Goal: Task Accomplishment & Management: Manage account settings

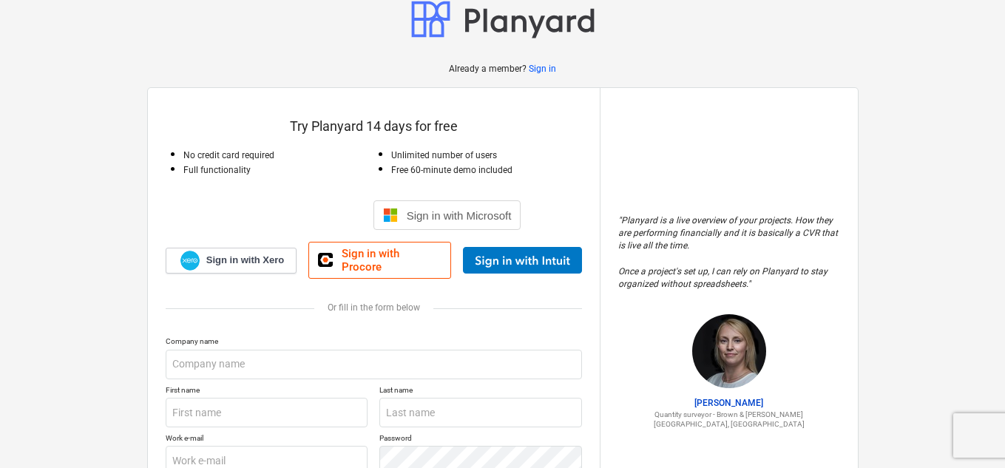
scroll to position [145, 0]
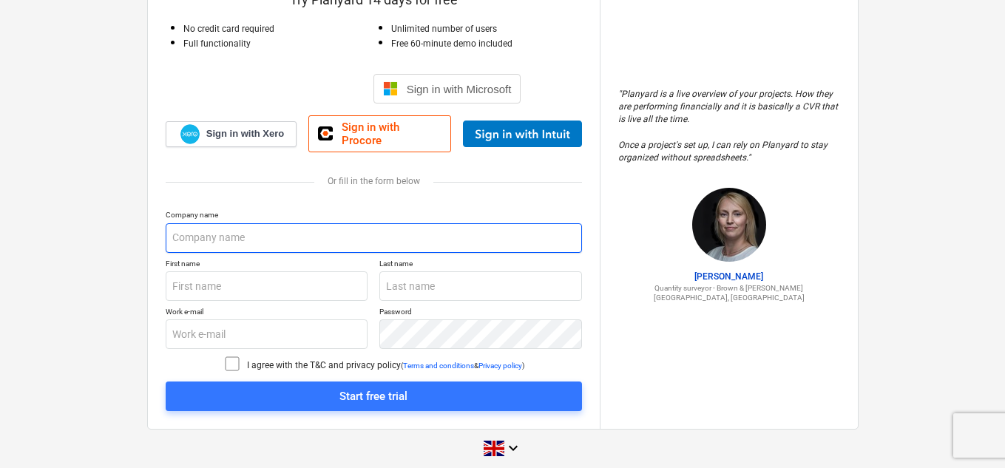
click at [252, 226] on input "text" at bounding box center [374, 238] width 416 height 30
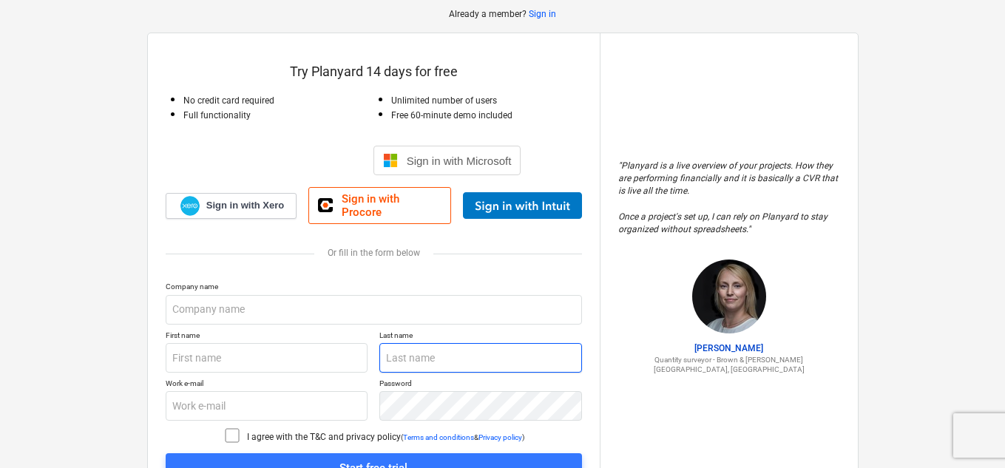
scroll to position [145, 0]
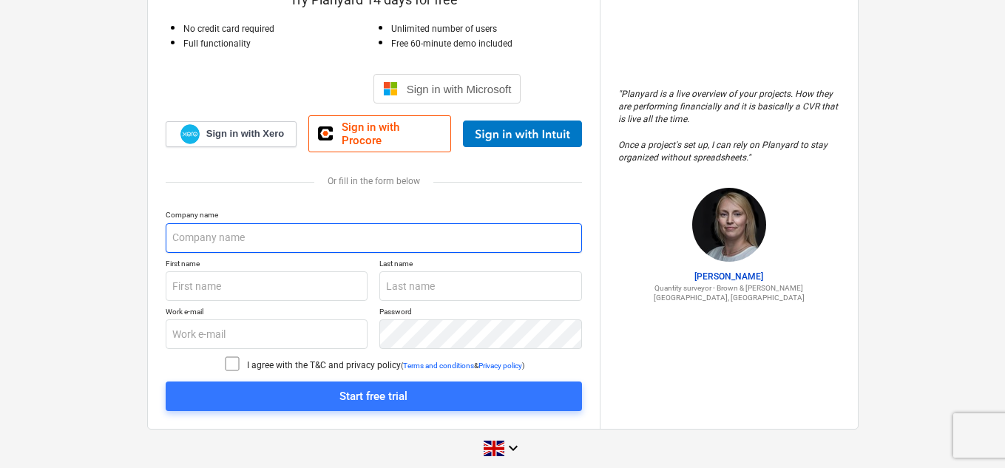
click at [272, 229] on input "text" at bounding box center [374, 238] width 416 height 30
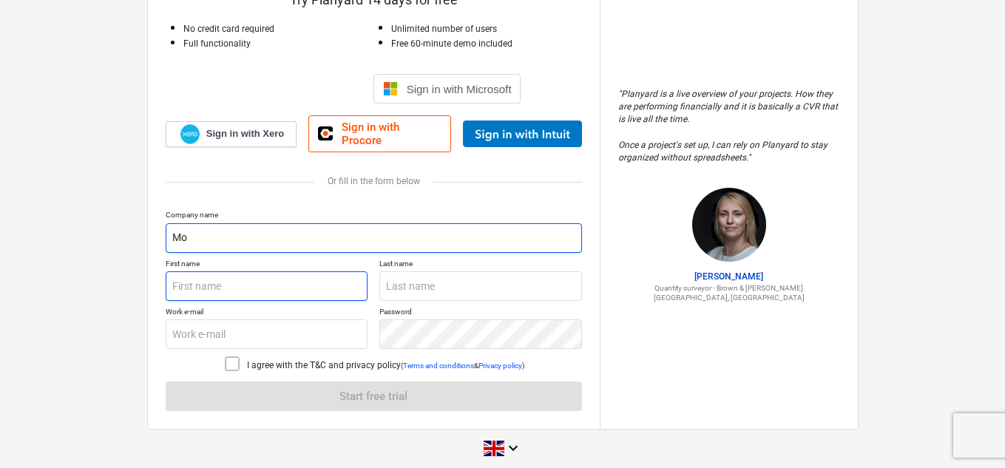
type input "M"
type input "d"
type input "s"
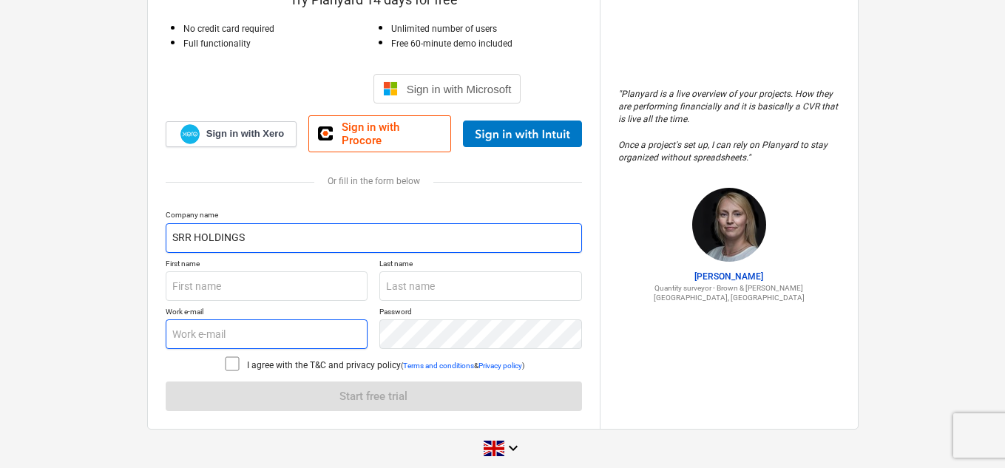
type input "SRR HOLDINGS"
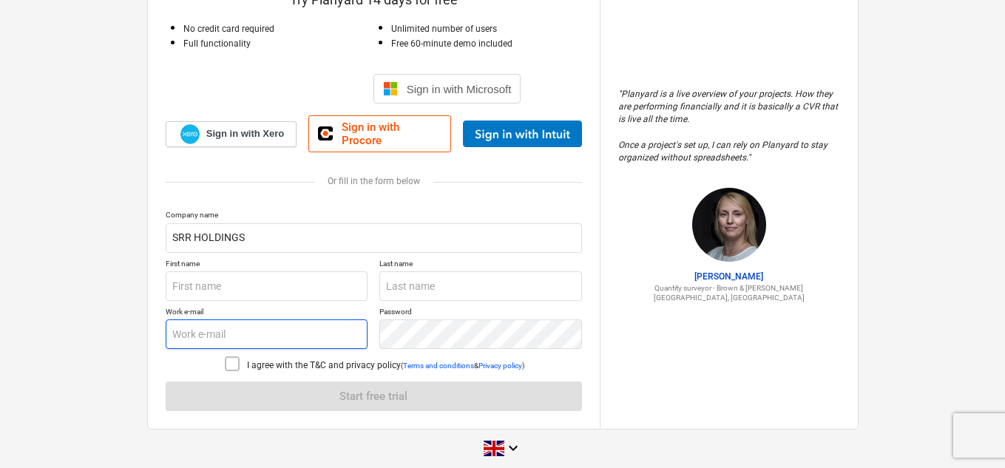
click at [228, 319] on input "text" at bounding box center [267, 334] width 203 height 30
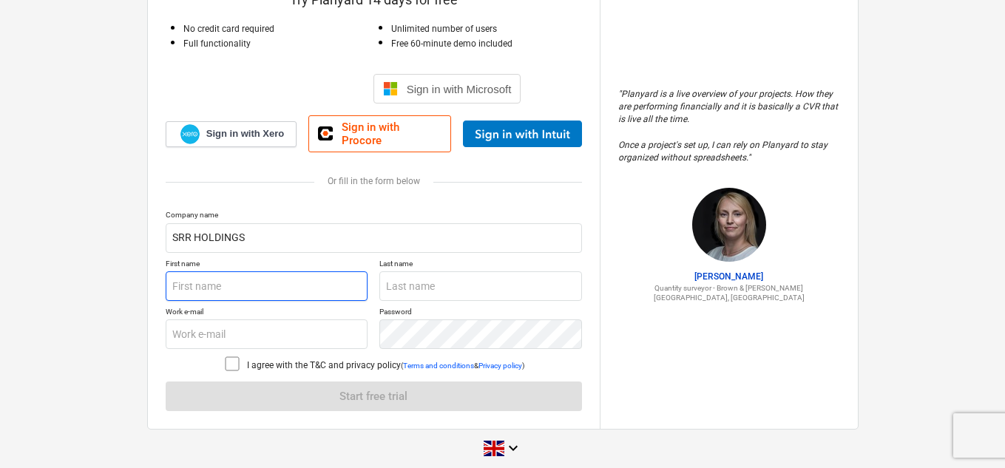
click at [258, 271] on input "text" at bounding box center [267, 286] width 203 height 30
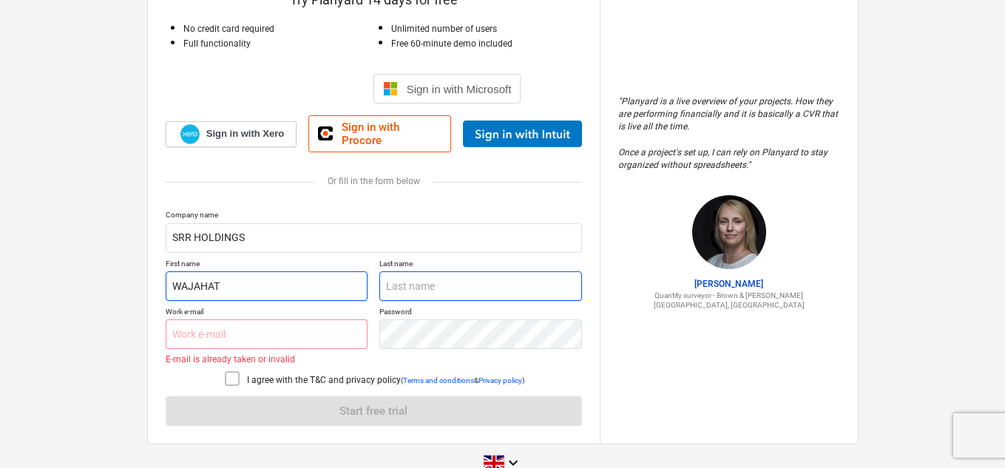
type input "WAJAHAT"
click at [512, 271] on input "text" at bounding box center [480, 286] width 203 height 30
type input "[PERSON_NAME]"
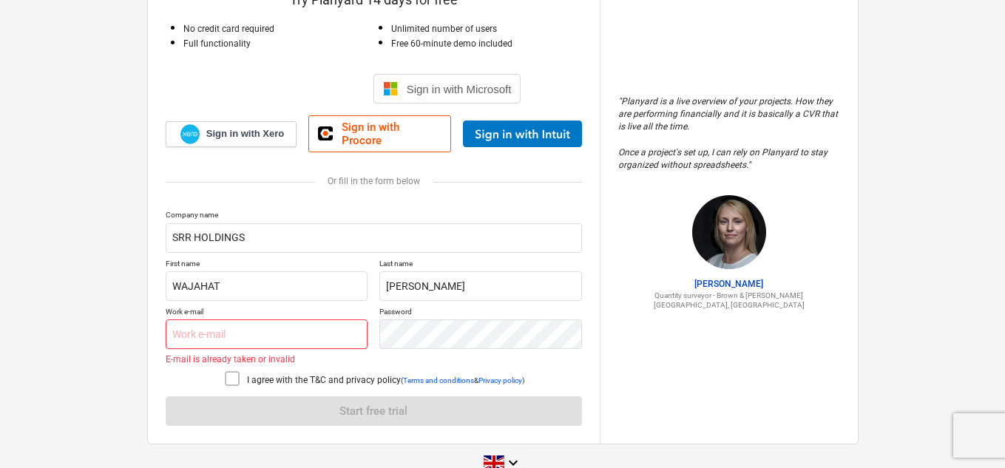
click at [222, 325] on input "text" at bounding box center [267, 334] width 203 height 30
type input "W"
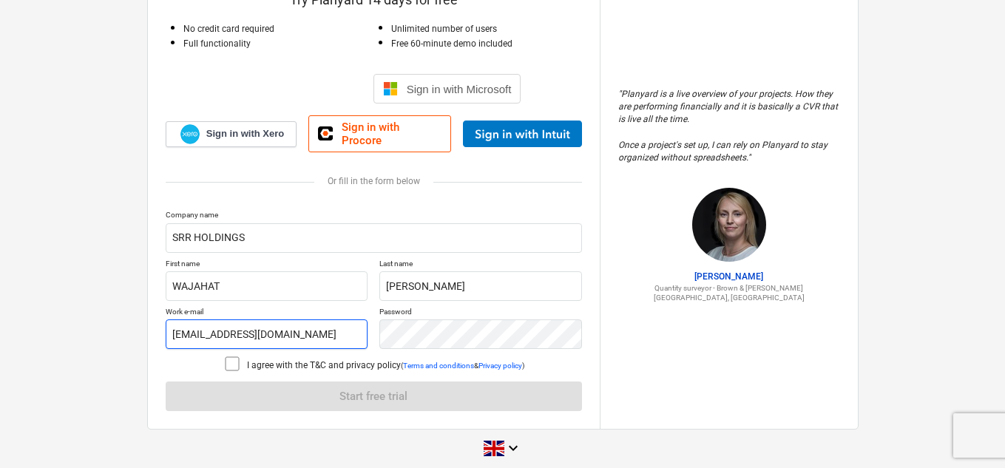
type input "[EMAIL_ADDRESS][DOMAIN_NAME]"
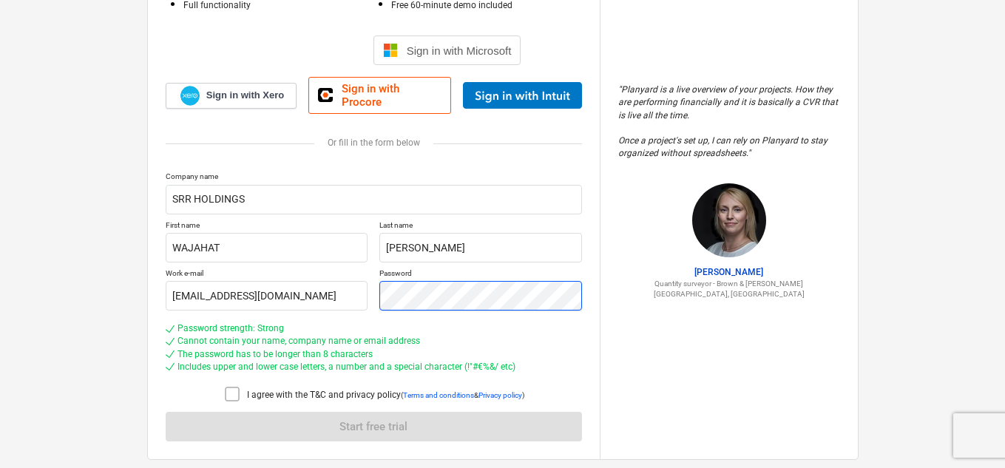
scroll to position [214, 0]
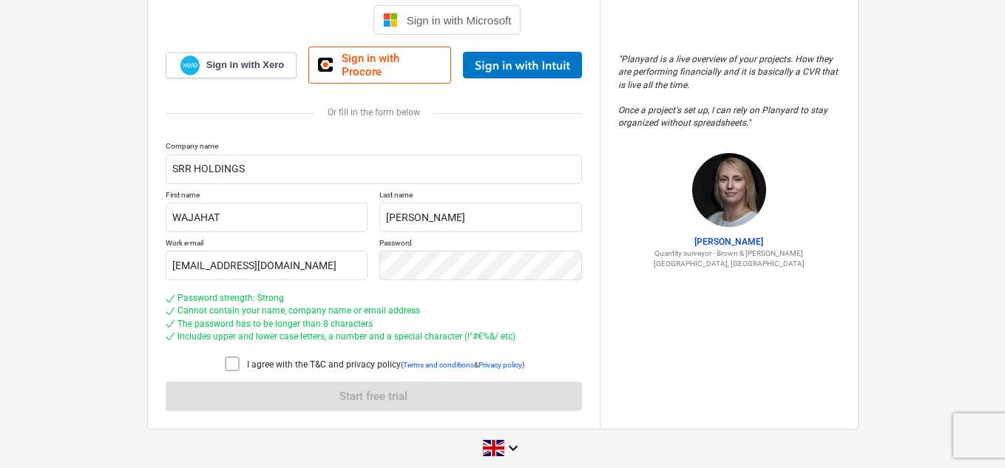
click at [226, 356] on icon at bounding box center [232, 364] width 18 height 18
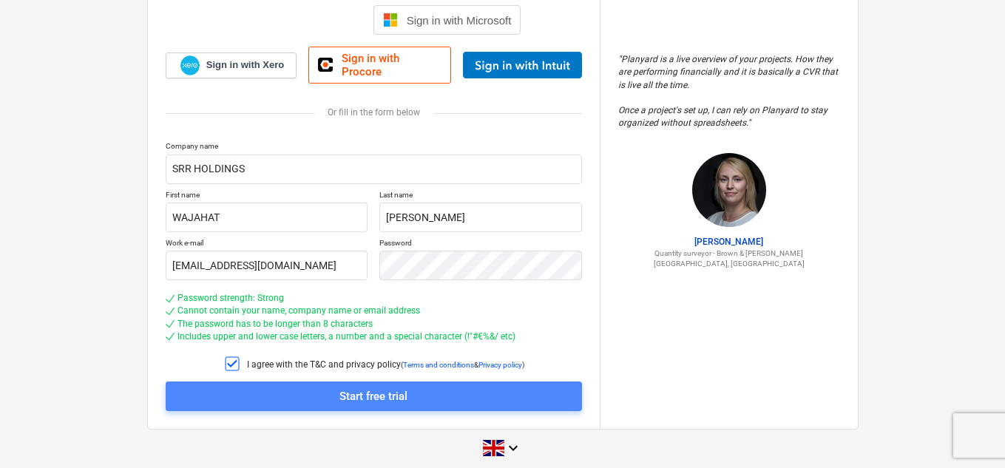
click at [401, 389] on div "Start free trial" at bounding box center [373, 396] width 68 height 19
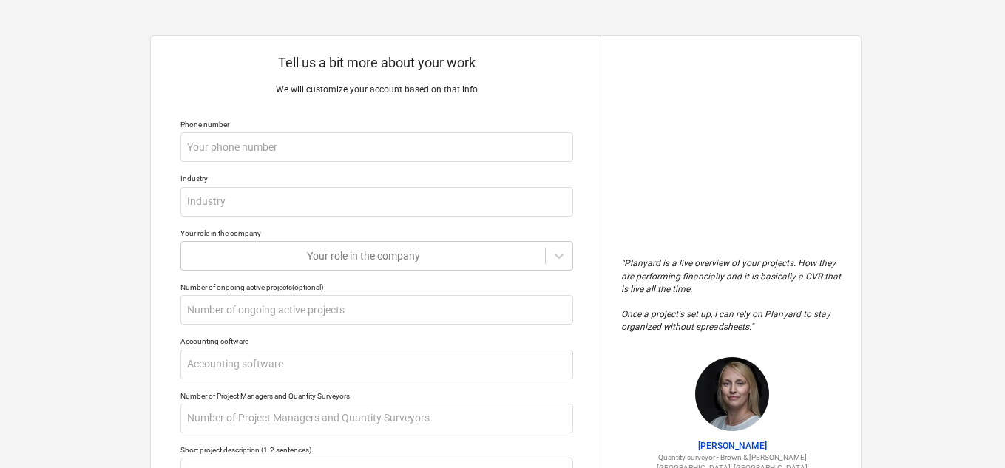
click at [921, 184] on div "Tell us a bit more about your work We will customize your account based on that…" at bounding box center [506, 365] width 1012 height 730
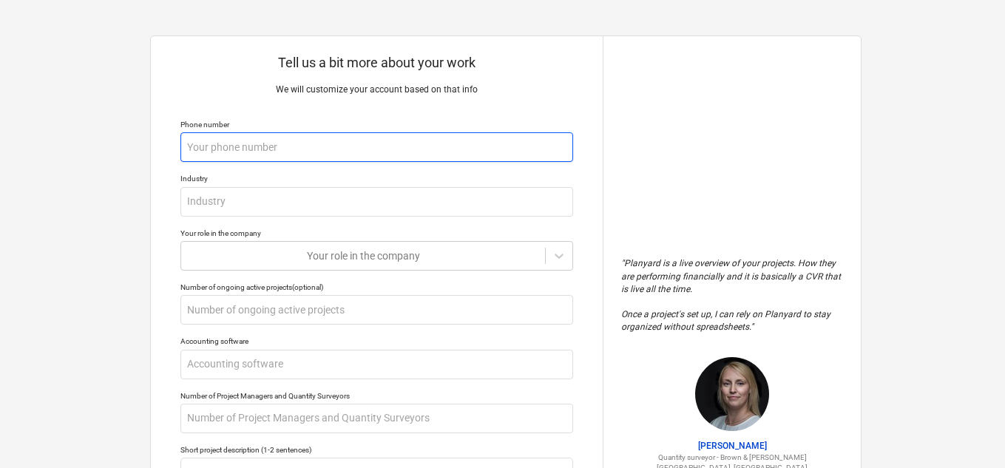
click at [236, 141] on input "text" at bounding box center [376, 147] width 393 height 30
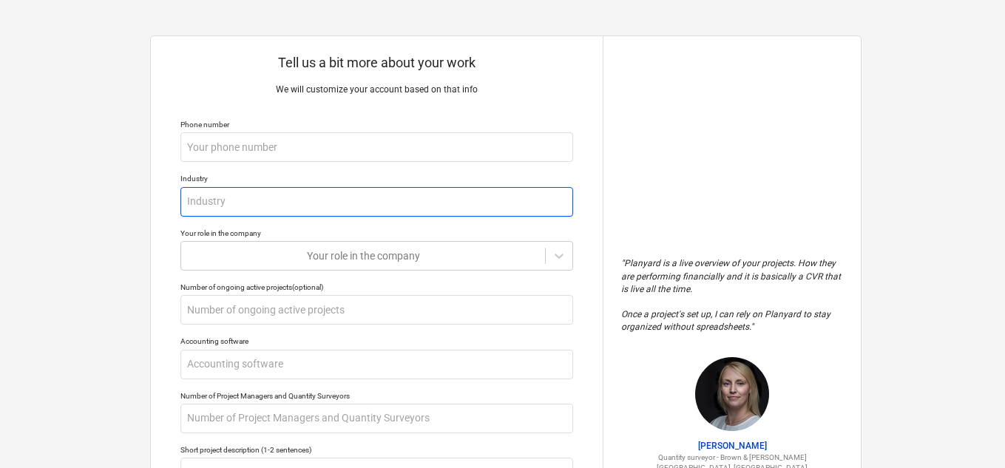
click at [256, 195] on input "text" at bounding box center [376, 202] width 393 height 30
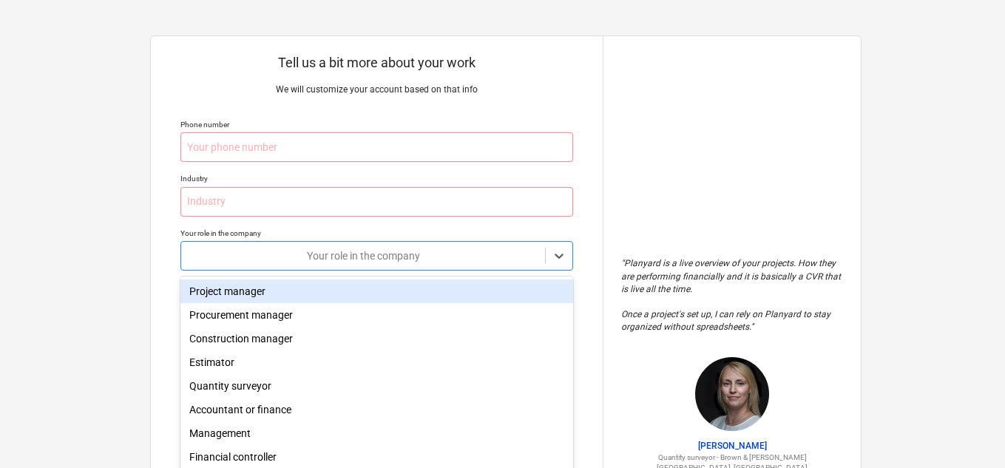
click at [564, 263] on body "Tell us a bit more about your work We will customize your account based on that…" at bounding box center [502, 241] width 1005 height 482
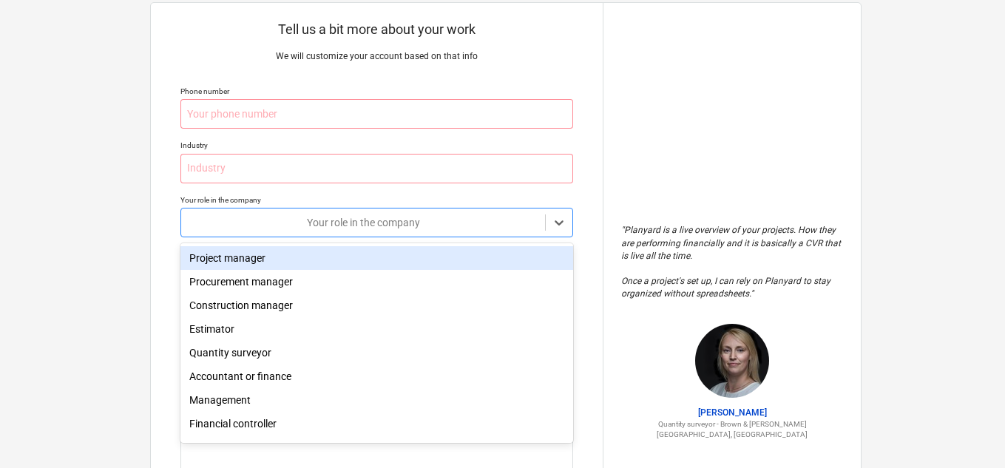
scroll to position [36, 0]
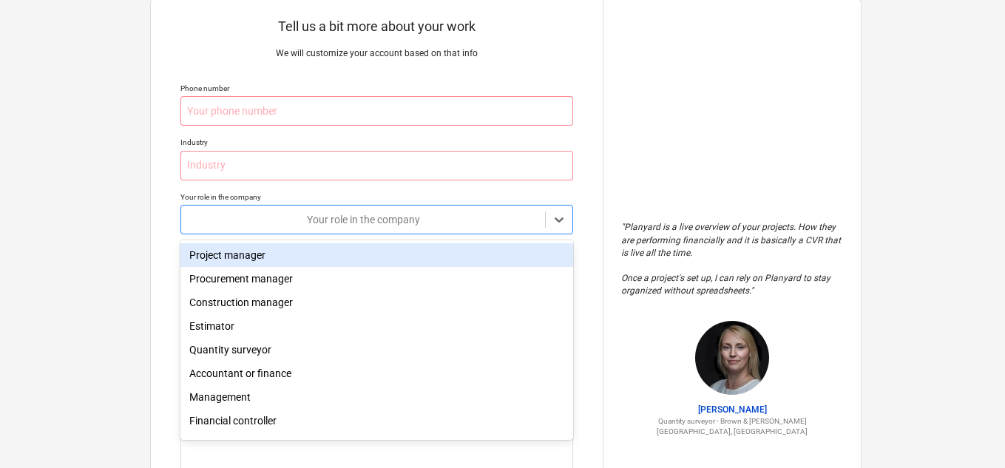
click at [561, 244] on div "Project manager" at bounding box center [376, 255] width 393 height 24
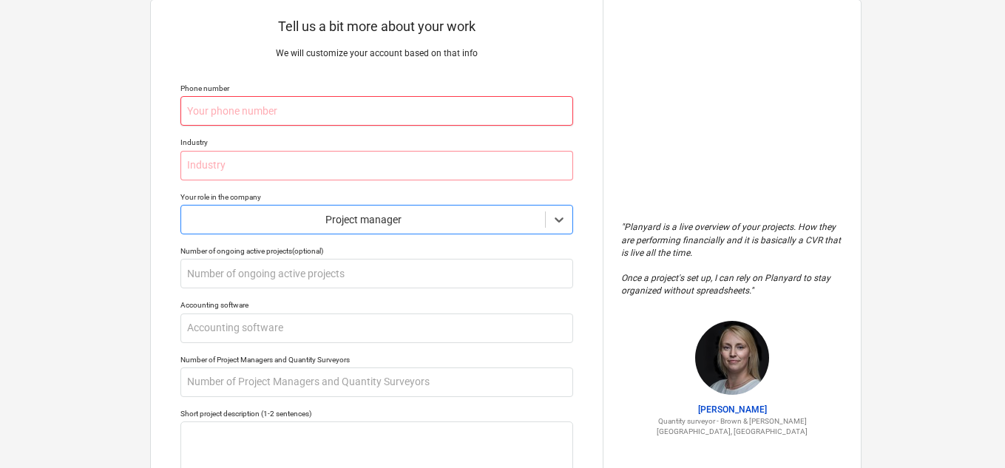
click at [217, 103] on input "text" at bounding box center [376, 111] width 393 height 30
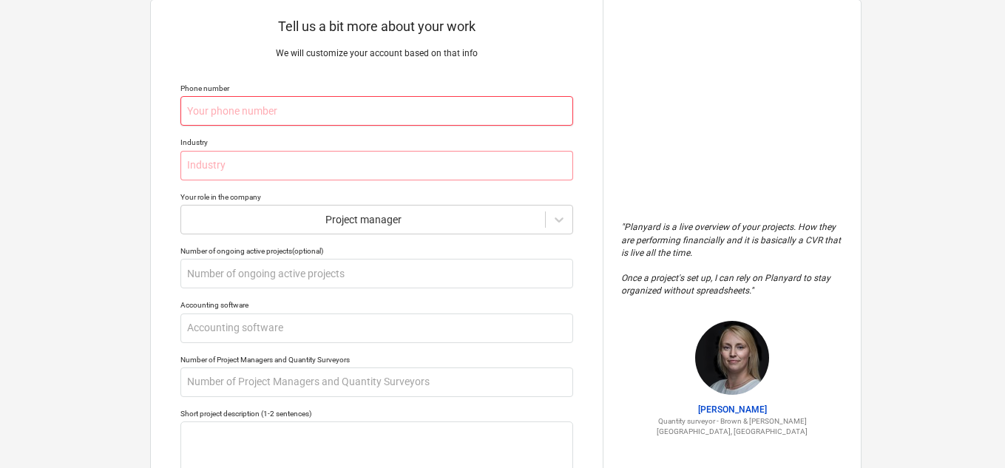
click at [311, 121] on input "text" at bounding box center [376, 111] width 393 height 30
click at [312, 112] on input "text" at bounding box center [376, 111] width 393 height 30
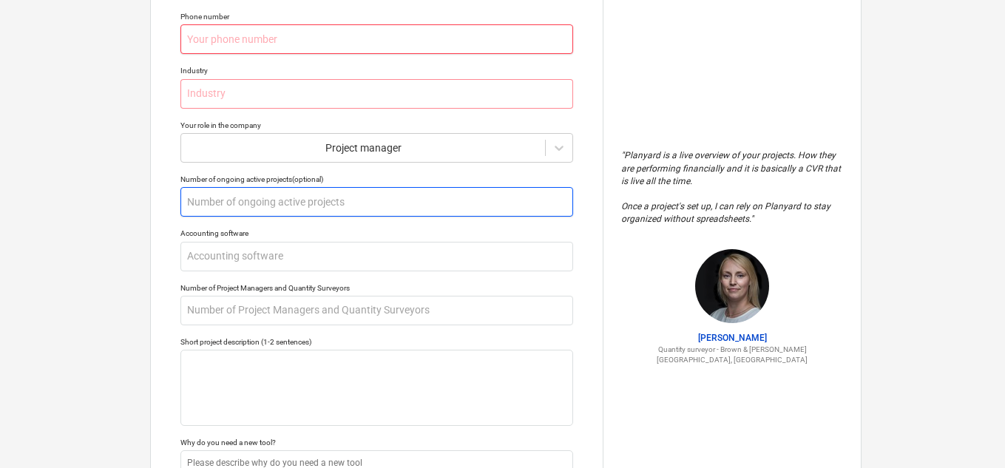
scroll to position [0, 0]
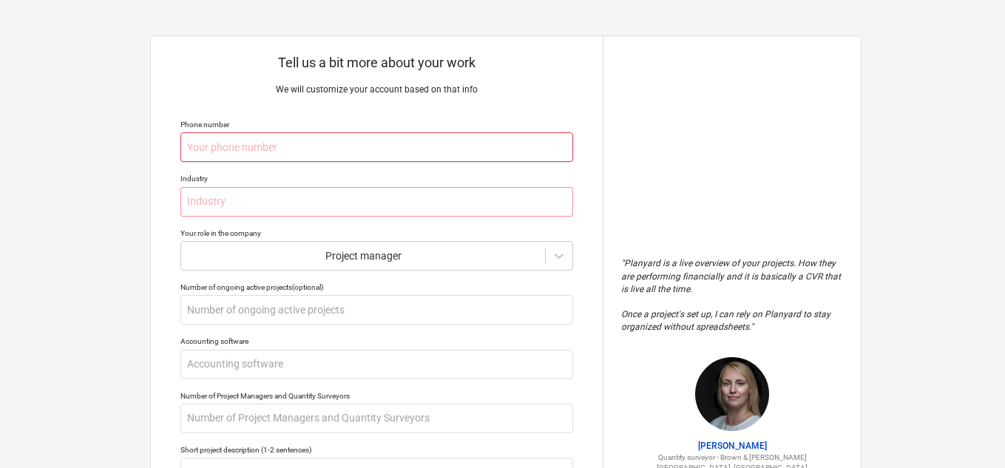
click at [325, 146] on input "text" at bounding box center [376, 147] width 393 height 30
type textarea "x"
type input "5"
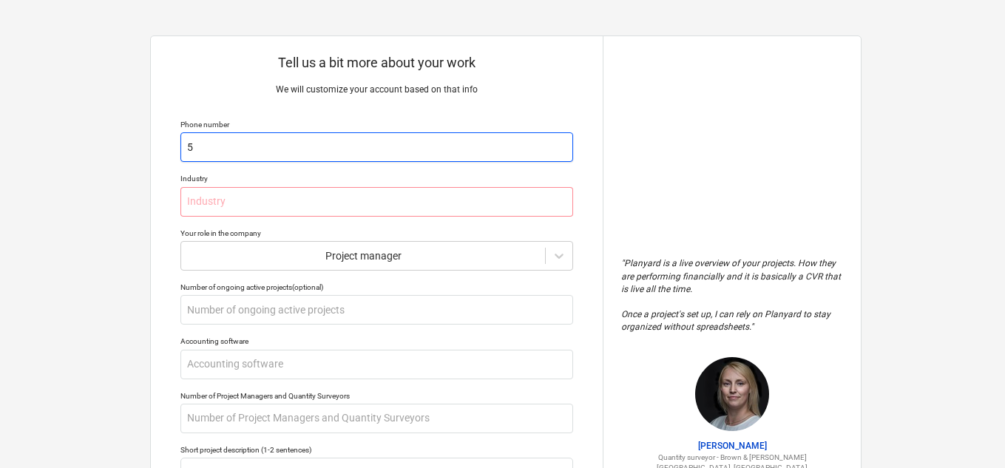
type textarea "x"
type input "51"
type textarea "x"
type input "516"
type textarea "x"
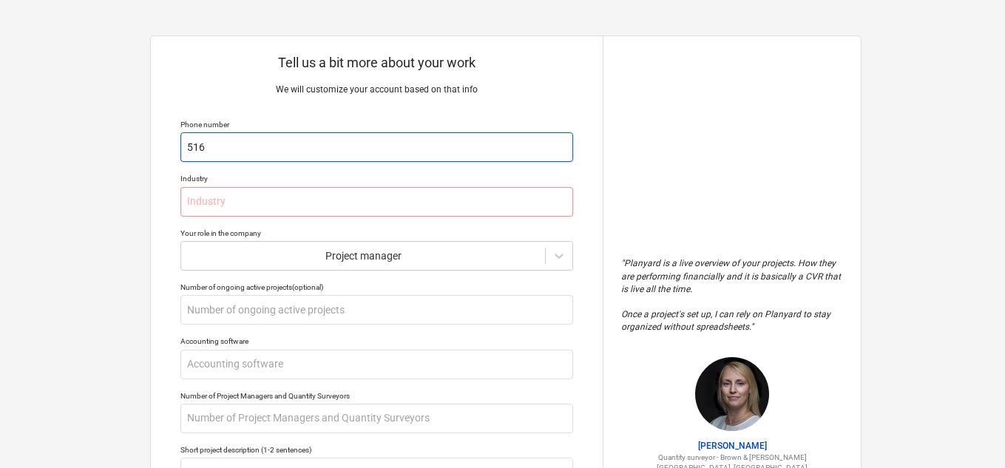
type input "516-"
type textarea "x"
type input "516-6"
type textarea "x"
type input "516-61"
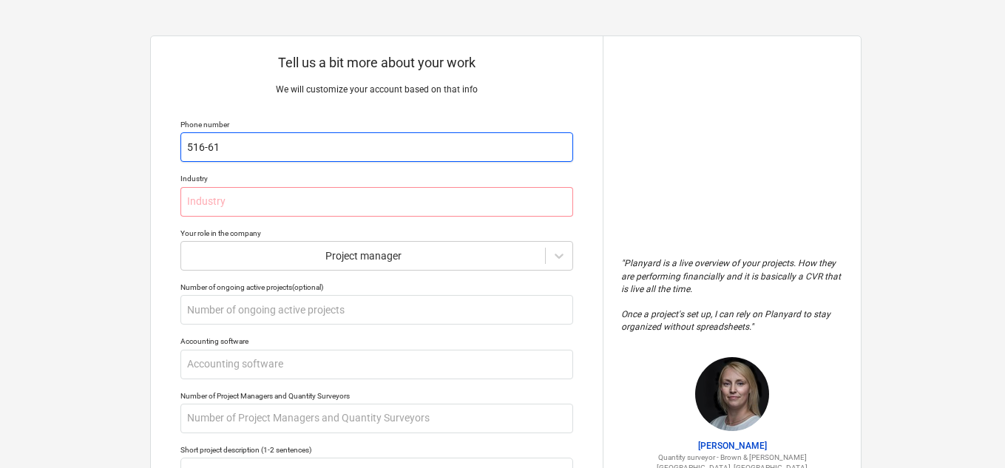
type textarea "x"
type input "516-613"
type textarea "x"
type input "516-613-"
type textarea "x"
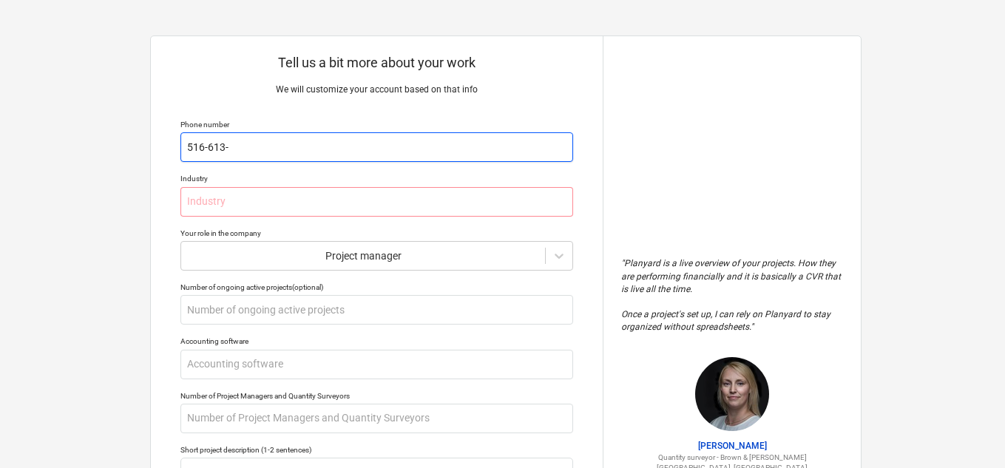
type input "[PHONE_NUMBER]"
type textarea "x"
type input "[PHONE_NUMBER]"
type textarea "x"
type input "[PHONE_NUMBER]"
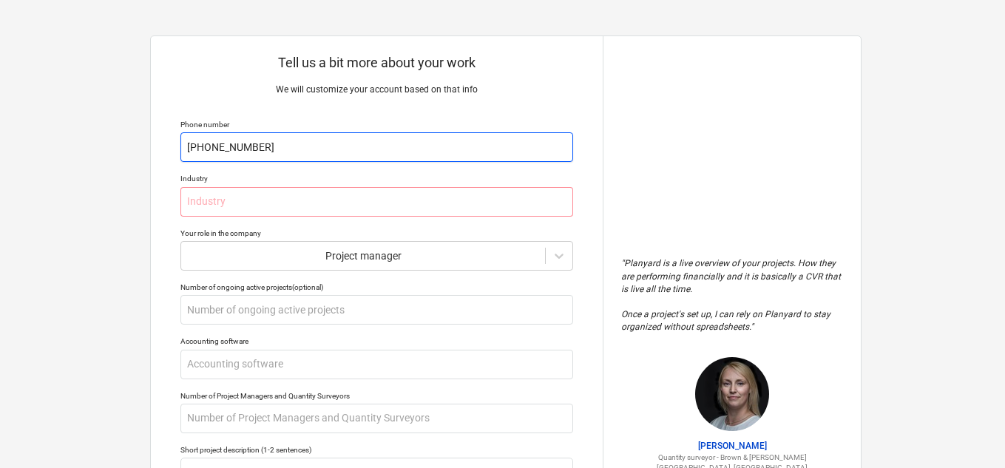
type textarea "x"
type input "[PHONE_NUMBER]"
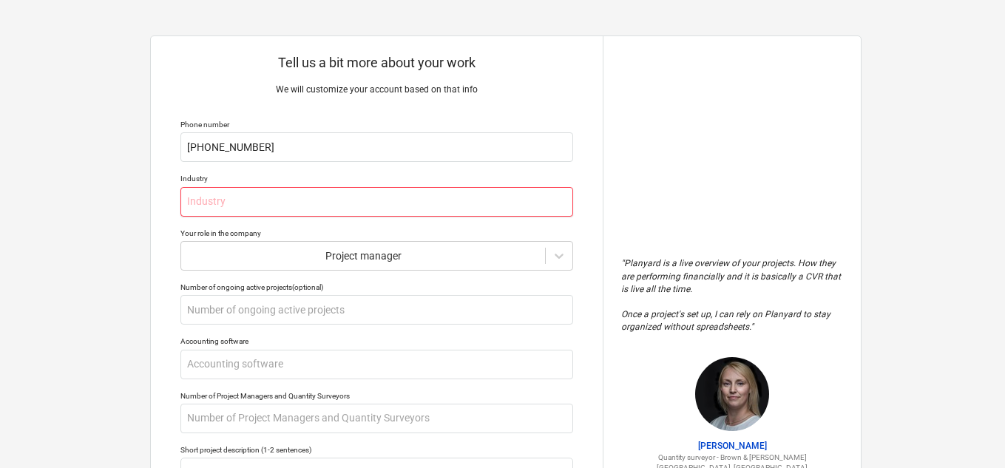
click at [263, 208] on input "text" at bounding box center [376, 202] width 393 height 30
type textarea "x"
type input "C"
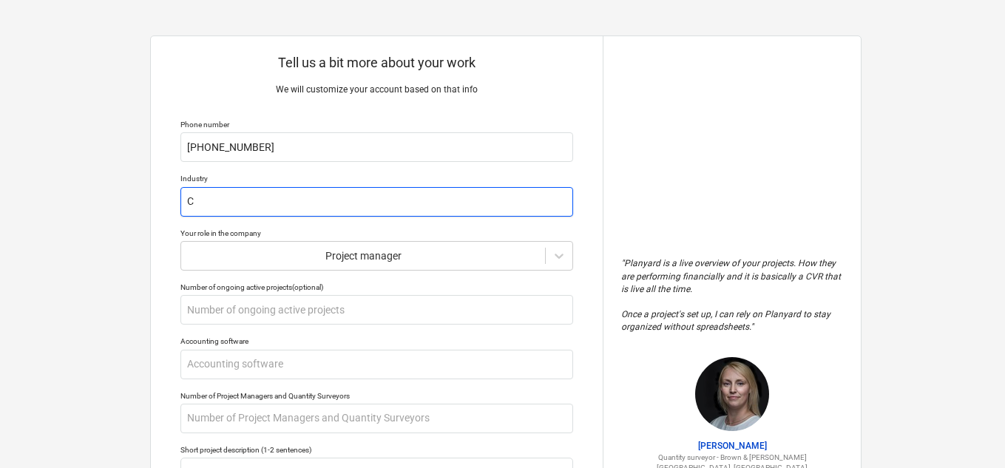
type textarea "x"
type input "Co"
type textarea "x"
type input "Con"
type textarea "x"
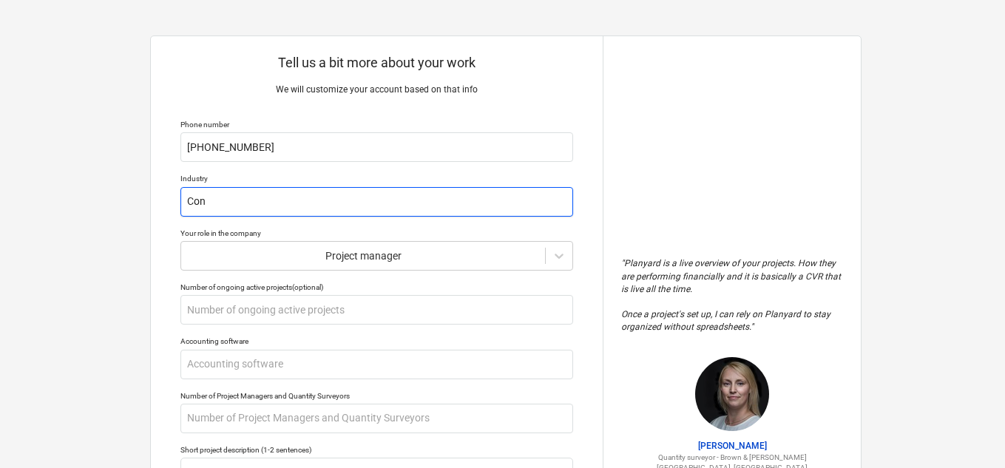
type input "Cons"
type textarea "x"
type input "Const"
type textarea "x"
type input "Constr"
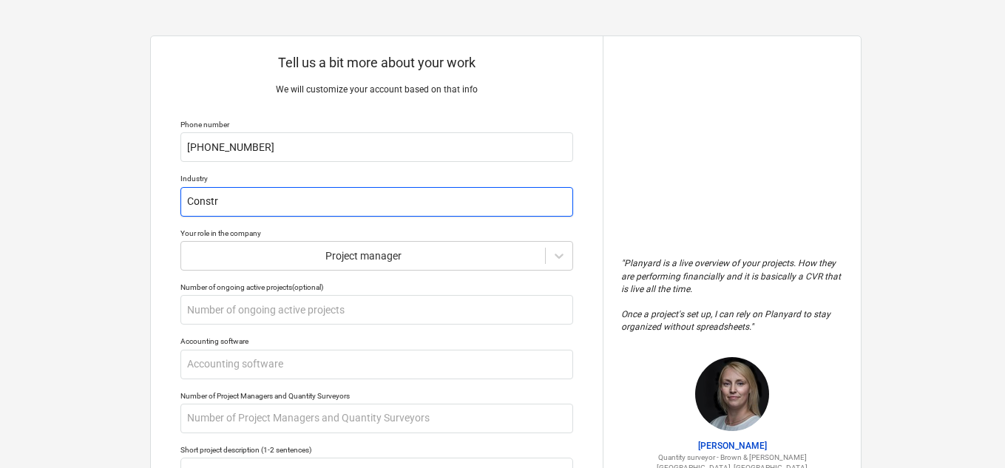
type textarea "x"
type input "Constru"
type textarea "x"
type input "Construc"
type textarea "x"
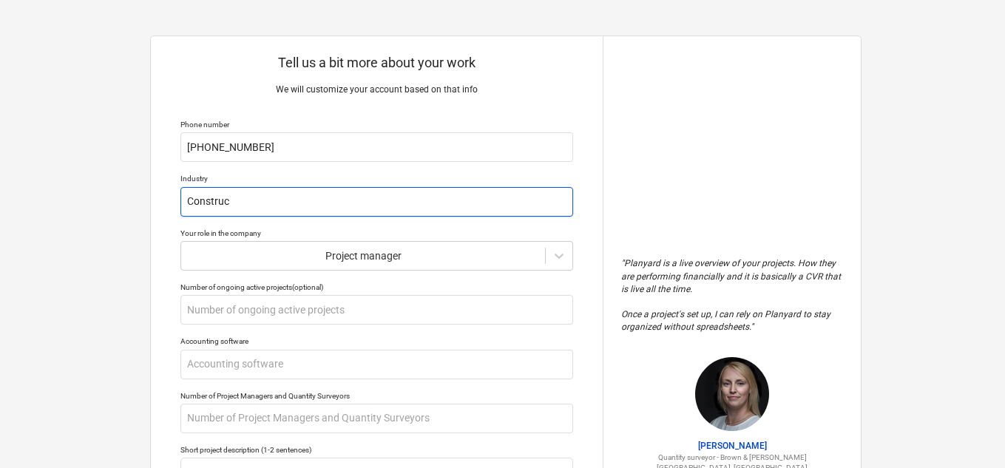
type input "Construct"
type textarea "x"
type input "Constructi"
type textarea "x"
type input "Constructio"
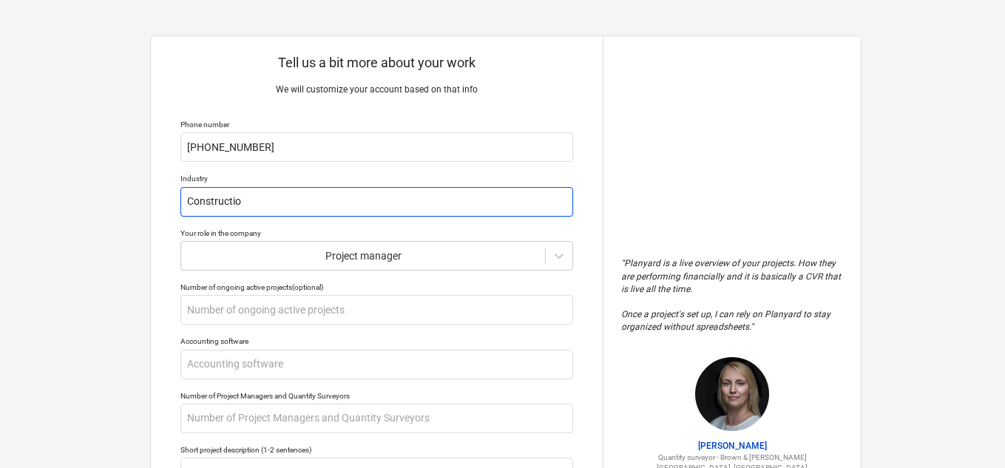
type textarea "x"
type input "Construction"
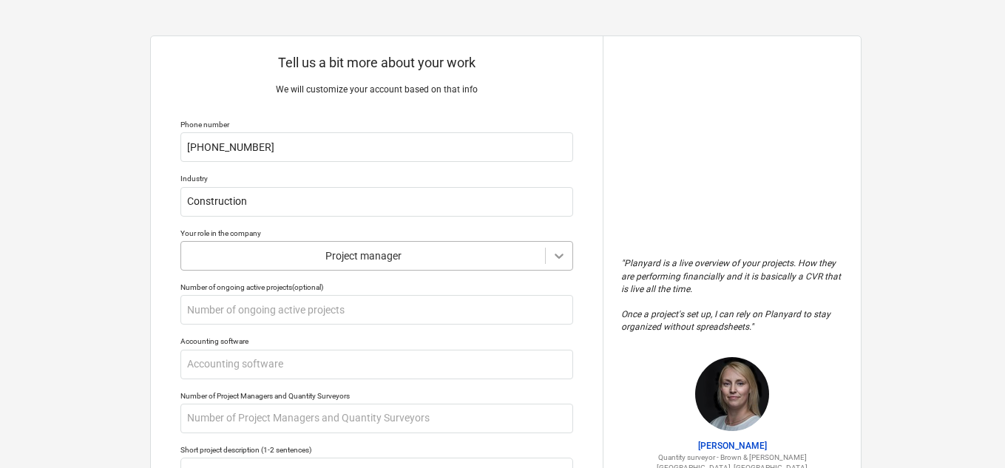
click at [558, 261] on body "Tell us a bit more about your work We will customize your account based on that…" at bounding box center [502, 241] width 1005 height 482
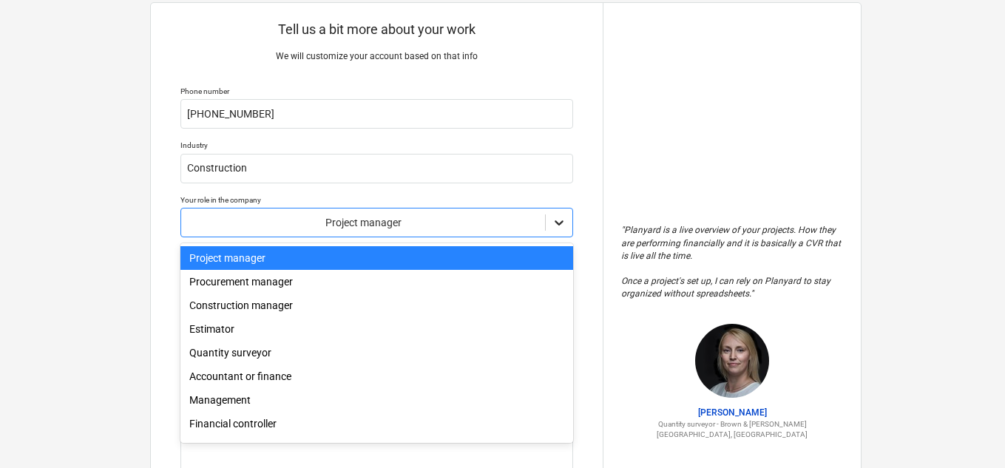
scroll to position [36, 0]
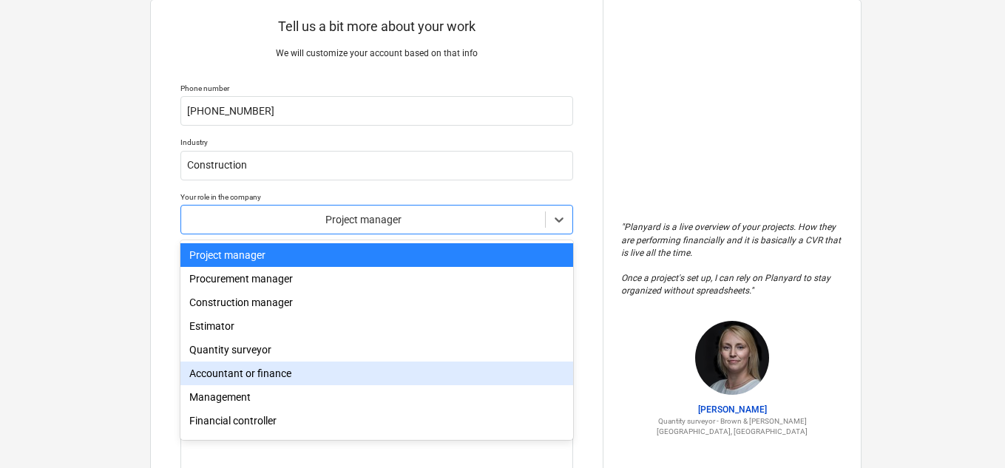
click at [248, 376] on div "Accountant or finance" at bounding box center [376, 374] width 393 height 24
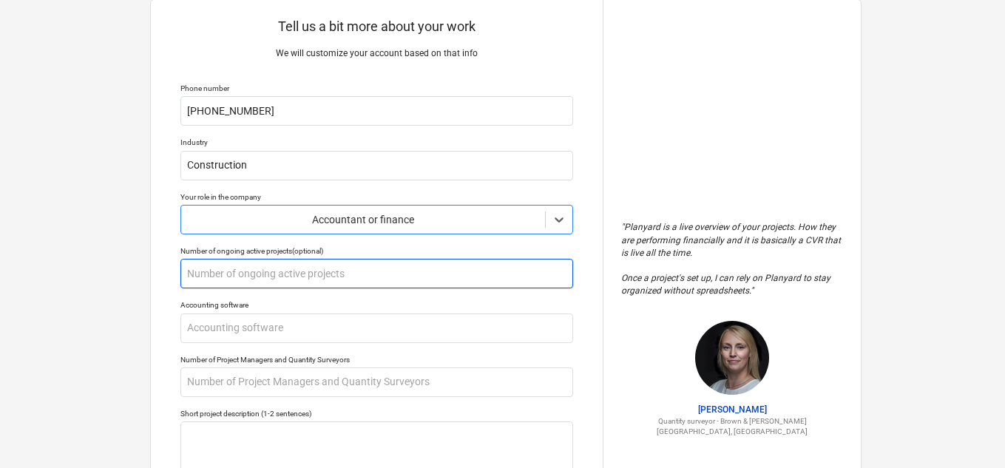
click at [323, 274] on input "text" at bounding box center [376, 274] width 393 height 30
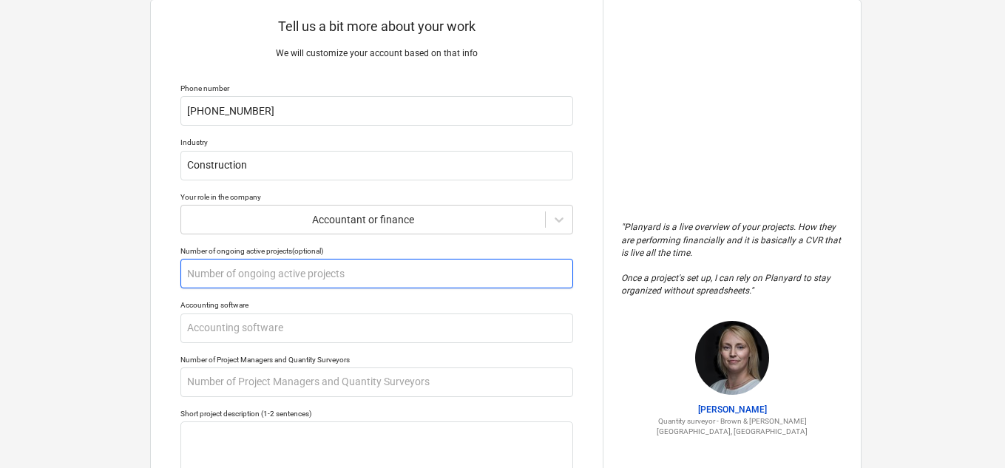
type textarea "x"
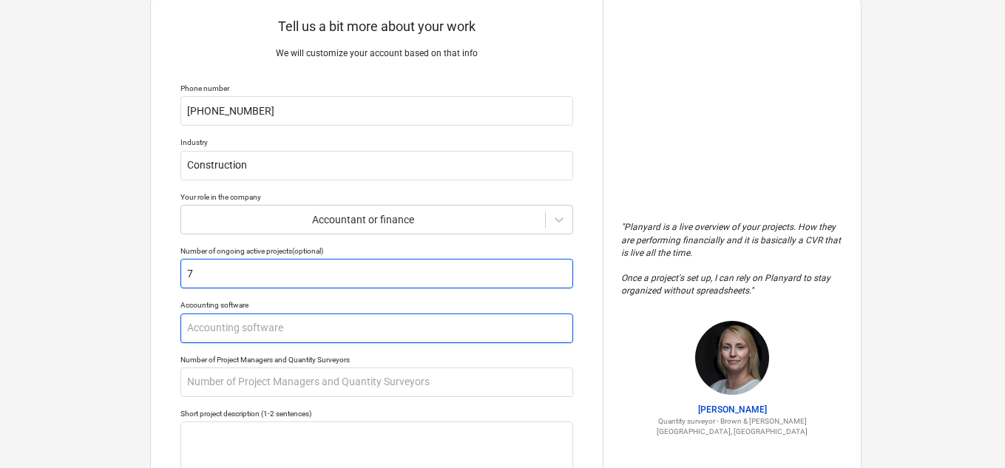
type input "7"
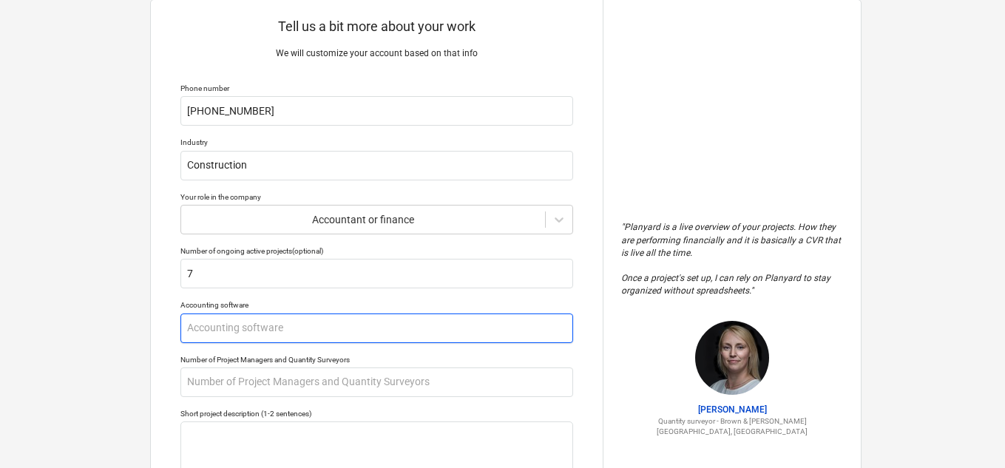
click at [264, 337] on input "text" at bounding box center [376, 329] width 393 height 30
type textarea "x"
type input "Q"
type textarea "x"
type input "Qu"
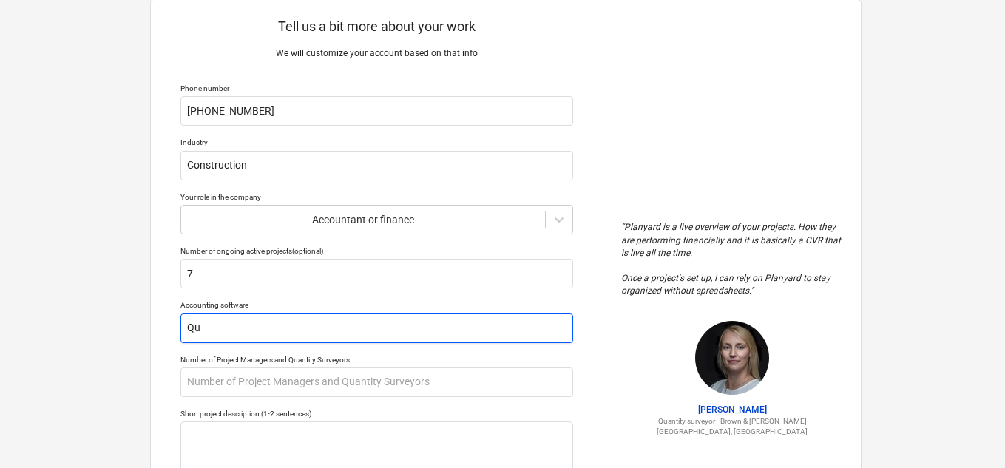
type textarea "x"
type input "Qui"
type textarea "x"
type input "Quis"
type textarea "x"
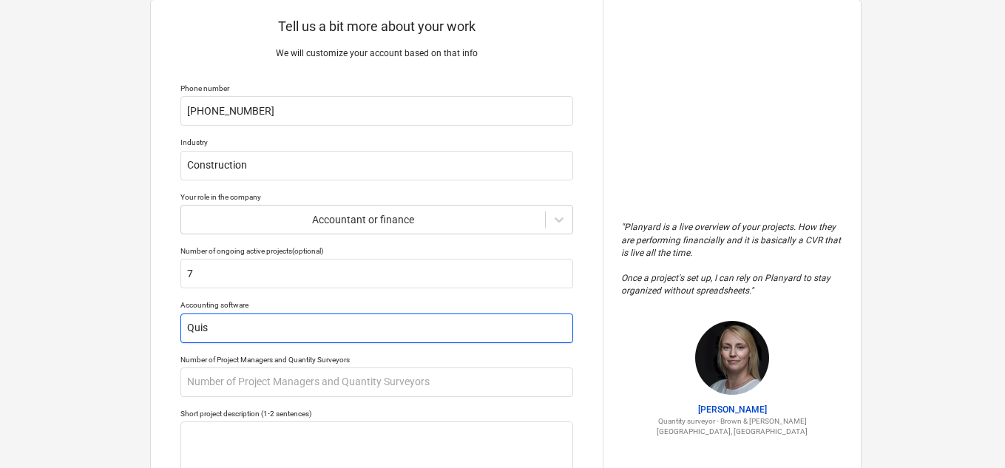
type input "Qui"
type textarea "x"
type input "Quic"
type textarea "x"
type input "Quick"
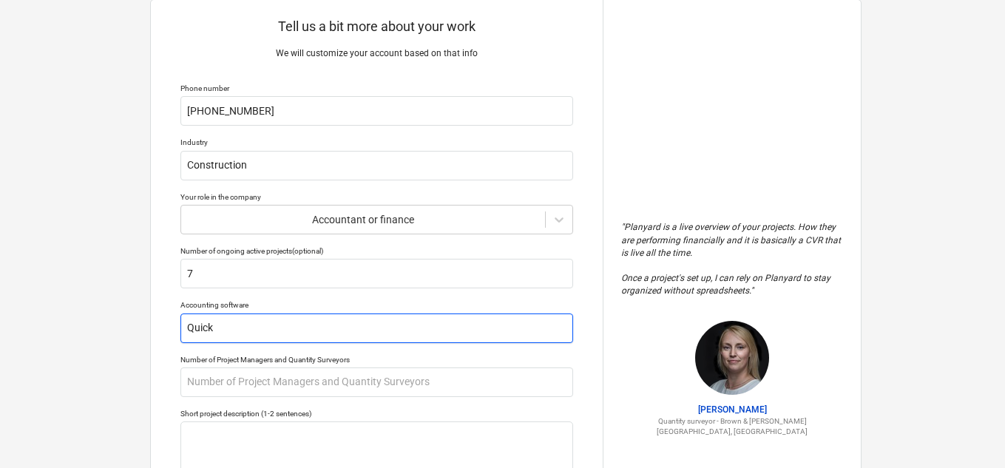
type textarea "x"
type input "Quickb"
type textarea "x"
type input "Quickbo"
type textarea "x"
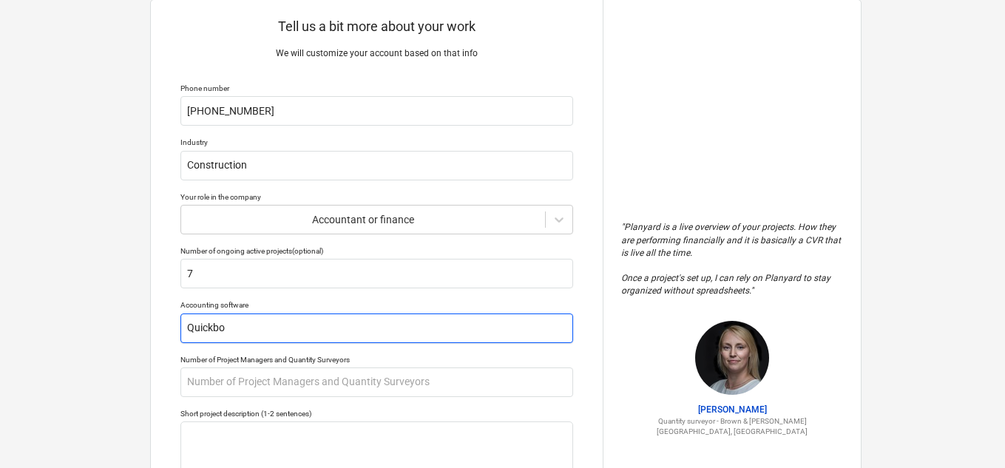
type input "Quickboo"
type textarea "x"
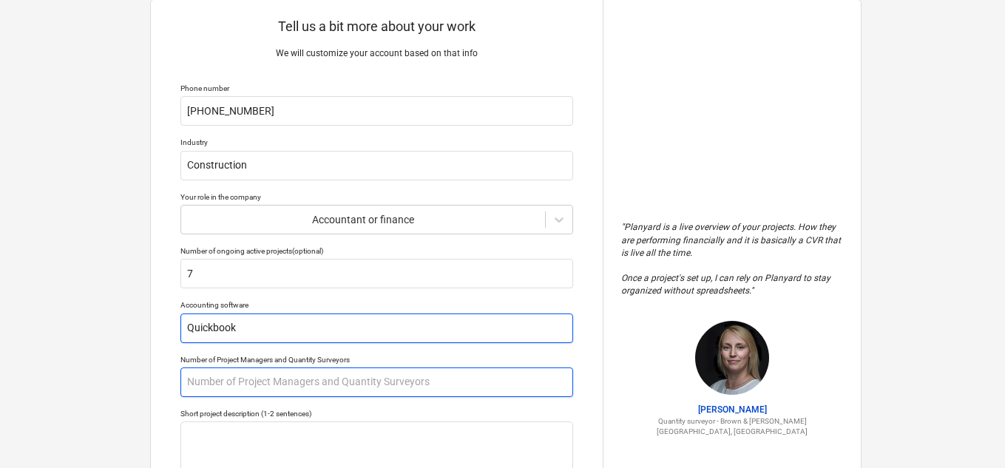
type input "Quickbook"
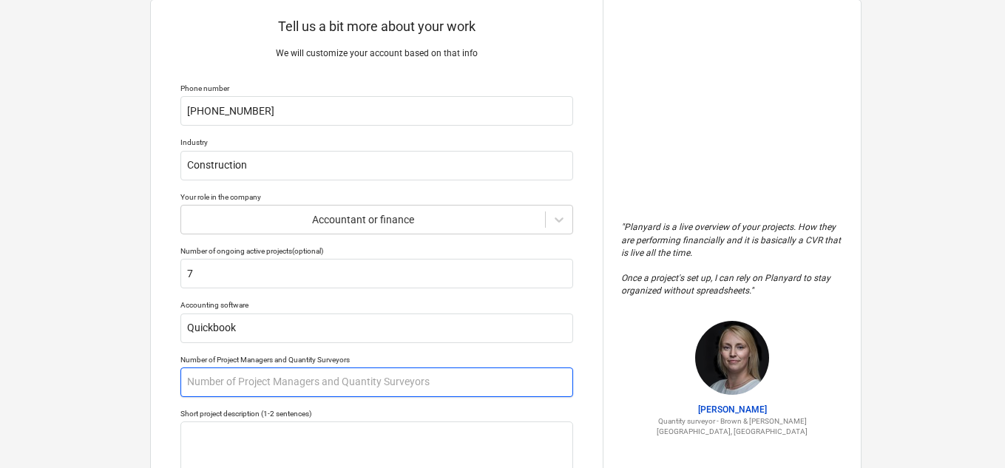
click at [251, 388] on input "text" at bounding box center [376, 383] width 393 height 30
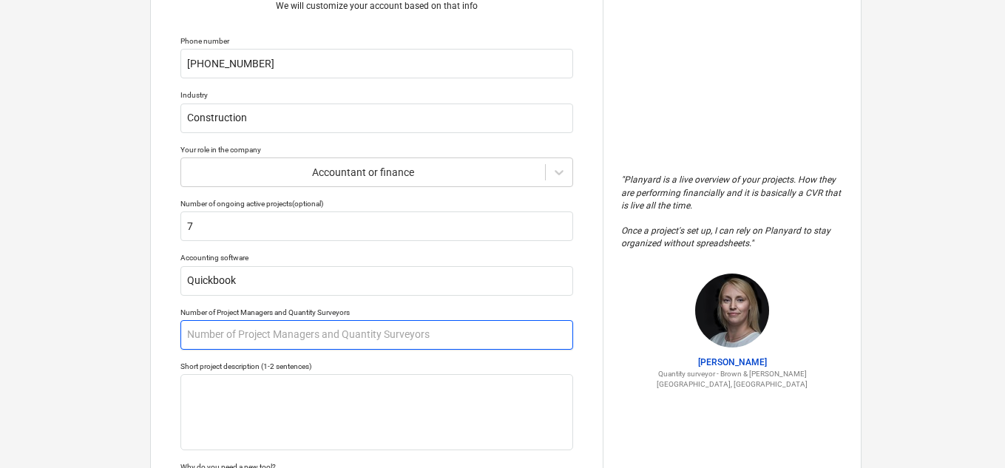
scroll to position [110, 0]
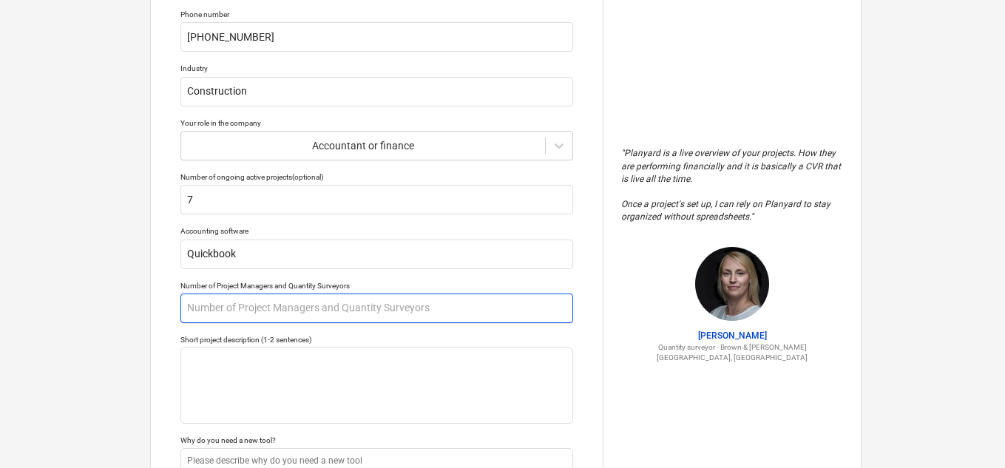
type textarea "x"
type input "1"
type textarea "x"
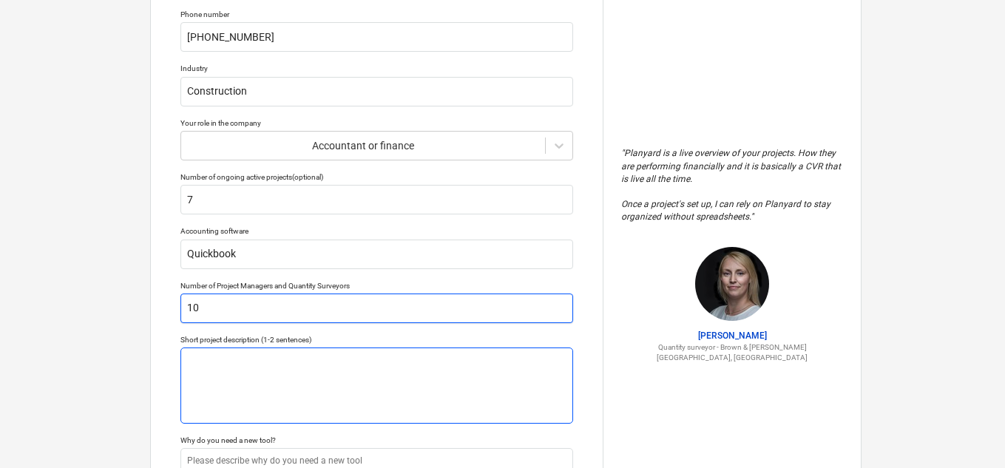
type input "10"
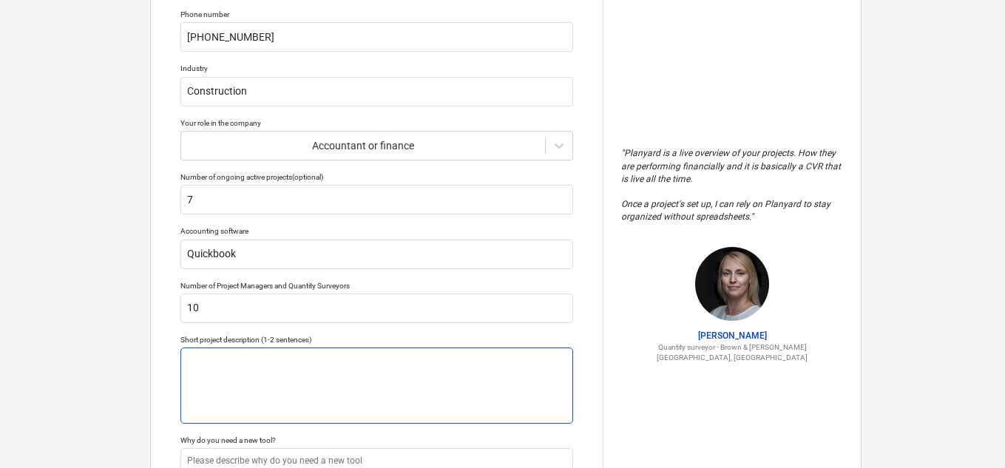
click at [247, 389] on textarea at bounding box center [376, 386] width 393 height 76
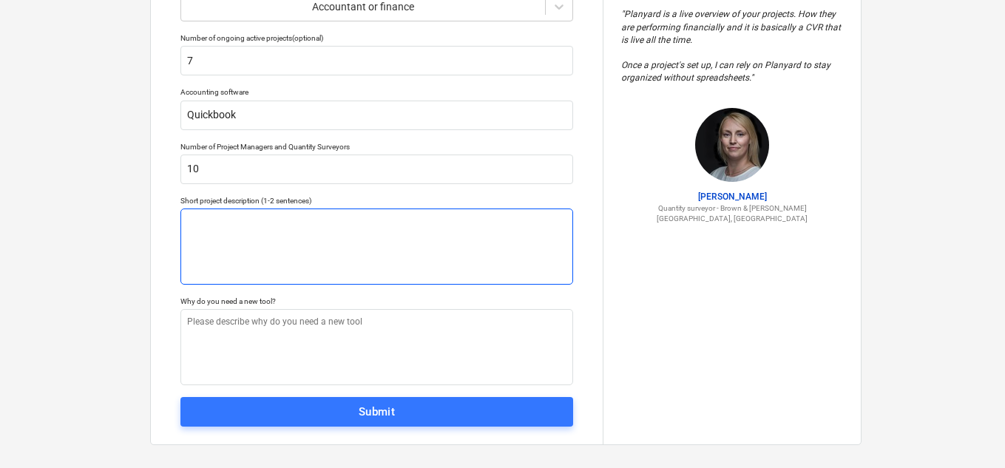
scroll to position [258, 0]
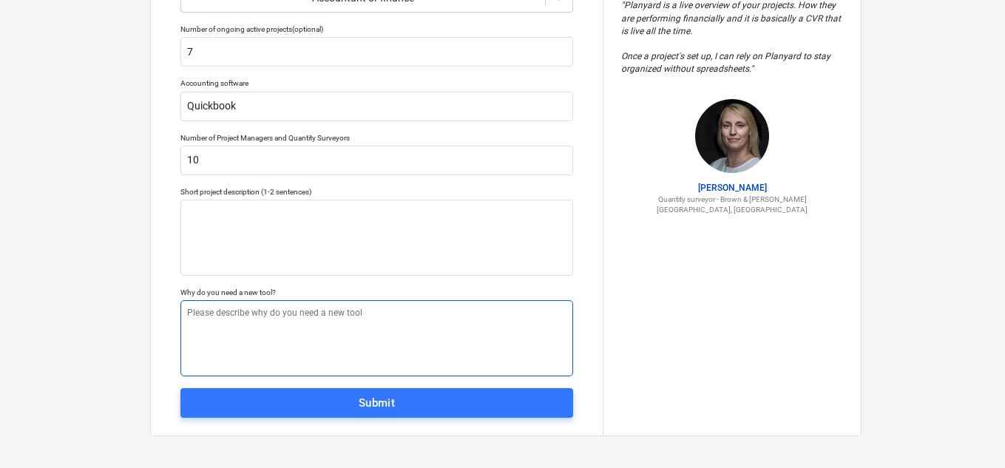
click at [247, 318] on textarea at bounding box center [376, 338] width 393 height 76
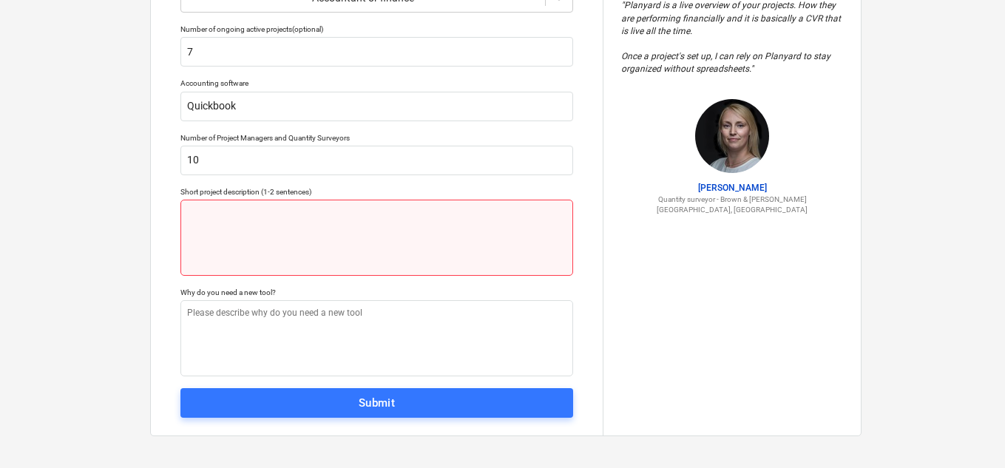
click at [260, 213] on textarea at bounding box center [376, 238] width 393 height 76
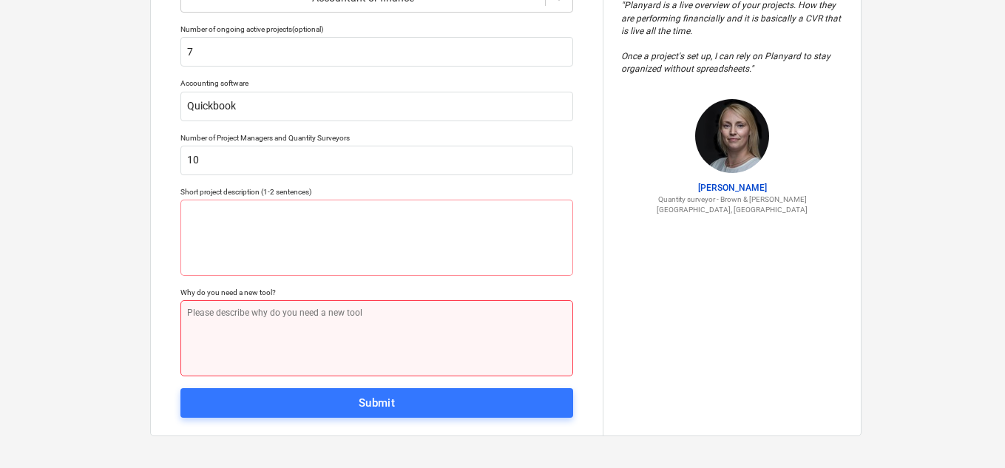
click at [228, 334] on textarea at bounding box center [376, 338] width 393 height 76
type textarea "x"
type textarea "W"
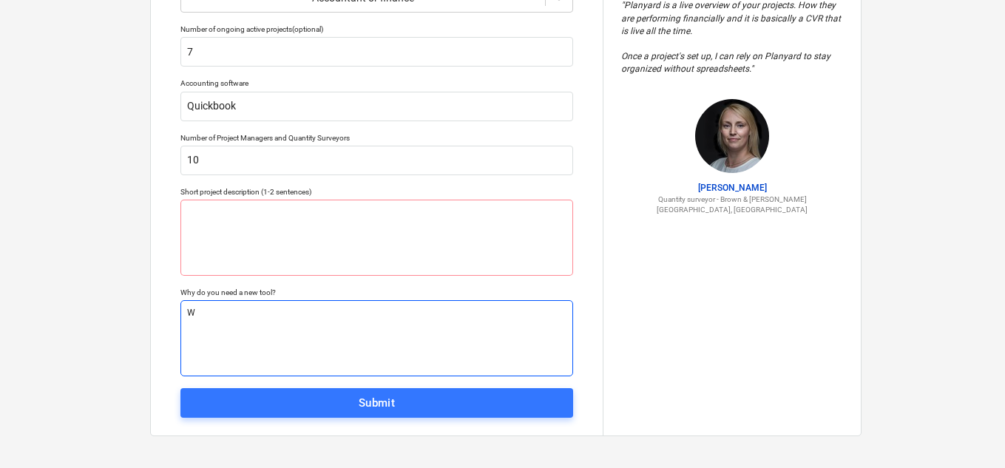
type textarea "x"
type textarea "We"
type textarea "x"
type textarea "We"
type textarea "x"
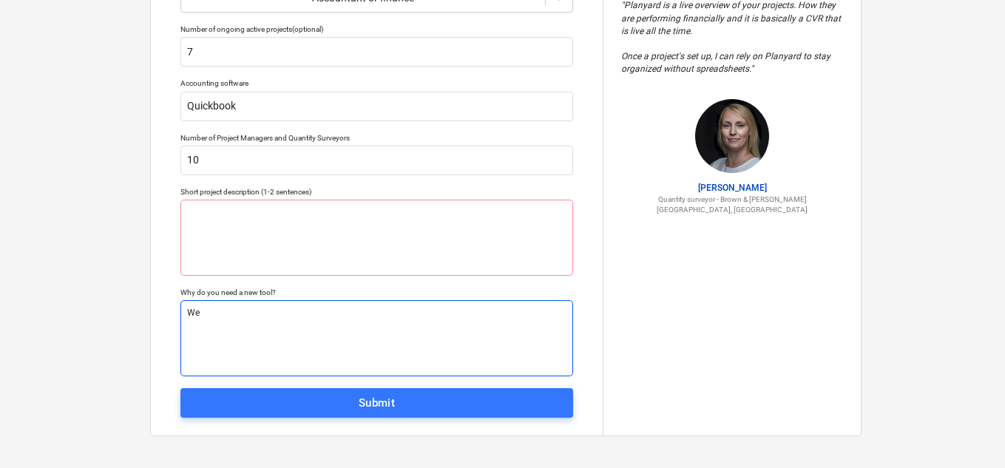
type textarea "We w"
type textarea "x"
type textarea "We wa"
type textarea "x"
type textarea "We wan"
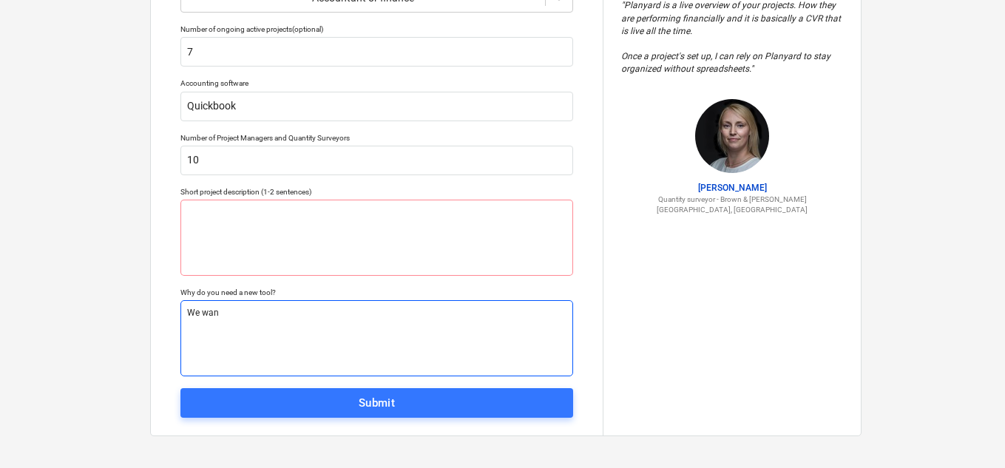
type textarea "x"
type textarea "We wanr"
type textarea "x"
type textarea "We wanr"
type textarea "x"
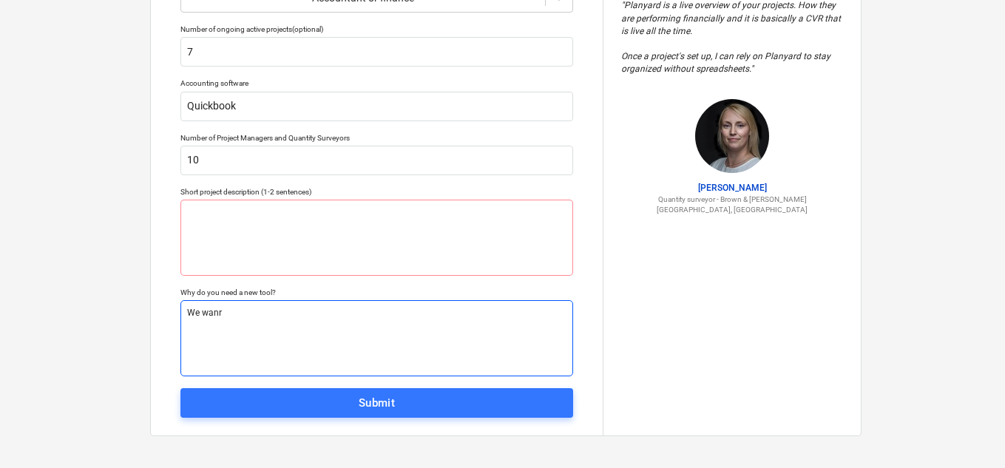
type textarea "We wanr"
type textarea "x"
type textarea "We wan"
type textarea "x"
type textarea "We want"
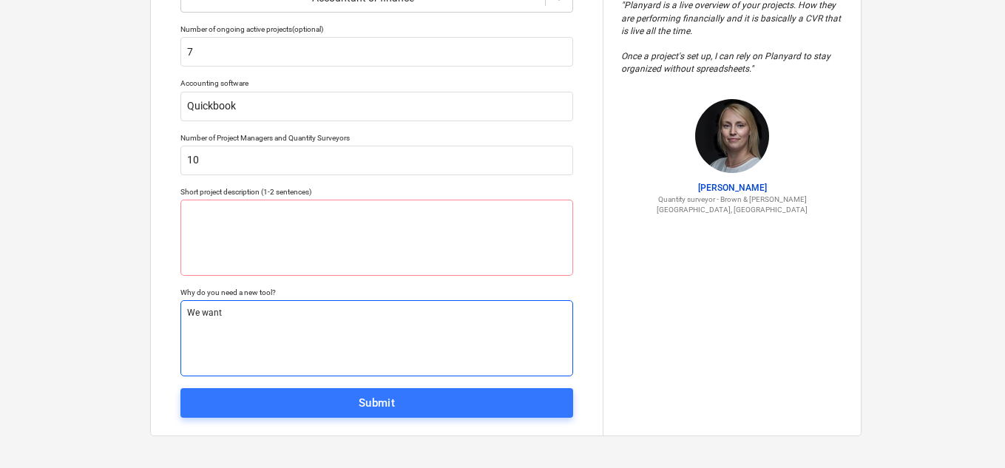
type textarea "x"
type textarea "We want"
type textarea "x"
type textarea "We want t"
type textarea "x"
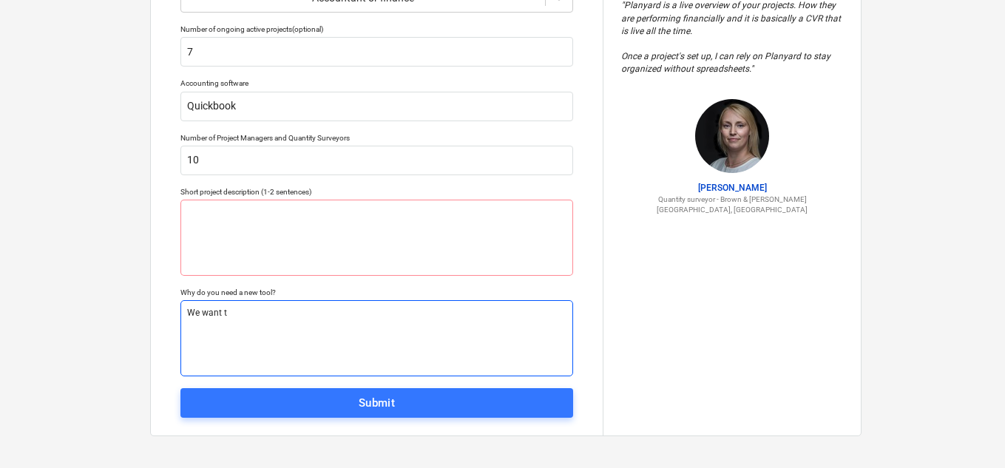
type textarea "We want to"
type textarea "x"
type textarea "We want to"
type textarea "x"
type textarea "We want to s"
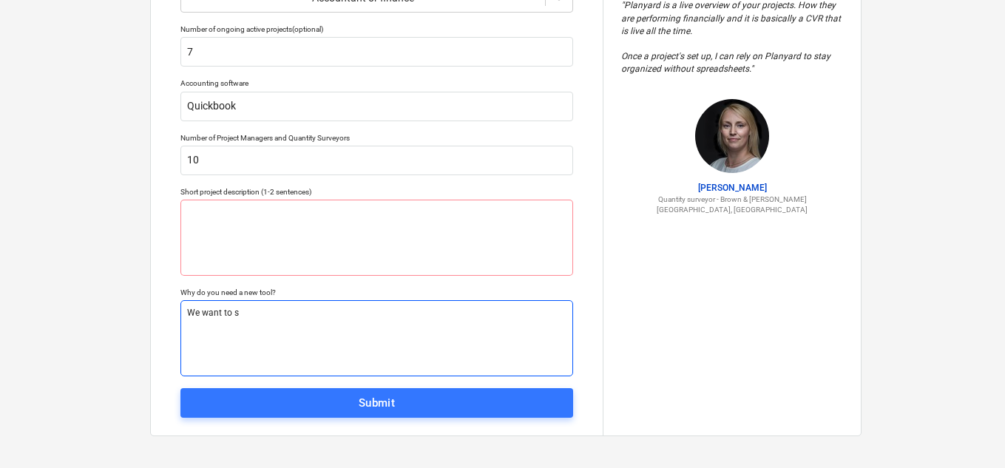
type textarea "x"
type textarea "We want to sh"
type textarea "x"
type textarea "We want to shi"
type textarea "x"
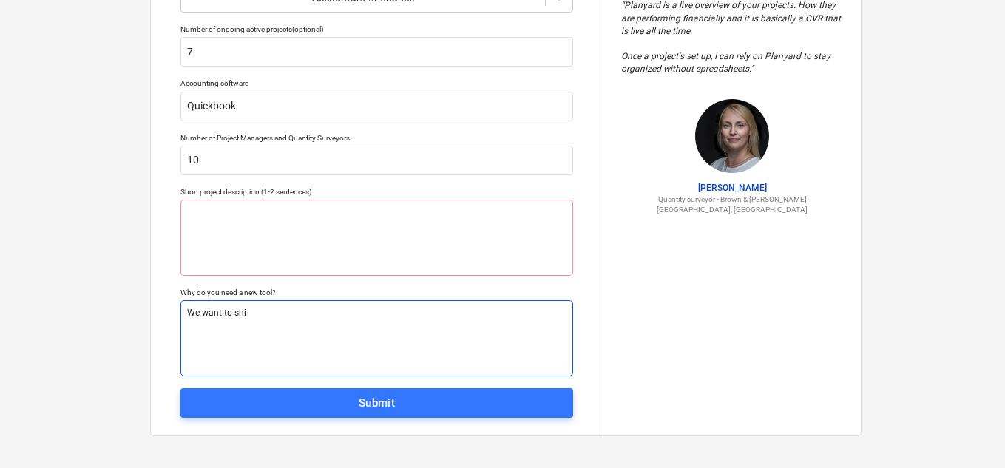
type textarea "We want to shif"
type textarea "x"
type textarea "We want to shift"
type textarea "x"
type textarea "We want to shift"
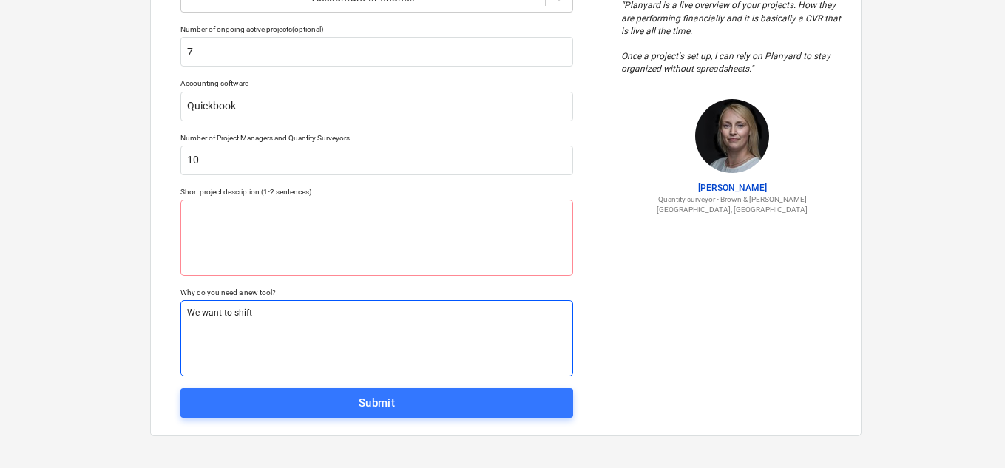
type textarea "x"
type textarea "We want to shift o"
type textarea "x"
type textarea "We want to shift ou"
type textarea "x"
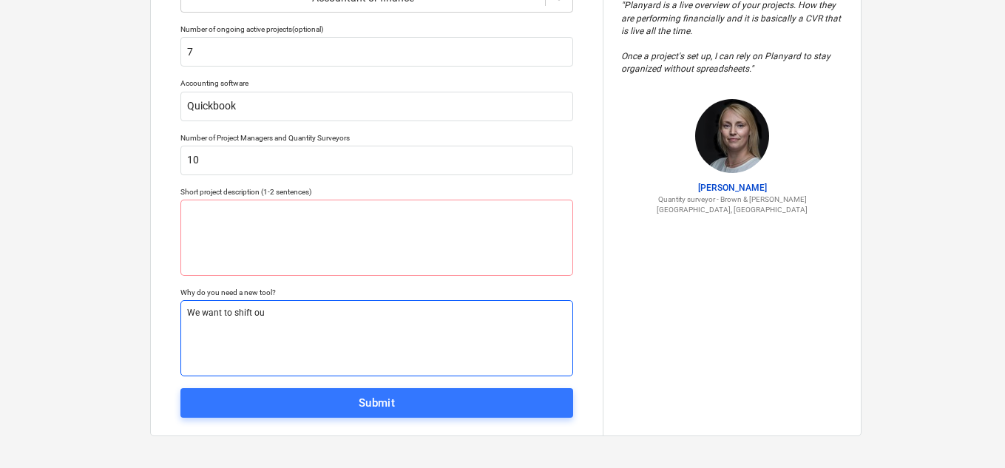
type textarea "We want to shift our"
type textarea "x"
type textarea "We want to shift our"
type textarea "x"
type textarea "We want to shift our e"
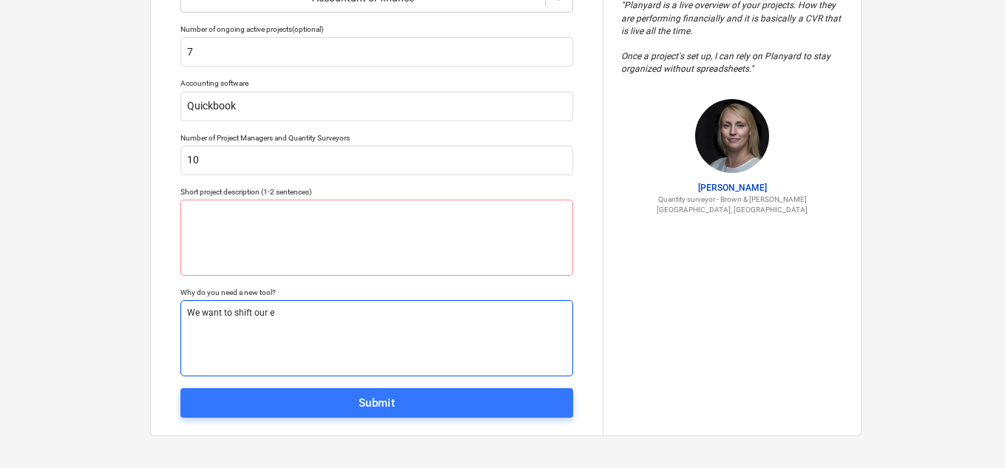
type textarea "x"
type textarea "We want to shift our ex"
type textarea "x"
type textarea "We want to shift our exc"
type textarea "x"
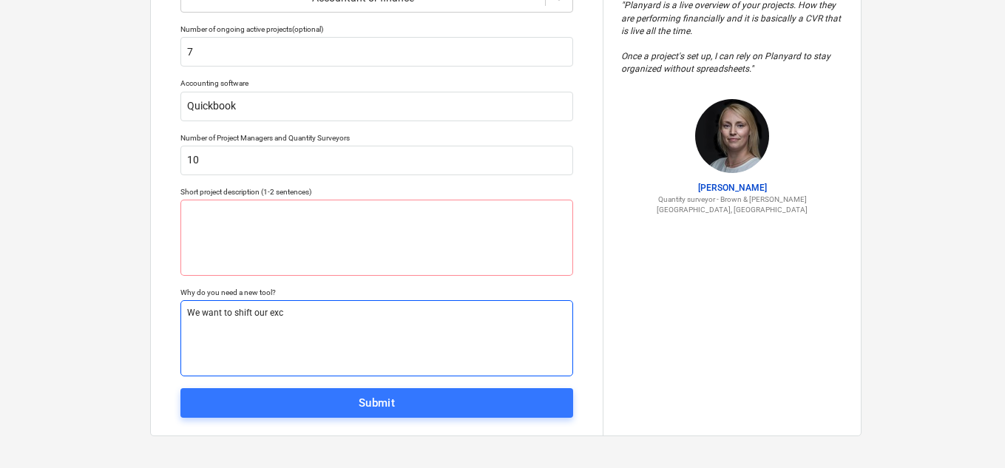
type textarea "We want to shift our exce"
type textarea "x"
type textarea "We want to shift our excel"
type textarea "x"
type textarea "We want to shift our excel"
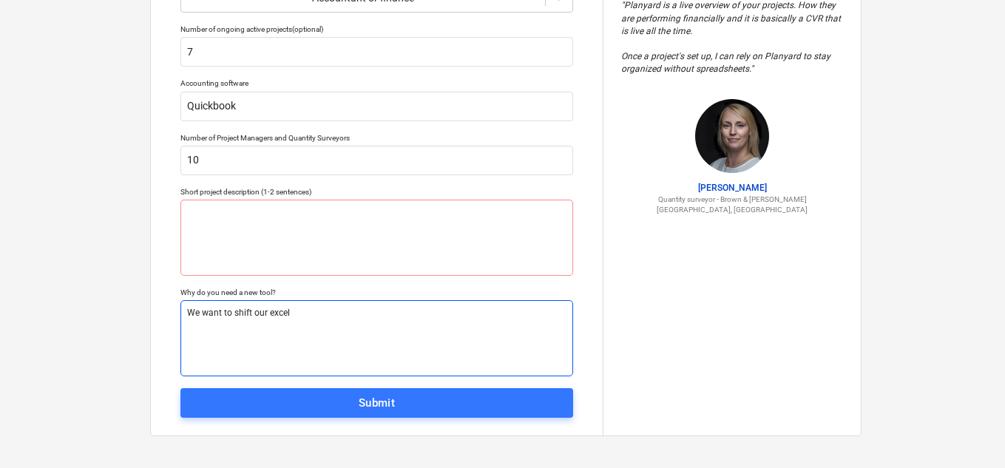
type textarea "x"
type textarea "We want to shift our excel b"
type textarea "x"
type textarea "We want to shift our excel bu"
type textarea "x"
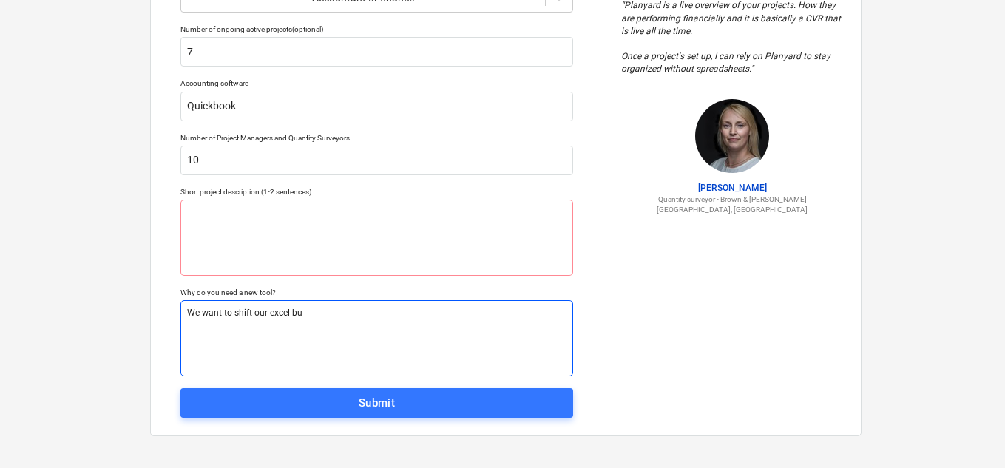
type textarea "We want to shift our excel bud"
type textarea "x"
type textarea "We want to shift our excel budg"
type textarea "x"
type textarea "We want to shift our excel budget"
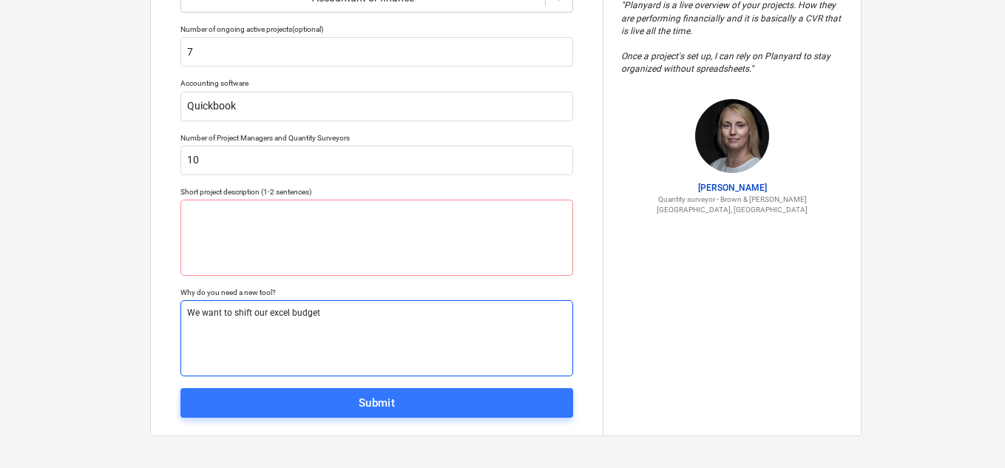
type textarea "x"
type textarea "We want to shift our excel budget"
type textarea "x"
type textarea "We want to shift our excel budget fi"
type textarea "x"
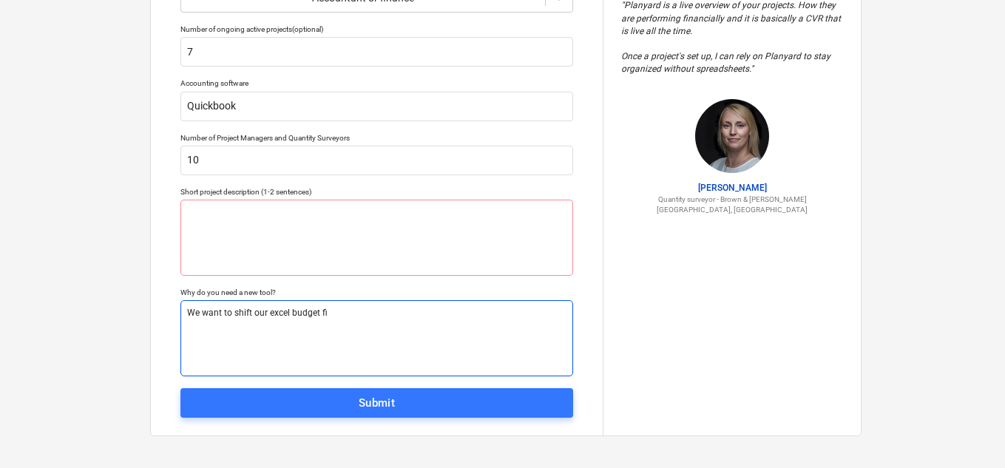
type textarea "We want to shift our excel budget fil"
type textarea "x"
type textarea "We want to shift our excel budget file"
type textarea "x"
type textarea "We want to shift our excel budget file"
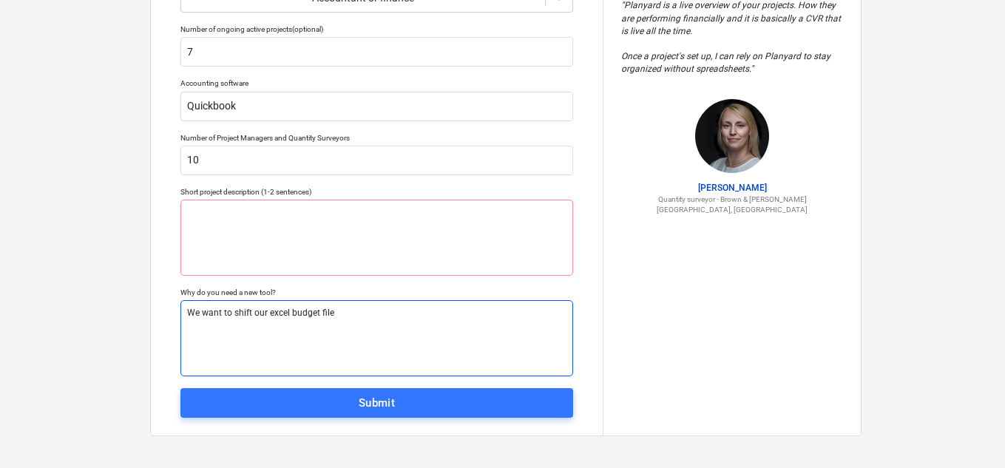
type textarea "x"
type textarea "We want to shift our excel budget file i"
type textarea "x"
type textarea "We want to shift our excel budget file in"
type textarea "x"
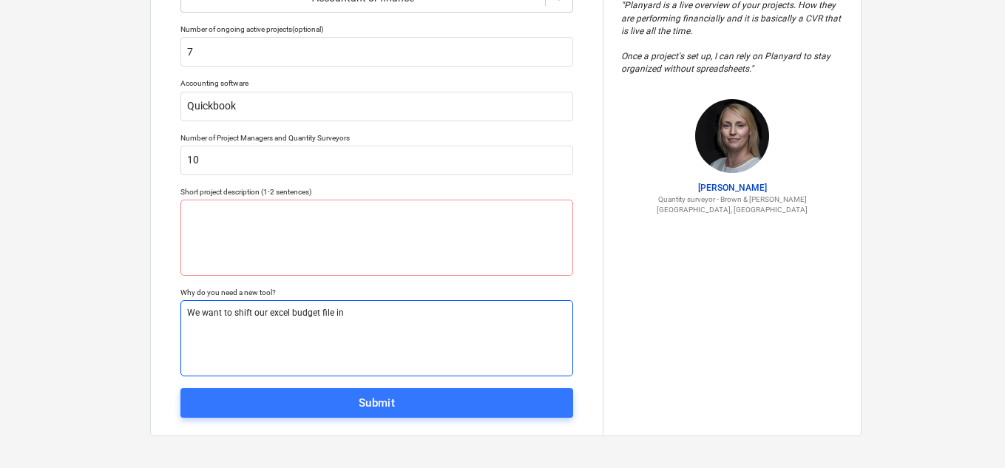
type textarea "We want to shift our excel budget file int"
type textarea "x"
type textarea "We want to shift our excel budget file into"
type textarea "x"
type textarea "We want to shift our excel budget file into"
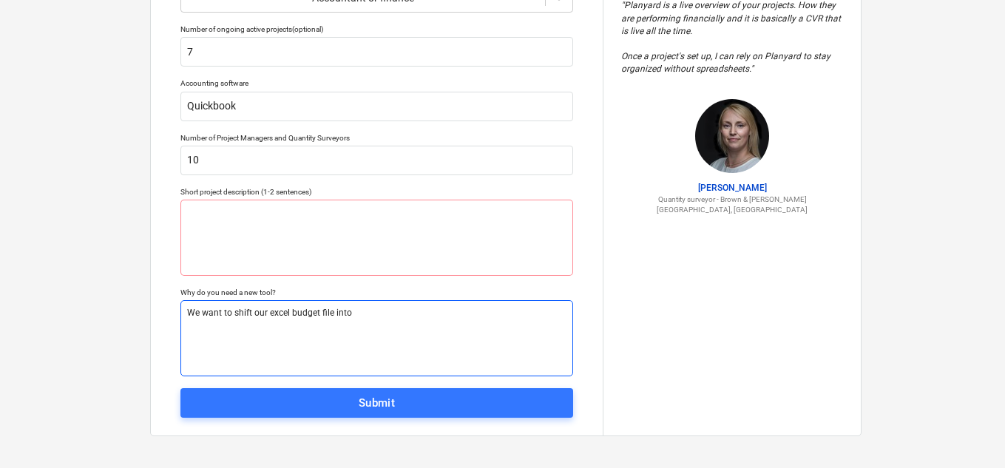
type textarea "x"
type textarea "We want to shift our excel budget file into s"
type textarea "x"
type textarea "We want to shift our excel budget file into so"
type textarea "x"
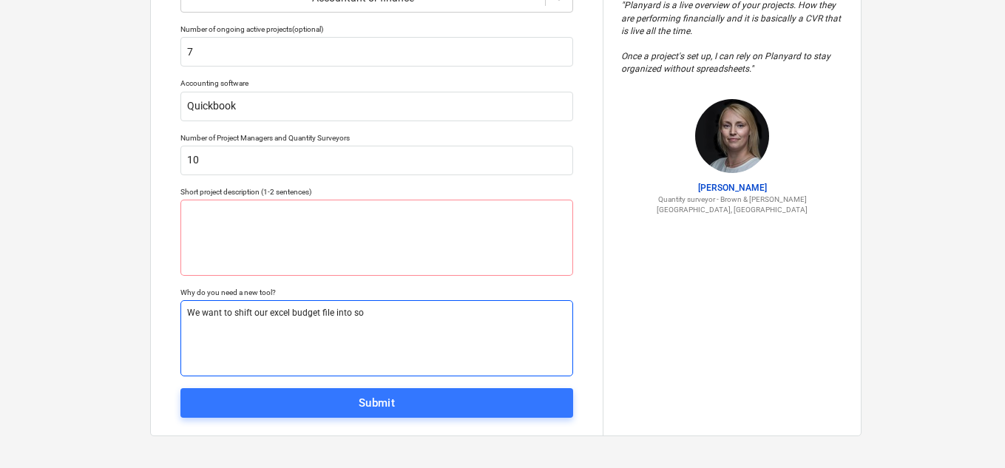
type textarea "We want to shift our excel budget file into sof"
type textarea "x"
type textarea "We want to shift our excel budget file into soft"
type textarea "x"
type textarea "We want to shift our excel budget file into softw"
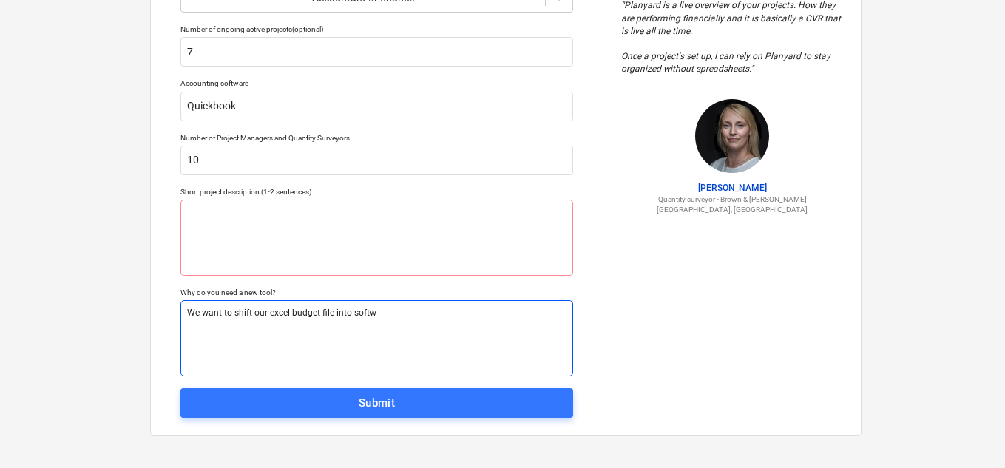
type textarea "x"
type textarea "We want to shift our excel budget file into softwa"
type textarea "x"
type textarea "We want to shift our excel budget file into softwar"
type textarea "x"
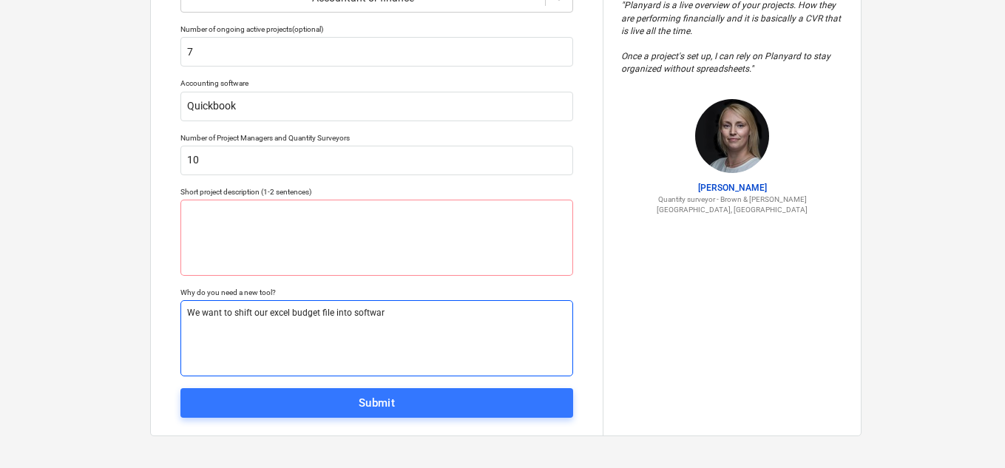
type textarea "We want to shift our excel budget file into software"
type textarea "x"
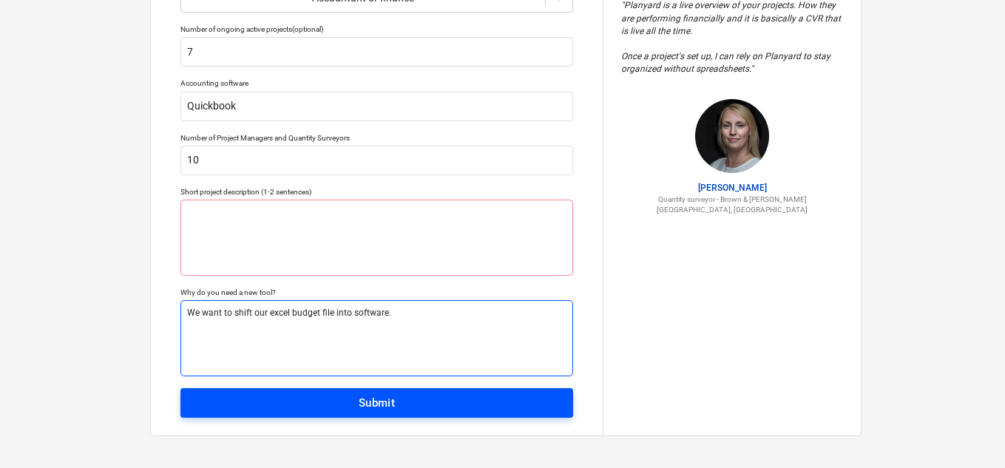
type textarea "We want to shift our excel budget file into software."
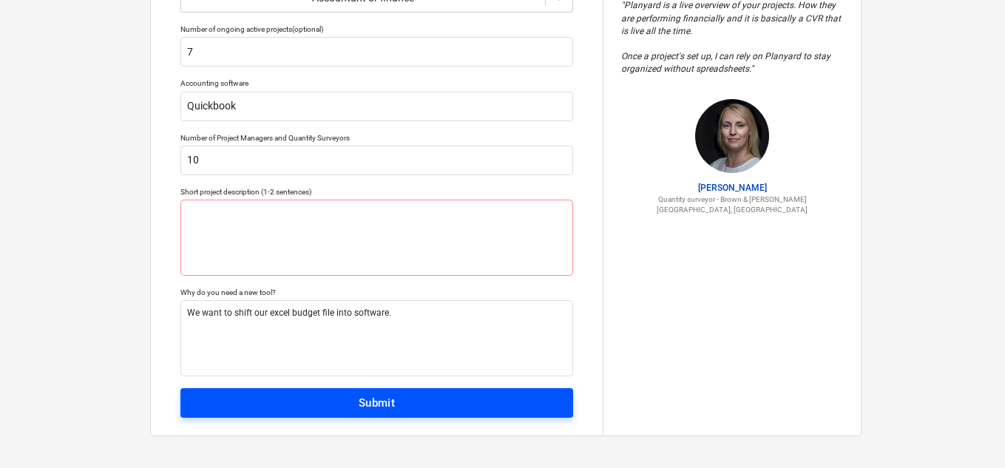
click at [355, 401] on span "Submit" at bounding box center [377, 402] width 360 height 19
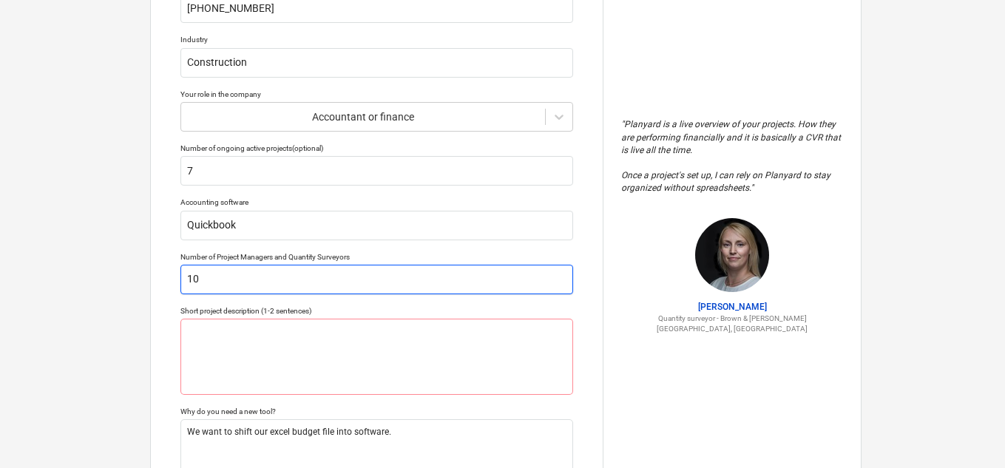
scroll to position [222, 0]
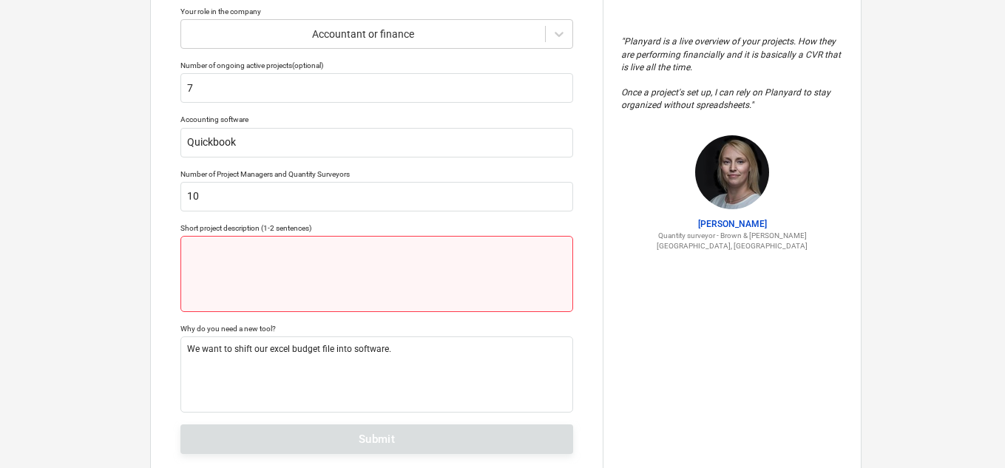
click at [297, 250] on textarea at bounding box center [376, 274] width 393 height 76
type textarea "x"
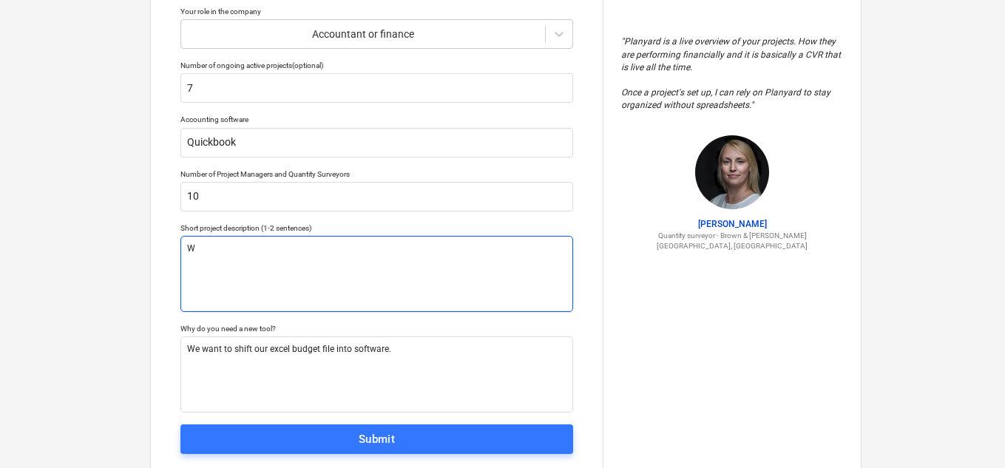
type textarea "We"
type textarea "x"
type textarea "We"
type textarea "x"
type textarea "We"
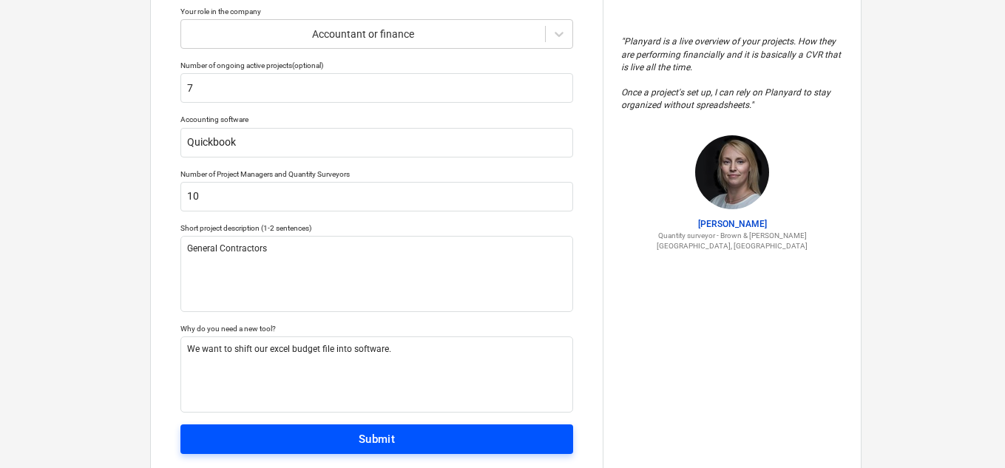
click at [361, 438] on div "Submit" at bounding box center [377, 439] width 37 height 19
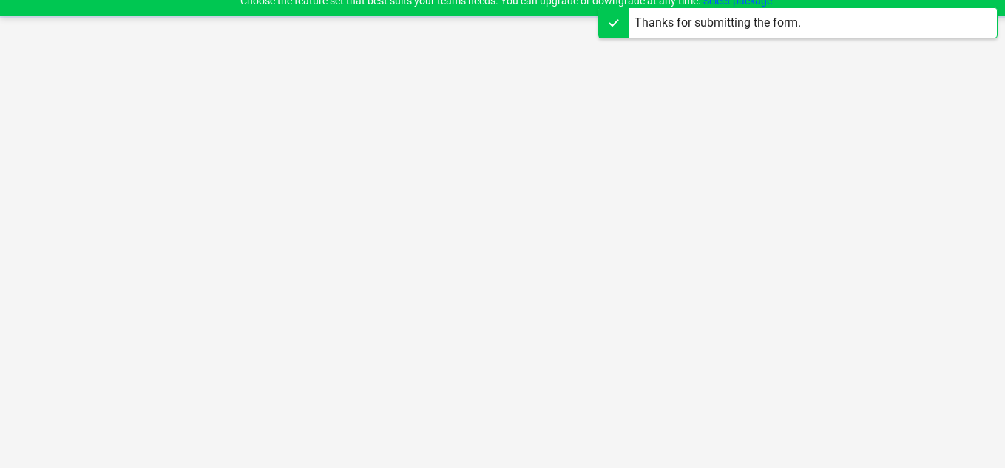
scroll to position [14, 0]
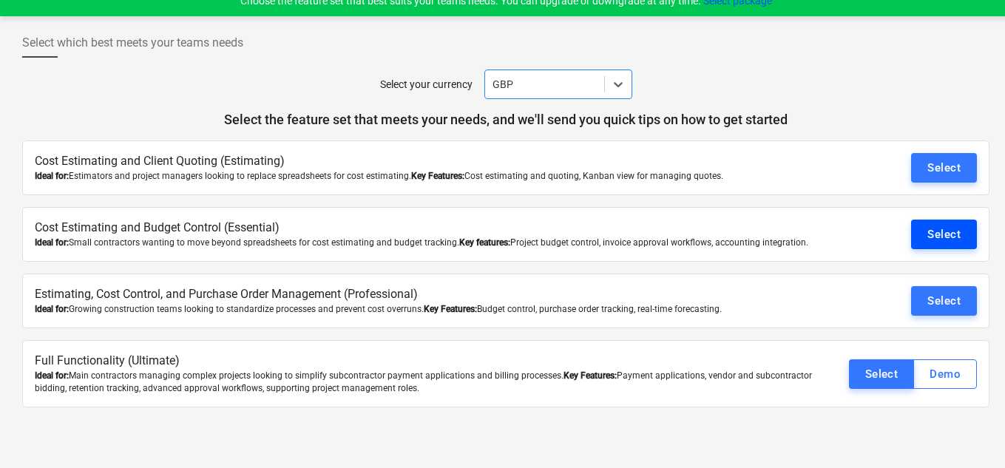
click at [936, 241] on div "Select" at bounding box center [943, 234] width 33 height 19
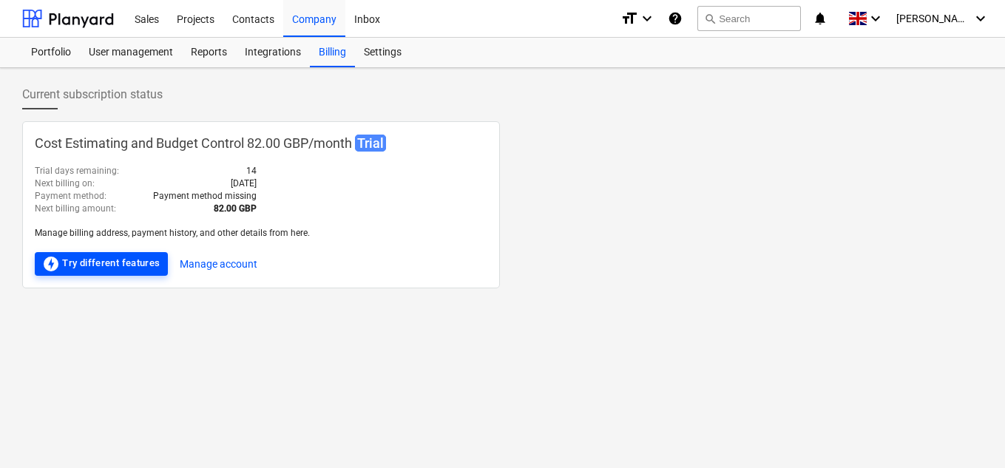
click at [70, 265] on div "offline_bolt Try different features" at bounding box center [101, 264] width 118 height 18
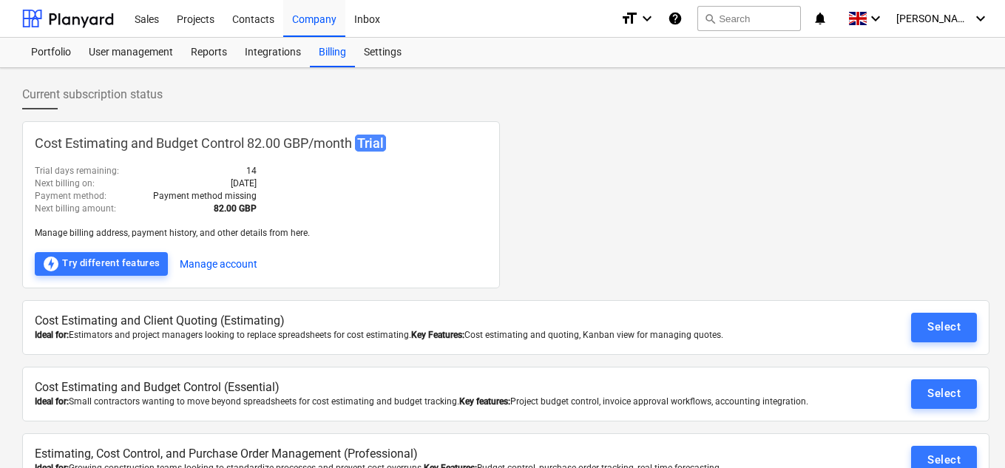
click at [366, 181] on div "Cost Estimating and Budget Control 82.00 GBP / month Trial Trial days remaining…" at bounding box center [261, 204] width 478 height 167
click at [884, 17] on icon "keyboard_arrow_down" at bounding box center [876, 19] width 18 height 18
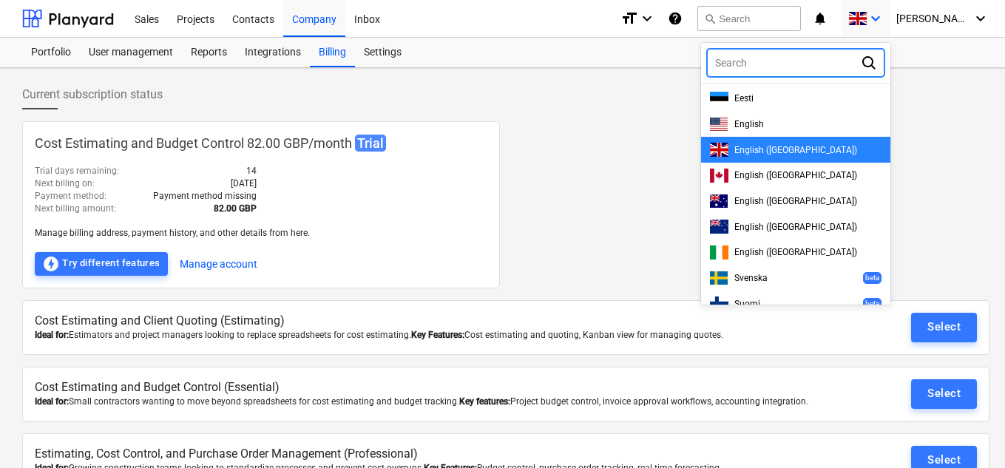
click at [898, 17] on div at bounding box center [502, 234] width 1005 height 468
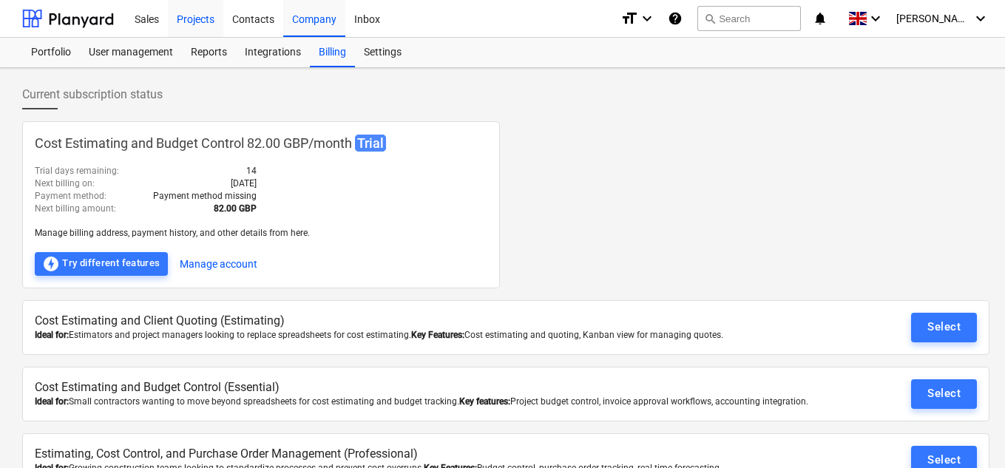
click at [199, 19] on div "Projects" at bounding box center [195, 18] width 55 height 38
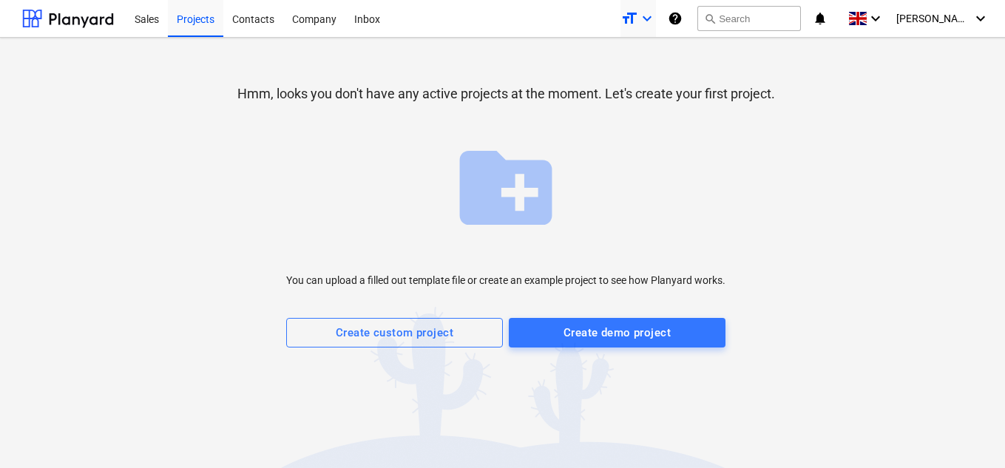
click at [656, 17] on icon "keyboard_arrow_down" at bounding box center [647, 19] width 18 height 18
click at [665, 17] on div at bounding box center [502, 234] width 1005 height 468
click at [519, 183] on span "create_new_folder" at bounding box center [505, 187] width 111 height 111
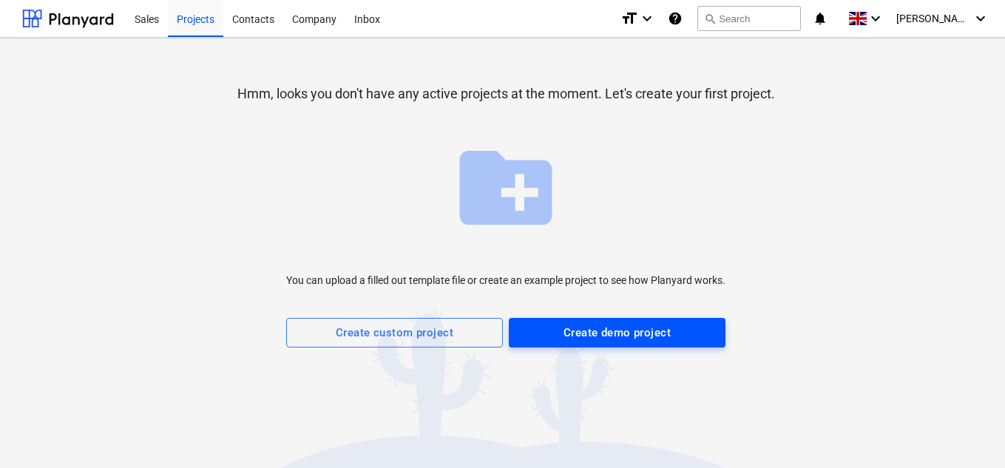
click at [614, 345] on button "Create demo project" at bounding box center [617, 333] width 217 height 30
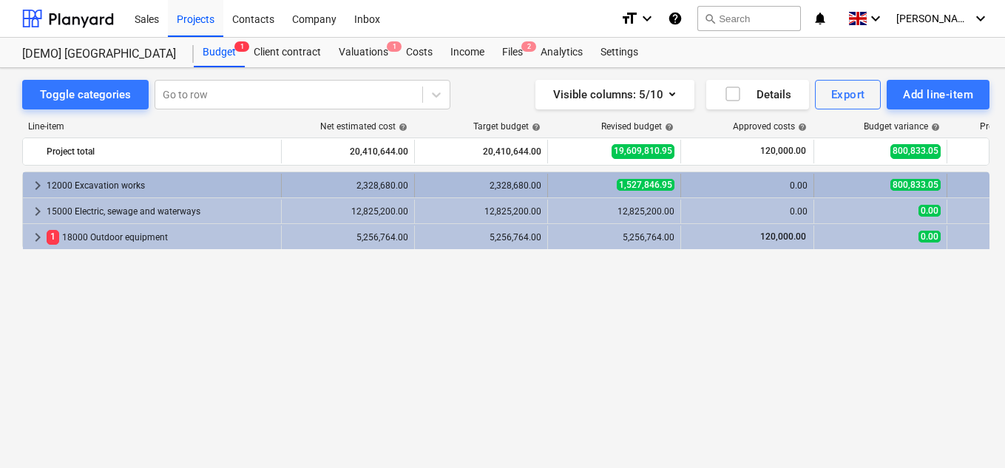
click at [79, 186] on div "12000 Excavation works" at bounding box center [161, 186] width 229 height 24
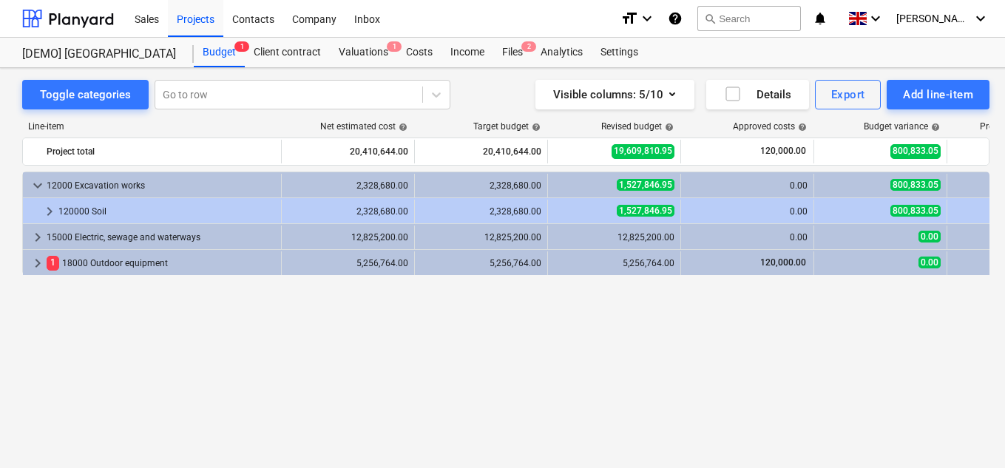
click at [79, 186] on div "12000 Excavation works" at bounding box center [161, 186] width 229 height 24
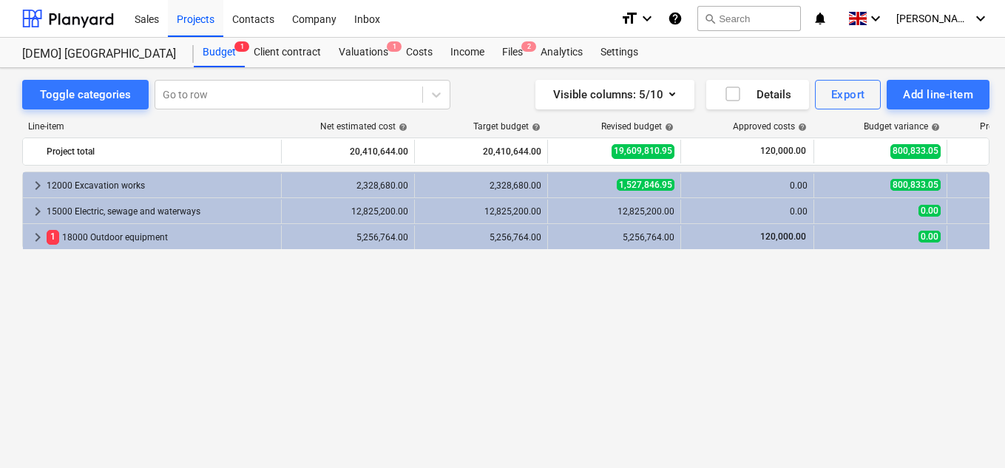
click at [79, 186] on div "12000 Excavation works" at bounding box center [161, 186] width 229 height 24
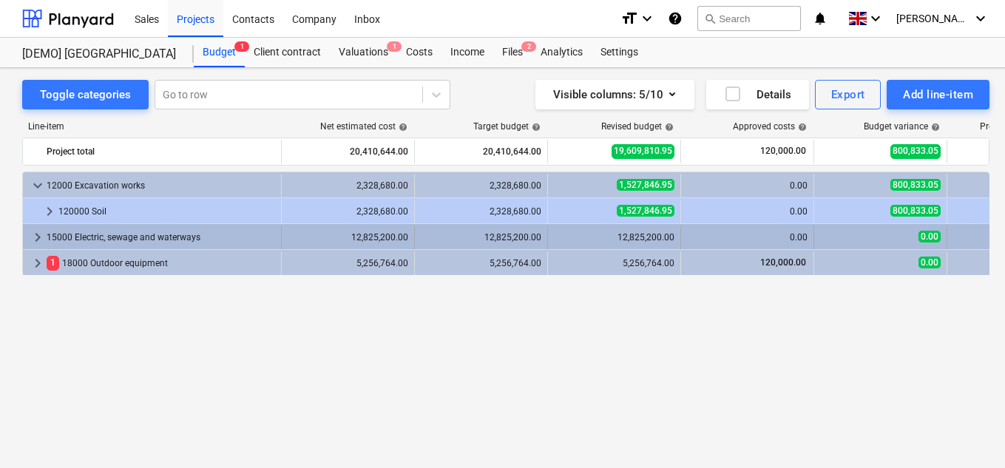
click at [70, 237] on div "15000 Electric, sewage and waterways" at bounding box center [161, 238] width 229 height 24
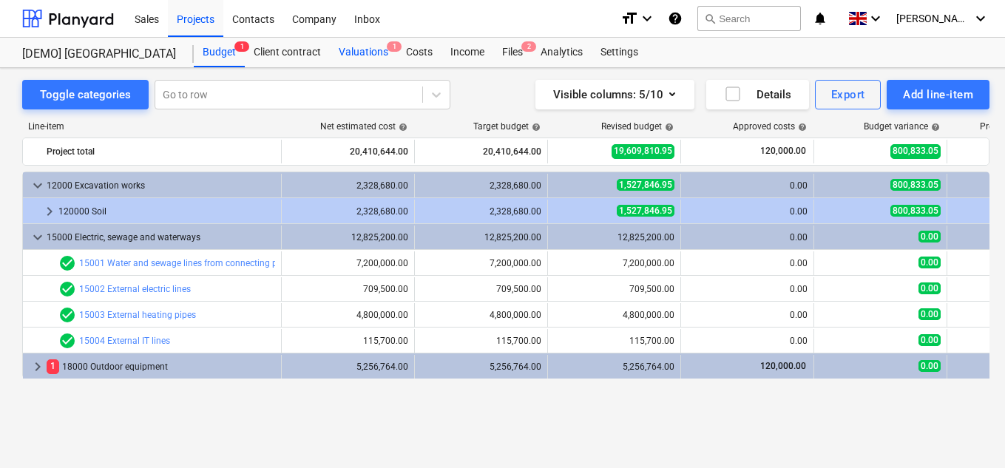
click at [348, 52] on div "Valuations 1" at bounding box center [363, 53] width 67 height 30
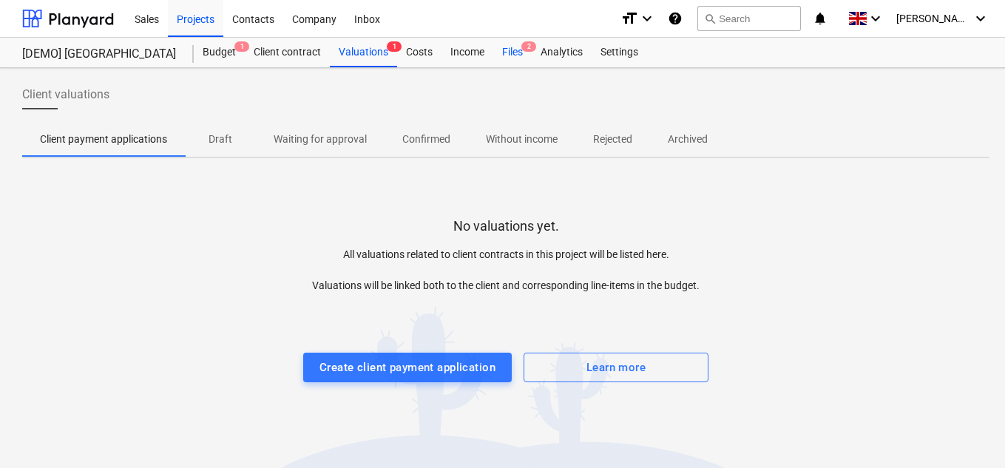
click at [514, 55] on div "Files 2" at bounding box center [512, 53] width 38 height 30
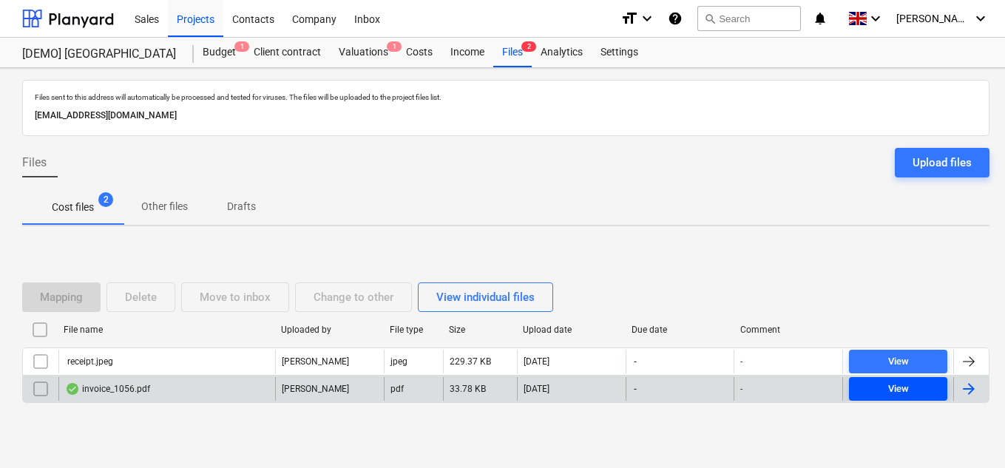
click at [899, 394] on div "View" at bounding box center [898, 389] width 21 height 17
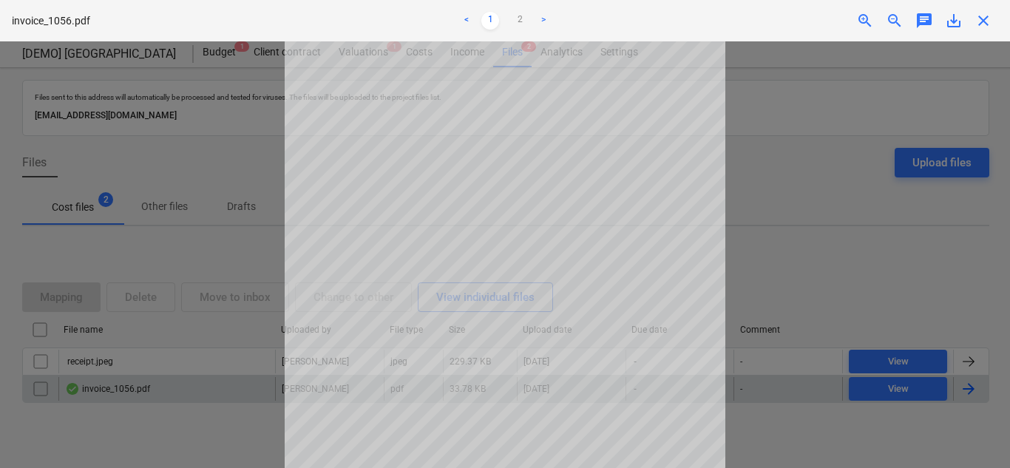
scroll to position [199, 0]
click at [799, 268] on div at bounding box center [505, 254] width 1010 height 427
click at [796, 205] on div at bounding box center [505, 254] width 1010 height 427
click at [830, 303] on div at bounding box center [505, 254] width 1010 height 427
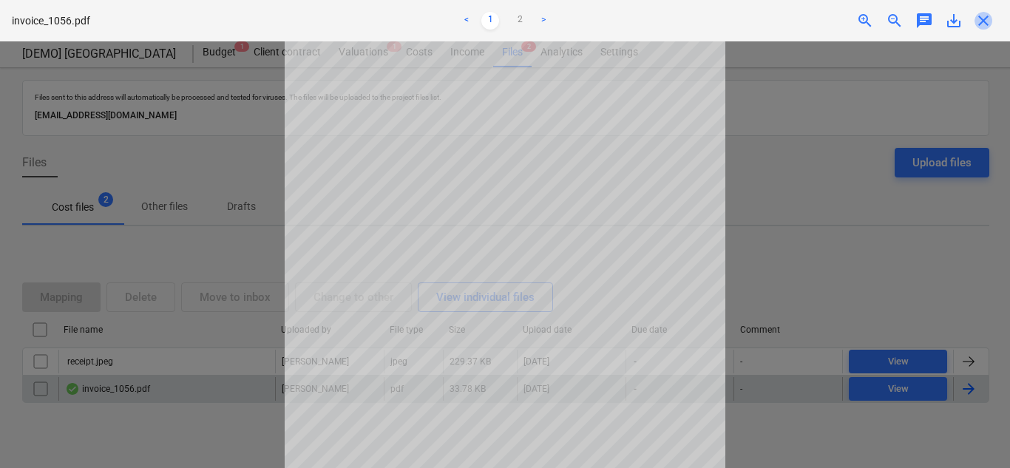
click at [985, 23] on span "close" at bounding box center [984, 21] width 18 height 18
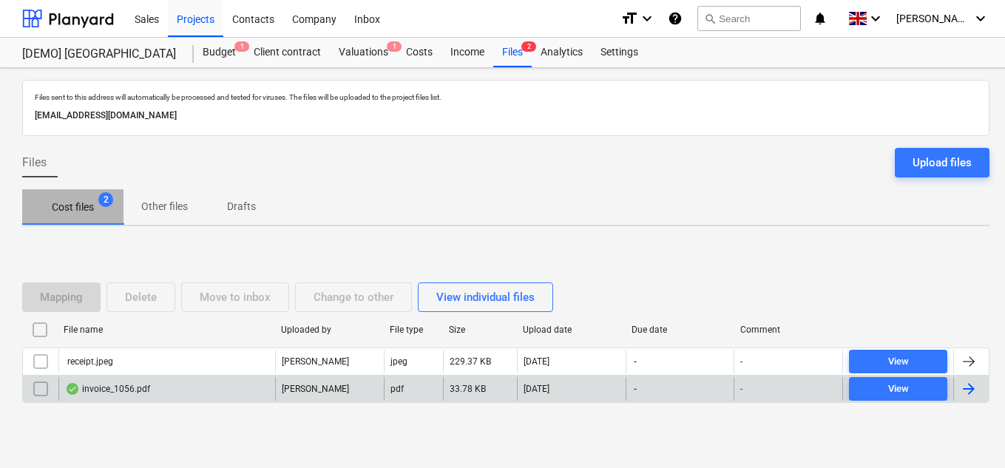
click at [70, 209] on p "Cost files" at bounding box center [73, 208] width 42 height 16
click at [181, 212] on p "Other files" at bounding box center [164, 207] width 47 height 16
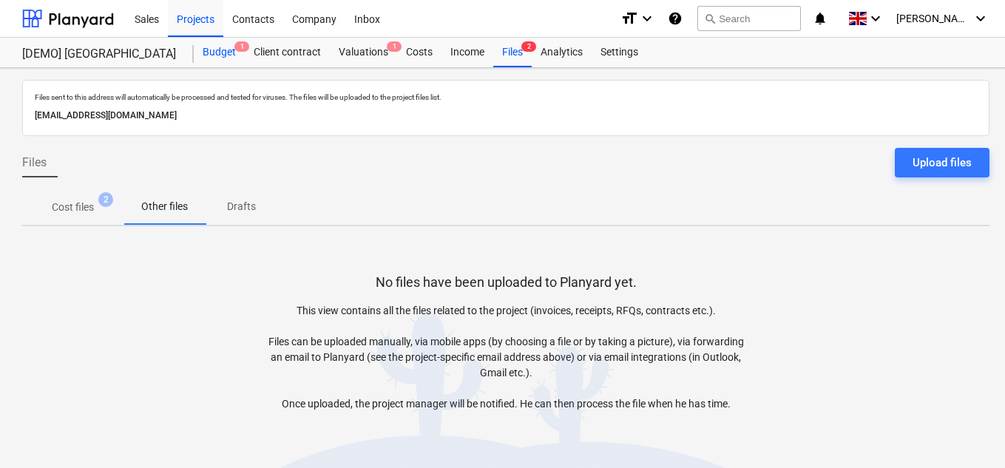
click at [235, 56] on div "Budget 1" at bounding box center [219, 53] width 51 height 30
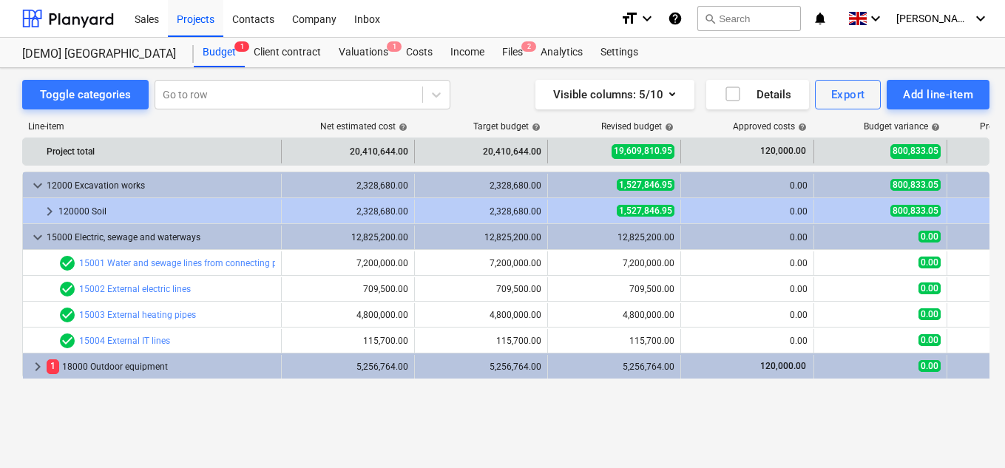
click at [143, 147] on div "Project total" at bounding box center [161, 152] width 229 height 24
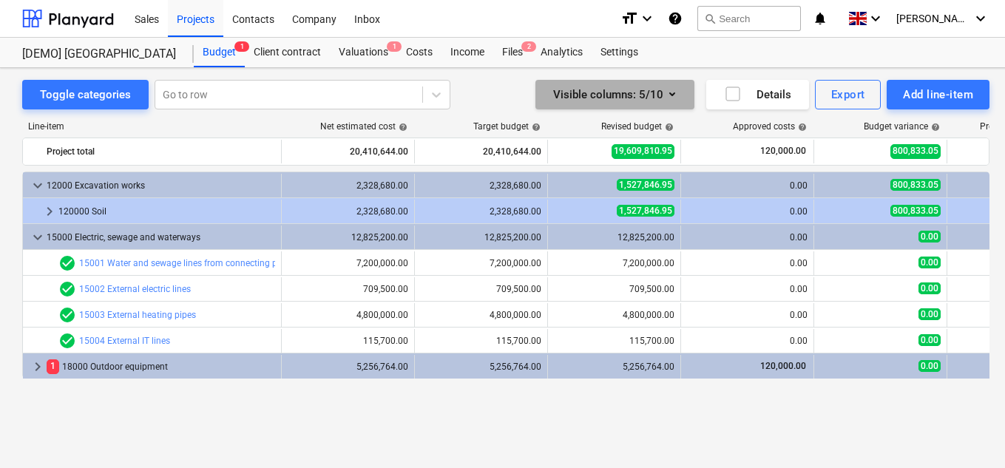
click at [671, 91] on icon "button" at bounding box center [672, 94] width 18 height 18
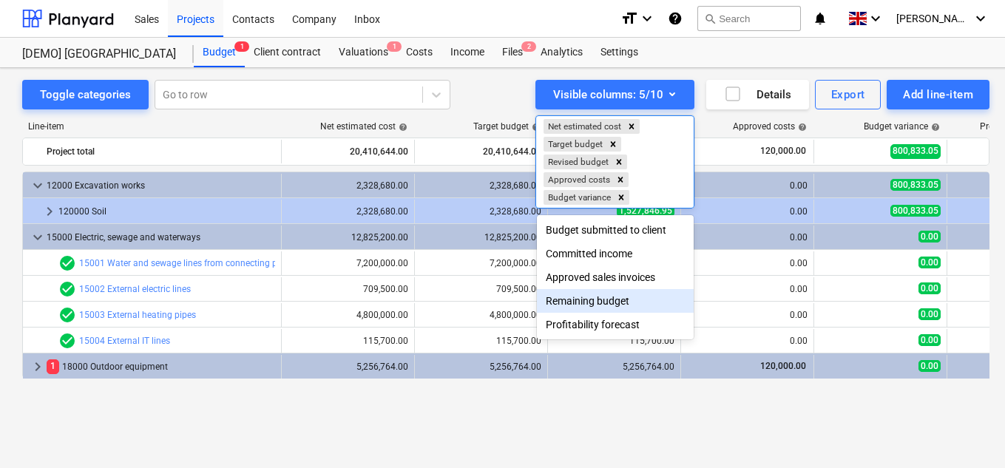
click at [598, 302] on div "Remaining budget" at bounding box center [615, 301] width 157 height 24
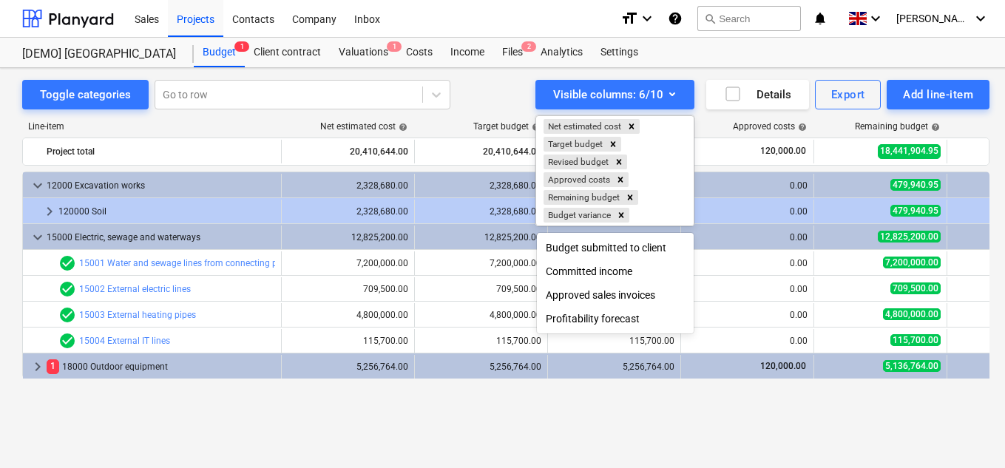
click at [757, 427] on div at bounding box center [502, 234] width 1005 height 468
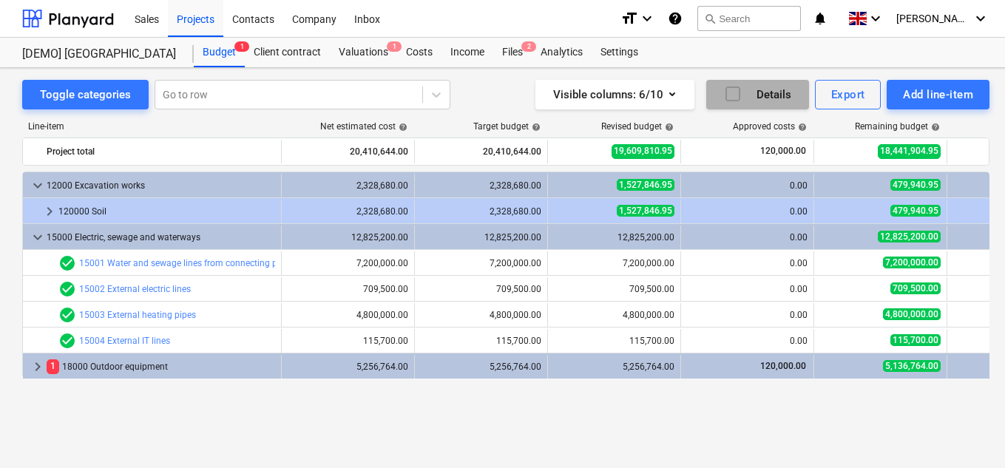
click at [780, 98] on div "Details" at bounding box center [757, 94] width 67 height 19
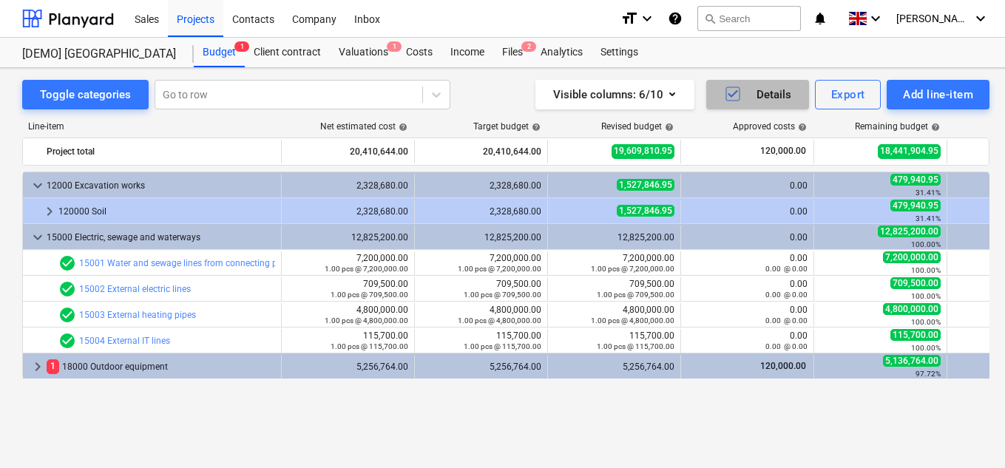
click at [729, 95] on icon "button" at bounding box center [733, 93] width 10 height 7
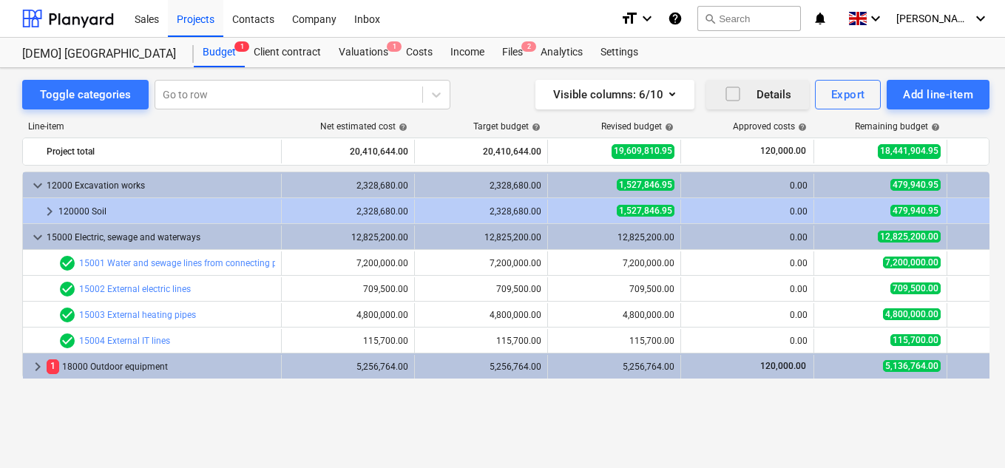
click at [728, 94] on icon "button" at bounding box center [733, 94] width 18 height 18
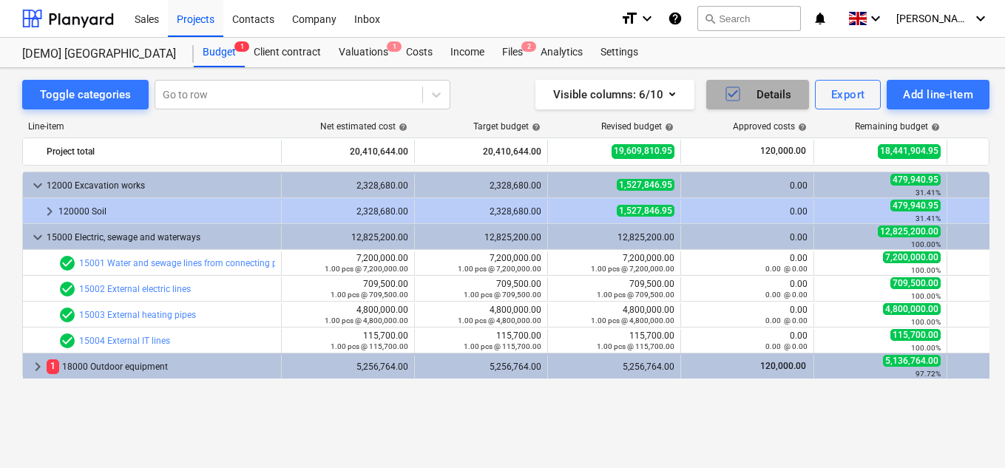
click at [728, 94] on icon "button" at bounding box center [733, 93] width 10 height 7
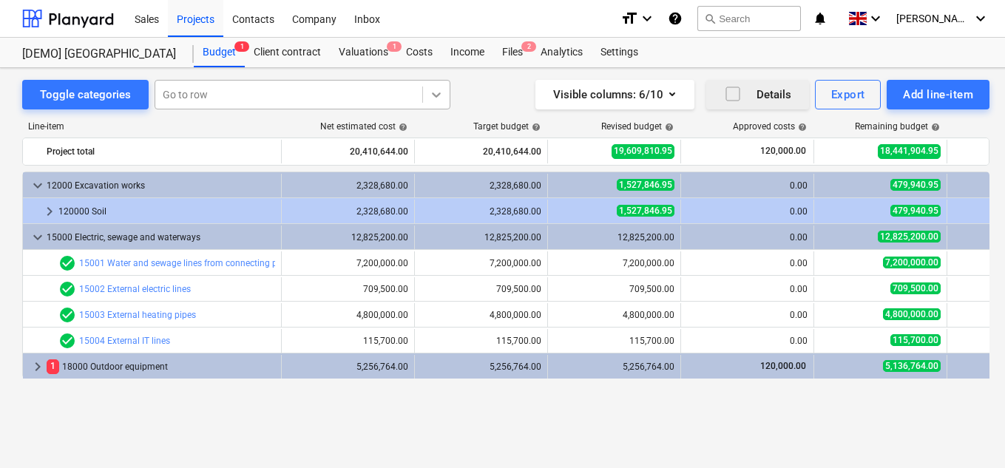
click at [437, 93] on icon at bounding box center [436, 94] width 9 height 5
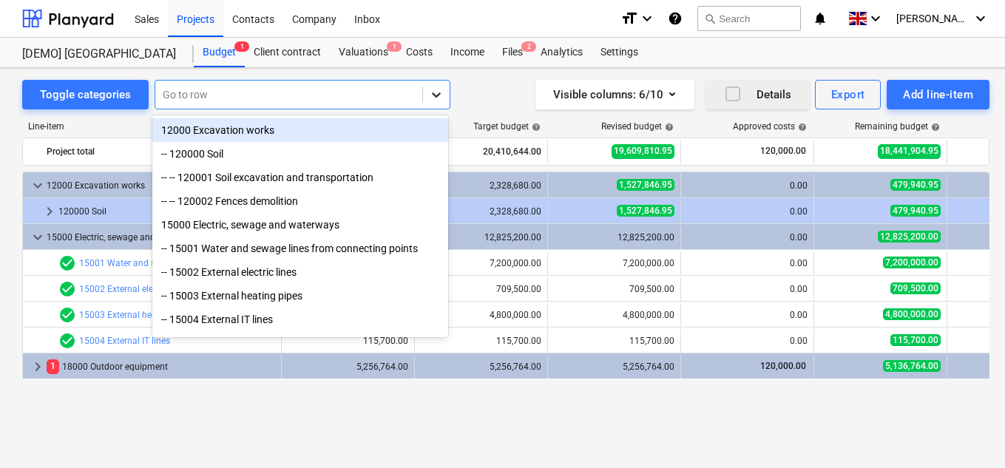
click at [437, 93] on icon at bounding box center [436, 94] width 9 height 5
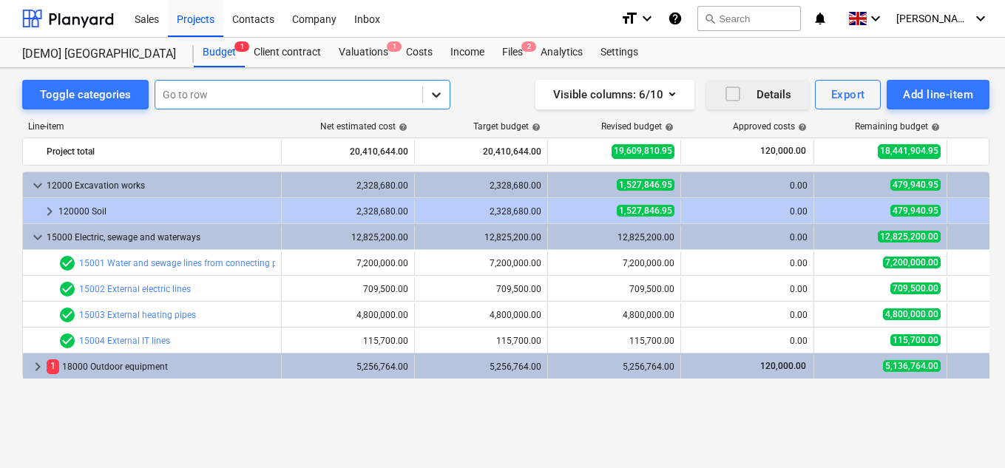
click at [437, 93] on icon at bounding box center [436, 94] width 9 height 5
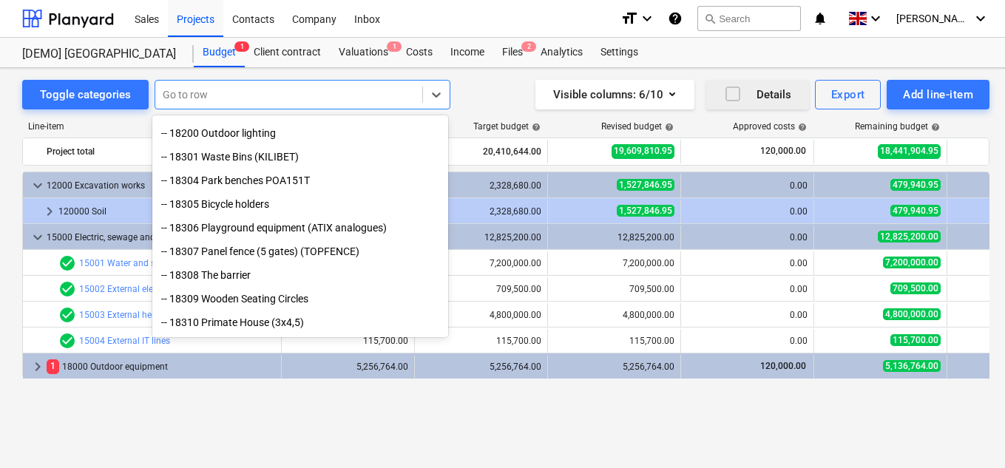
scroll to position [248, 0]
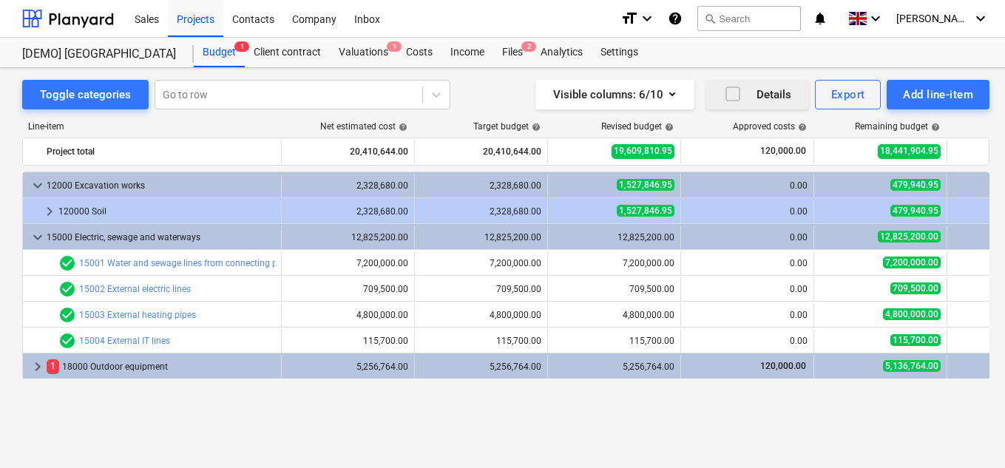
click at [467, 96] on div "Toggle categories Go to row Visible columns : 6/10 Details Export Add line-item" at bounding box center [505, 95] width 967 height 30
click at [60, 92] on div "Toggle categories" at bounding box center [85, 94] width 91 height 19
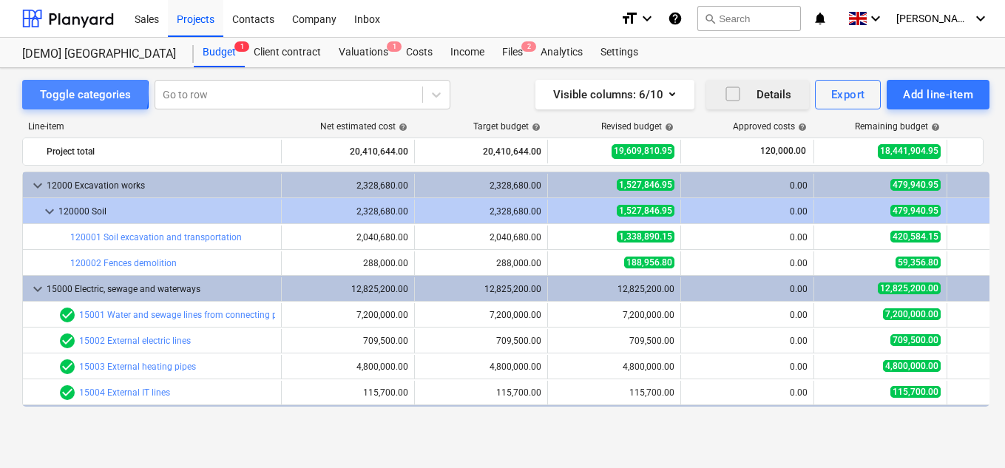
click at [63, 93] on div "Toggle categories" at bounding box center [85, 94] width 91 height 19
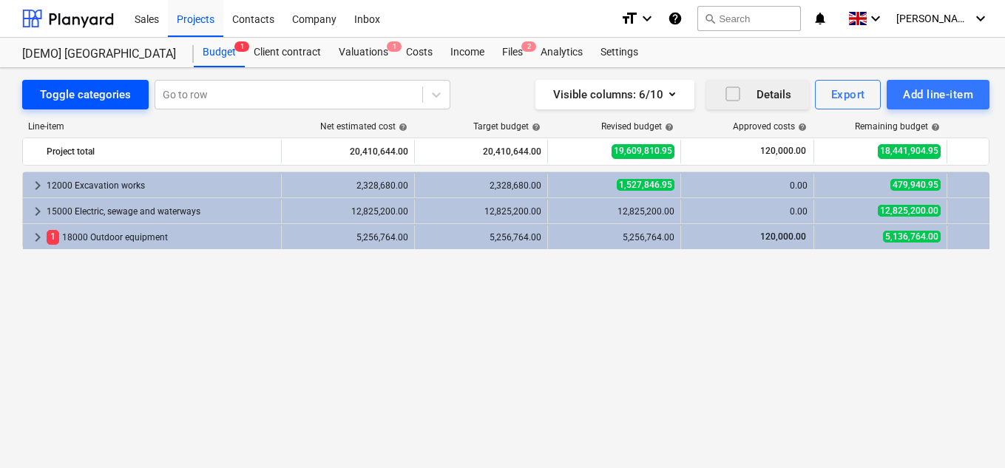
click at [63, 93] on div "Toggle categories" at bounding box center [85, 94] width 91 height 19
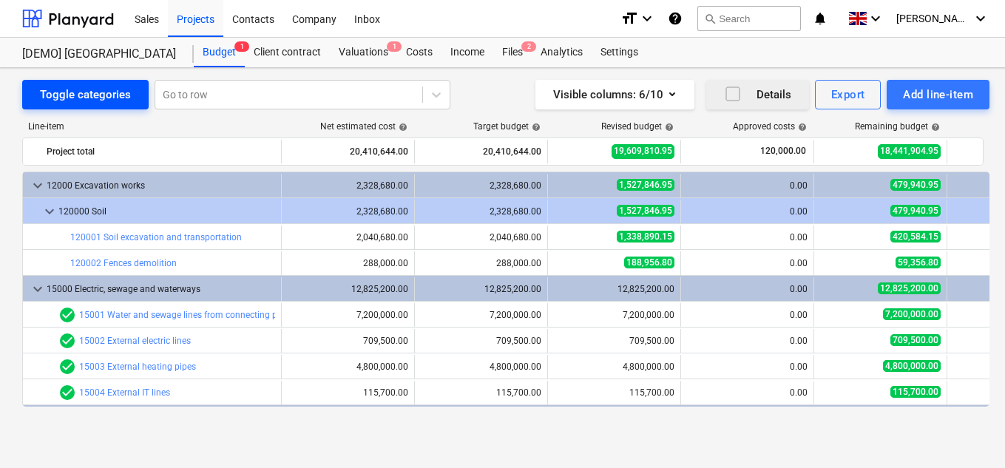
click at [63, 93] on div "Toggle categories" at bounding box center [85, 94] width 91 height 19
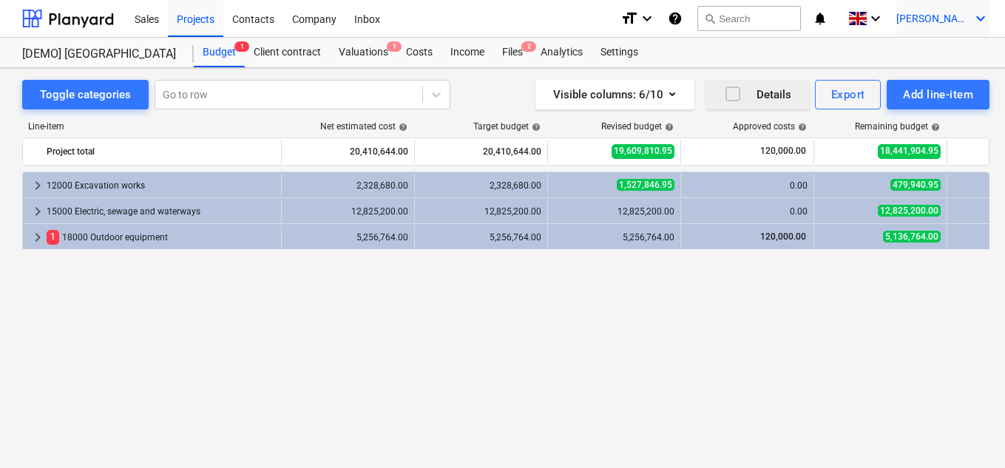
click at [981, 16] on icon "keyboard_arrow_down" at bounding box center [981, 19] width 18 height 18
click at [981, 16] on div at bounding box center [502, 234] width 1005 height 468
click at [243, 18] on div "Contacts" at bounding box center [253, 18] width 60 height 38
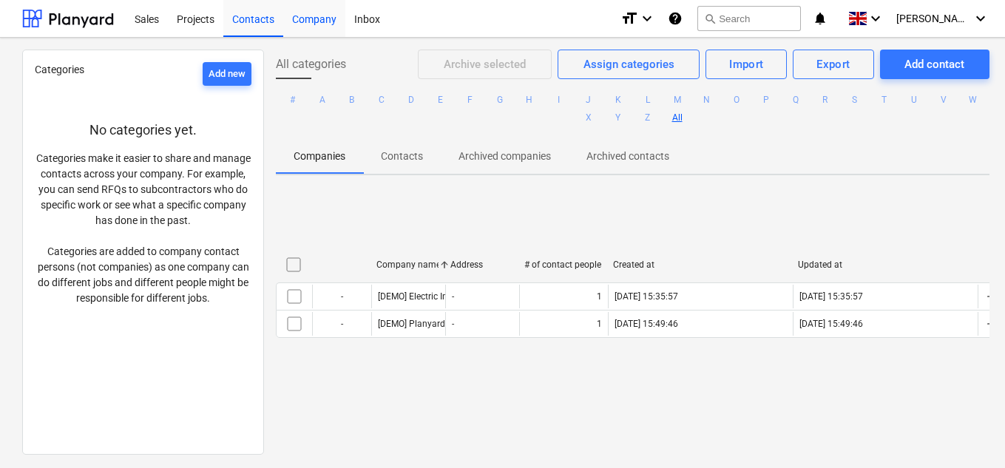
click at [300, 17] on div "Company" at bounding box center [314, 18] width 62 height 38
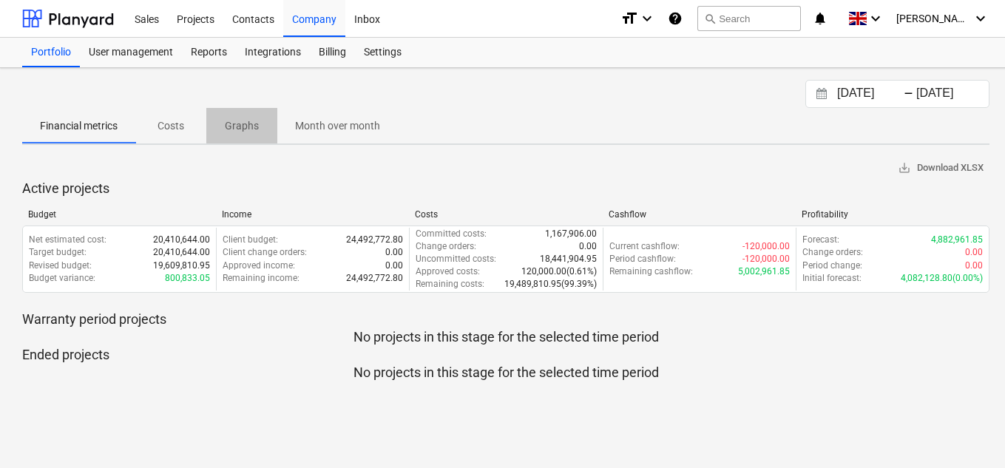
click at [221, 127] on span "Graphs" at bounding box center [241, 126] width 71 height 24
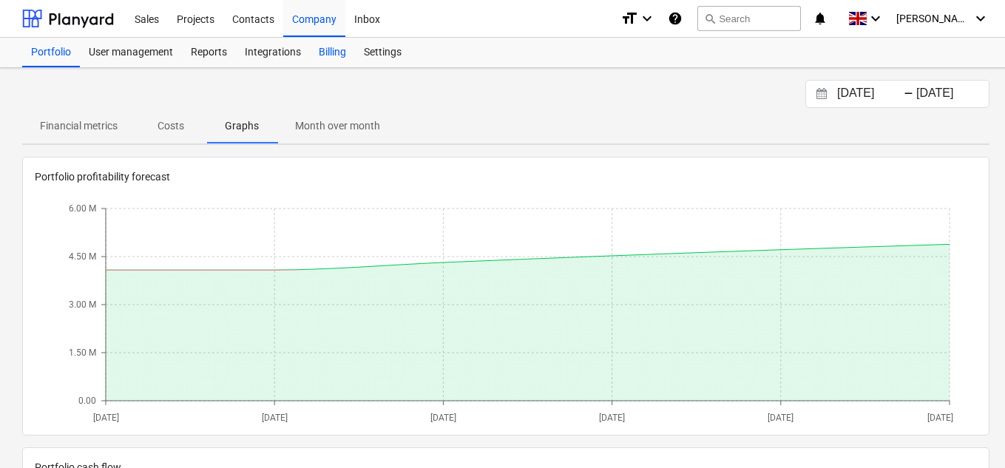
click at [335, 55] on div "Billing" at bounding box center [332, 53] width 45 height 30
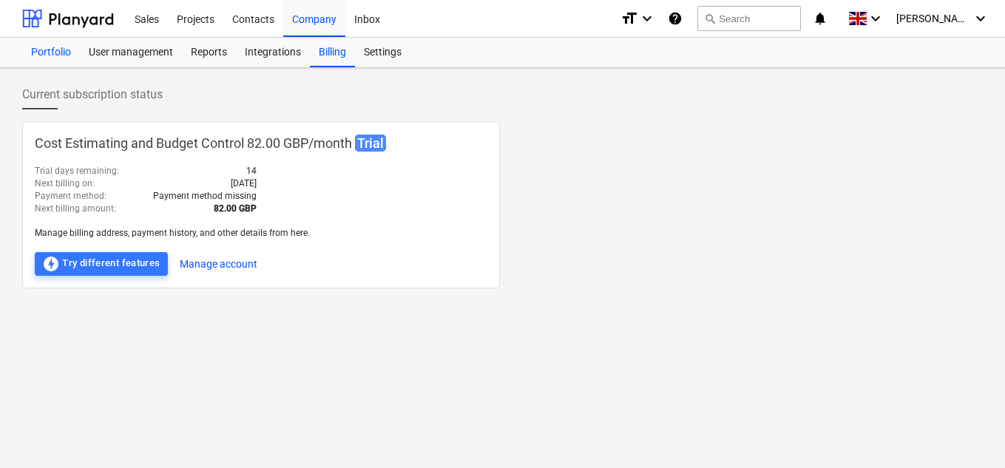
click at [60, 52] on div "Portfolio" at bounding box center [51, 53] width 58 height 30
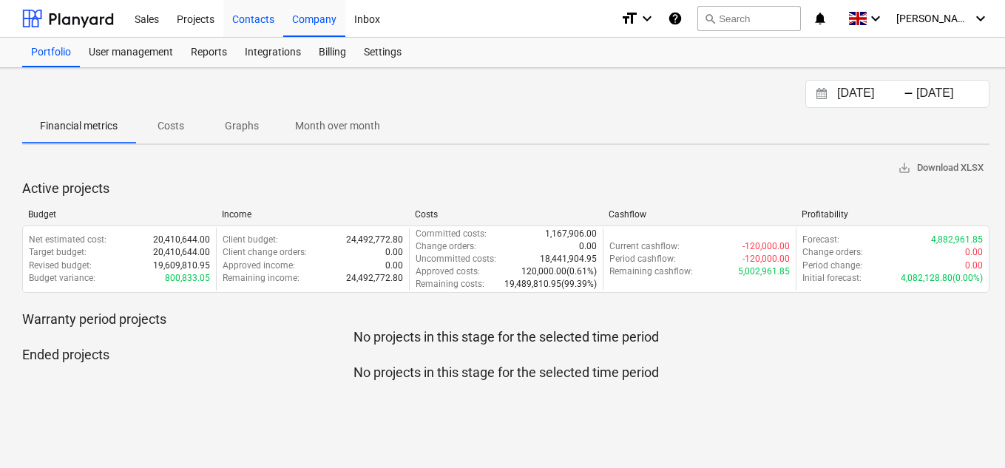
click at [236, 18] on div "Contacts" at bounding box center [253, 18] width 60 height 38
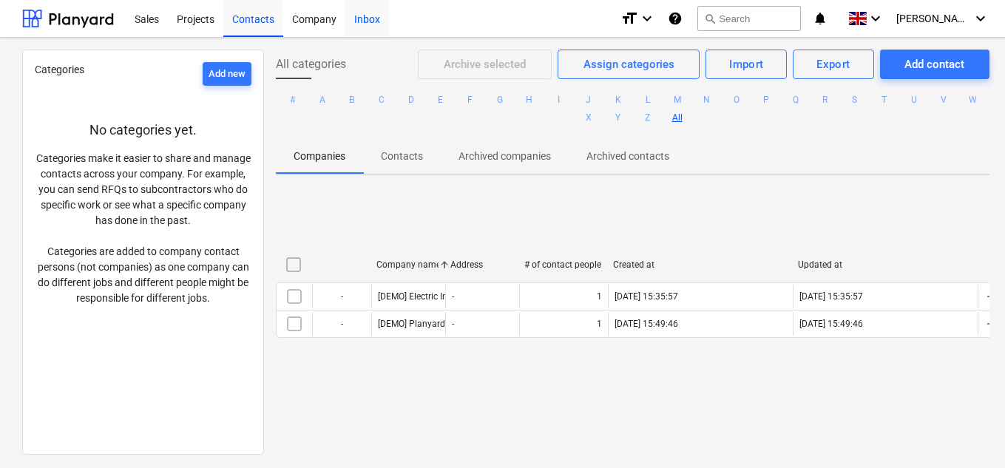
click at [351, 13] on div "Inbox" at bounding box center [367, 18] width 44 height 38
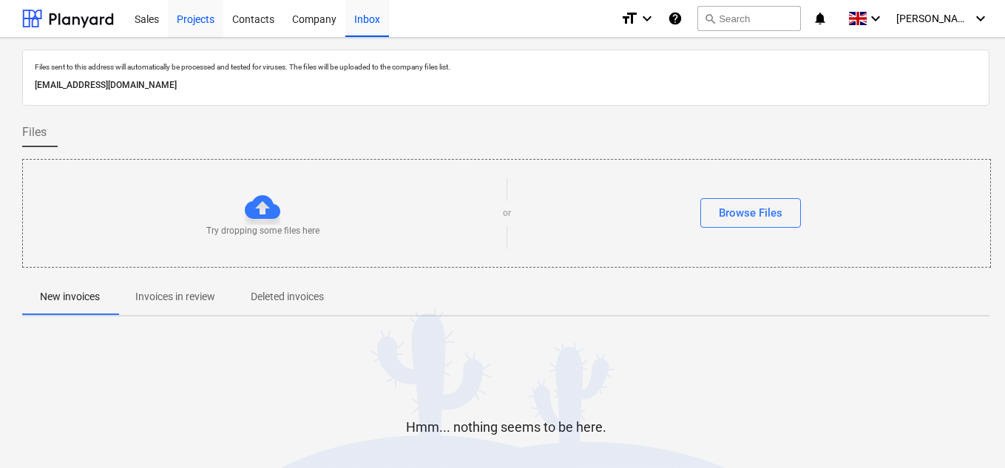
click at [203, 21] on div "Projects" at bounding box center [195, 18] width 55 height 38
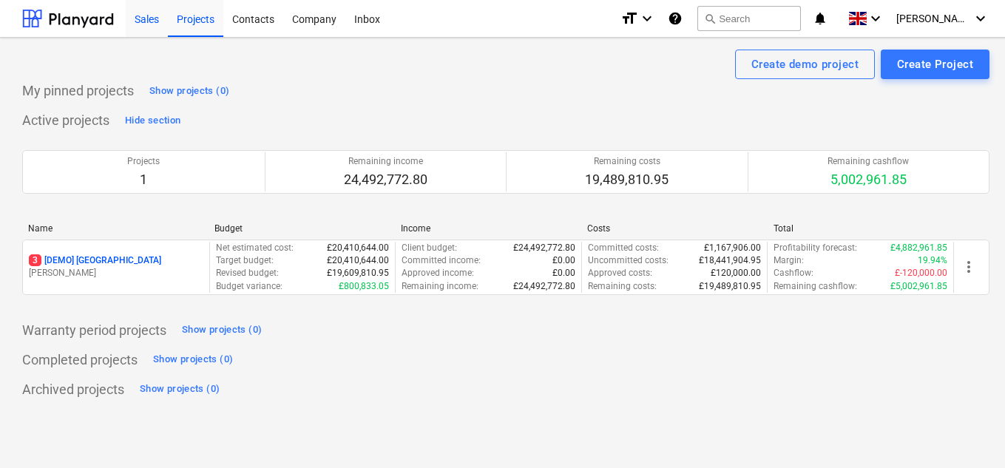
click at [155, 21] on div "Sales" at bounding box center [147, 18] width 42 height 38
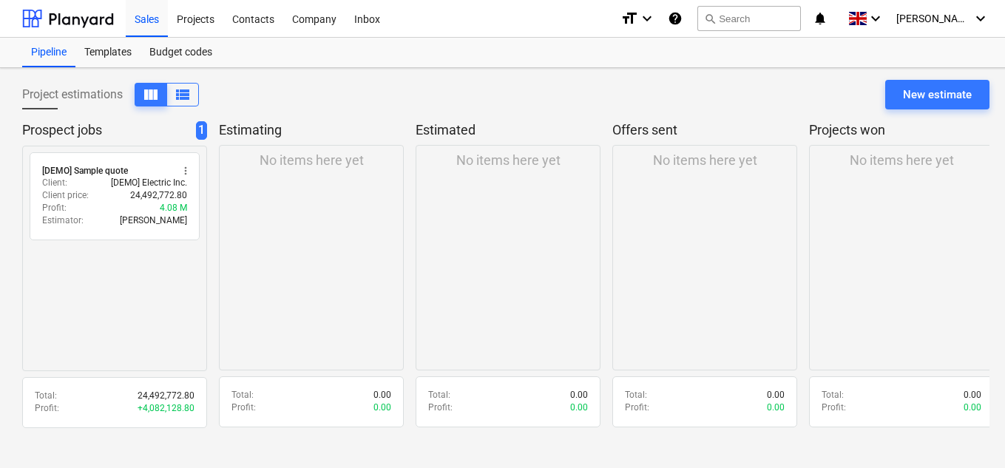
scroll to position [14, 0]
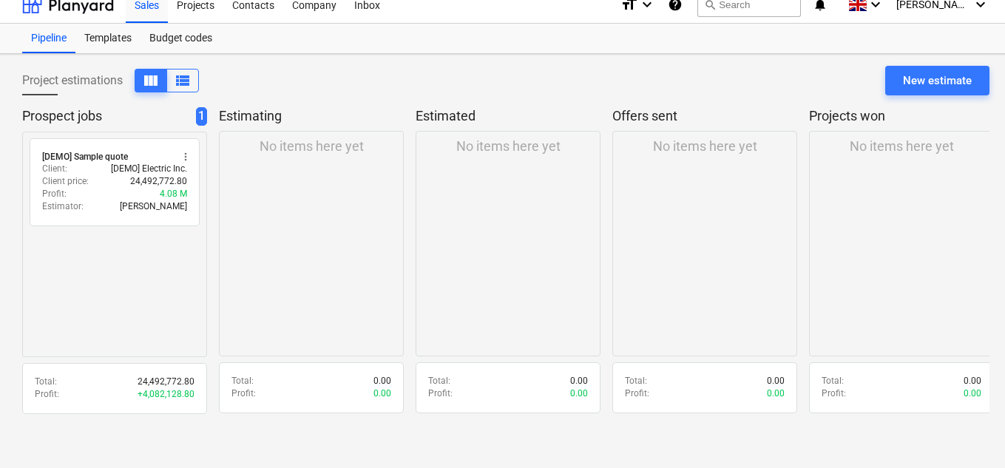
click at [470, 121] on p "Estimated" at bounding box center [505, 116] width 179 height 18
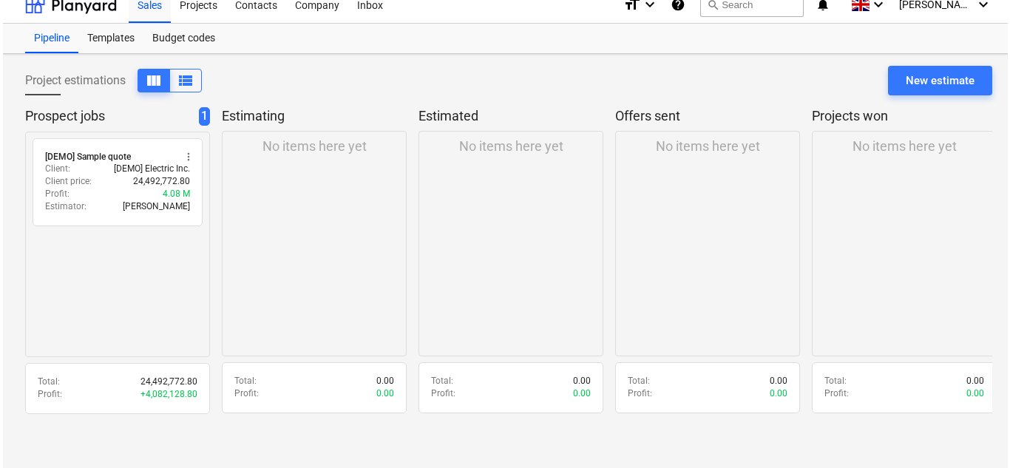
scroll to position [0, 0]
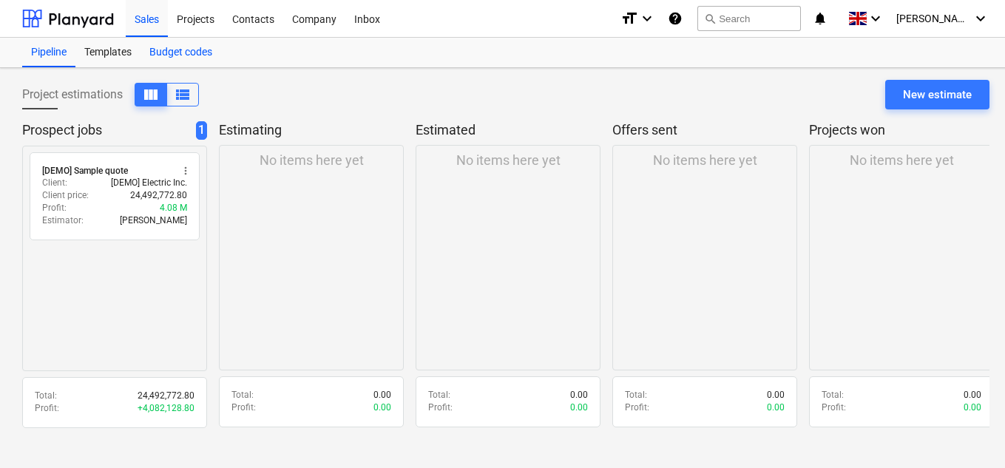
click at [194, 53] on div "Budget codes" at bounding box center [181, 53] width 81 height 30
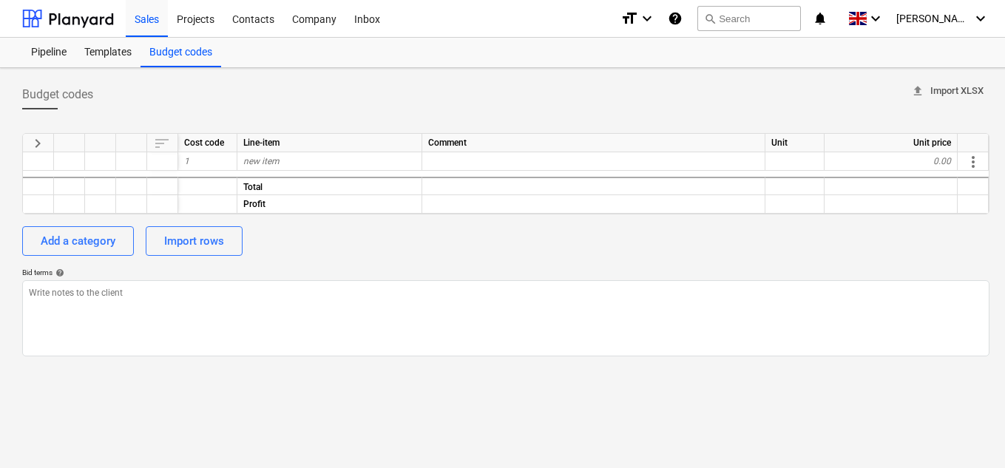
click at [953, 93] on span "upload Import XLSX" at bounding box center [947, 91] width 72 height 17
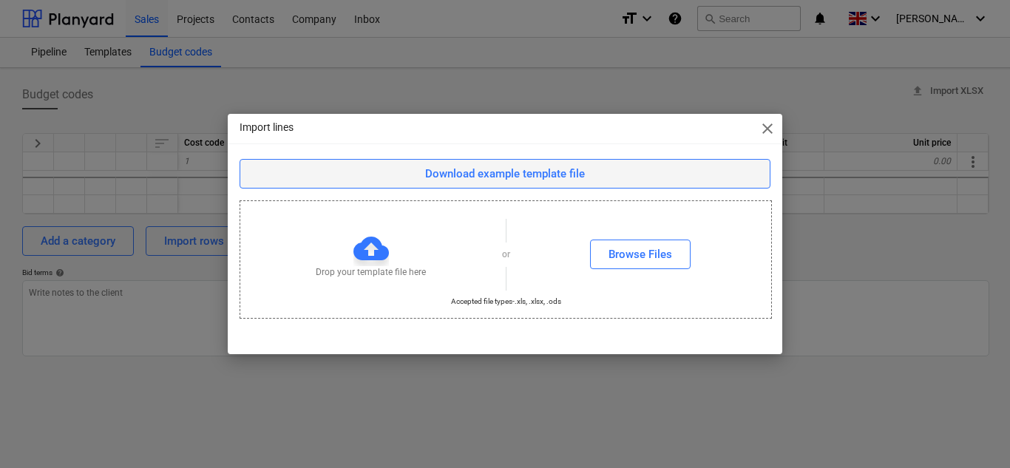
click at [510, 173] on div "Download example template file" at bounding box center [505, 173] width 160 height 19
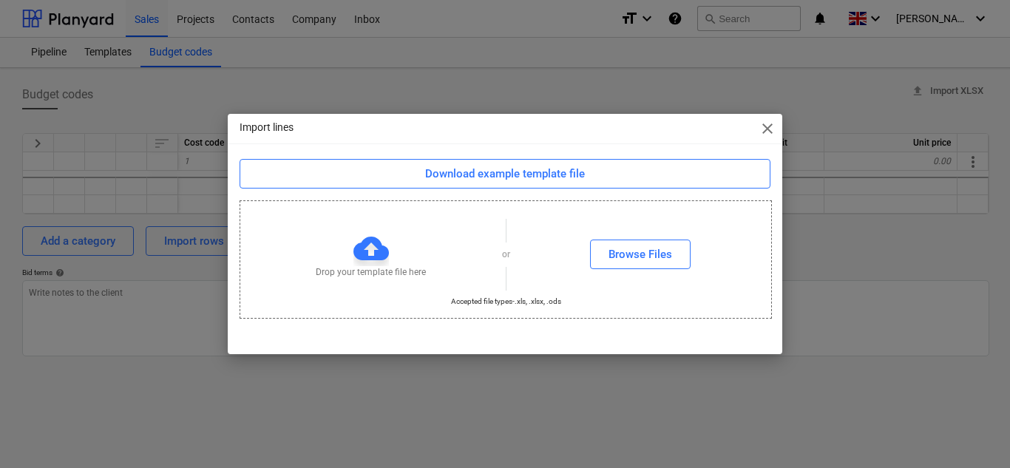
click at [372, 253] on div at bounding box center [370, 248] width 35 height 35
click at [623, 251] on div "Browse Files" at bounding box center [641, 254] width 64 height 19
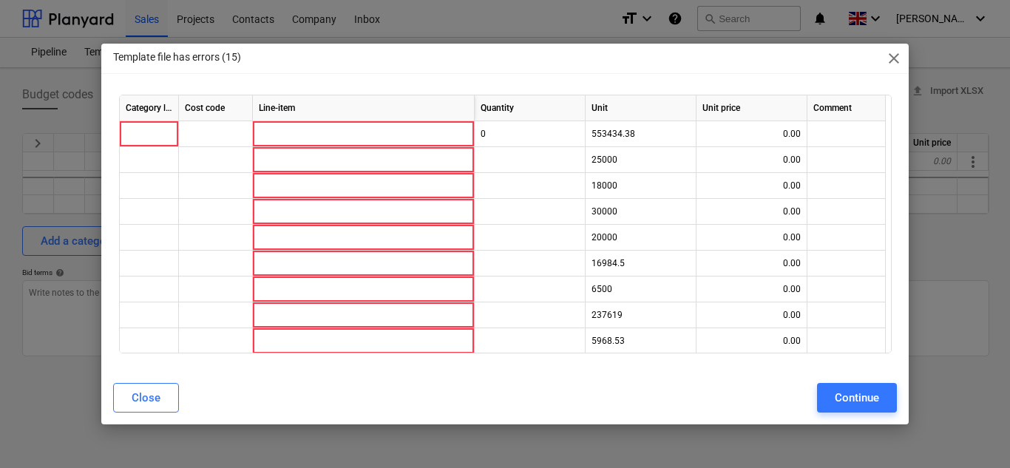
click at [897, 58] on span "close" at bounding box center [894, 59] width 18 height 18
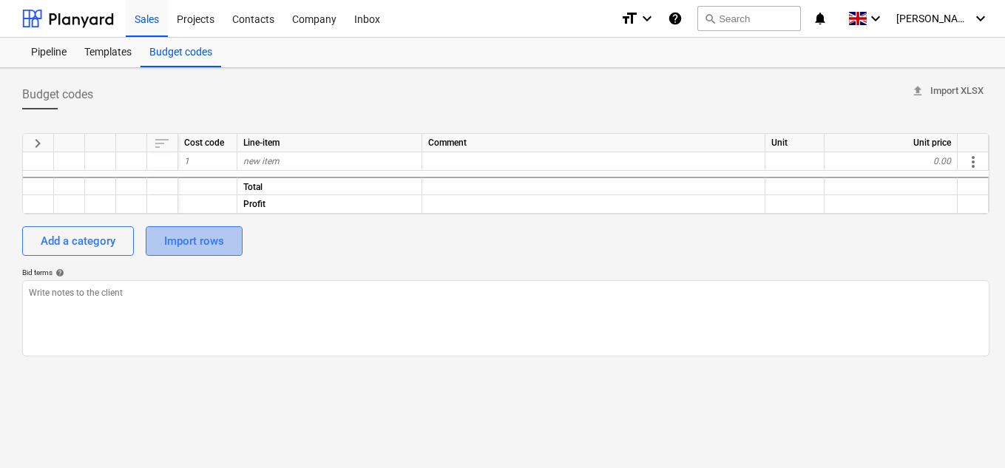
click at [192, 243] on div "Import rows" at bounding box center [194, 240] width 60 height 19
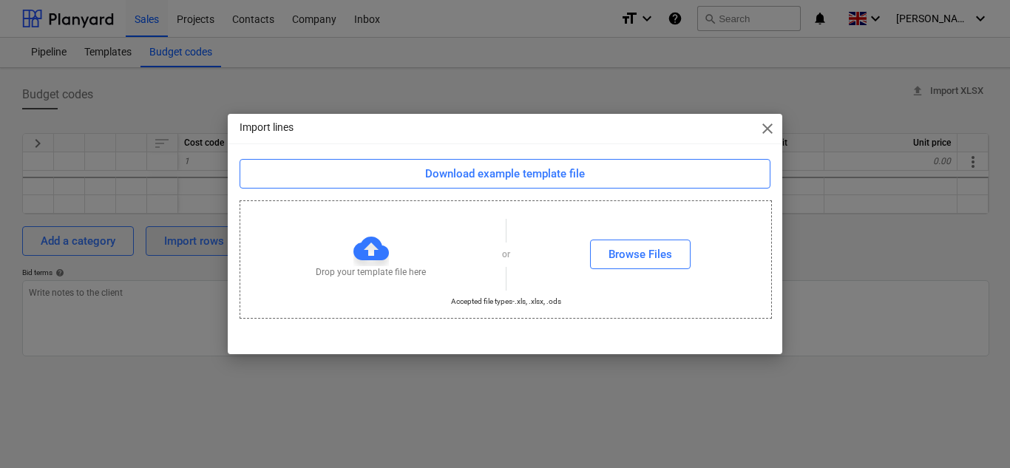
click at [192, 243] on div "Import lines close Download example template file Drop your template file here …" at bounding box center [505, 234] width 1010 height 468
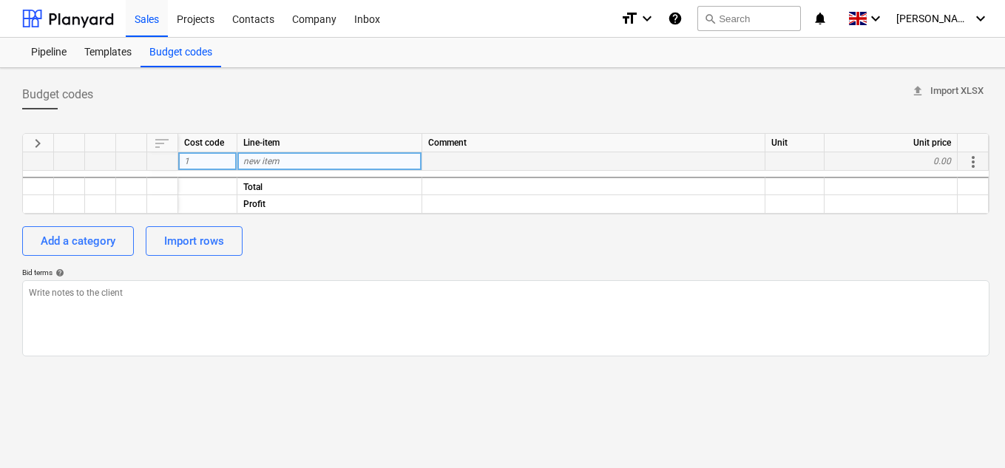
click at [968, 158] on span "more_vert" at bounding box center [973, 162] width 18 height 18
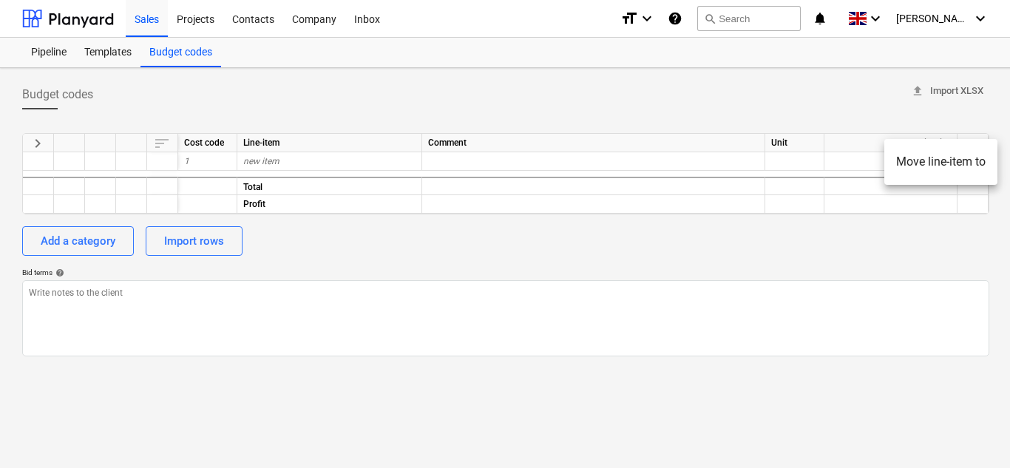
click at [968, 216] on div at bounding box center [505, 234] width 1010 height 468
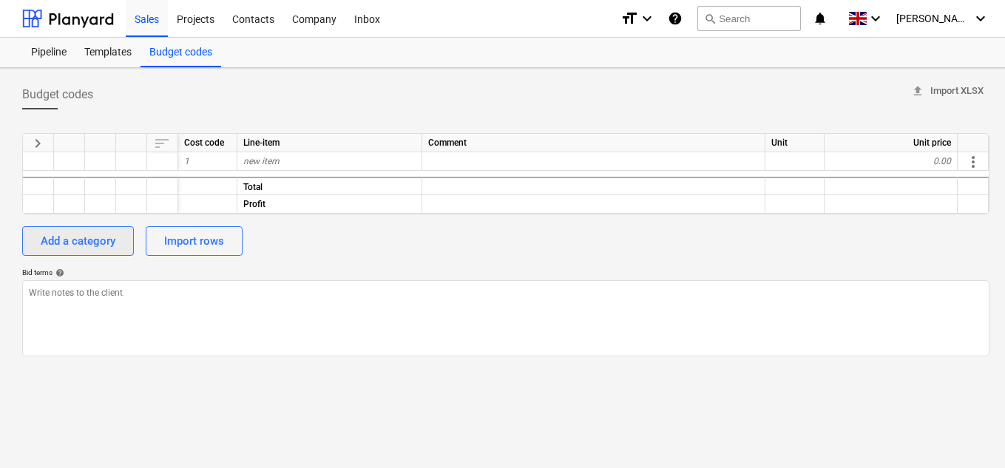
click at [38, 248] on button "Add a category" at bounding box center [78, 241] width 112 height 30
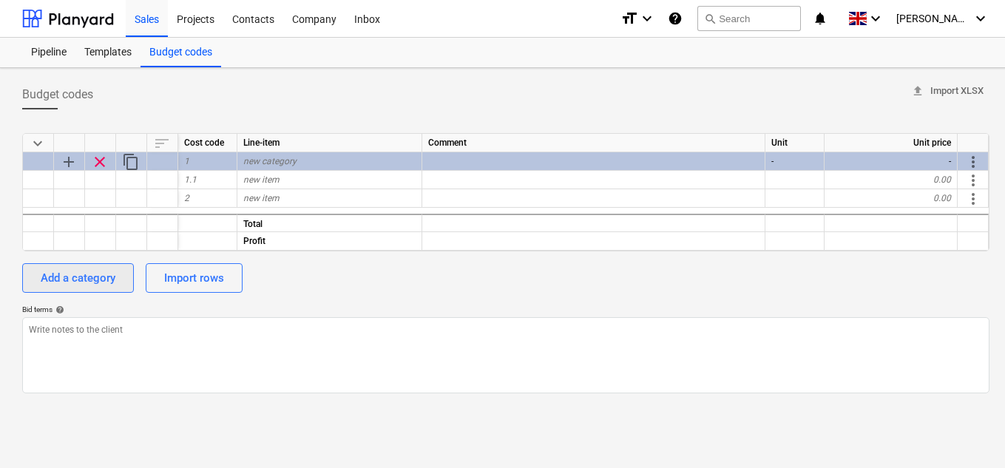
click at [38, 248] on div at bounding box center [38, 241] width 31 height 18
click at [36, 141] on span "keyboard_arrow_down" at bounding box center [38, 144] width 18 height 18
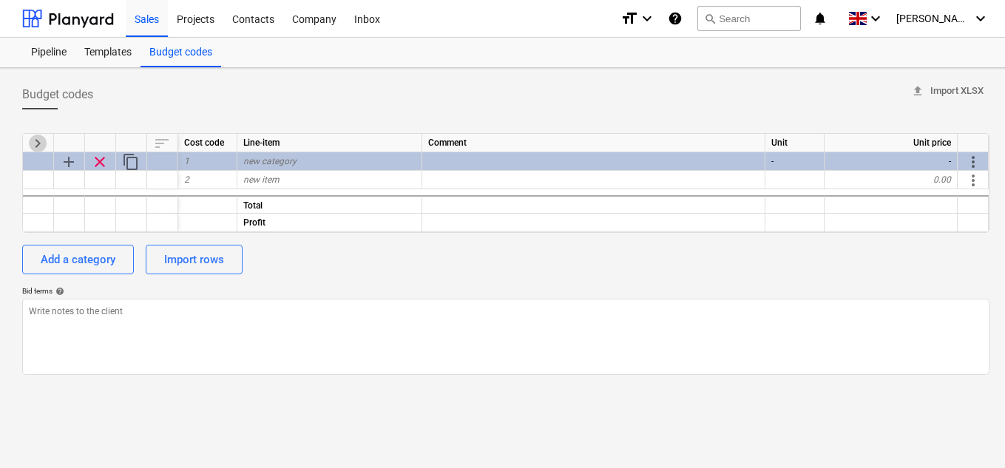
click at [36, 141] on span "keyboard_arrow_right" at bounding box center [38, 144] width 18 height 18
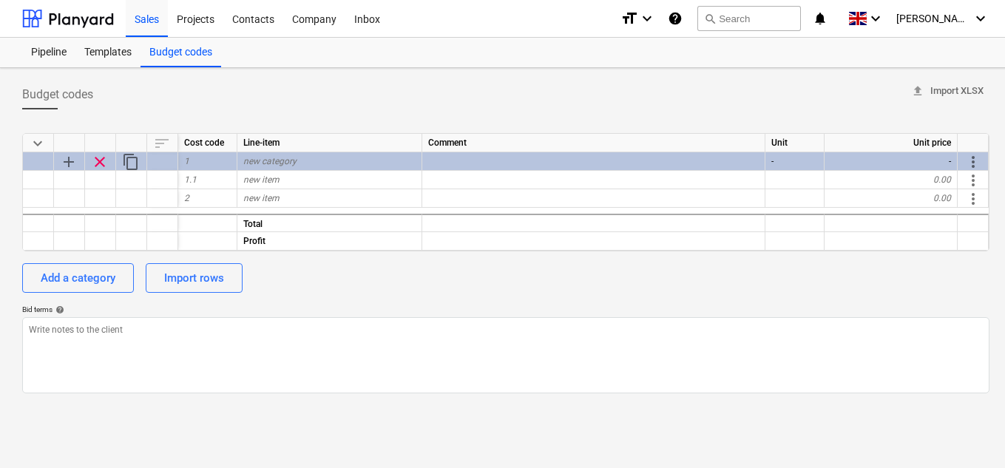
click at [36, 141] on span "keyboard_arrow_down" at bounding box center [38, 144] width 18 height 18
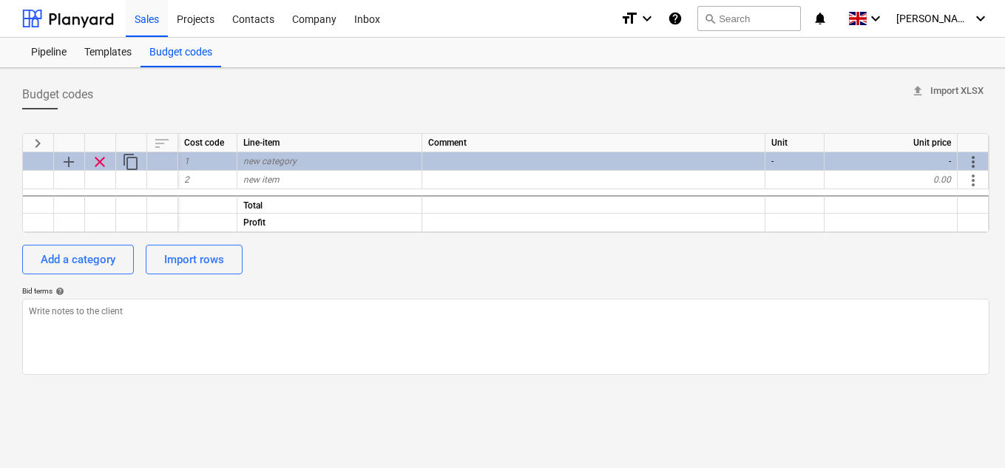
click at [36, 141] on span "keyboard_arrow_right" at bounding box center [38, 144] width 18 height 18
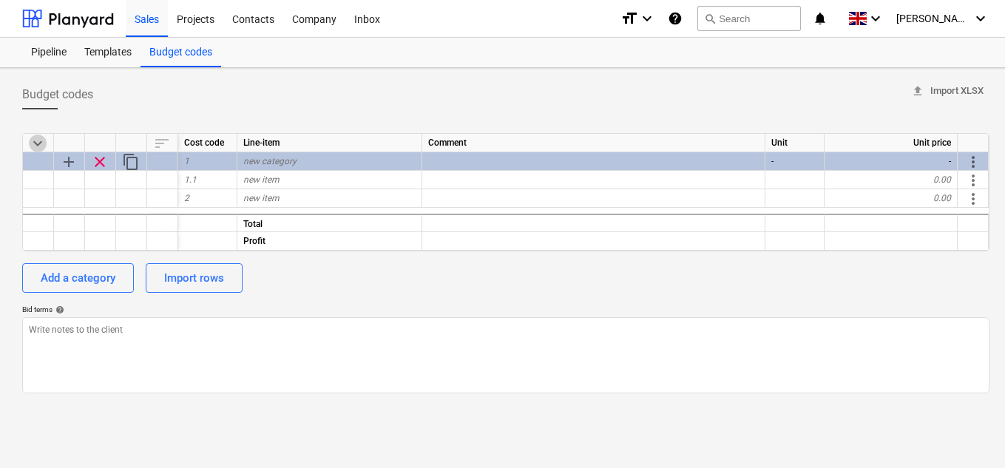
click at [36, 141] on span "keyboard_arrow_down" at bounding box center [38, 144] width 18 height 18
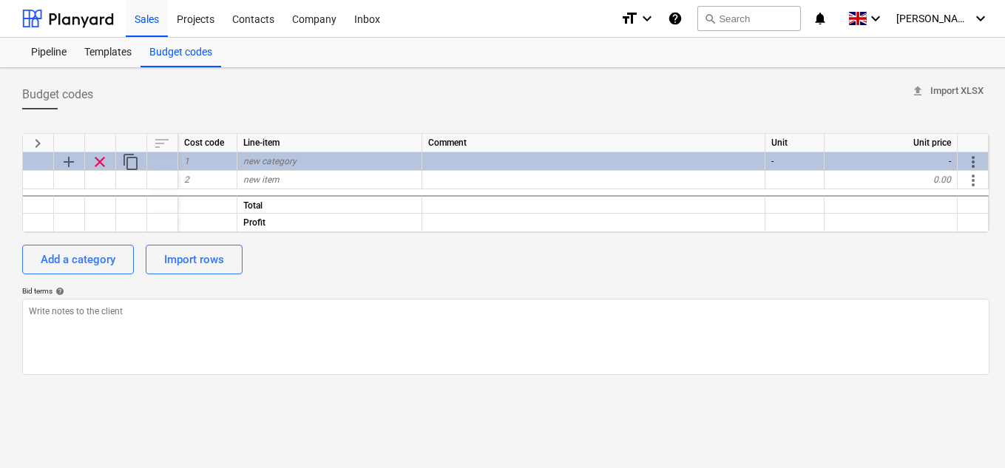
click at [36, 141] on span "keyboard_arrow_right" at bounding box center [38, 144] width 18 height 18
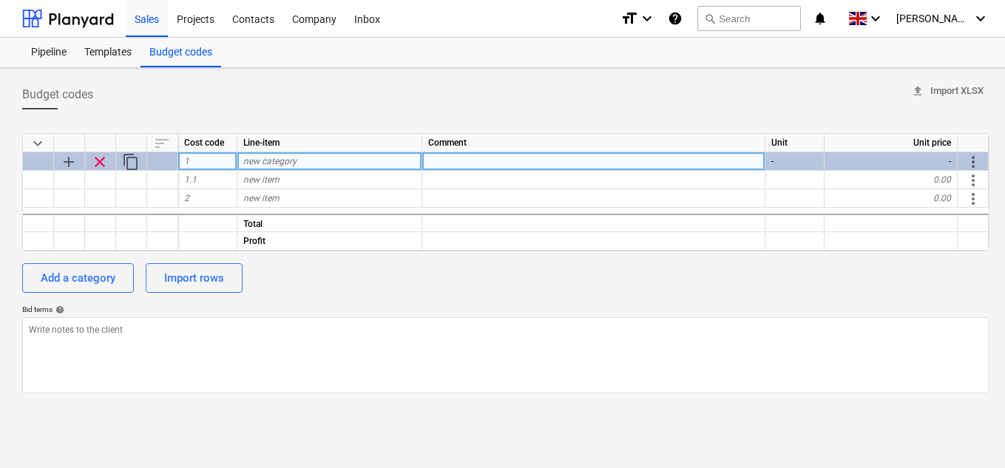
click at [68, 164] on span "add" at bounding box center [69, 162] width 18 height 18
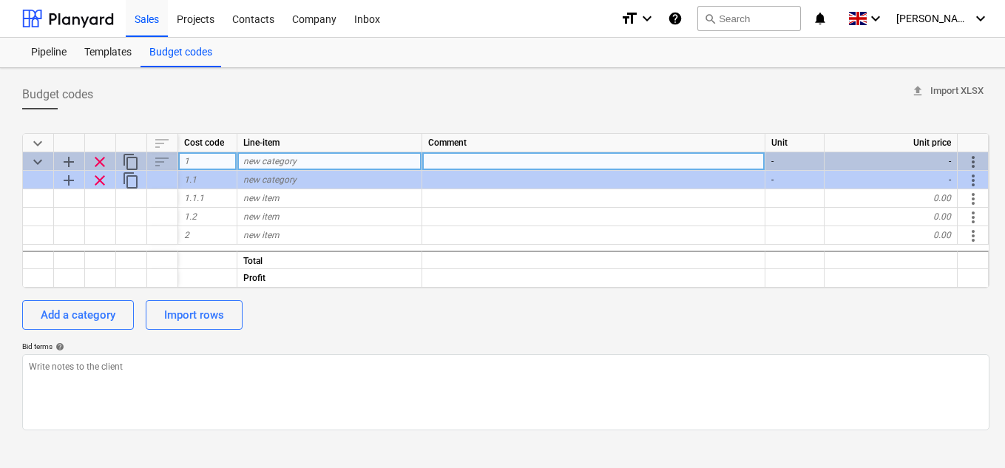
click at [68, 164] on span "add" at bounding box center [69, 162] width 18 height 18
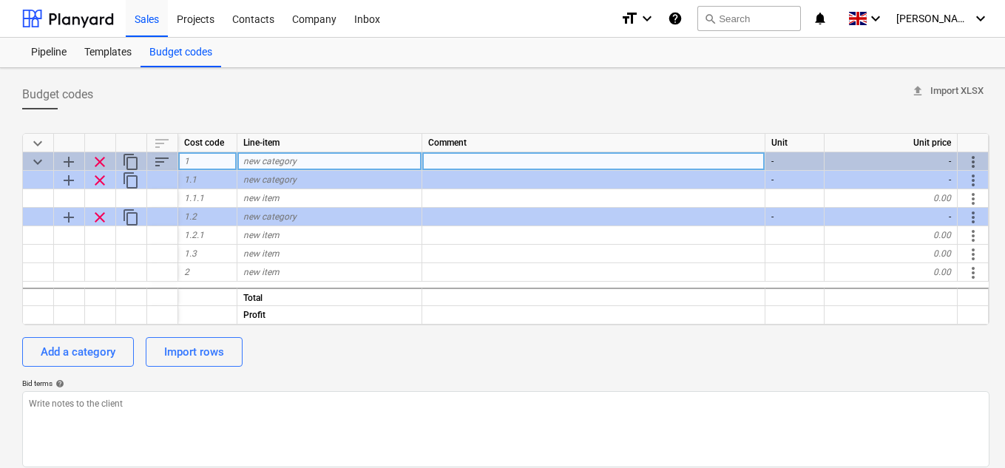
click at [96, 163] on span "clear" at bounding box center [100, 162] width 18 height 18
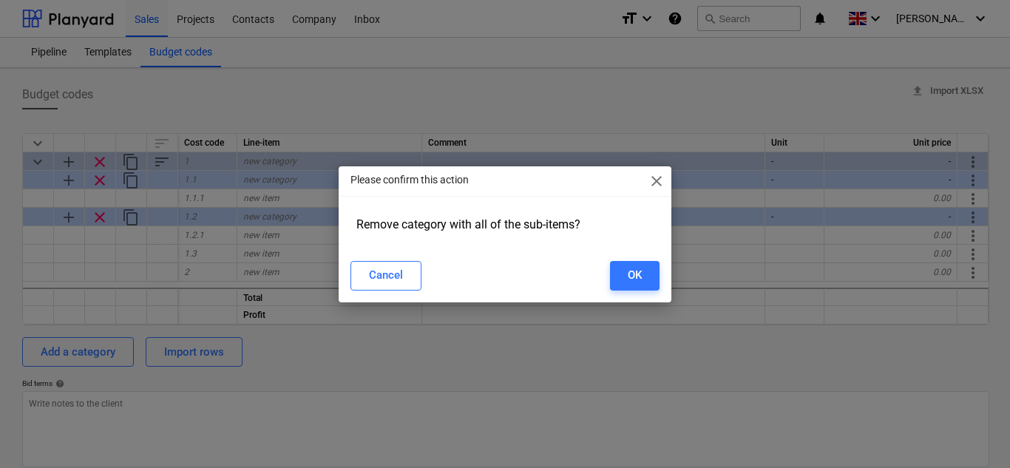
click at [671, 279] on div "Please confirm this action close Remove category with all of the sub-items? Can…" at bounding box center [505, 234] width 333 height 136
click at [651, 277] on button "OK" at bounding box center [635, 276] width 50 height 30
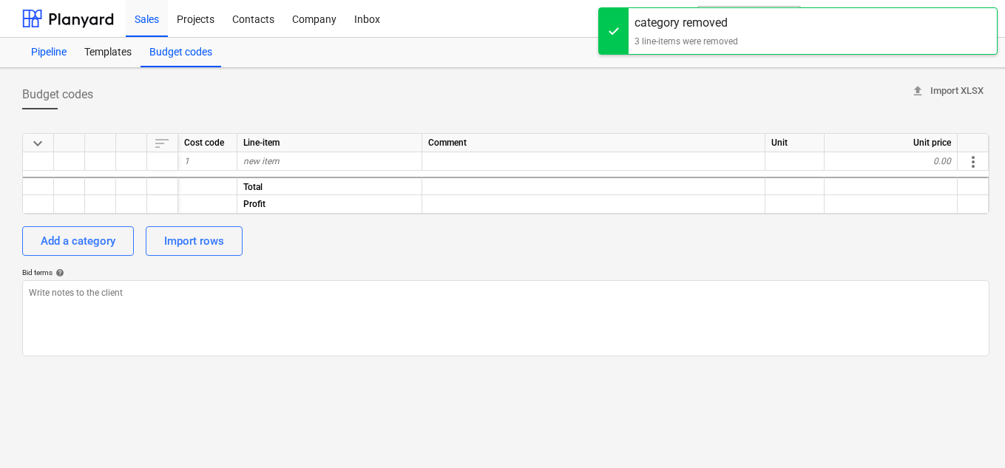
click at [38, 47] on div "Pipeline" at bounding box center [48, 53] width 53 height 30
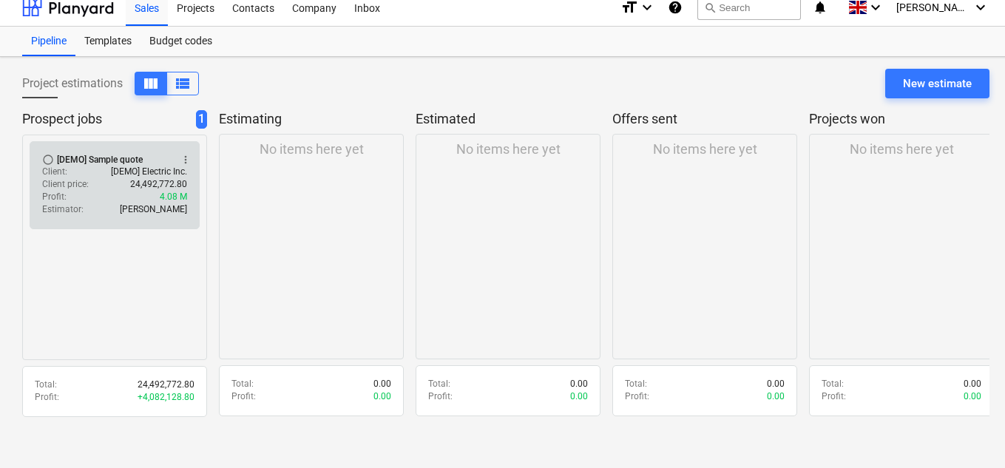
scroll to position [14, 0]
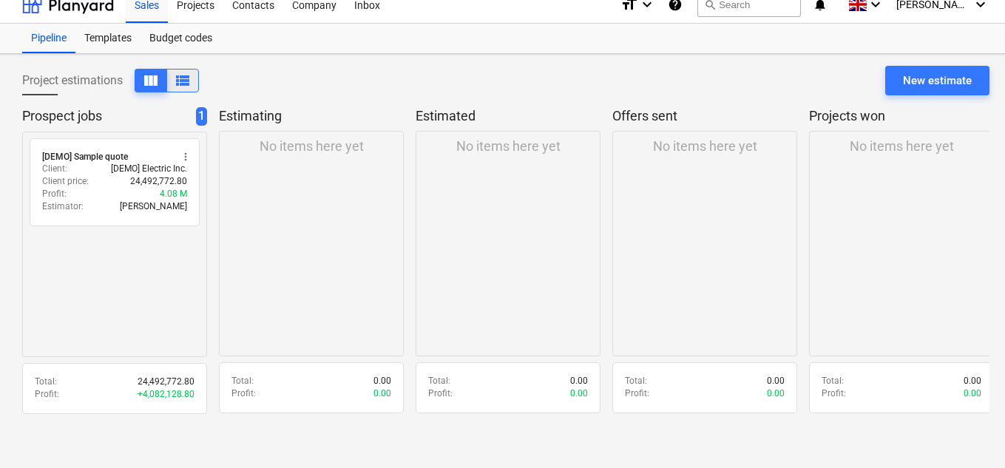
click at [189, 75] on span "view_list" at bounding box center [183, 81] width 18 height 18
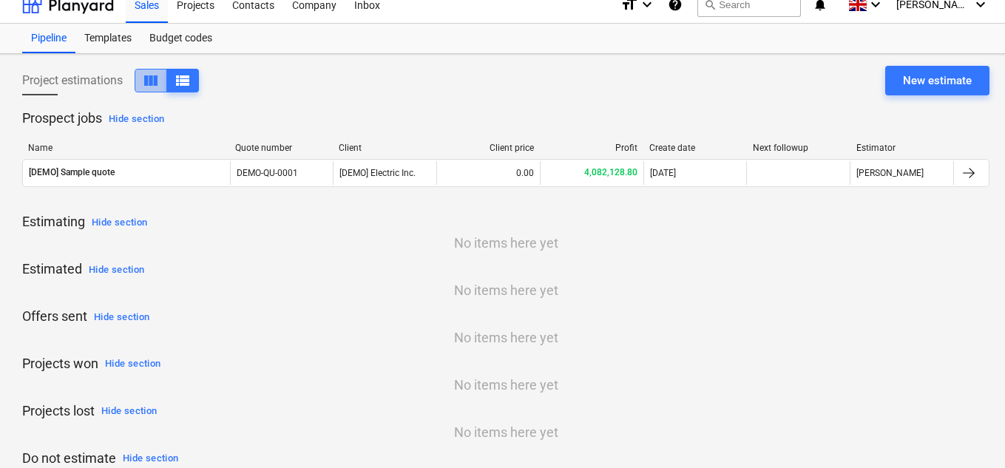
click at [150, 81] on span "view_column" at bounding box center [151, 81] width 18 height 18
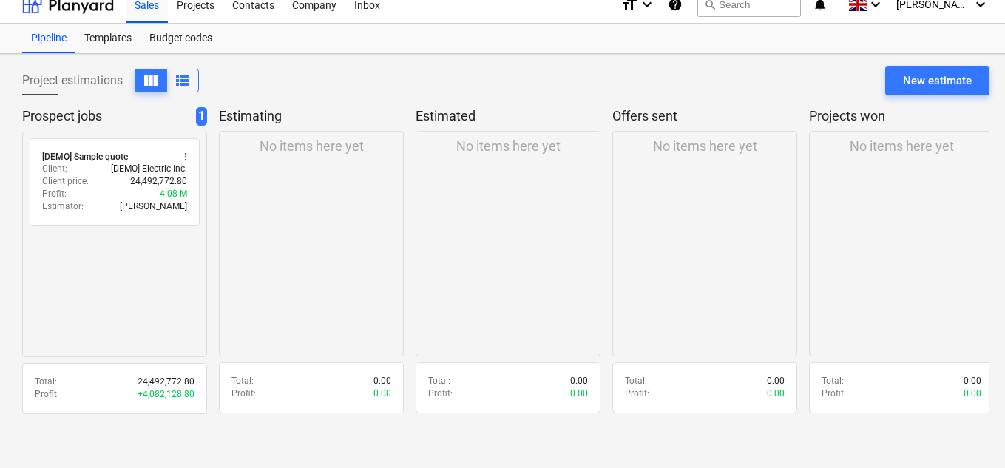
click at [914, 141] on p "No items here yet" at bounding box center [902, 147] width 104 height 18
click at [906, 150] on p "No items here yet" at bounding box center [902, 147] width 104 height 18
click at [942, 78] on div "New estimate" at bounding box center [937, 80] width 69 height 19
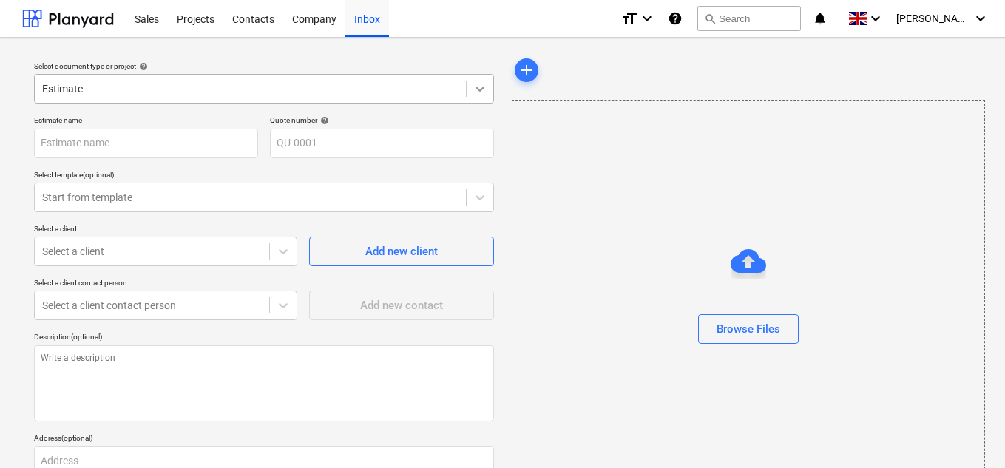
click at [473, 84] on div at bounding box center [480, 88] width 27 height 27
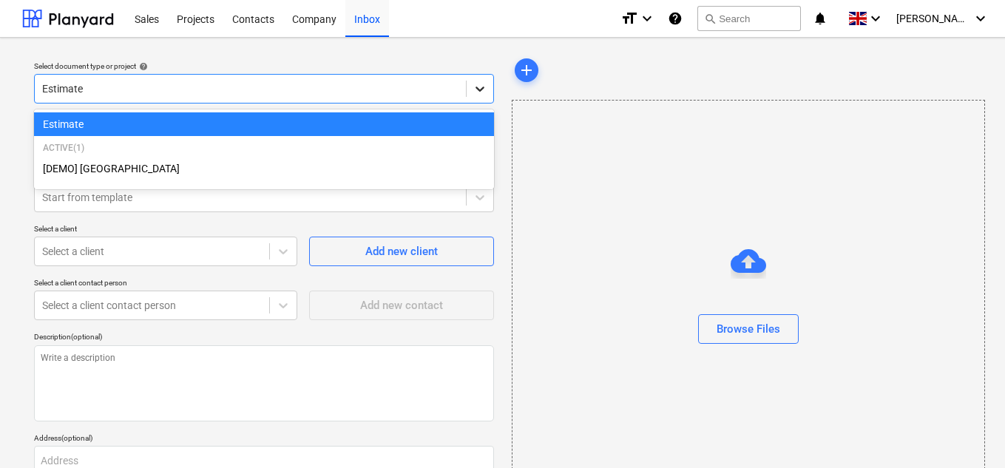
click at [473, 84] on icon at bounding box center [480, 88] width 15 height 15
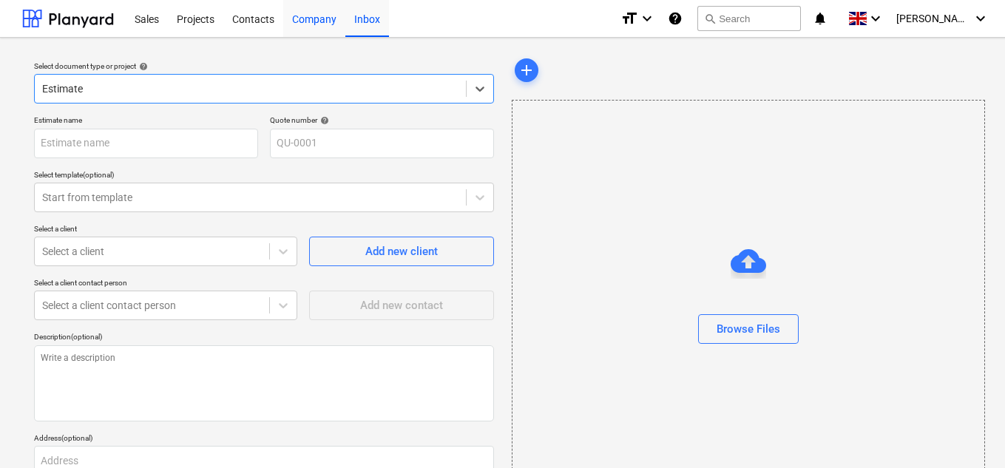
click at [304, 24] on div "Company" at bounding box center [314, 18] width 62 height 38
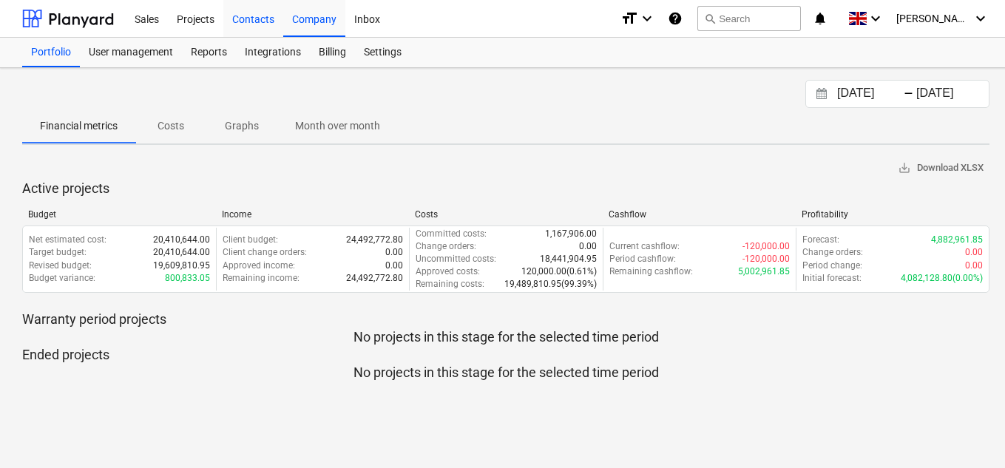
click at [254, 23] on div "Contacts" at bounding box center [253, 18] width 60 height 38
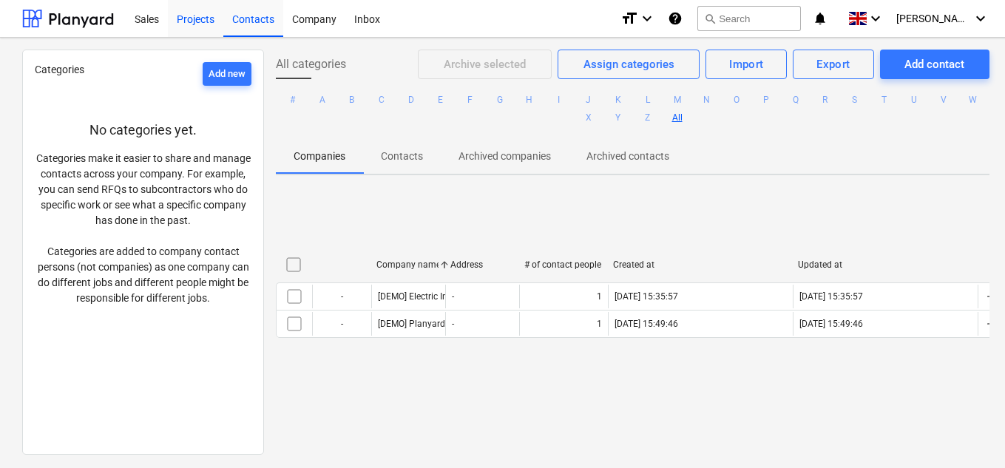
click at [194, 21] on div "Projects" at bounding box center [195, 18] width 55 height 38
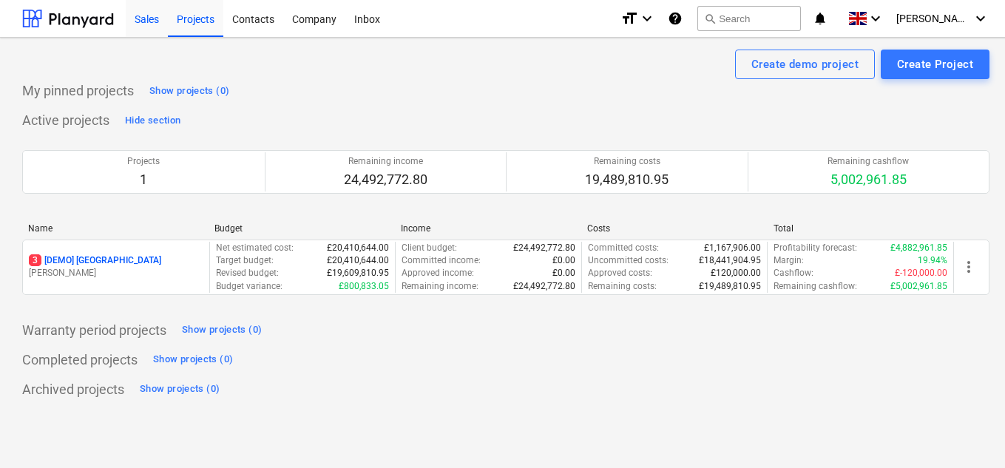
click at [156, 22] on div "Sales" at bounding box center [147, 18] width 42 height 38
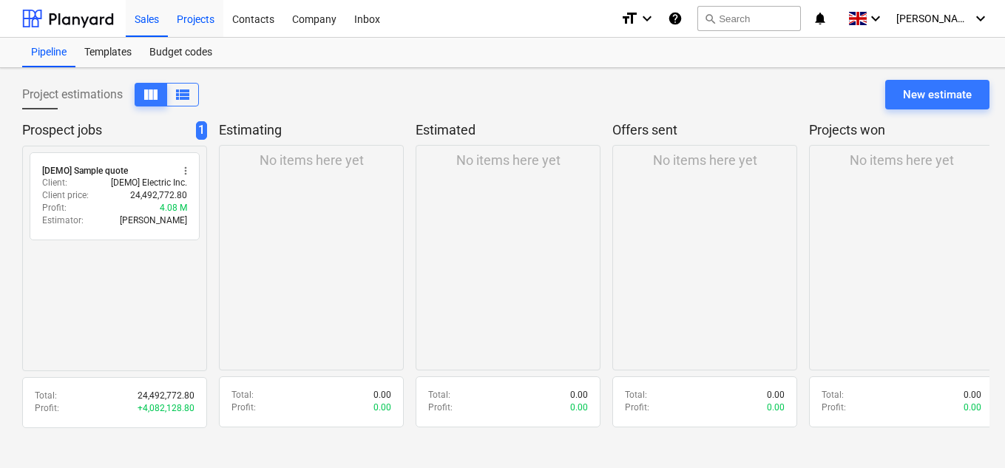
click at [189, 18] on div "Projects" at bounding box center [195, 18] width 55 height 38
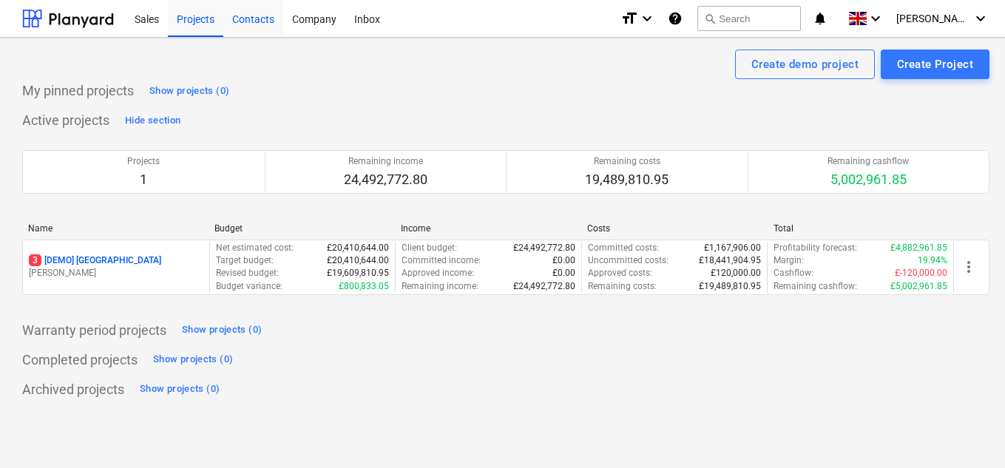
click at [239, 14] on div "Contacts" at bounding box center [253, 18] width 60 height 38
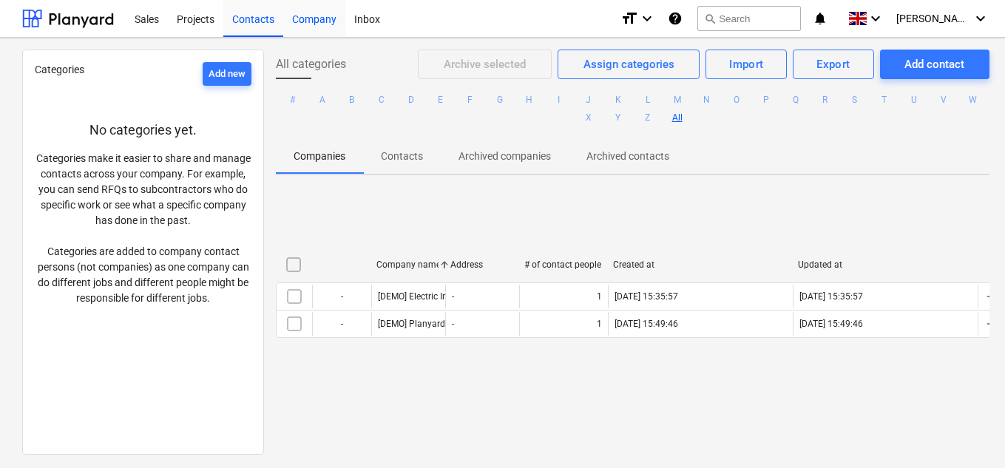
click at [319, 24] on div "Company" at bounding box center [314, 18] width 62 height 38
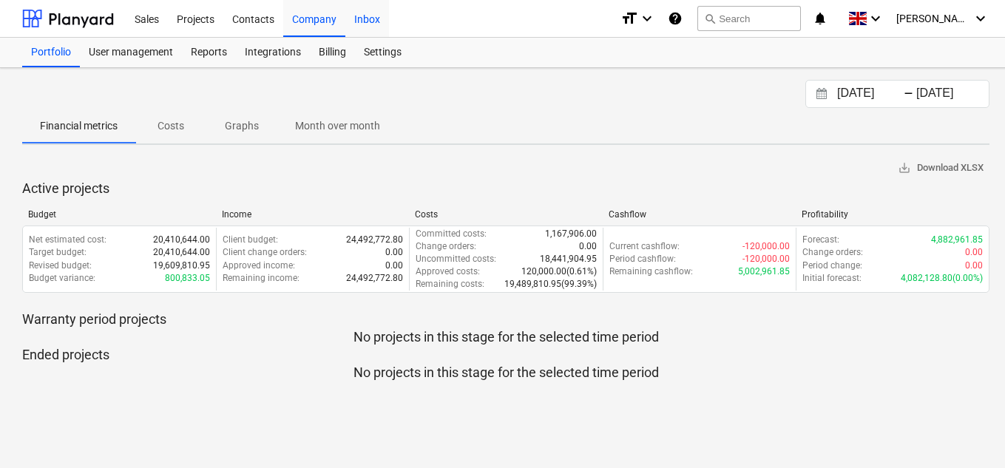
click at [368, 24] on div "Inbox" at bounding box center [367, 18] width 44 height 38
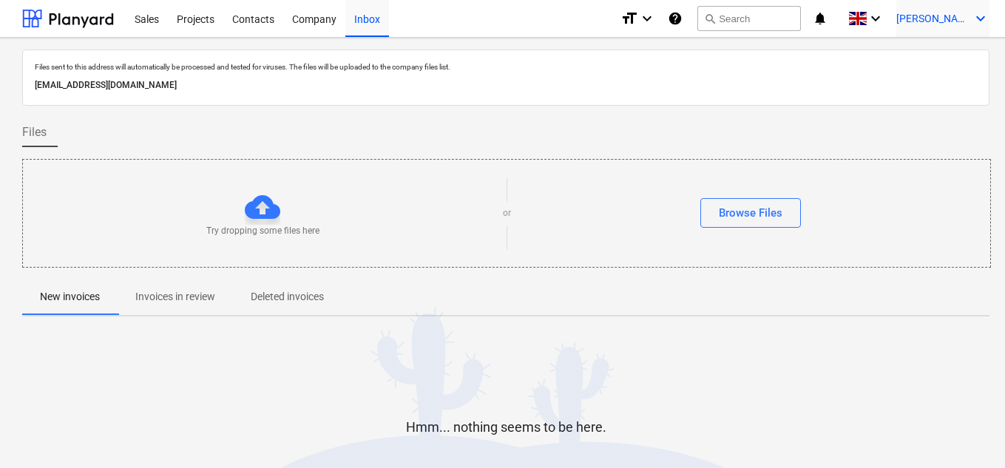
click at [935, 17] on span "[PERSON_NAME]" at bounding box center [933, 19] width 74 height 12
click at [930, 61] on div "Settings" at bounding box center [945, 58] width 89 height 24
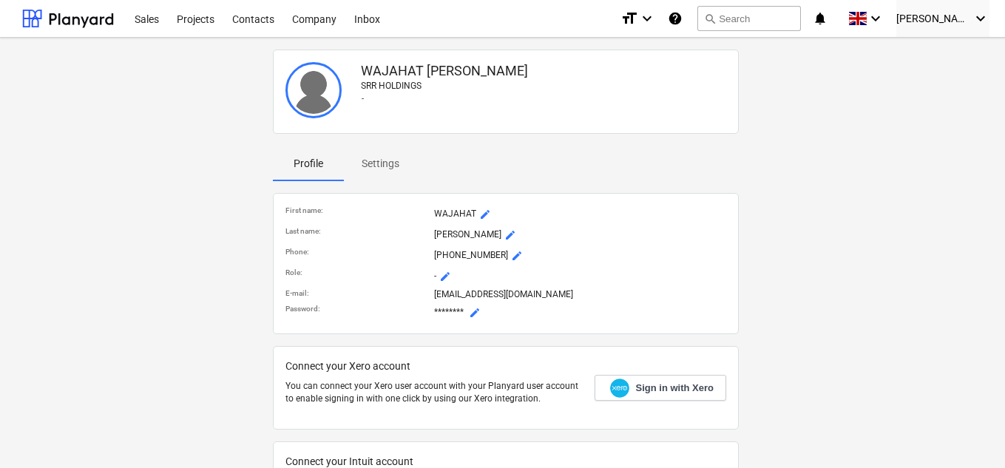
click at [390, 166] on p "Settings" at bounding box center [381, 164] width 38 height 16
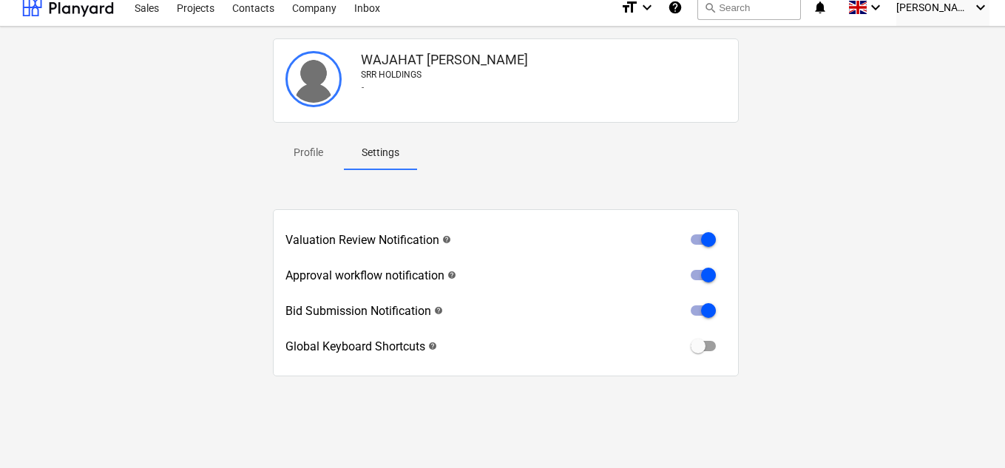
scroll to position [14, 0]
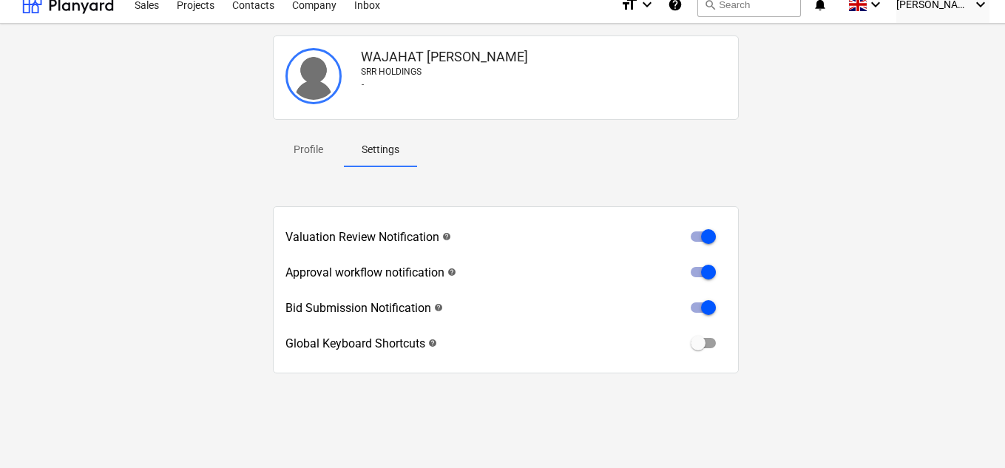
click at [302, 150] on p "Profile" at bounding box center [308, 150] width 35 height 16
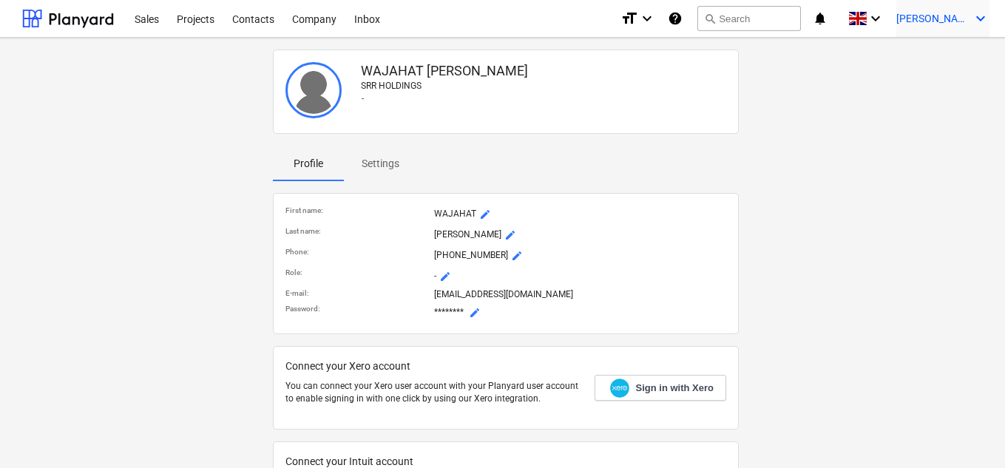
click at [941, 9] on div "[PERSON_NAME] keyboard_arrow_down" at bounding box center [942, 18] width 93 height 37
click at [362, 20] on div at bounding box center [502, 234] width 1005 height 468
click at [322, 23] on div "Company" at bounding box center [314, 18] width 62 height 38
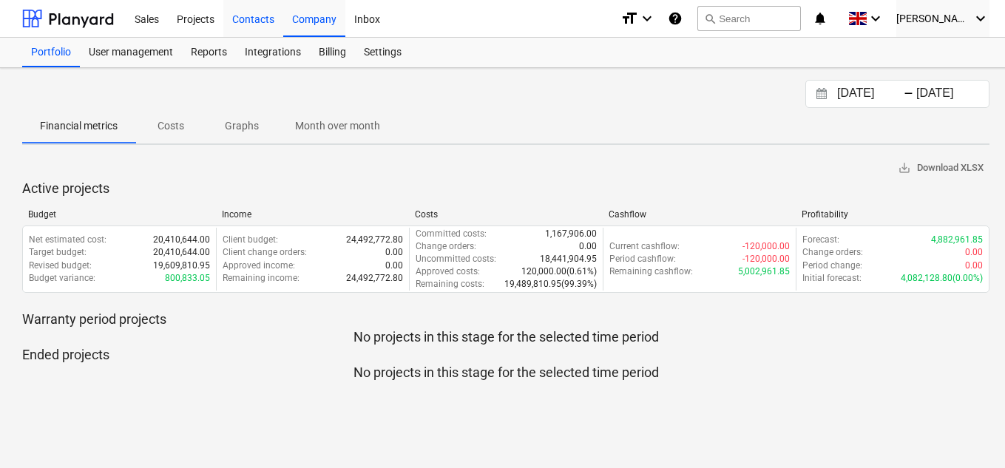
click at [260, 22] on div "Contacts" at bounding box center [253, 18] width 60 height 38
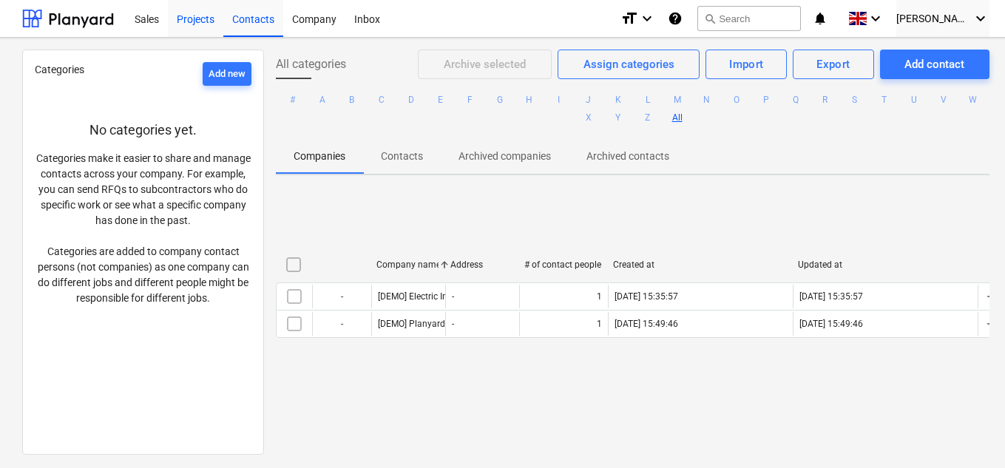
click at [202, 16] on div "Projects" at bounding box center [195, 18] width 55 height 38
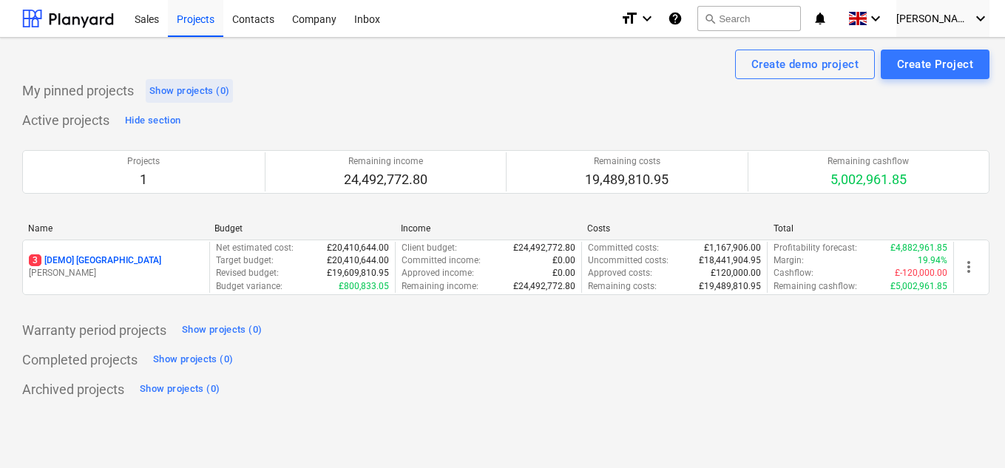
click at [183, 91] on div "Show projects (0)" at bounding box center [189, 91] width 80 height 17
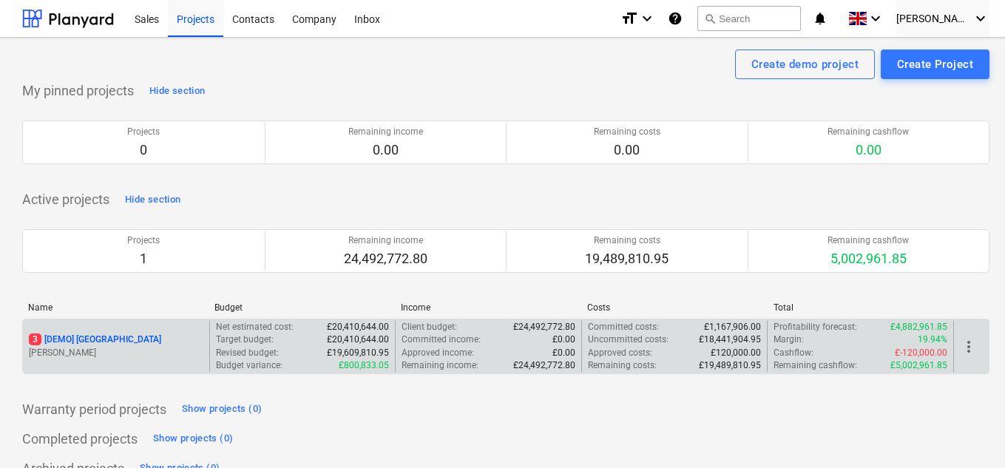
scroll to position [24, 0]
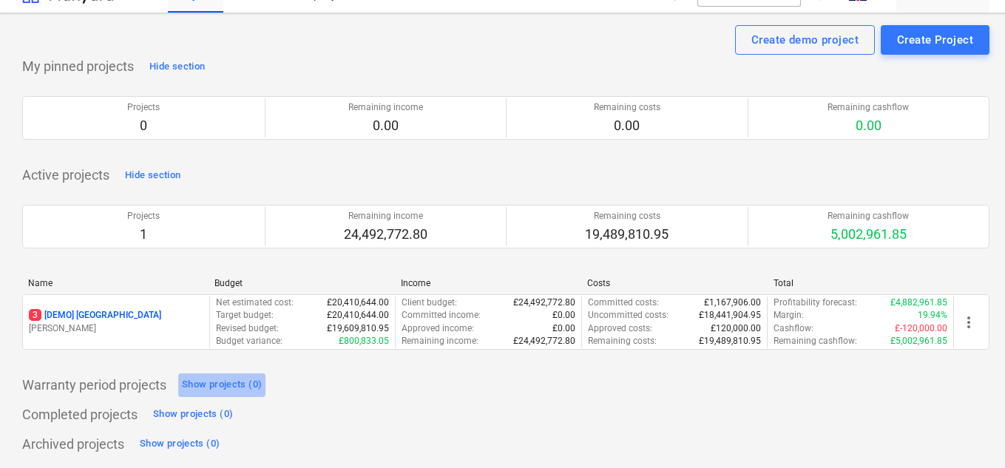
click at [209, 373] on button "Show projects (0)" at bounding box center [221, 385] width 87 height 24
click at [210, 382] on div "Show projects (0)" at bounding box center [222, 384] width 80 height 17
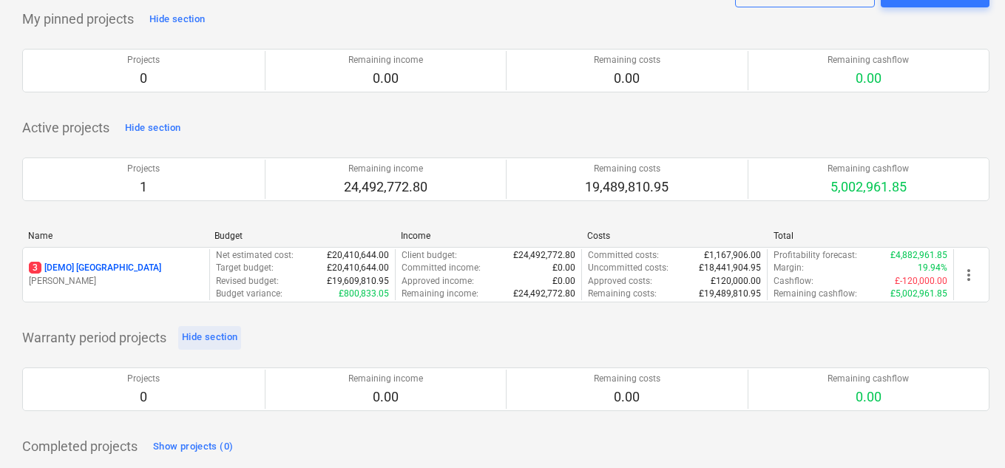
scroll to position [98, 0]
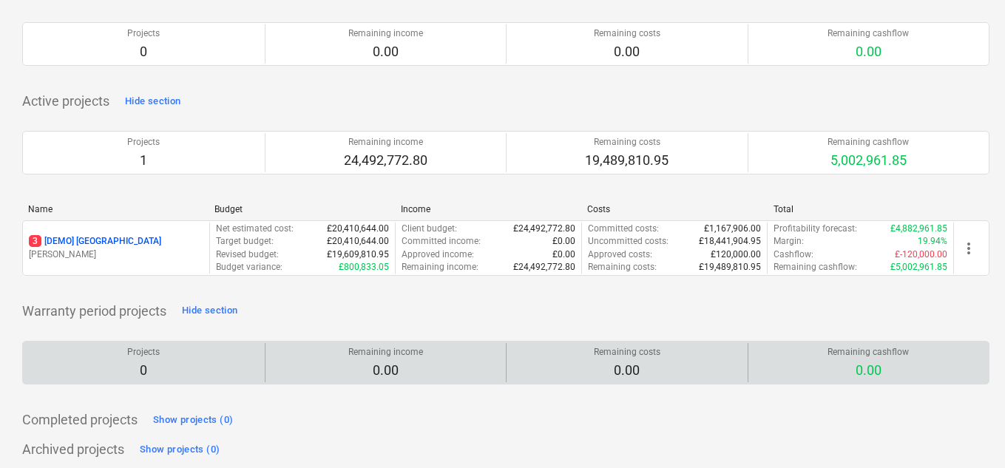
click at [210, 376] on div "Projects 0" at bounding box center [144, 362] width 230 height 39
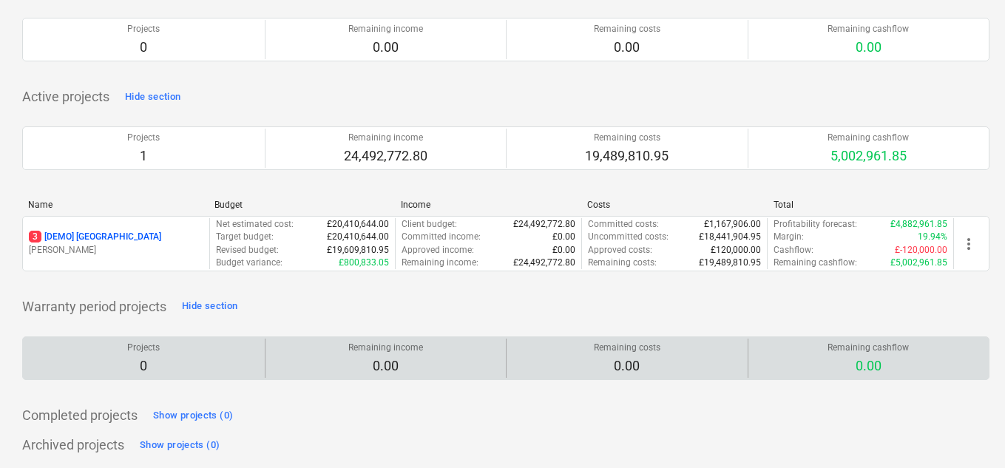
scroll to position [104, 0]
click at [177, 365] on div "Projects 0" at bounding box center [144, 357] width 230 height 39
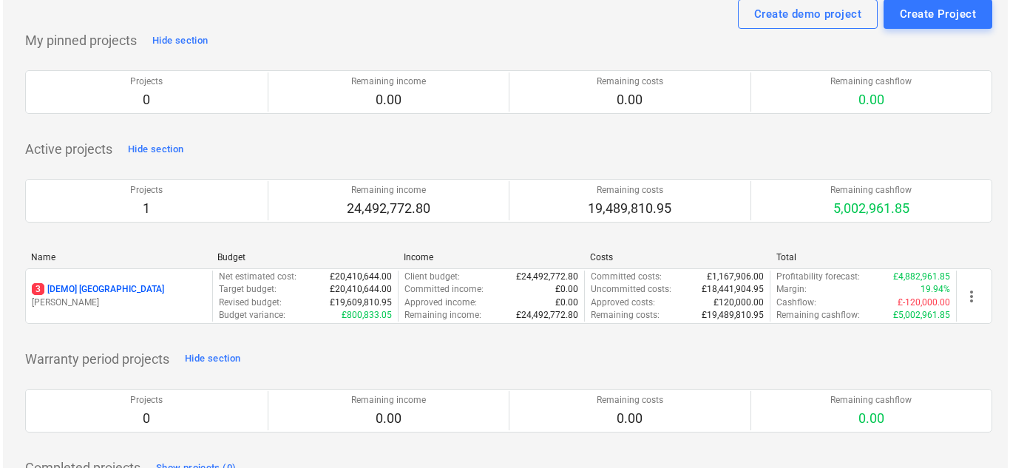
scroll to position [0, 0]
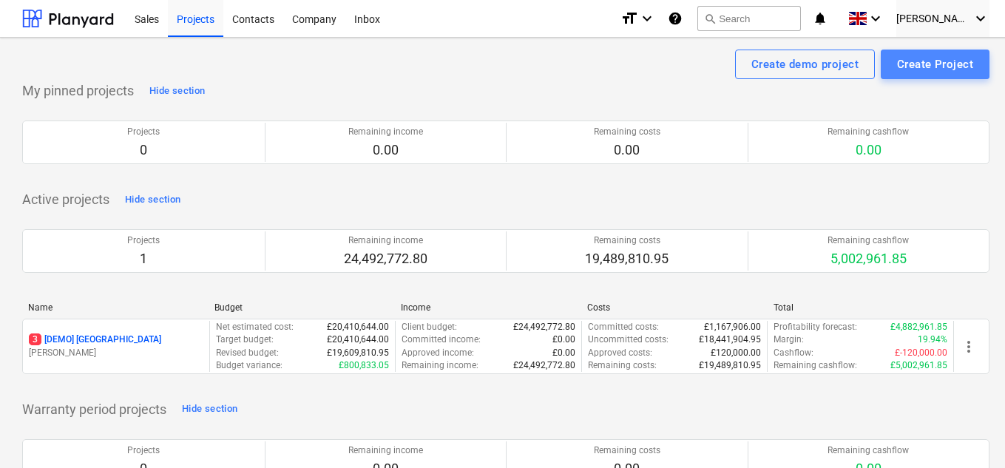
click at [938, 64] on div "Create Project" at bounding box center [935, 64] width 76 height 19
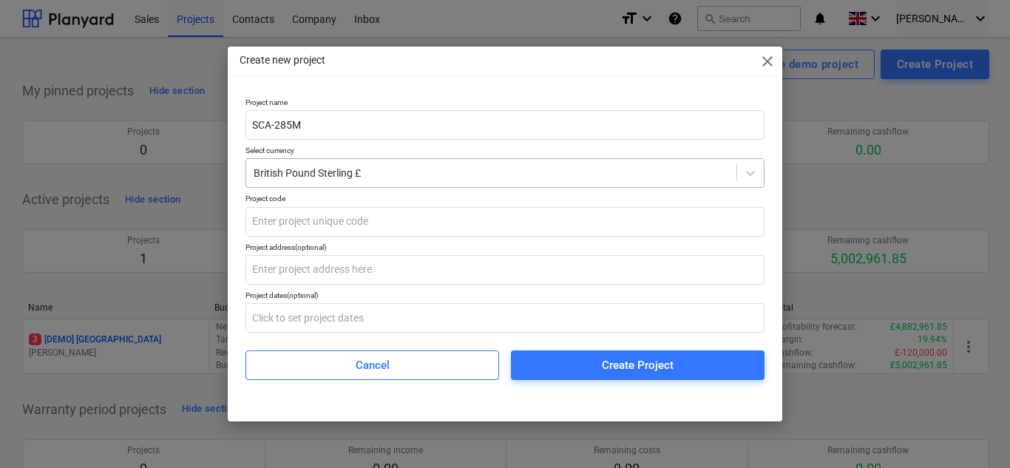
click at [402, 177] on div at bounding box center [492, 173] width 476 height 15
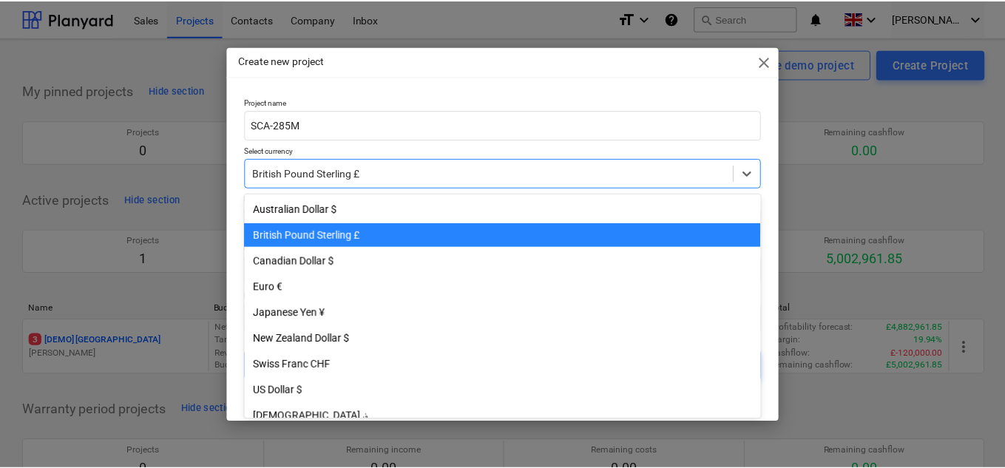
scroll to position [26, 0]
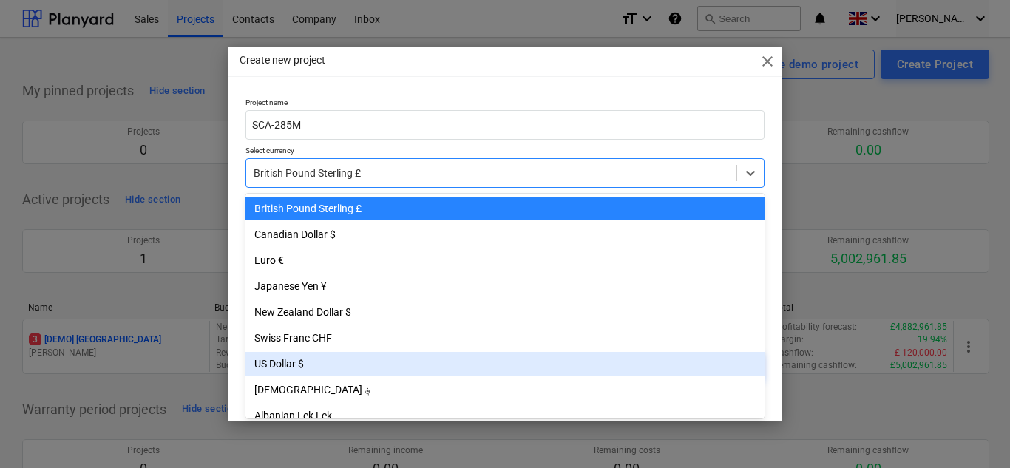
click at [298, 362] on div "US Dollar $" at bounding box center [505, 364] width 519 height 24
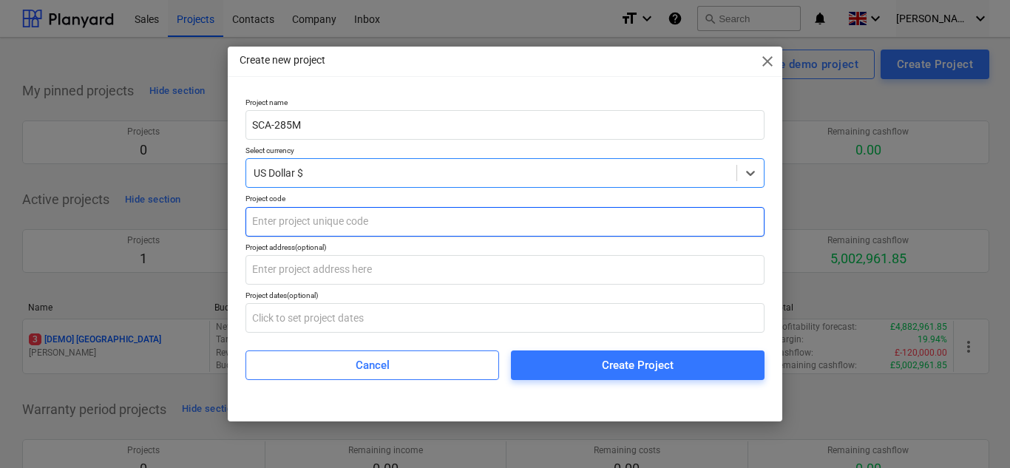
click at [321, 221] on input "text" at bounding box center [505, 222] width 519 height 30
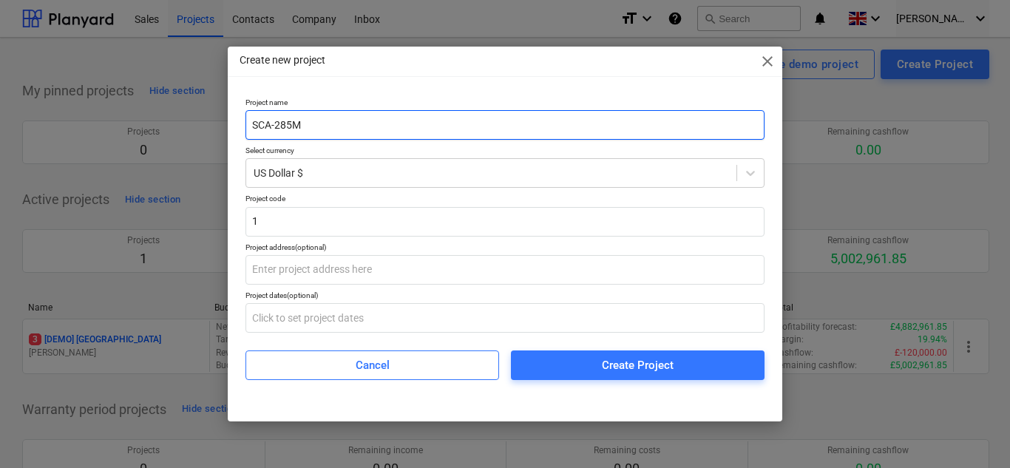
click at [308, 118] on input "SCA-285M" at bounding box center [505, 125] width 519 height 30
click at [282, 126] on input "SCA" at bounding box center [505, 125] width 519 height 30
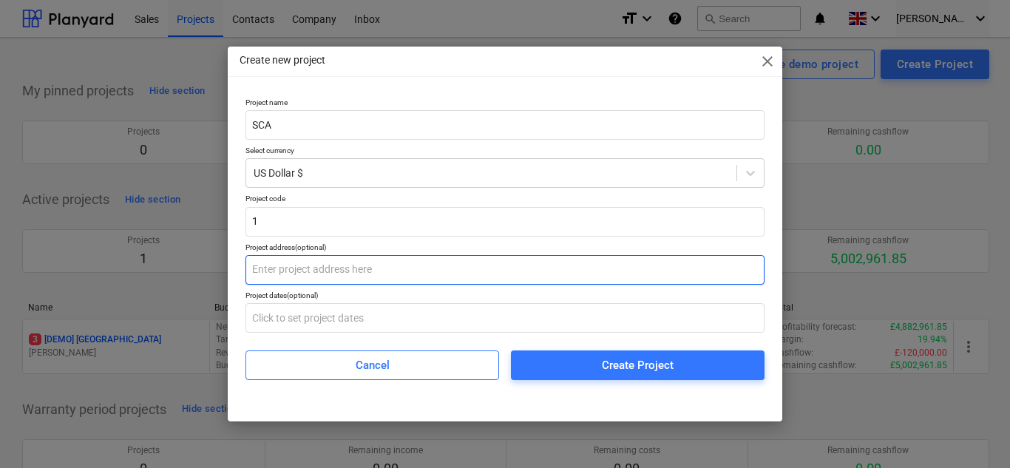
click at [268, 271] on input "text" at bounding box center [505, 270] width 519 height 30
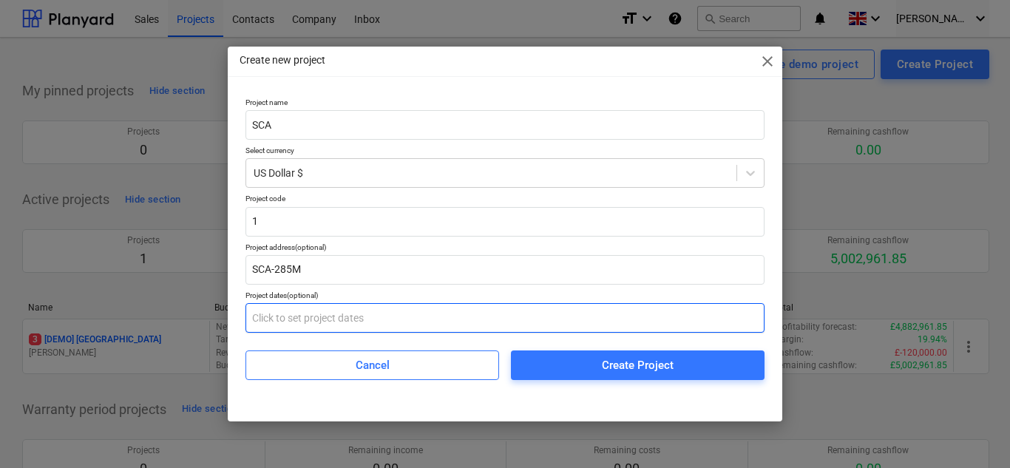
click at [304, 320] on input "text" at bounding box center [505, 318] width 519 height 30
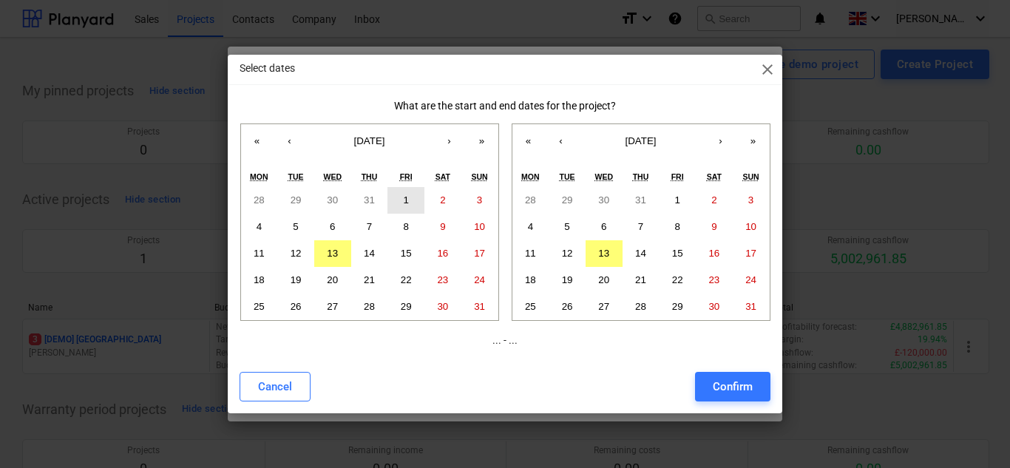
click at [402, 195] on button "1" at bounding box center [406, 200] width 37 height 27
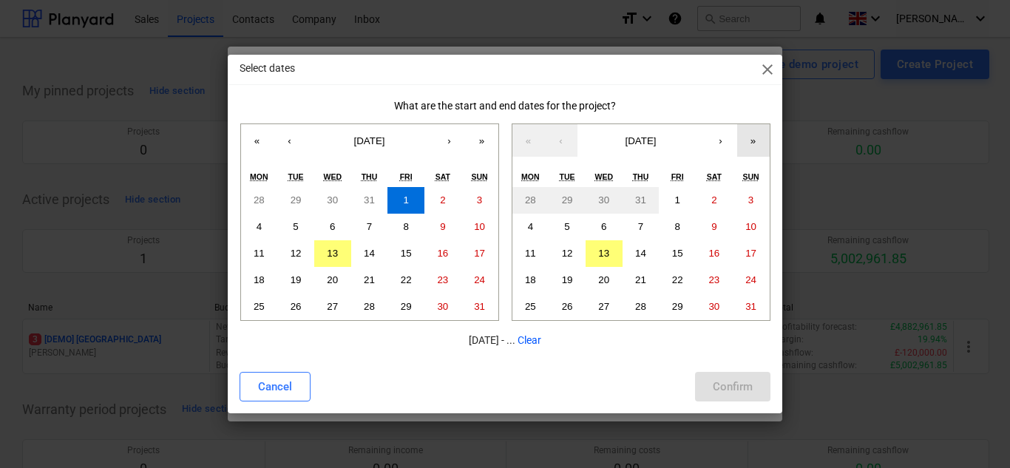
click at [751, 145] on button "»" at bounding box center [753, 140] width 33 height 33
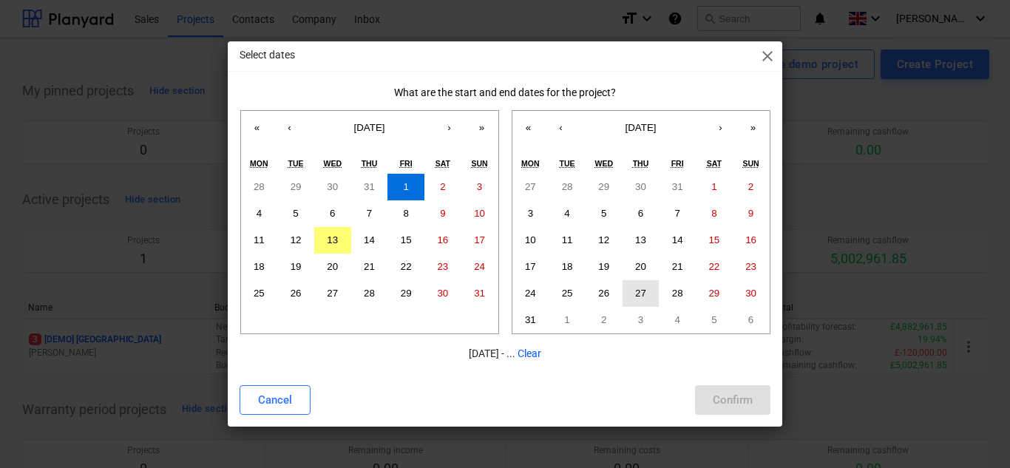
click at [651, 284] on button "27" at bounding box center [641, 293] width 37 height 27
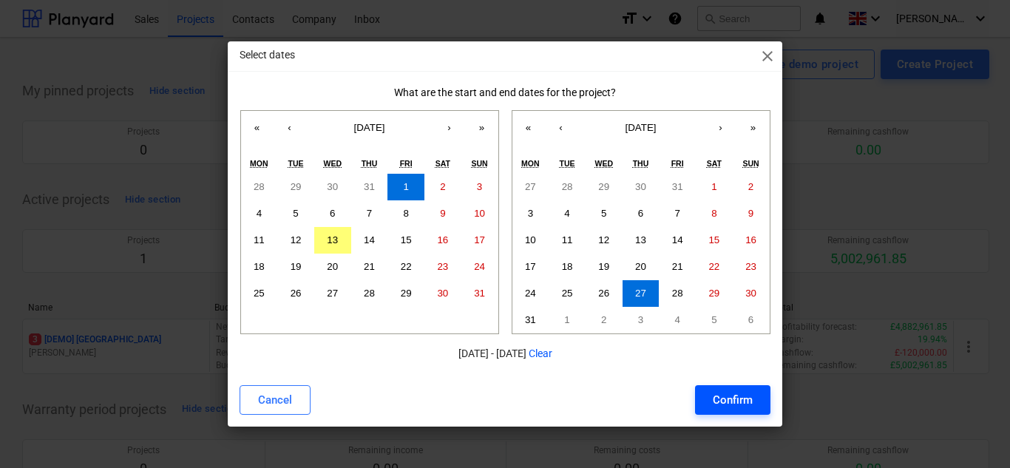
click at [735, 396] on div "Confirm" at bounding box center [733, 399] width 40 height 19
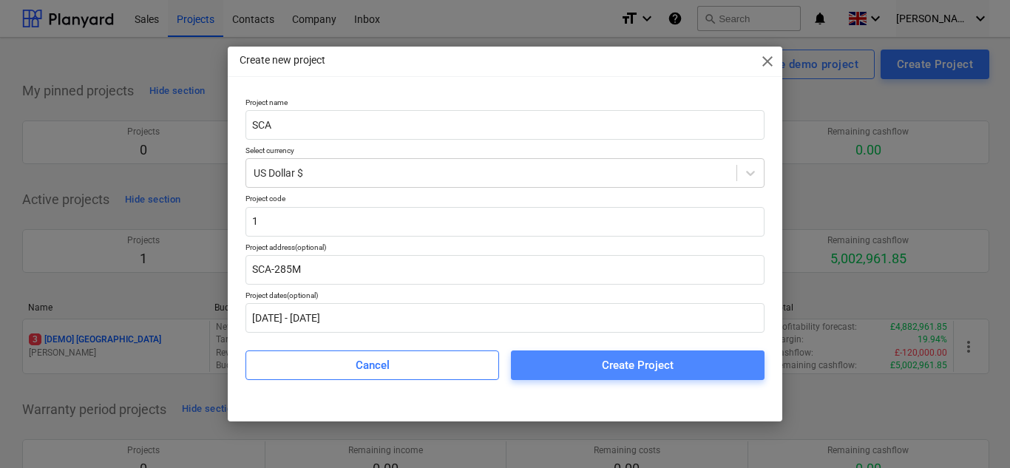
click at [595, 363] on span "Create Project" at bounding box center [638, 365] width 218 height 19
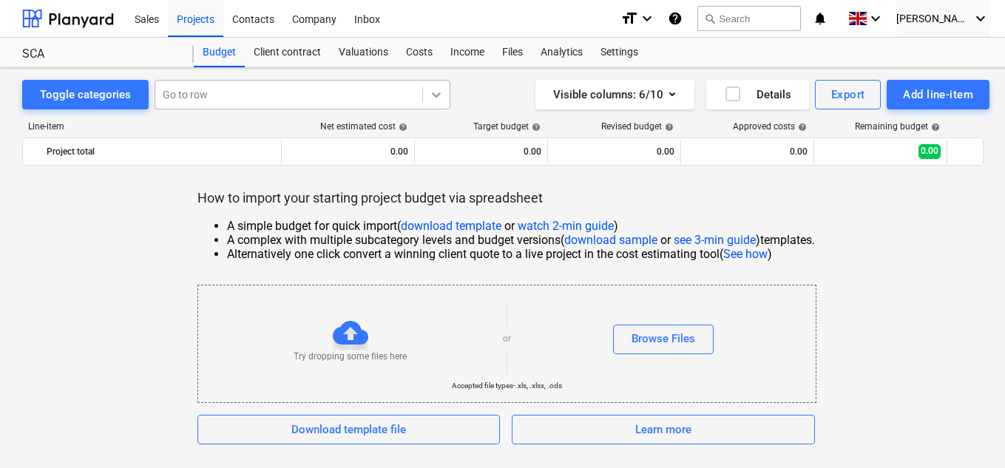
click at [436, 91] on icon at bounding box center [436, 94] width 15 height 15
click at [923, 86] on div "Add line-item" at bounding box center [938, 94] width 70 height 19
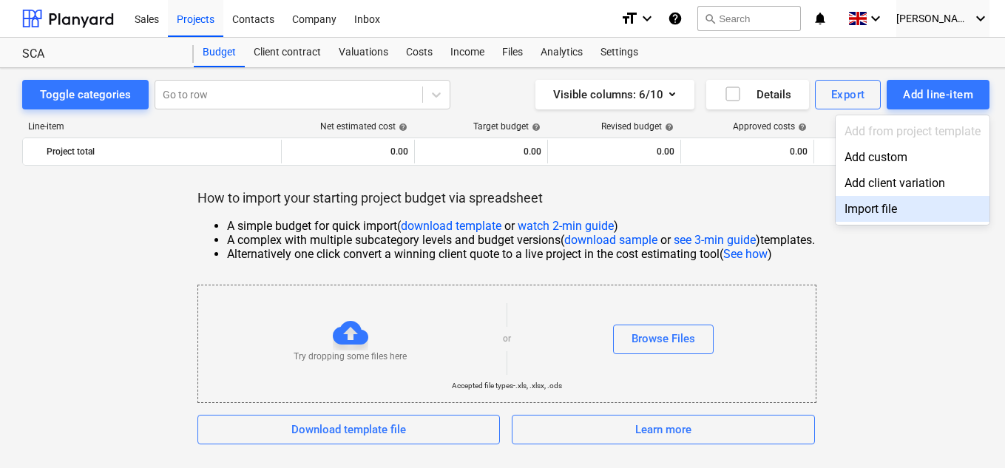
click at [864, 217] on div "Import file" at bounding box center [913, 209] width 154 height 26
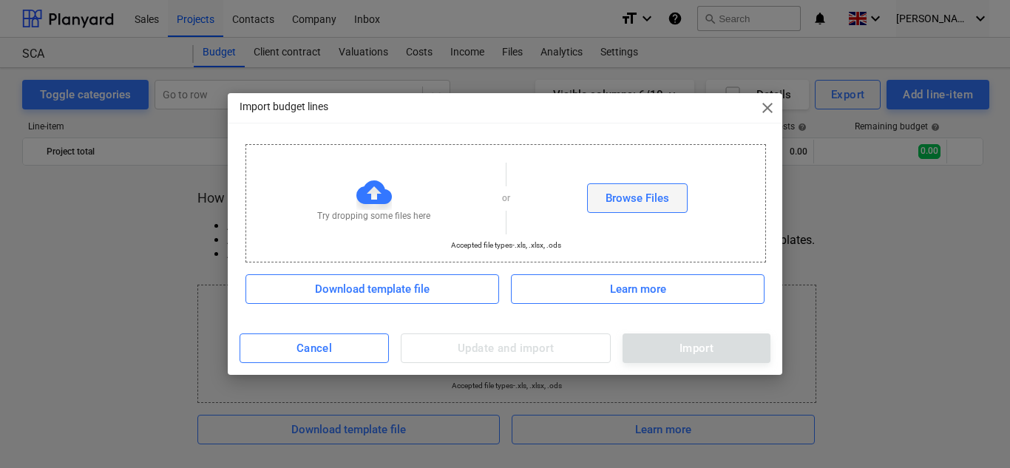
click at [657, 192] on div "Browse Files" at bounding box center [638, 198] width 64 height 19
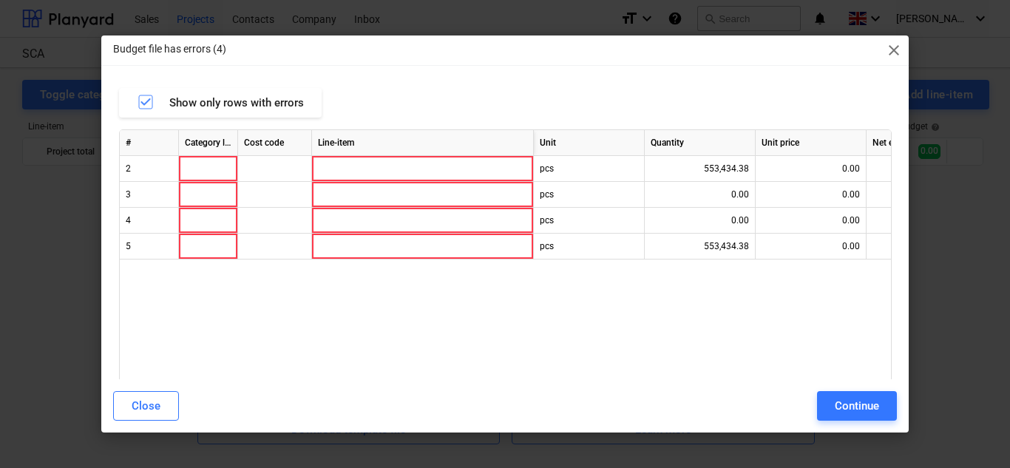
click at [892, 46] on span "close" at bounding box center [894, 50] width 18 height 18
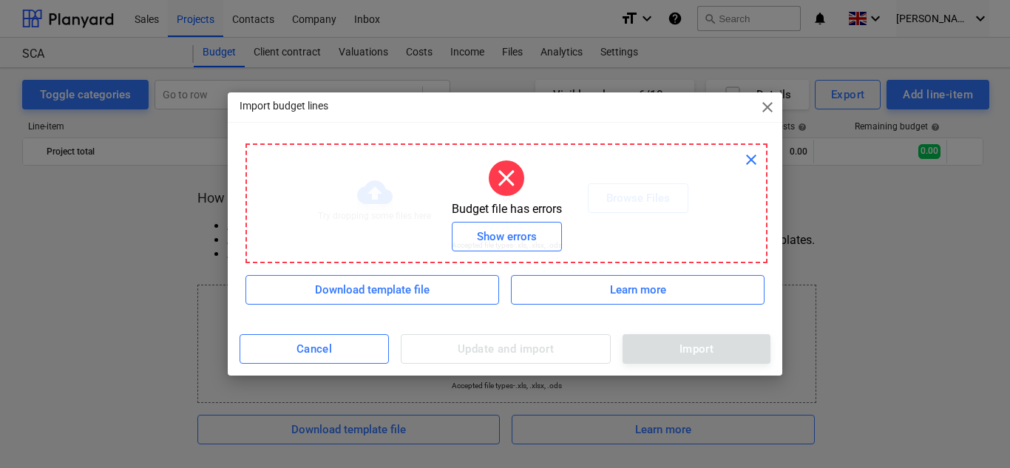
click at [754, 162] on span "close" at bounding box center [751, 160] width 18 height 18
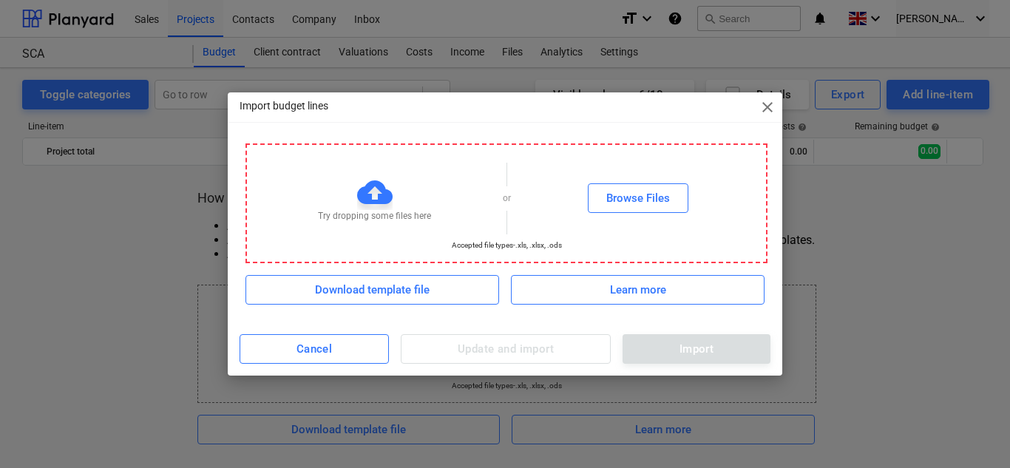
click at [768, 112] on span "close" at bounding box center [768, 107] width 18 height 18
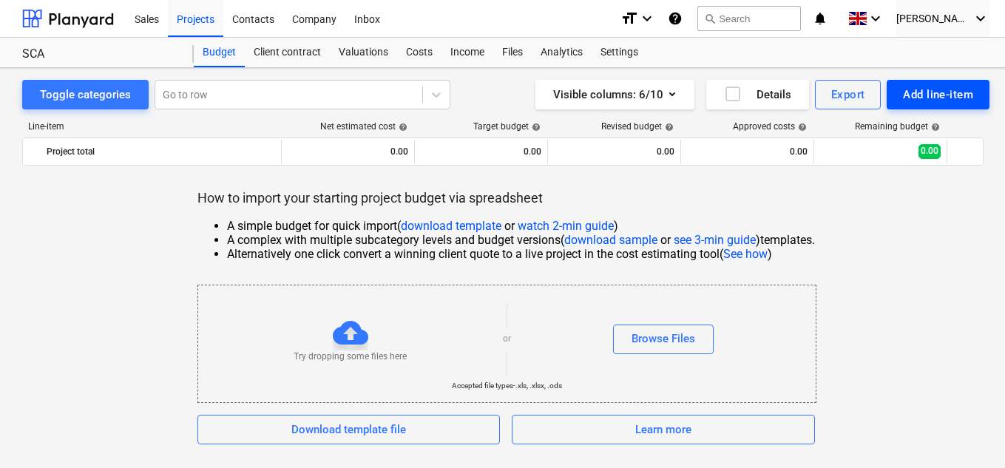
click at [955, 90] on div "Add line-item" at bounding box center [938, 94] width 70 height 19
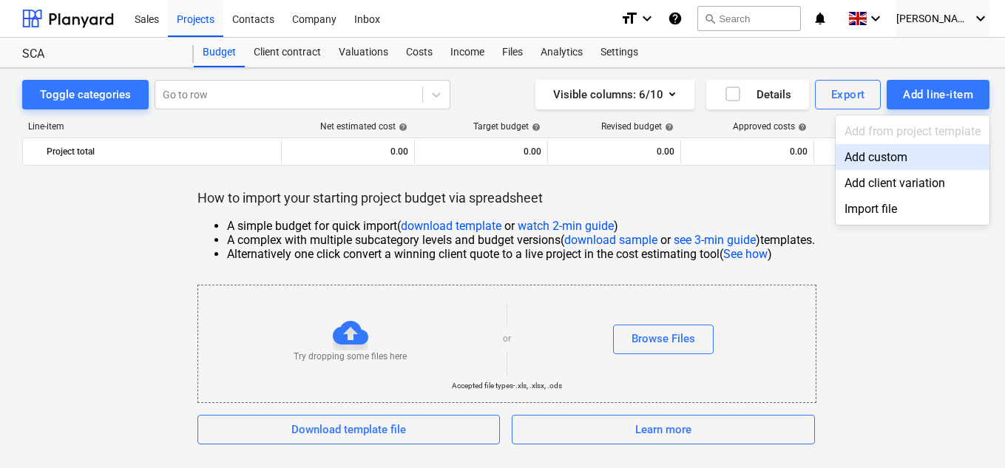
click at [878, 160] on div "Add custom" at bounding box center [913, 157] width 154 height 26
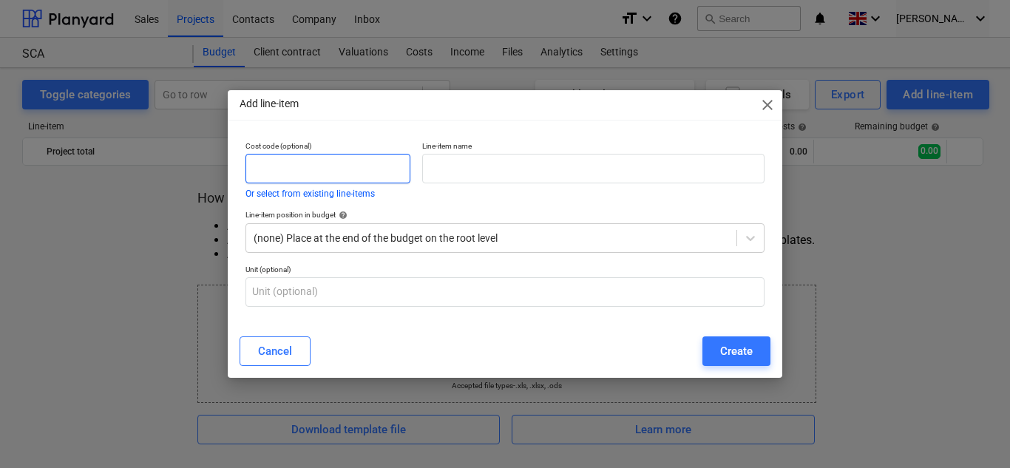
click at [308, 164] on input "text" at bounding box center [328, 169] width 165 height 30
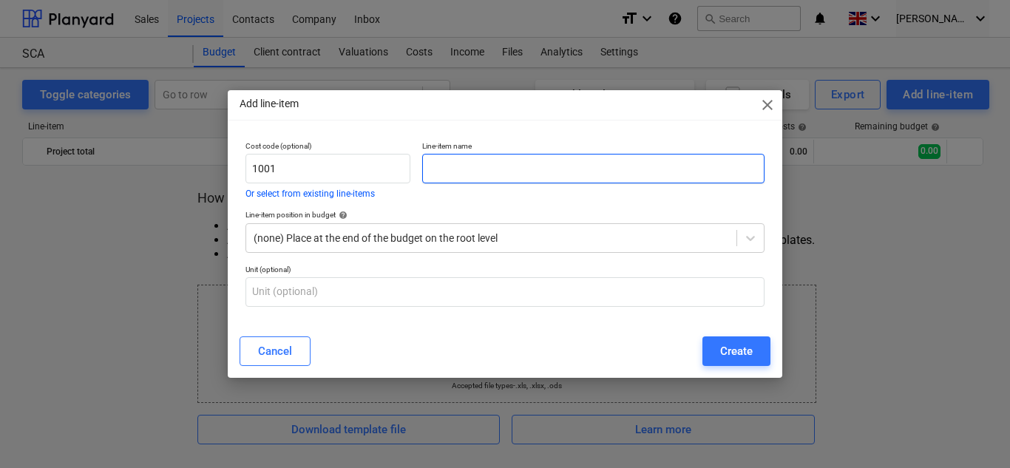
click at [524, 181] on input "text" at bounding box center [593, 169] width 342 height 30
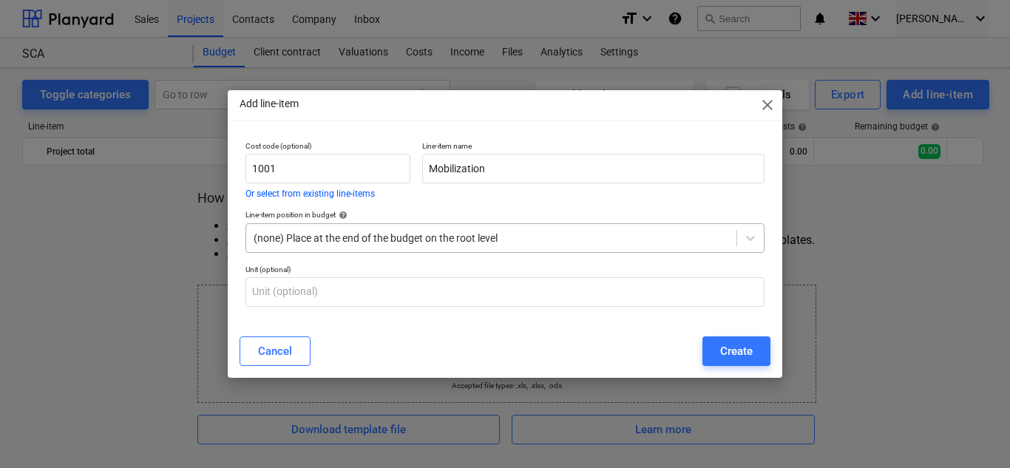
click at [640, 245] on div at bounding box center [492, 238] width 476 height 15
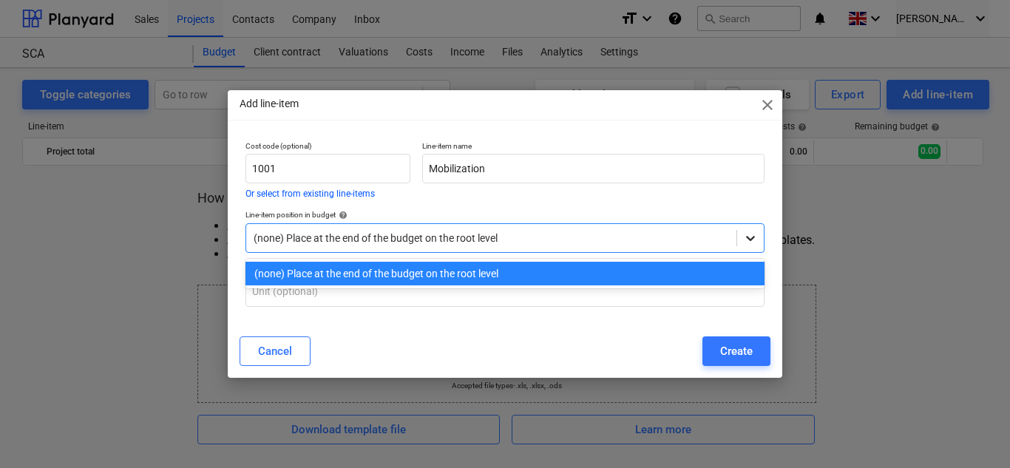
click at [761, 235] on div at bounding box center [750, 238] width 27 height 27
click at [754, 238] on icon at bounding box center [750, 238] width 15 height 15
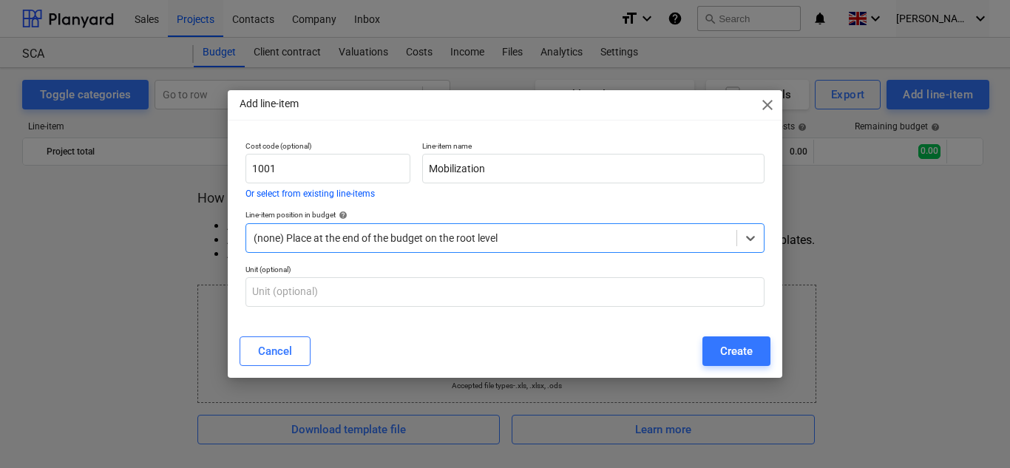
click at [521, 237] on div at bounding box center [492, 238] width 476 height 15
click at [496, 336] on div "Cancel Create" at bounding box center [505, 351] width 531 height 30
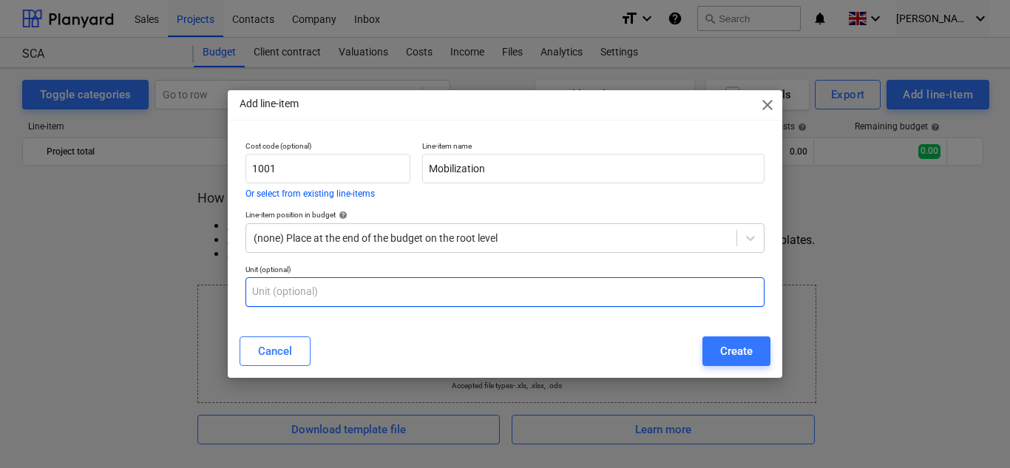
click at [322, 288] on input "text" at bounding box center [505, 292] width 519 height 30
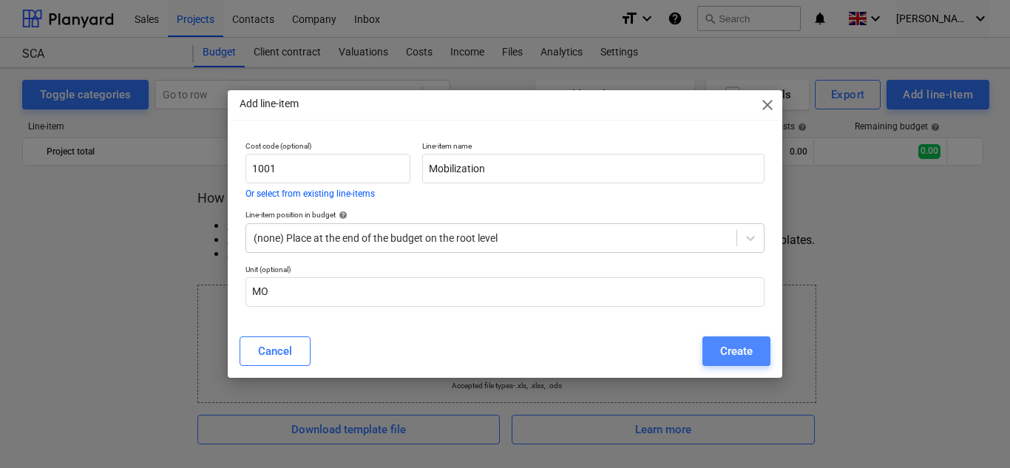
click at [737, 356] on div "Create" at bounding box center [736, 351] width 33 height 19
click at [558, 231] on div at bounding box center [492, 238] width 476 height 15
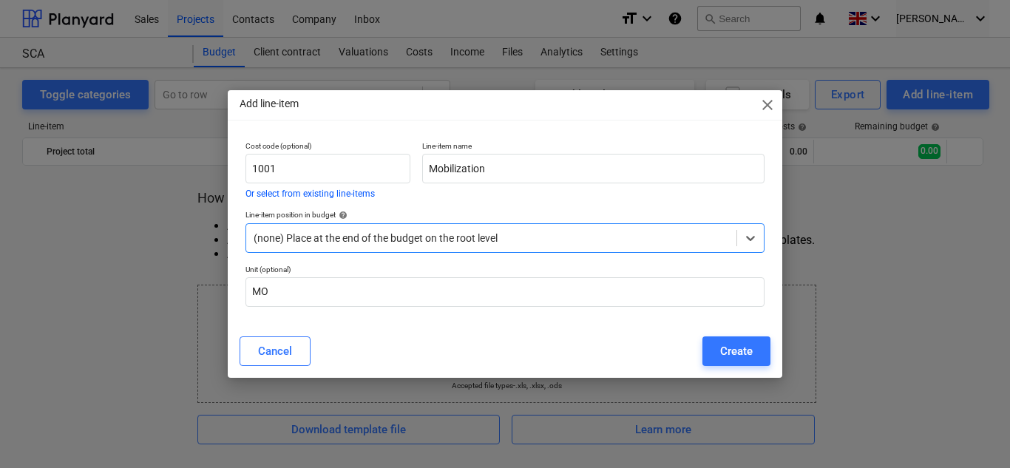
click at [481, 246] on div "(none) Place at the end of the budget on the root level" at bounding box center [491, 238] width 490 height 21
click at [445, 214] on div "Line-item position in budget help" at bounding box center [505, 215] width 519 height 10
click at [510, 259] on div "Unit (optional) [GEOGRAPHIC_DATA]" at bounding box center [505, 286] width 531 height 54
click at [509, 240] on div at bounding box center [492, 238] width 476 height 15
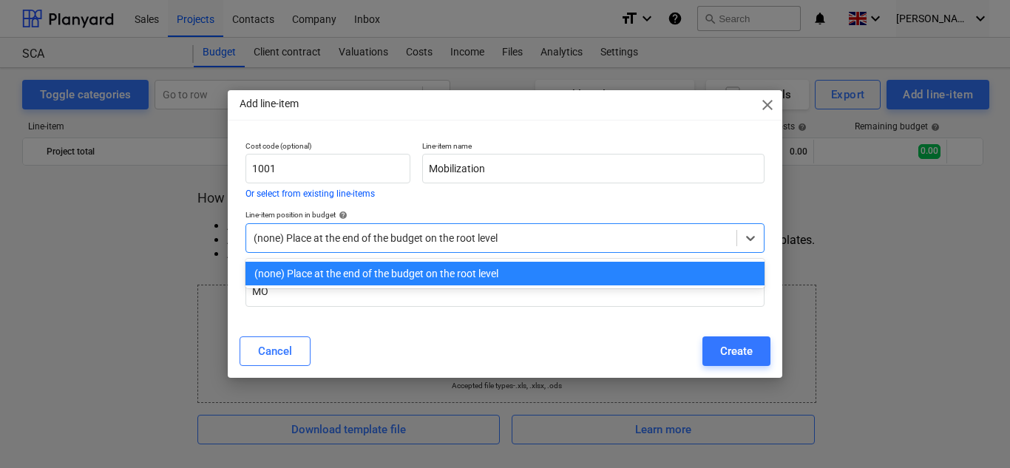
click at [474, 269] on div "(none) Place at the end of the budget on the root level" at bounding box center [505, 274] width 519 height 24
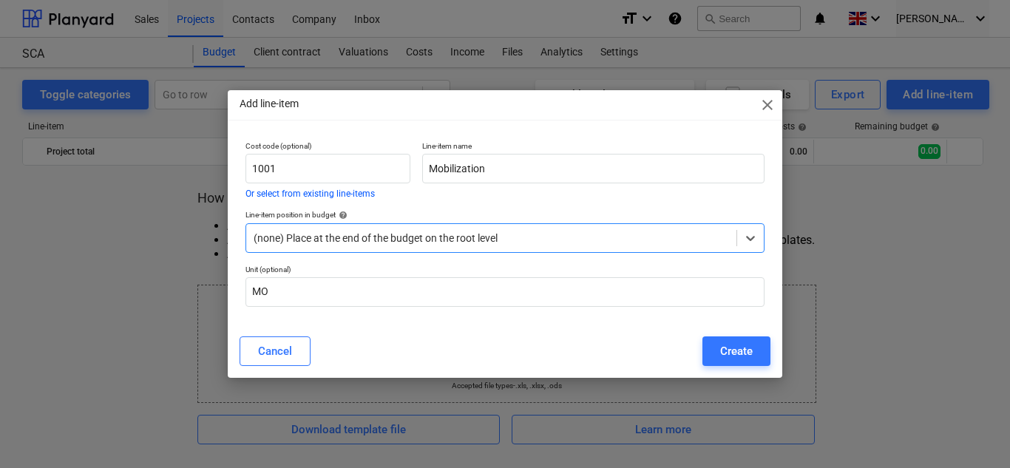
click at [474, 251] on div "(none) Place at the end of the budget on the root level" at bounding box center [505, 238] width 519 height 30
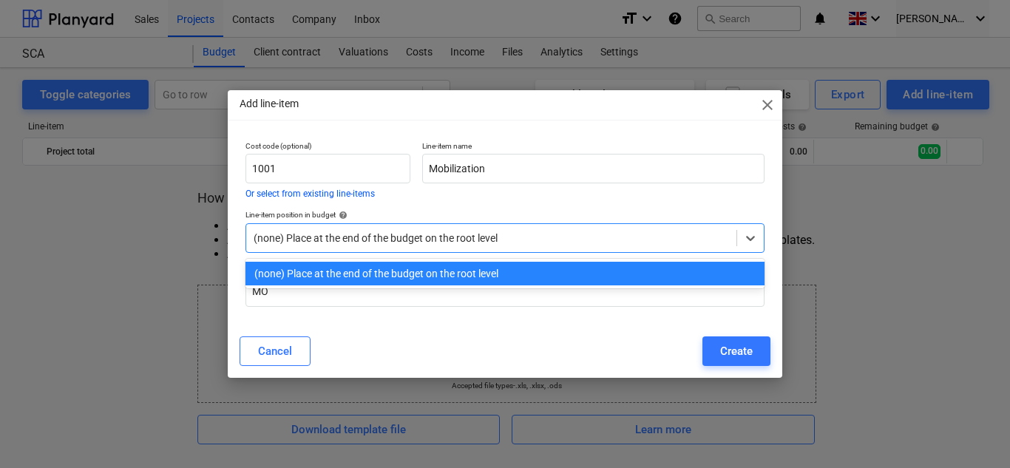
click at [329, 274] on div "(none) Place at the end of the budget on the root level" at bounding box center [505, 274] width 519 height 24
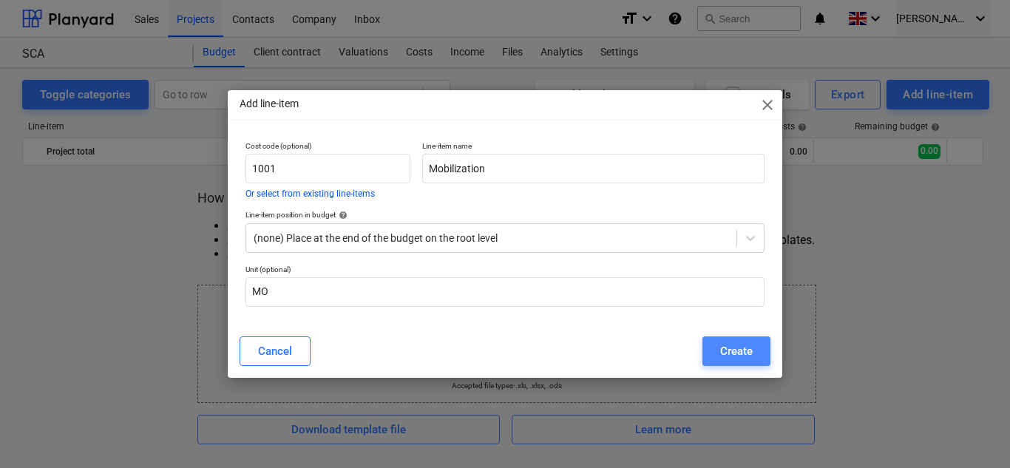
click at [742, 344] on div "Create" at bounding box center [736, 351] width 33 height 19
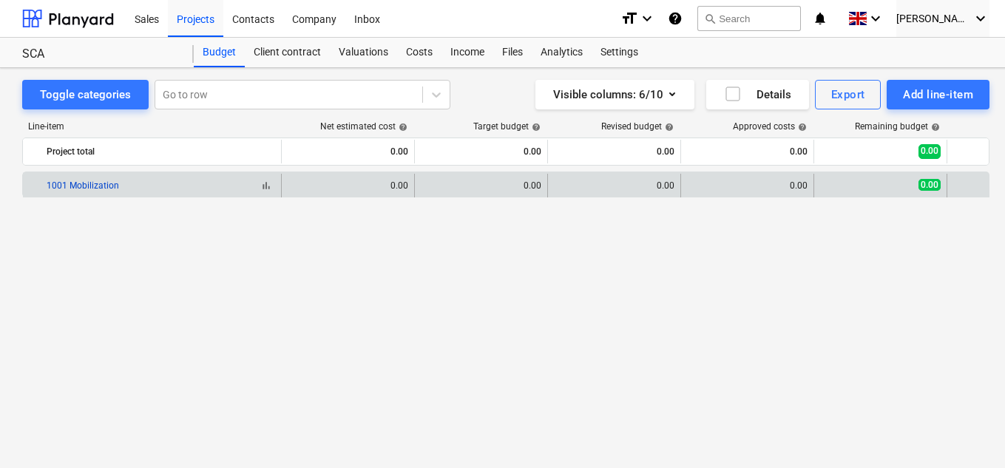
click at [91, 188] on link "1001 Mobilization" at bounding box center [83, 185] width 72 height 10
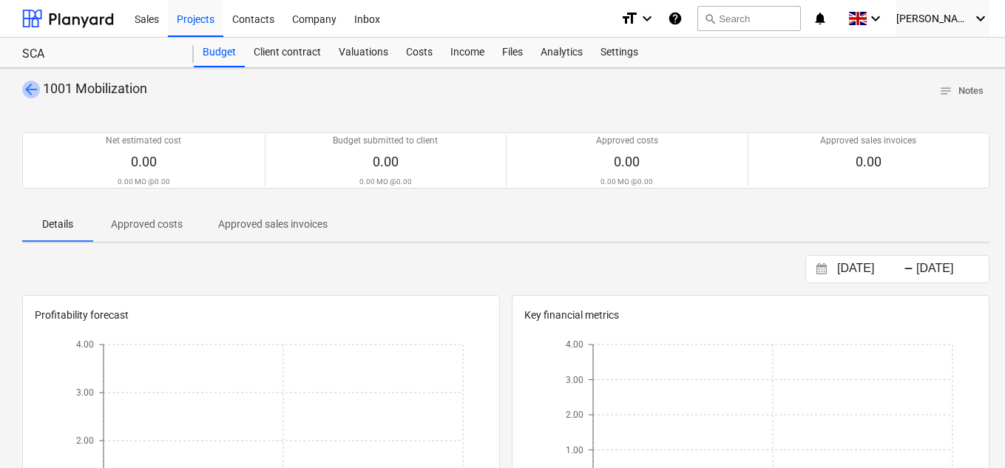
click at [32, 92] on span "arrow_back" at bounding box center [31, 90] width 18 height 18
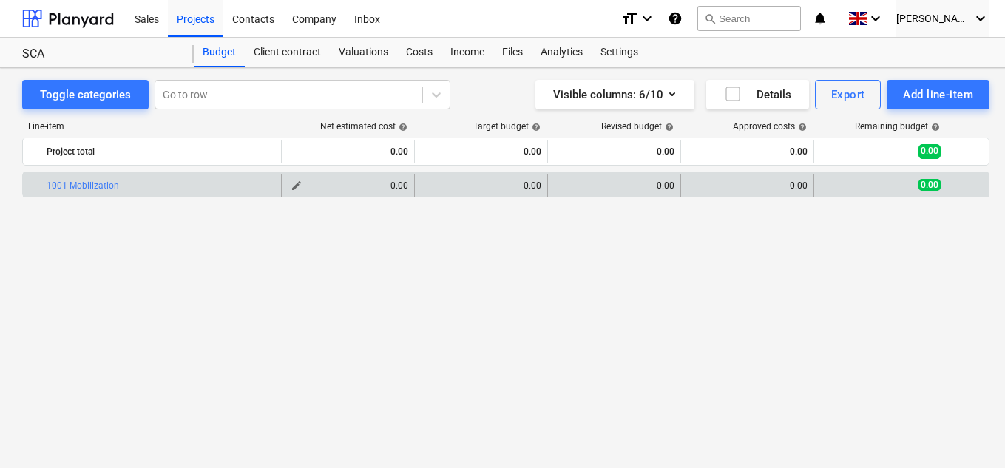
click at [400, 185] on div "0.00" at bounding box center [348, 185] width 121 height 10
click at [296, 182] on span "edit" at bounding box center [297, 186] width 12 height 12
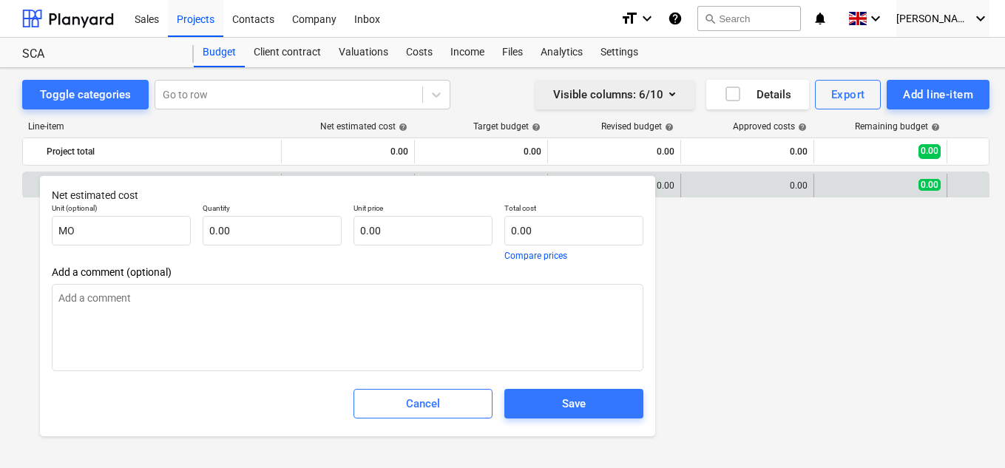
click at [663, 91] on icon "button" at bounding box center [672, 94] width 18 height 18
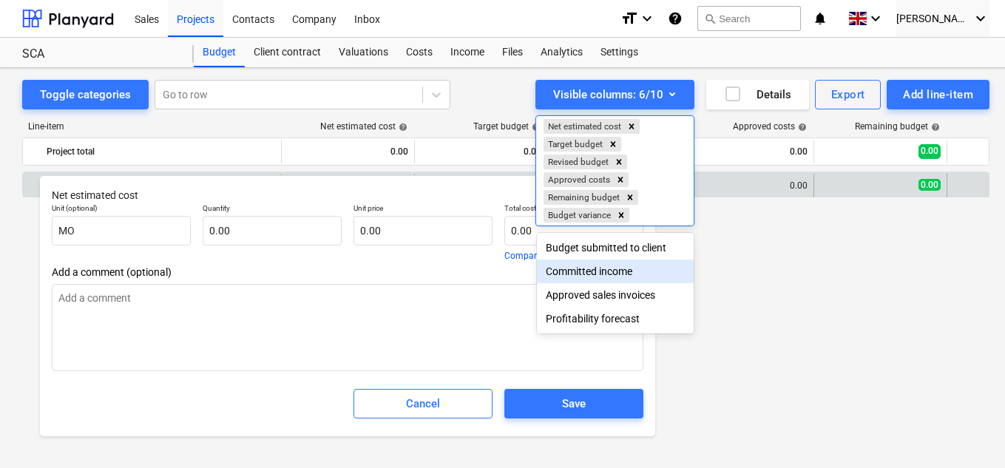
click at [751, 296] on div at bounding box center [502, 234] width 1005 height 468
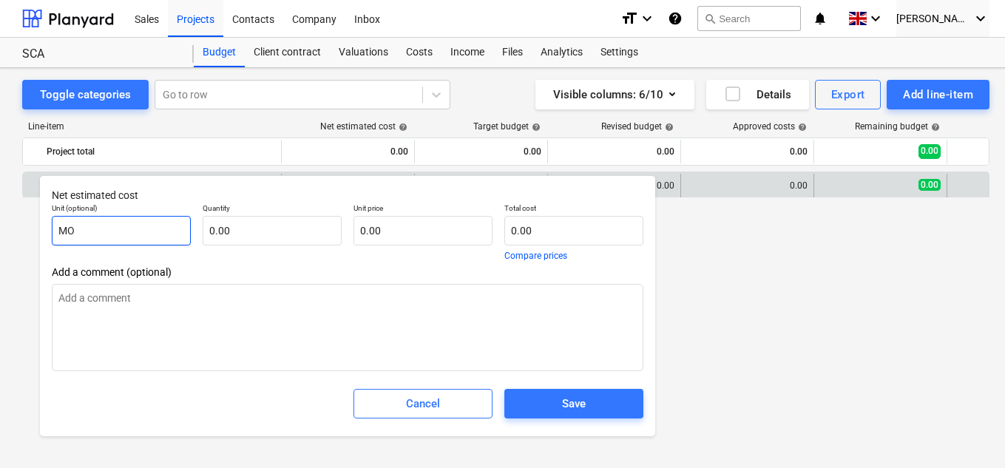
click at [98, 227] on input "MO" at bounding box center [121, 231] width 139 height 30
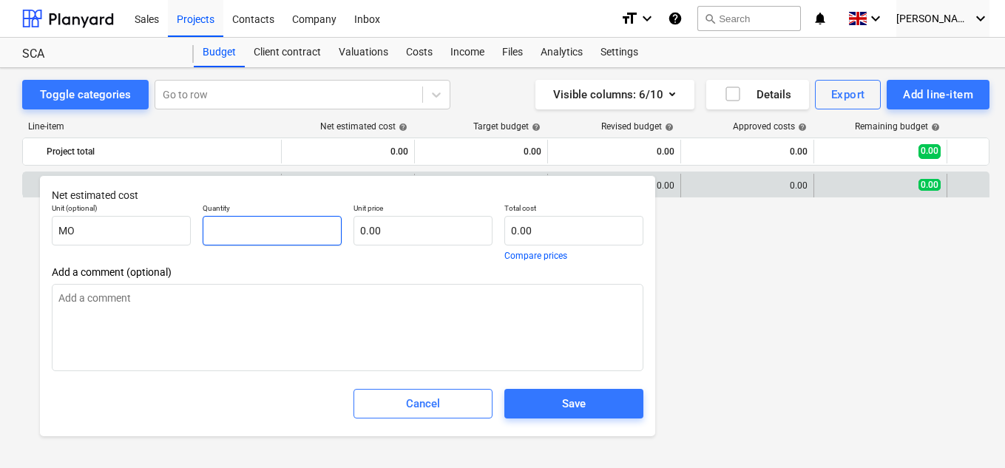
click at [296, 225] on input "text" at bounding box center [272, 231] width 139 height 30
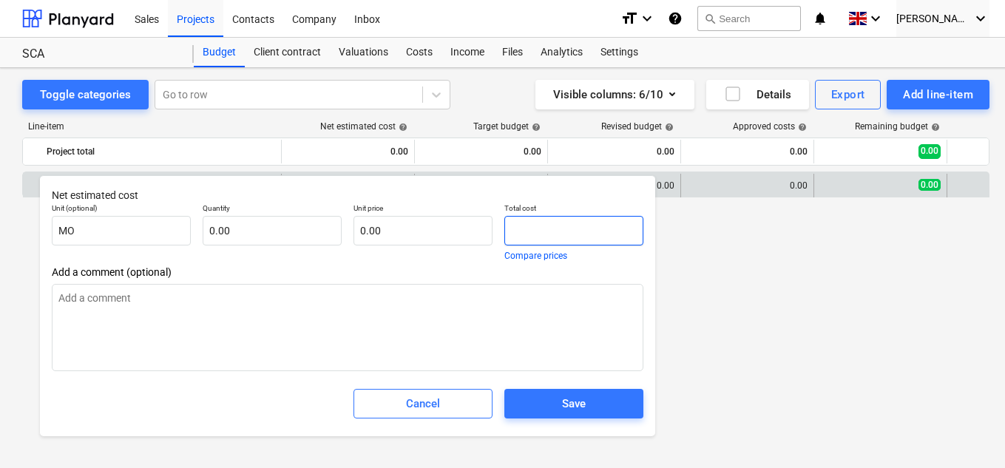
click at [560, 227] on input "text" at bounding box center [573, 231] width 139 height 30
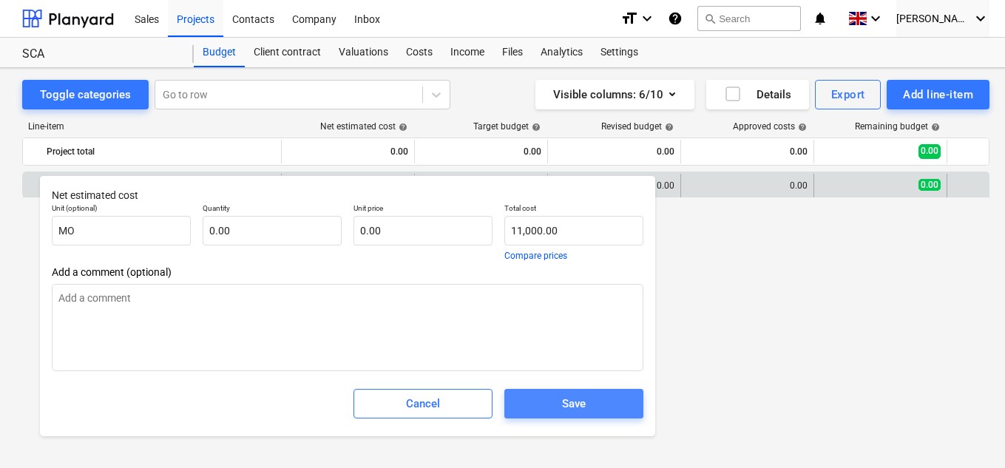
click at [562, 408] on div "Save" at bounding box center [574, 403] width 24 height 19
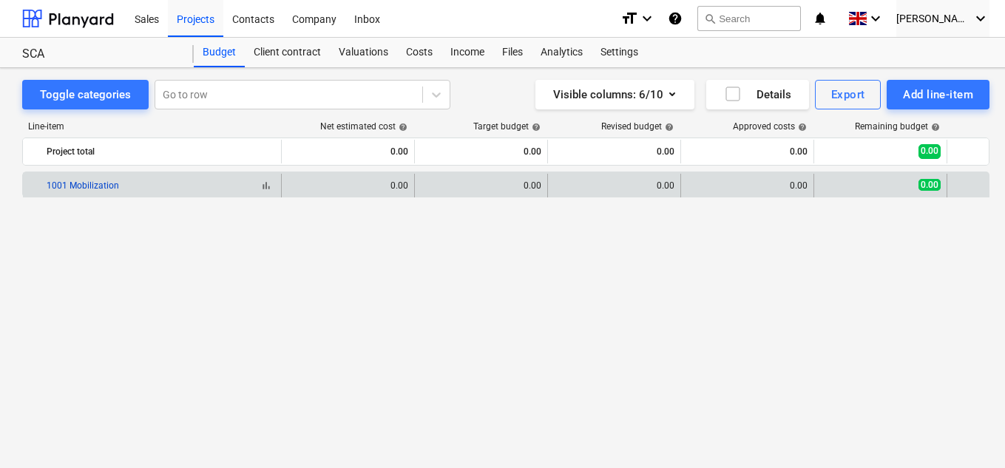
click at [92, 180] on link "1001 Mobilization" at bounding box center [83, 185] width 72 height 10
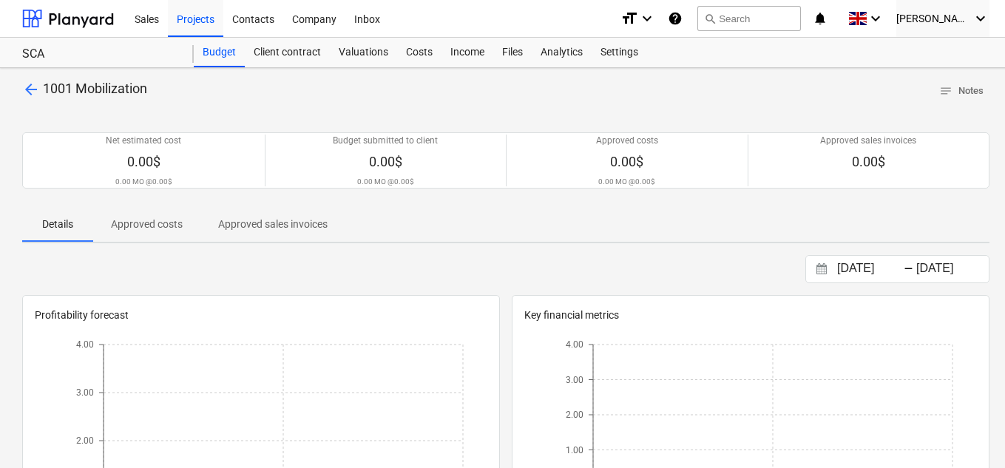
click at [34, 89] on span "arrow_back" at bounding box center [31, 90] width 18 height 18
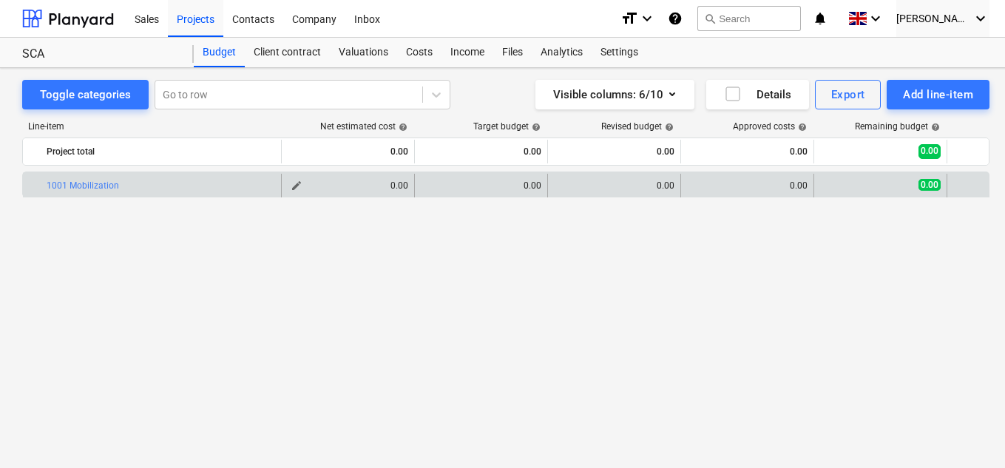
click at [295, 186] on span "edit" at bounding box center [297, 186] width 12 height 12
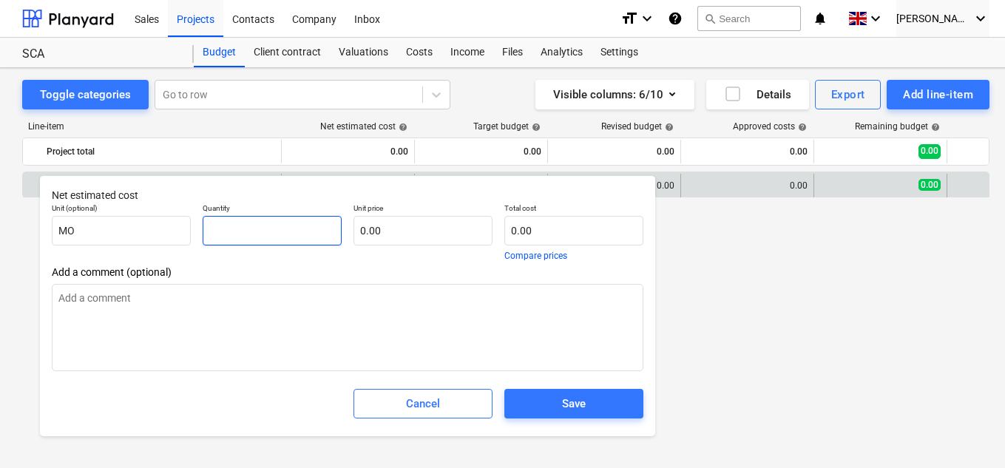
click at [269, 227] on input "text" at bounding box center [272, 231] width 139 height 30
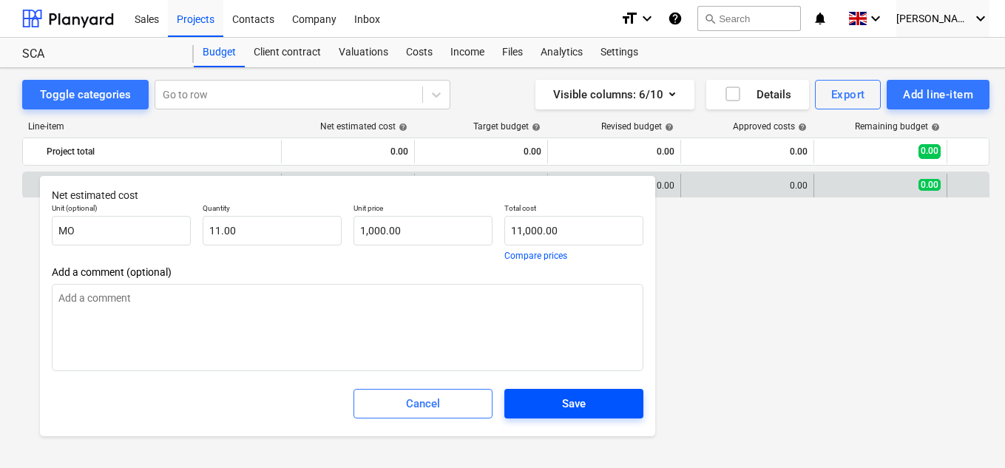
click at [576, 397] on div "Save" at bounding box center [574, 403] width 24 height 19
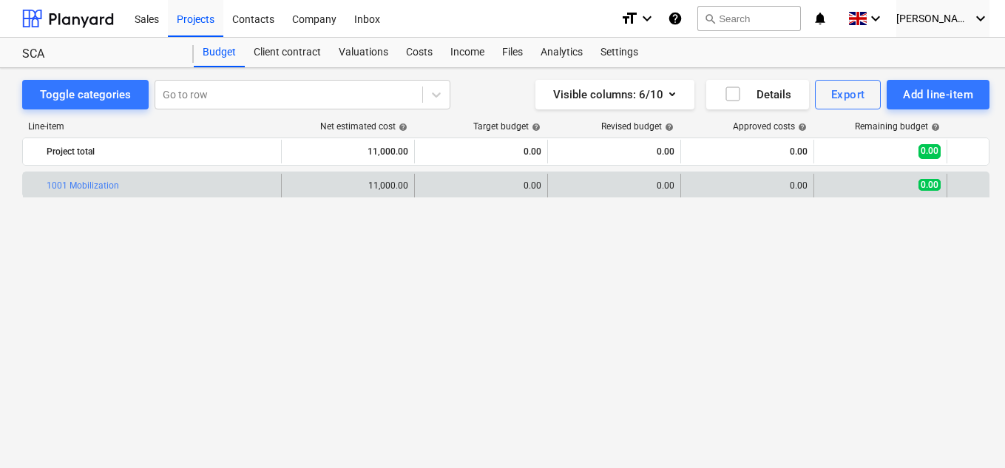
click at [451, 191] on div "edit 0.00" at bounding box center [481, 186] width 121 height 24
click at [451, 182] on div "0.00" at bounding box center [481, 185] width 121 height 10
click at [351, 182] on div "11,000.00" at bounding box center [348, 185] width 121 height 10
click at [422, 183] on button "edit" at bounding box center [430, 186] width 18 height 18
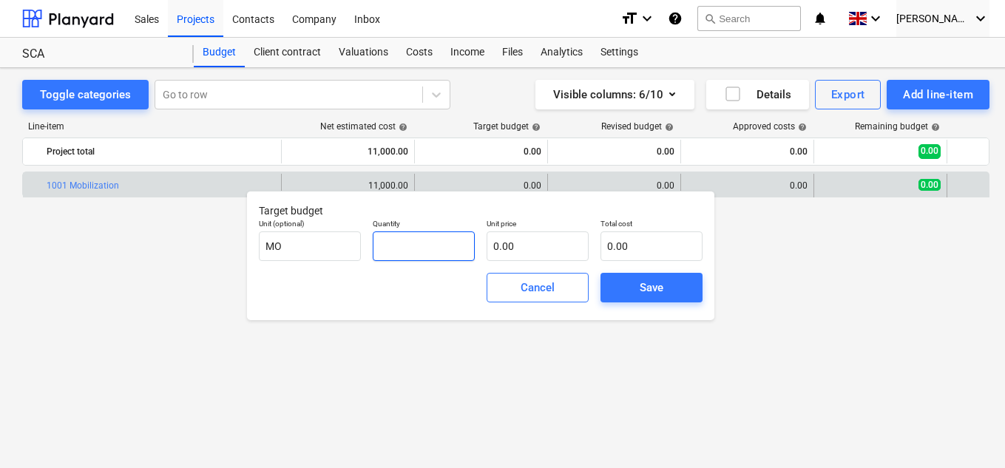
click at [437, 242] on input "text" at bounding box center [424, 246] width 102 height 30
click at [541, 246] on input "text" at bounding box center [538, 246] width 102 height 30
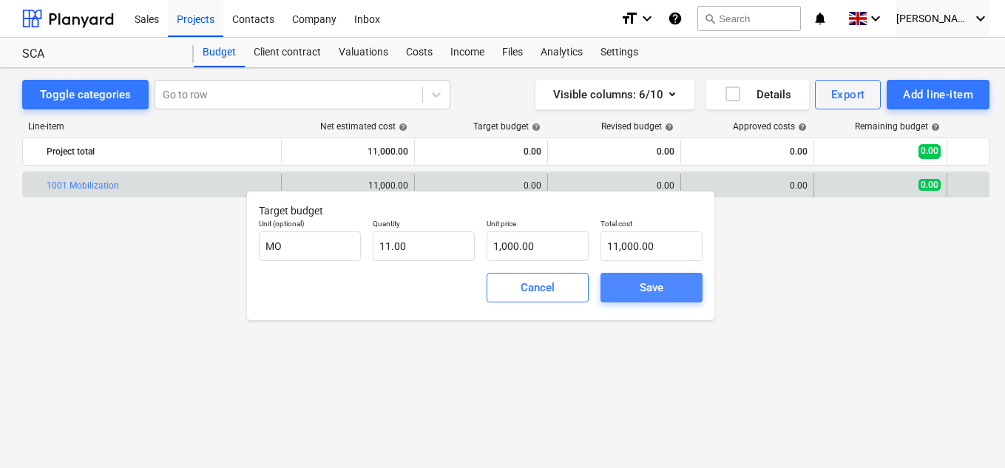
click at [643, 284] on div "Save" at bounding box center [652, 287] width 24 height 19
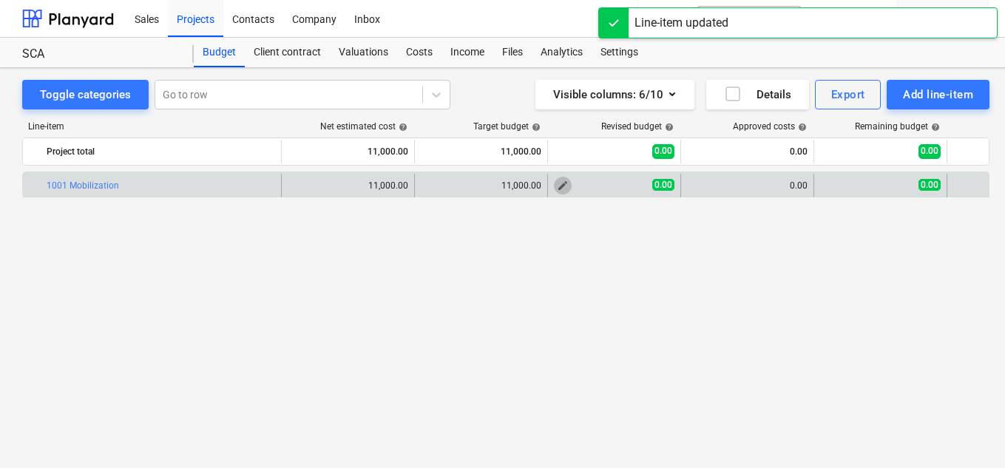
click at [566, 186] on span "edit" at bounding box center [563, 186] width 12 height 12
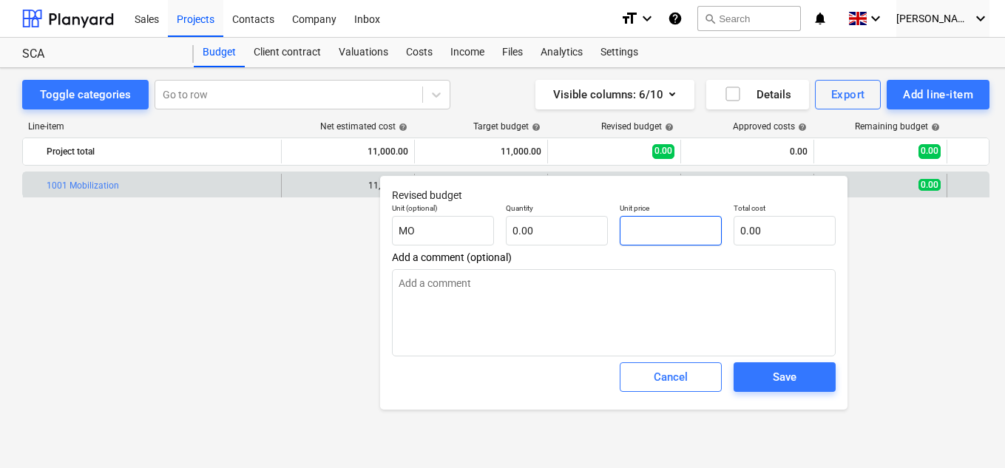
click at [663, 227] on input "text" at bounding box center [671, 231] width 102 height 30
click at [663, 227] on input "1" at bounding box center [671, 231] width 102 height 30
click at [767, 226] on input "text" at bounding box center [785, 231] width 102 height 30
click at [669, 231] on input "text" at bounding box center [671, 231] width 102 height 30
click at [751, 226] on input "text" at bounding box center [785, 231] width 102 height 30
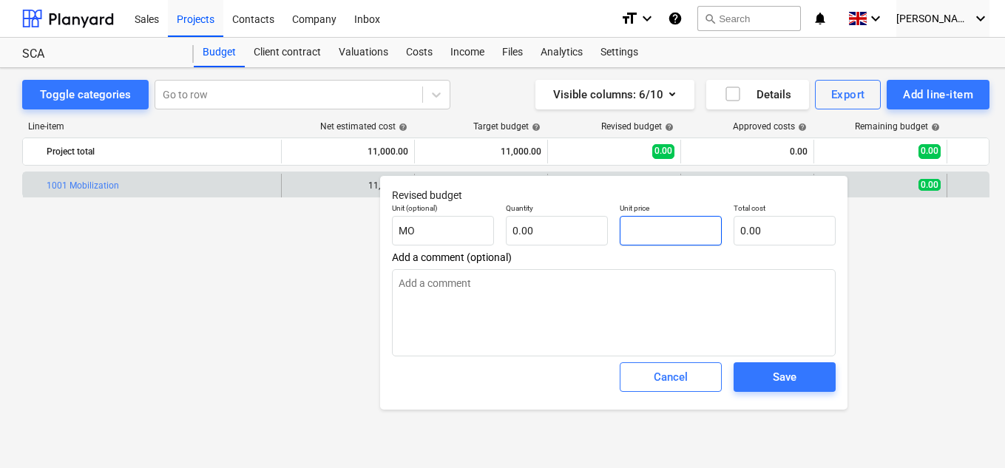
click at [665, 242] on input "text" at bounding box center [671, 231] width 102 height 30
click at [762, 228] on input "text" at bounding box center [785, 231] width 102 height 30
click at [683, 231] on input "text" at bounding box center [671, 231] width 102 height 30
click at [559, 229] on input "text" at bounding box center [557, 231] width 102 height 30
click at [650, 229] on input "text" at bounding box center [671, 231] width 102 height 30
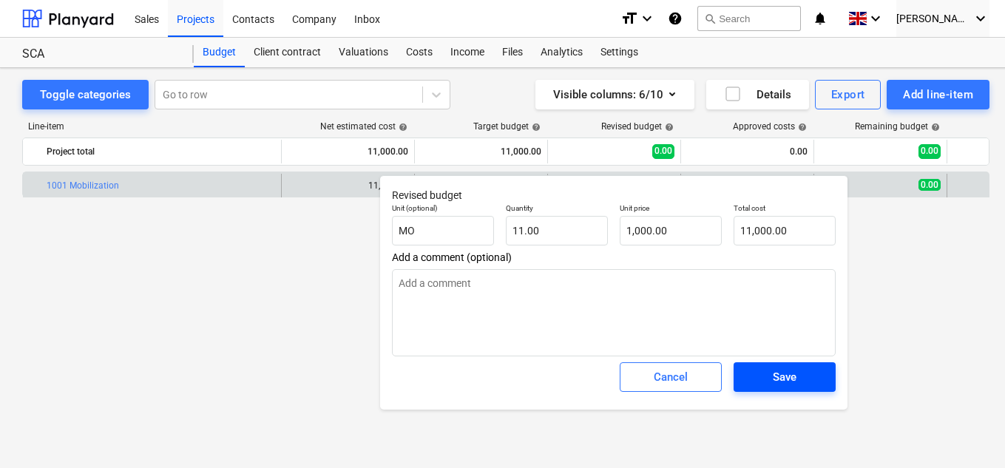
click at [813, 376] on span "Save" at bounding box center [784, 377] width 67 height 19
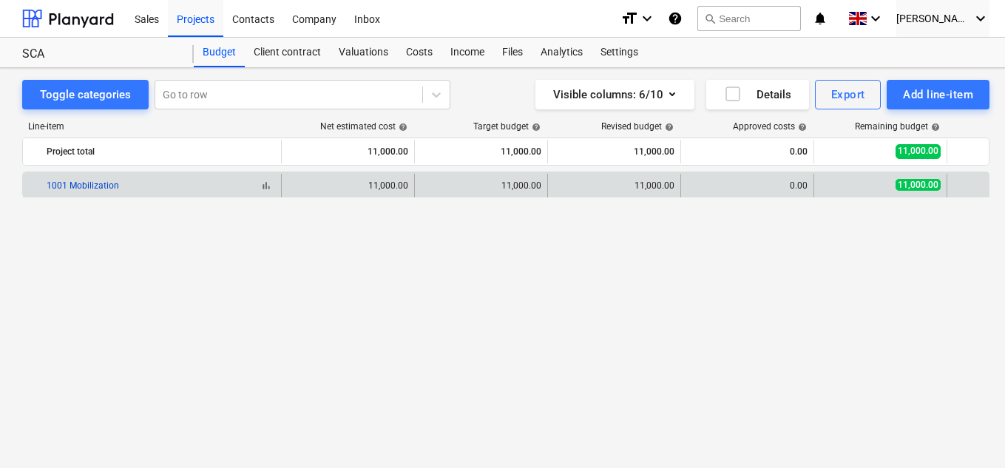
click at [103, 188] on link "1001 Mobilization" at bounding box center [83, 185] width 72 height 10
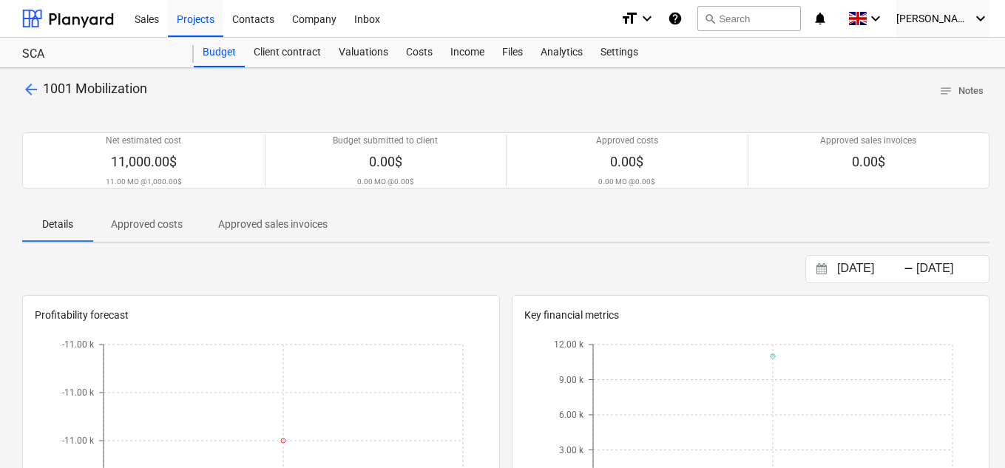
click at [22, 87] on span "arrow_back" at bounding box center [31, 90] width 18 height 18
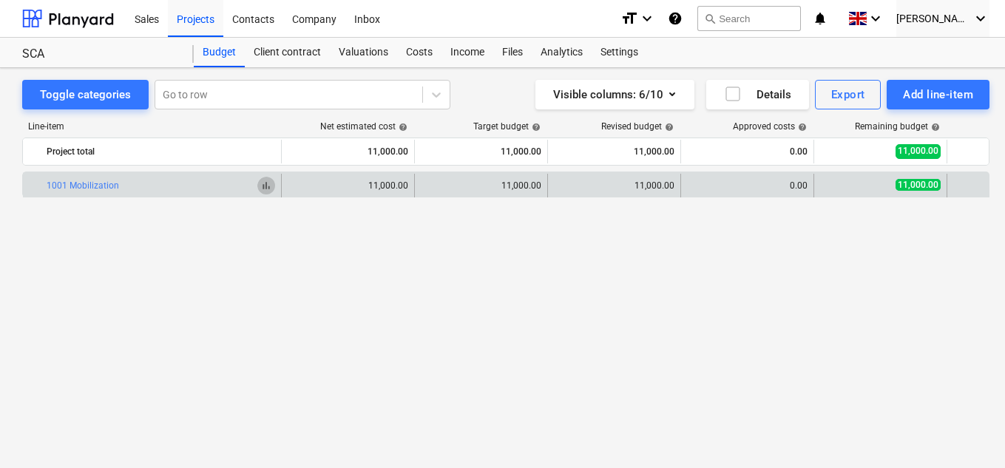
click at [263, 182] on span "bar_chart" at bounding box center [266, 186] width 12 height 12
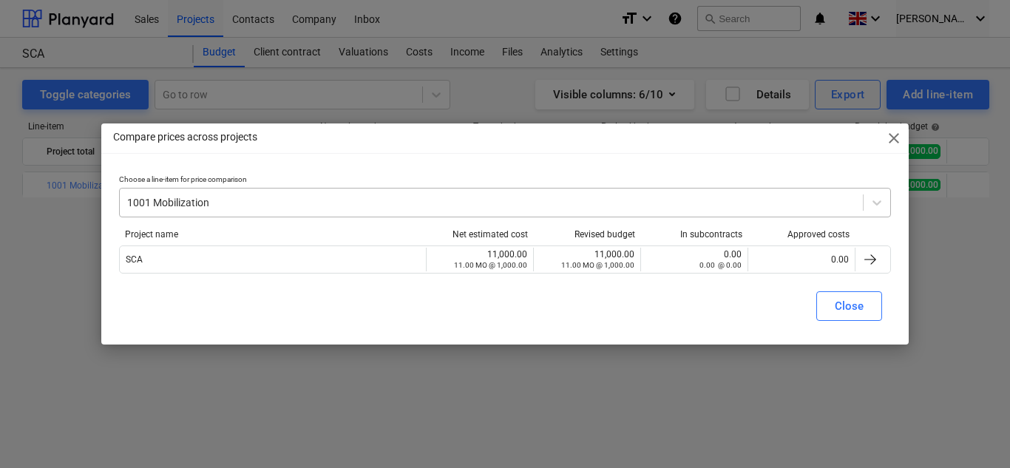
click at [241, 200] on div at bounding box center [491, 202] width 729 height 15
click at [892, 199] on div "Choose a line-item for price comparison Select is focused ,type to refine list,…" at bounding box center [505, 233] width 785 height 128
click at [879, 203] on icon at bounding box center [877, 202] width 9 height 5
click at [298, 202] on div at bounding box center [491, 202] width 729 height 15
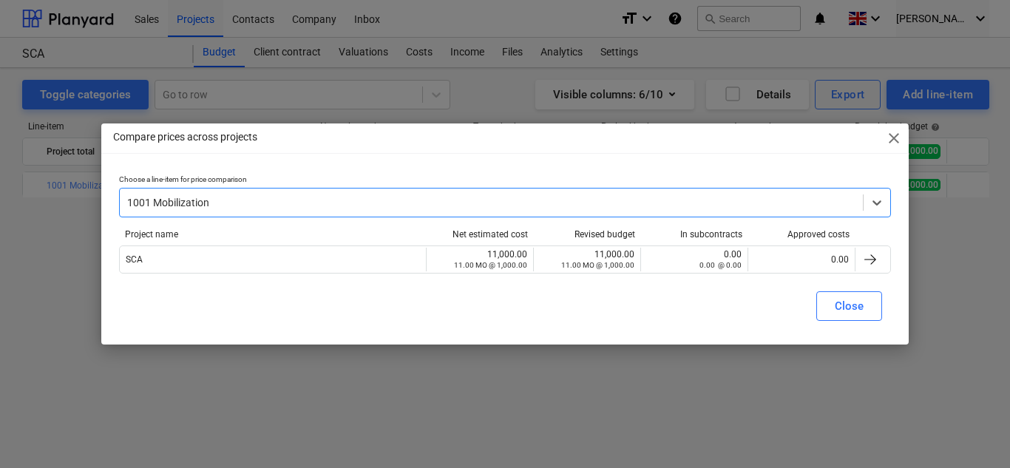
click at [287, 202] on div at bounding box center [491, 202] width 729 height 15
click at [887, 129] on div "Compare prices across projects close" at bounding box center [505, 139] width 808 height 30
click at [887, 136] on span "close" at bounding box center [894, 138] width 18 height 18
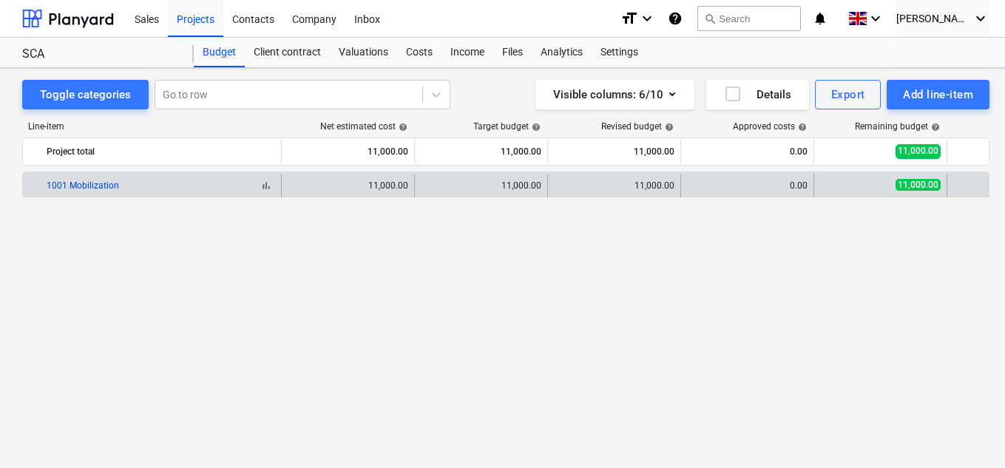
click at [61, 183] on link "1001 Mobilization" at bounding box center [83, 185] width 72 height 10
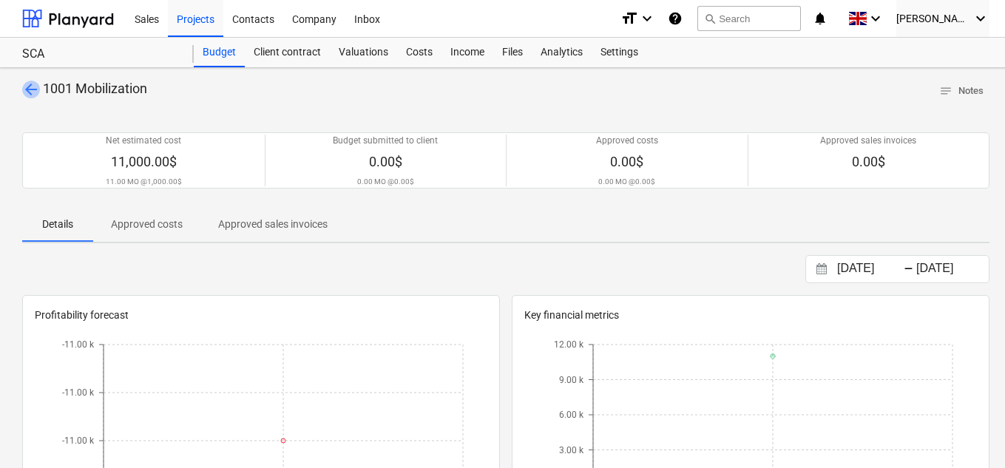
click at [32, 93] on span "arrow_back" at bounding box center [31, 90] width 18 height 18
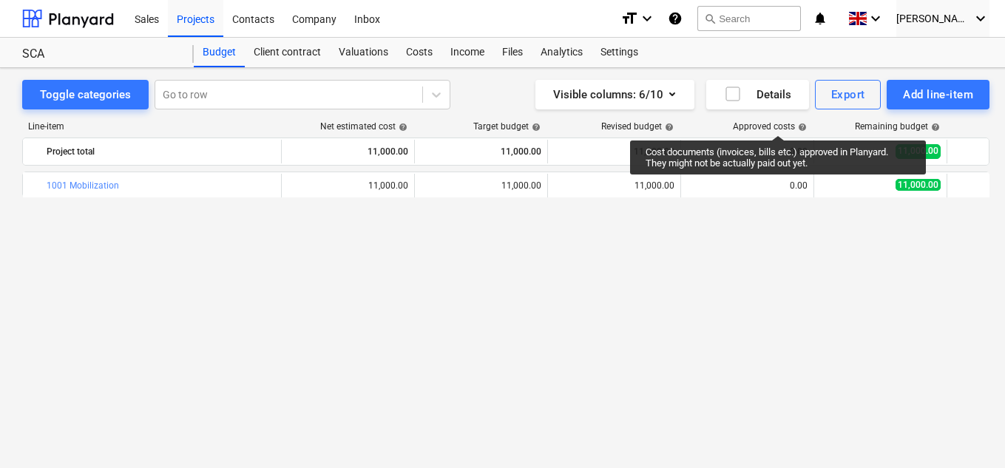
click at [778, 121] on div "Line-item Net estimated cost help Target budget help Revised budget help Approv…" at bounding box center [505, 266] width 967 height 315
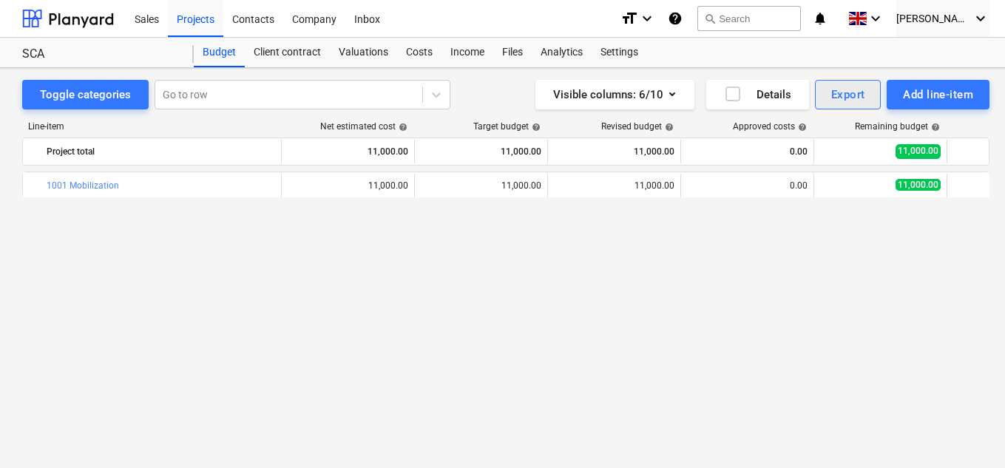
click at [873, 101] on button "Export" at bounding box center [848, 95] width 67 height 30
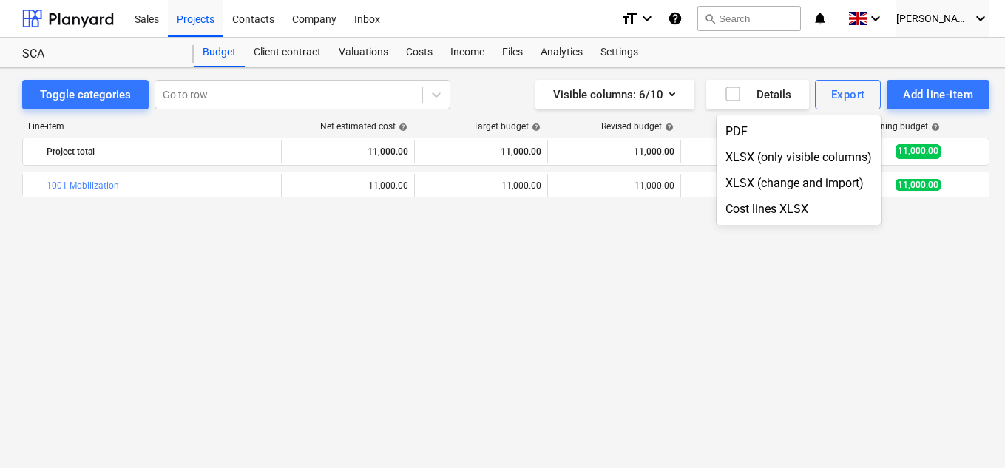
click at [915, 87] on div at bounding box center [502, 234] width 1005 height 468
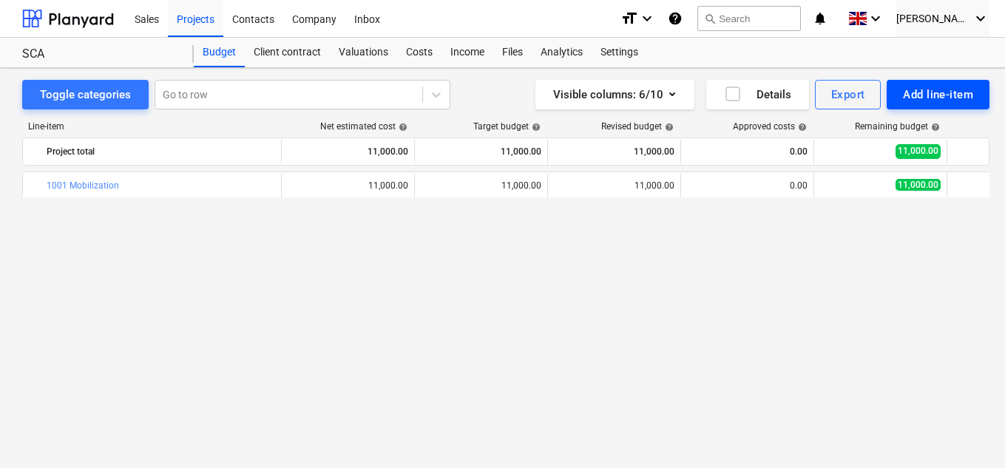
click at [918, 92] on div "Add line-item" at bounding box center [938, 94] width 70 height 19
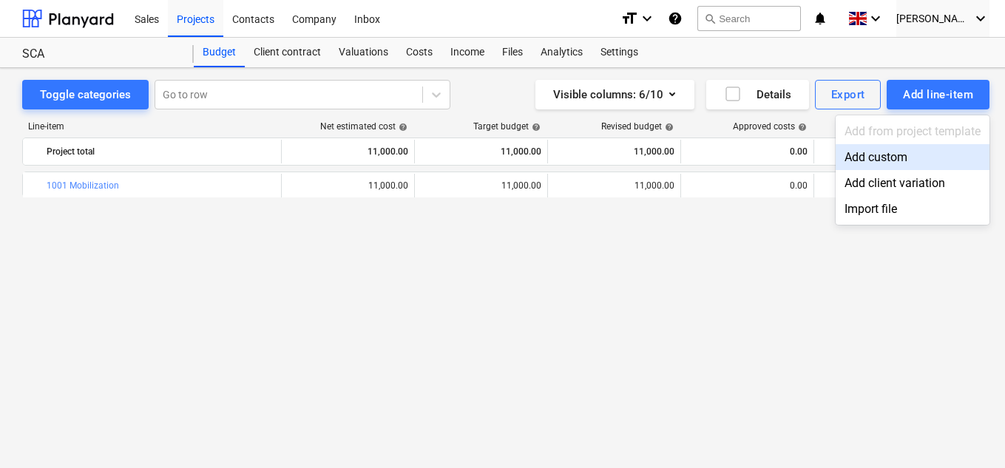
click at [884, 157] on div "Add custom" at bounding box center [913, 157] width 154 height 26
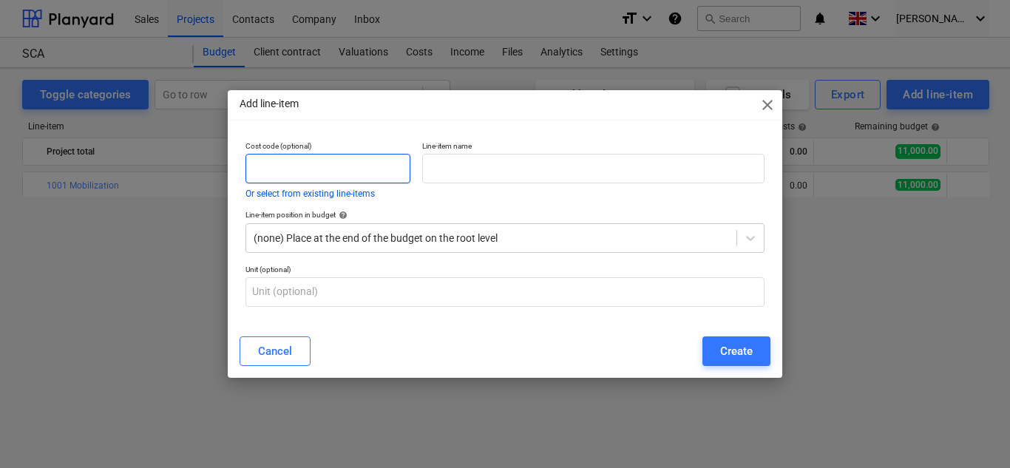
click at [326, 169] on input "text" at bounding box center [328, 169] width 165 height 30
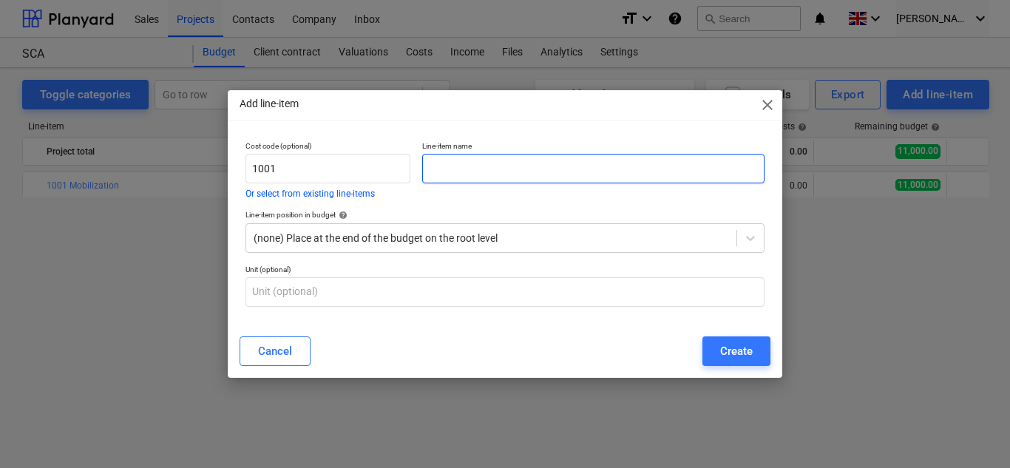
click at [525, 165] on input "text" at bounding box center [593, 169] width 342 height 30
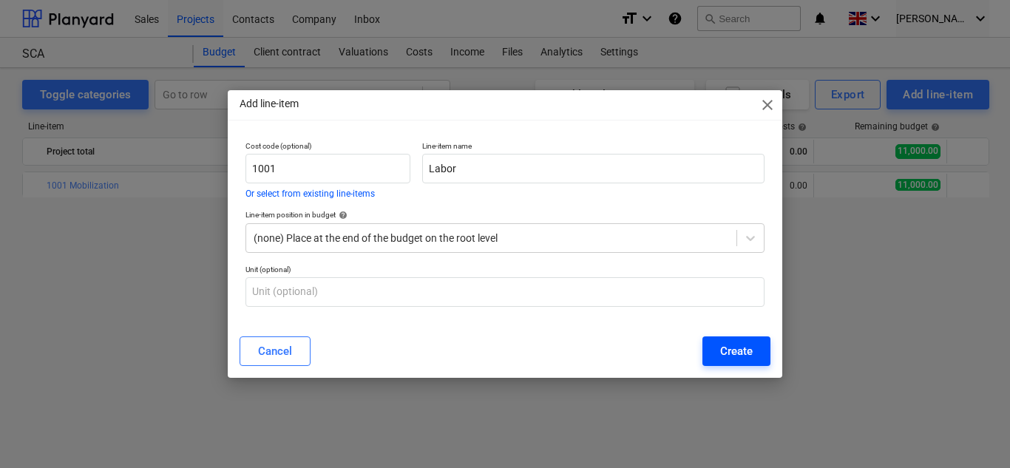
click at [723, 342] on div "Create" at bounding box center [736, 351] width 33 height 19
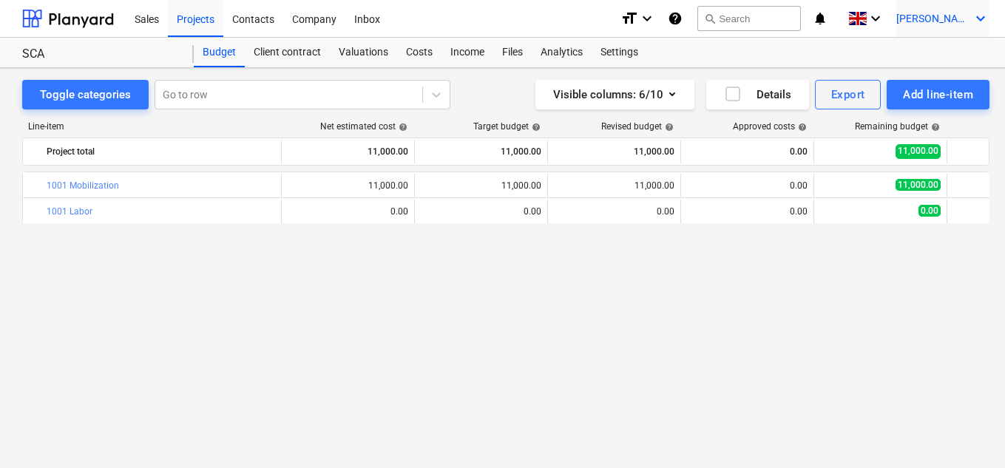
click at [958, 19] on span "[PERSON_NAME]" at bounding box center [933, 19] width 74 height 12
click at [923, 14] on div at bounding box center [502, 234] width 1005 height 468
click at [923, 14] on span "[PERSON_NAME]" at bounding box center [933, 19] width 74 height 12
click at [919, 82] on div "Log out" at bounding box center [945, 82] width 89 height 24
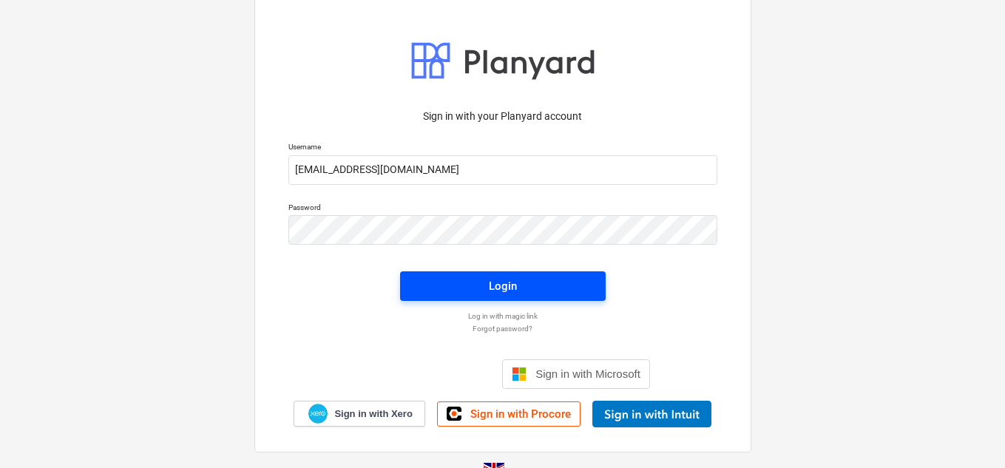
click at [487, 288] on span "Login" at bounding box center [503, 286] width 170 height 19
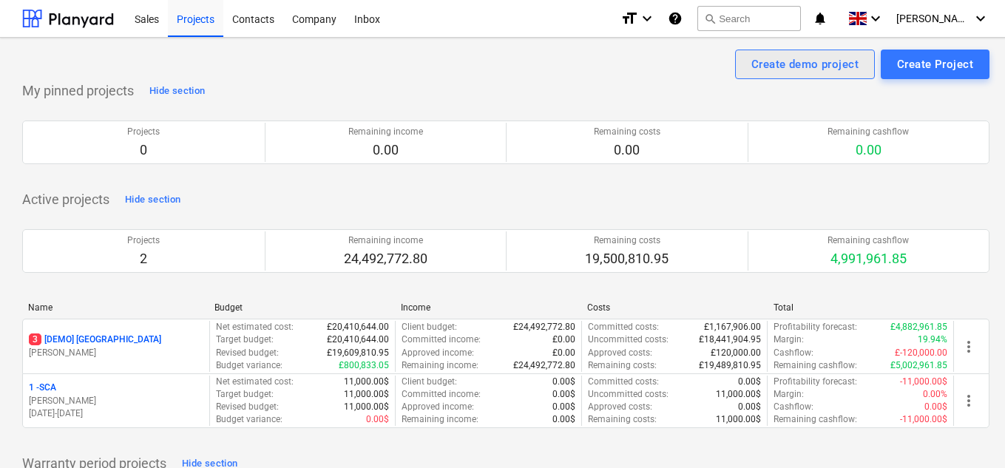
click at [806, 69] on div "Create demo project" at bounding box center [804, 64] width 107 height 19
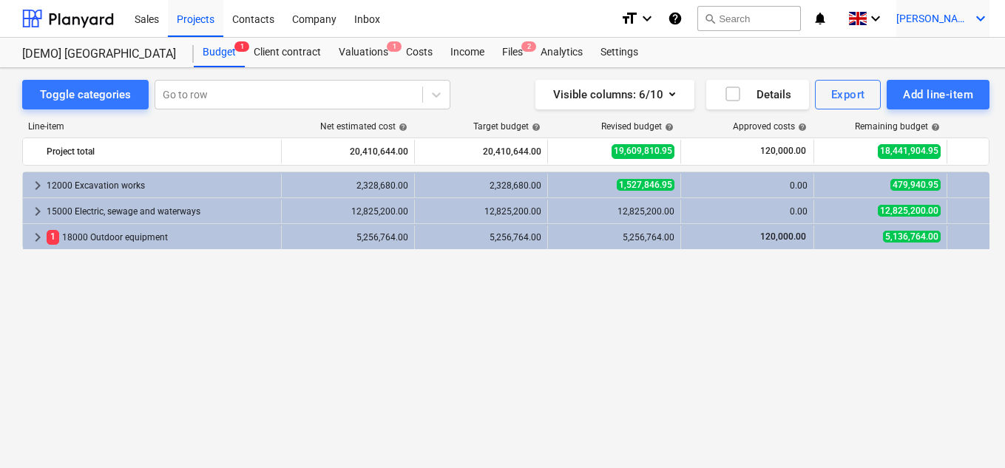
click at [981, 12] on icon "keyboard_arrow_down" at bounding box center [981, 19] width 18 height 18
click at [830, 45] on div at bounding box center [502, 234] width 1005 height 468
click at [867, 17] on span at bounding box center [857, 19] width 18 height 14
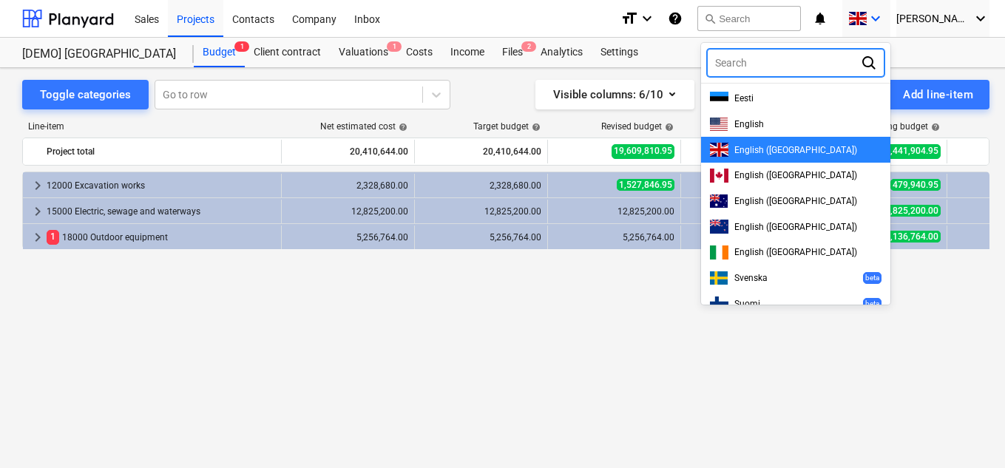
click at [940, 58] on div at bounding box center [502, 234] width 1005 height 468
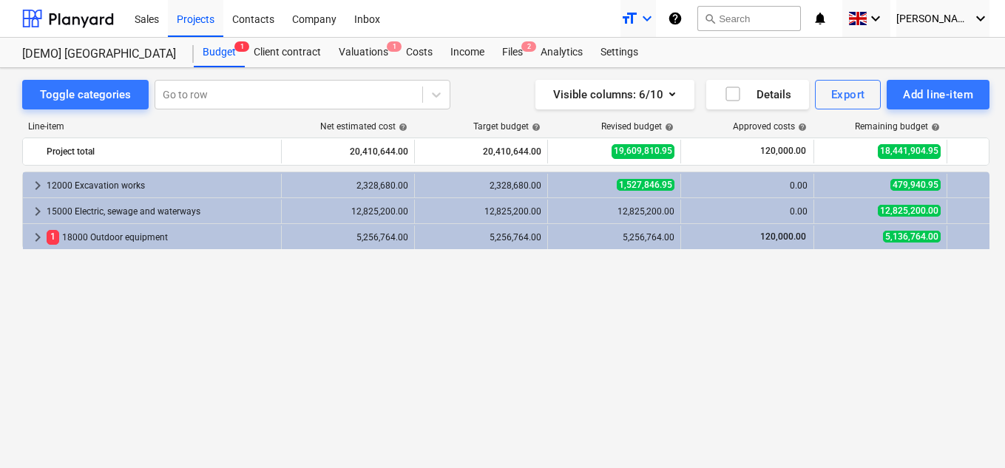
click at [656, 19] on icon "keyboard_arrow_down" at bounding box center [647, 19] width 18 height 18
click at [676, 19] on div at bounding box center [502, 234] width 1005 height 468
click at [858, 18] on div "format_size keyboard_arrow_down help search Search notifications 0 keyboard_arr…" at bounding box center [804, 18] width 369 height 37
click at [884, 18] on icon "keyboard_arrow_down" at bounding box center [876, 19] width 18 height 18
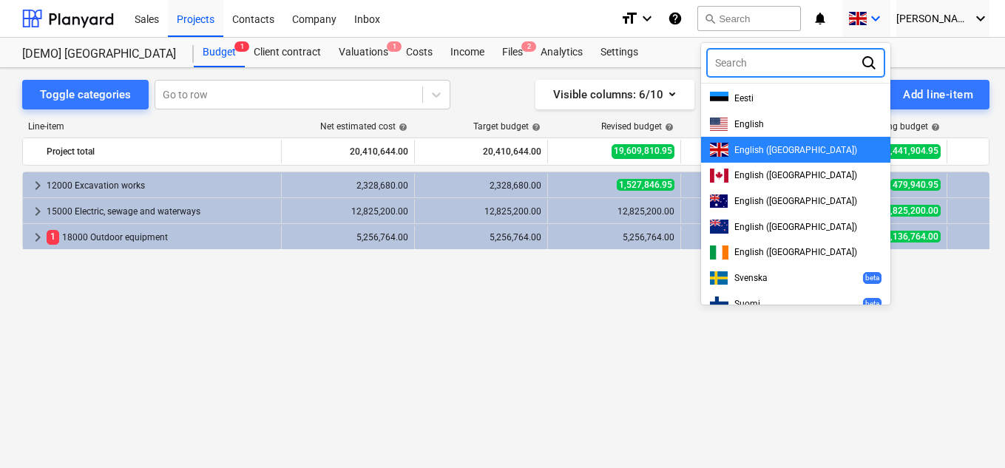
click at [912, 3] on div at bounding box center [502, 234] width 1005 height 468
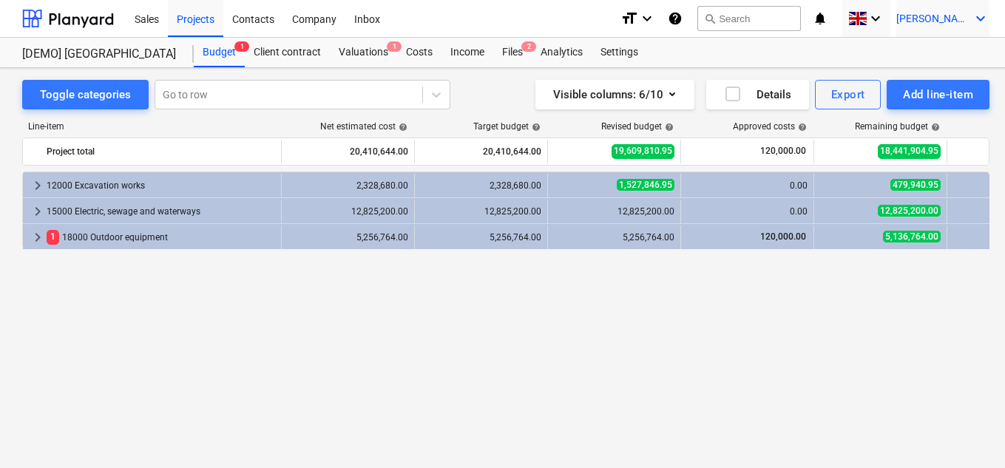
click at [974, 20] on icon "keyboard_arrow_down" at bounding box center [981, 19] width 18 height 18
click at [974, 20] on div at bounding box center [502, 234] width 1005 height 468
click at [217, 47] on div "Budget 1" at bounding box center [219, 53] width 51 height 30
click at [388, 47] on span "1" at bounding box center [394, 46] width 15 height 10
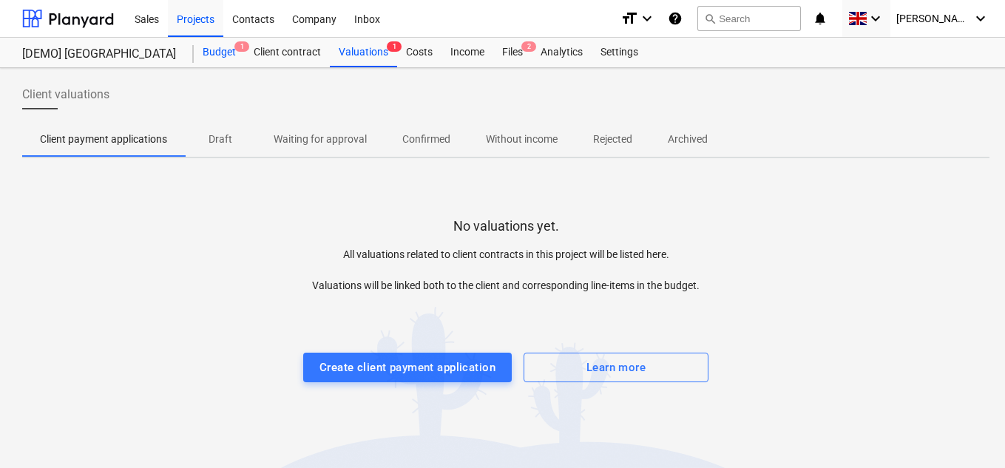
click at [219, 48] on div "Budget 1" at bounding box center [219, 53] width 51 height 30
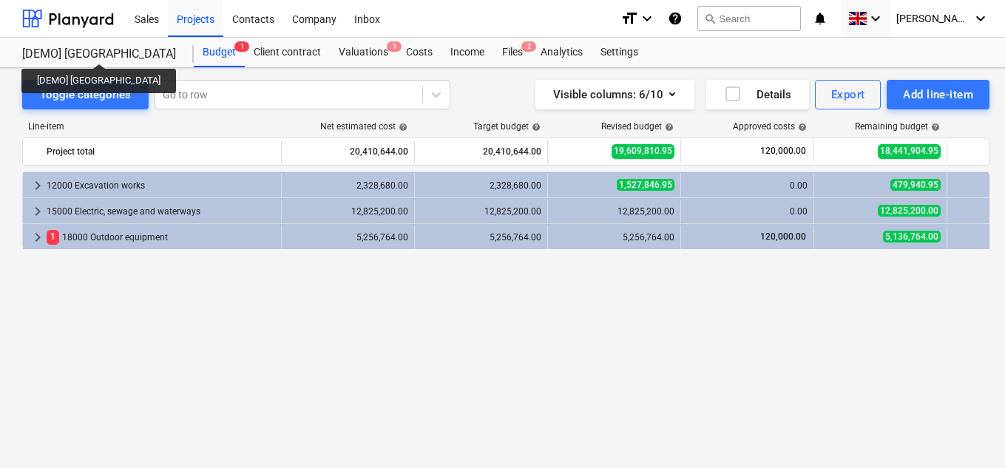
click at [94, 50] on div "[DEMO] [GEOGRAPHIC_DATA]" at bounding box center [99, 55] width 154 height 16
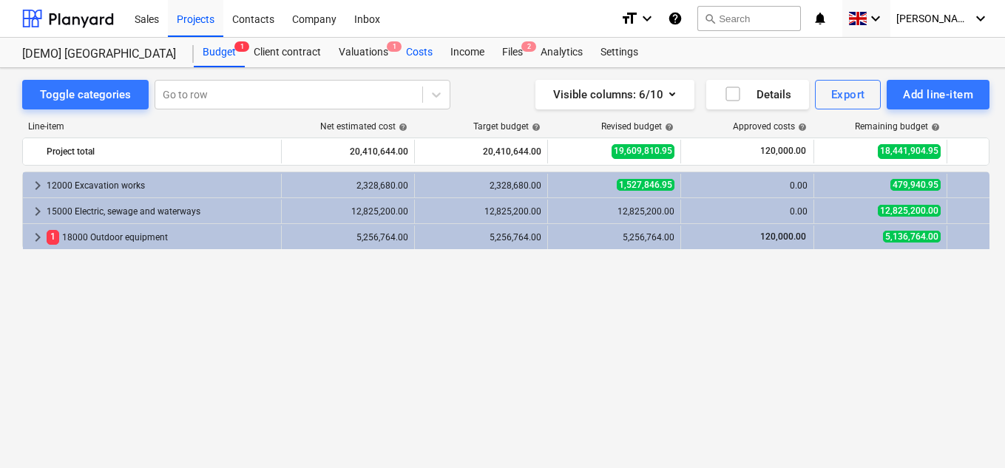
click at [419, 52] on div "Costs" at bounding box center [419, 53] width 44 height 30
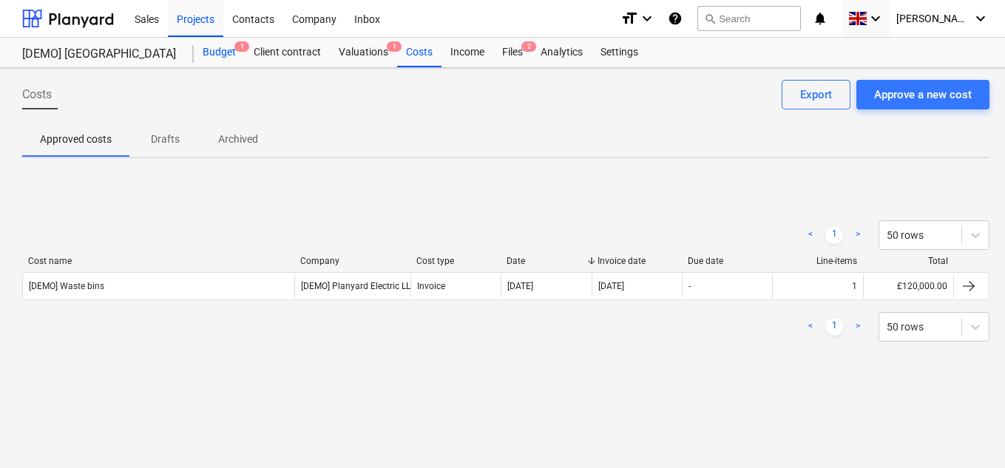
click at [222, 50] on div "Budget 1" at bounding box center [219, 53] width 51 height 30
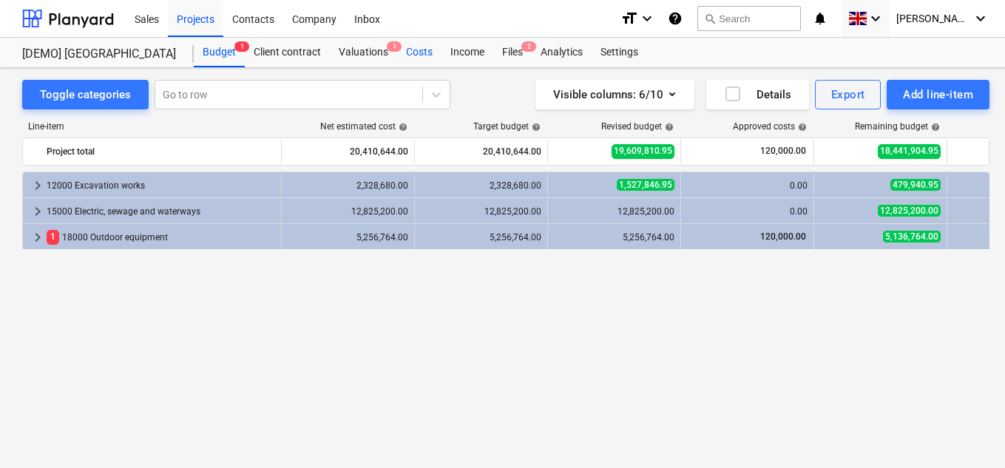
click at [417, 51] on div "Costs" at bounding box center [419, 53] width 44 height 30
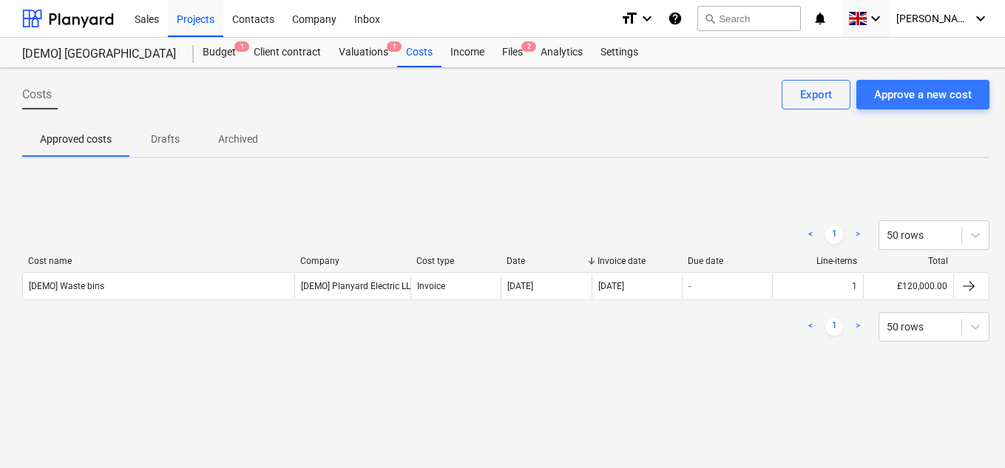
click at [992, 243] on div "Costs Approve a new cost Export Approved costs Drafts Archived < 1 > 50 rows Co…" at bounding box center [506, 268] width 1012 height 400
click at [978, 234] on icon at bounding box center [975, 235] width 9 height 5
click at [943, 22] on span "[PERSON_NAME]" at bounding box center [933, 19] width 74 height 12
click at [923, 78] on div "Log out" at bounding box center [945, 82] width 89 height 24
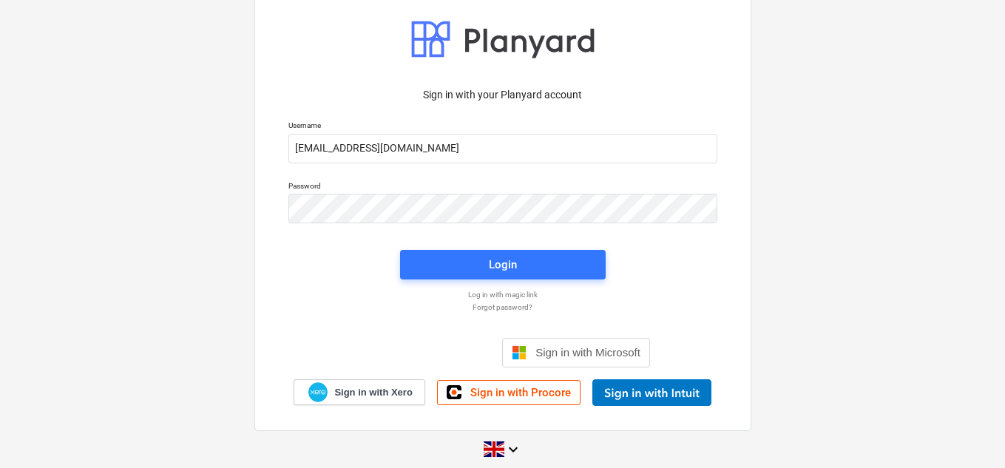
scroll to position [33, 0]
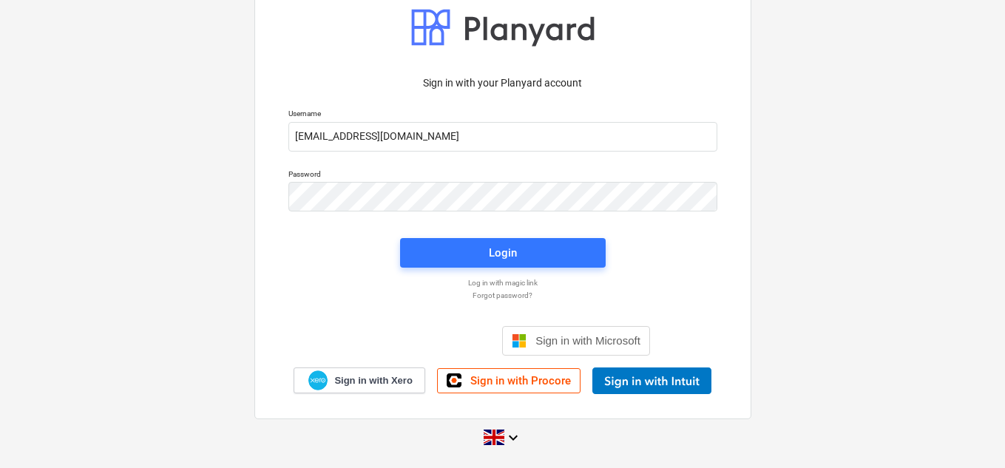
click at [869, 216] on div "Sign in with your Planyard account Username [EMAIL_ADDRESS][DOMAIN_NAME] Passwo…" at bounding box center [502, 200] width 1005 height 534
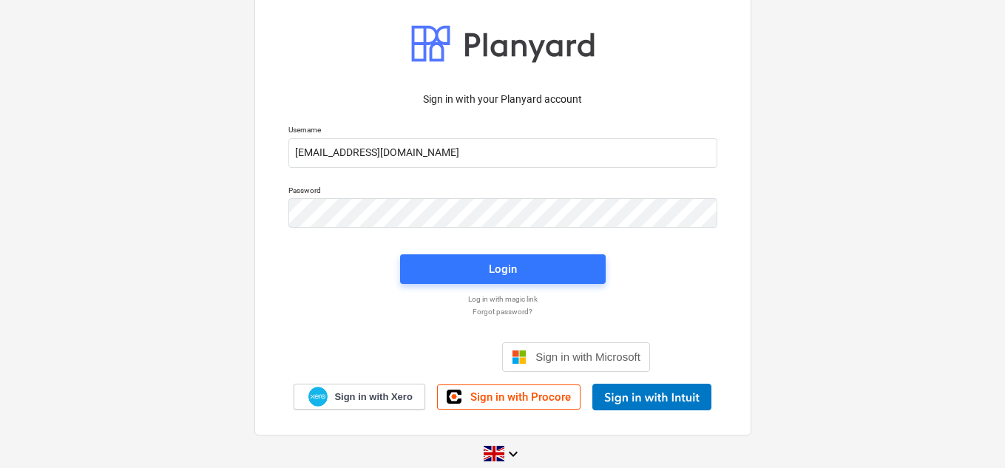
scroll to position [33, 0]
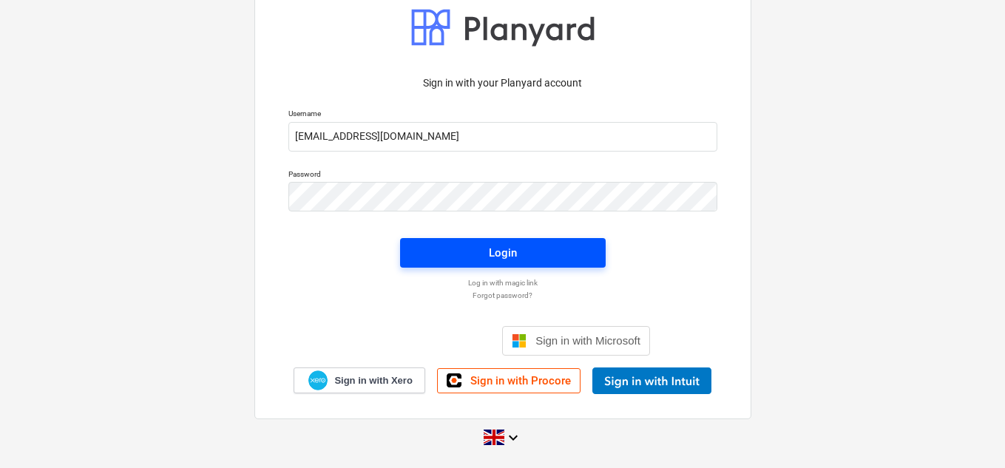
click at [532, 249] on span "Login" at bounding box center [503, 252] width 170 height 19
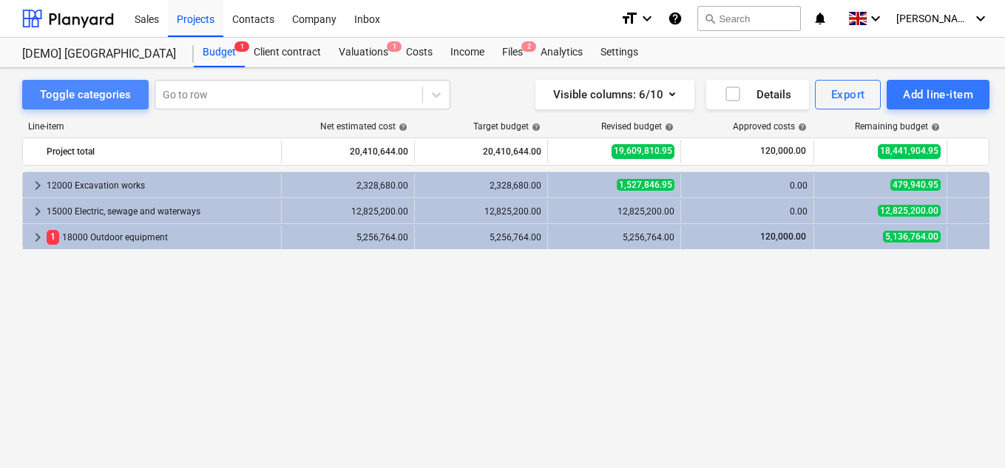
click at [115, 90] on div "Toggle categories" at bounding box center [85, 94] width 91 height 19
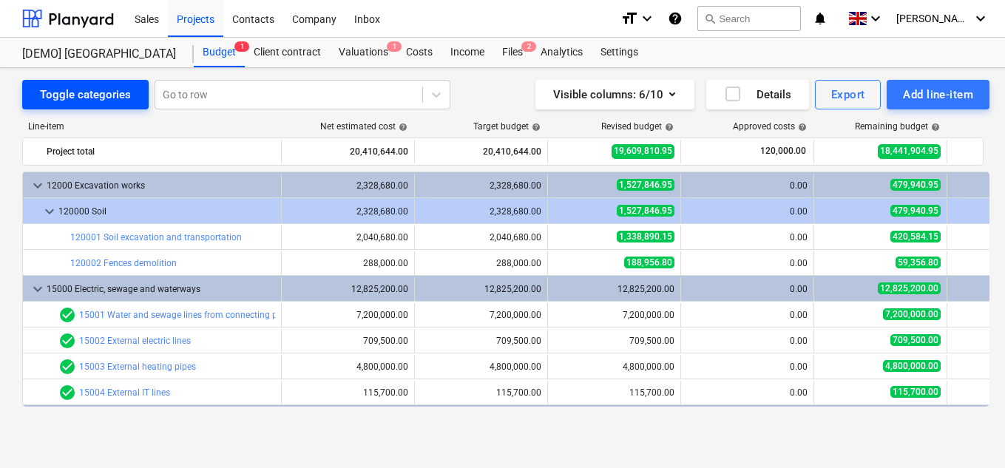
click at [115, 90] on div "Toggle categories" at bounding box center [85, 94] width 91 height 19
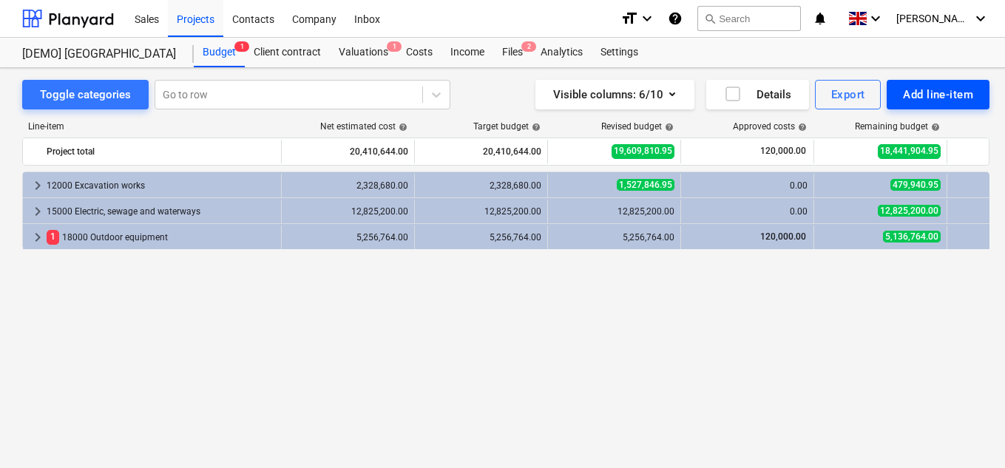
click at [934, 90] on div "Add line-item" at bounding box center [938, 94] width 70 height 19
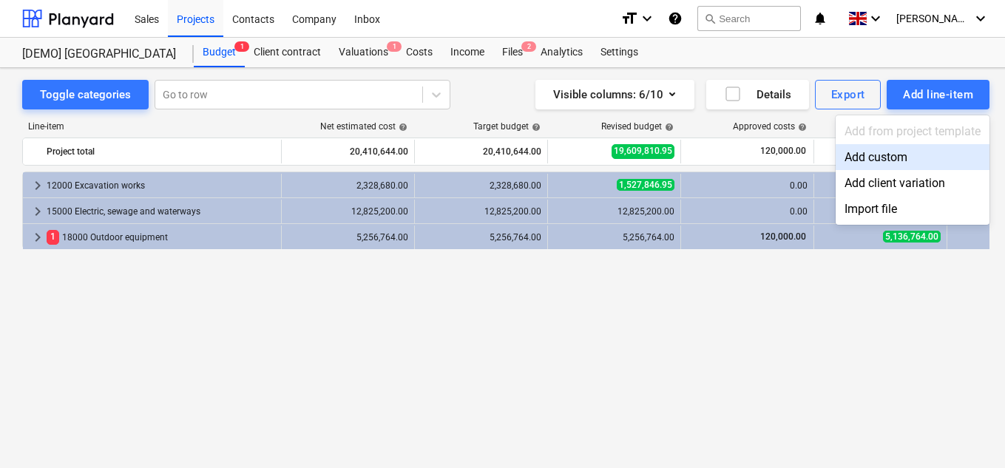
click at [875, 158] on div "Add custom" at bounding box center [913, 157] width 154 height 26
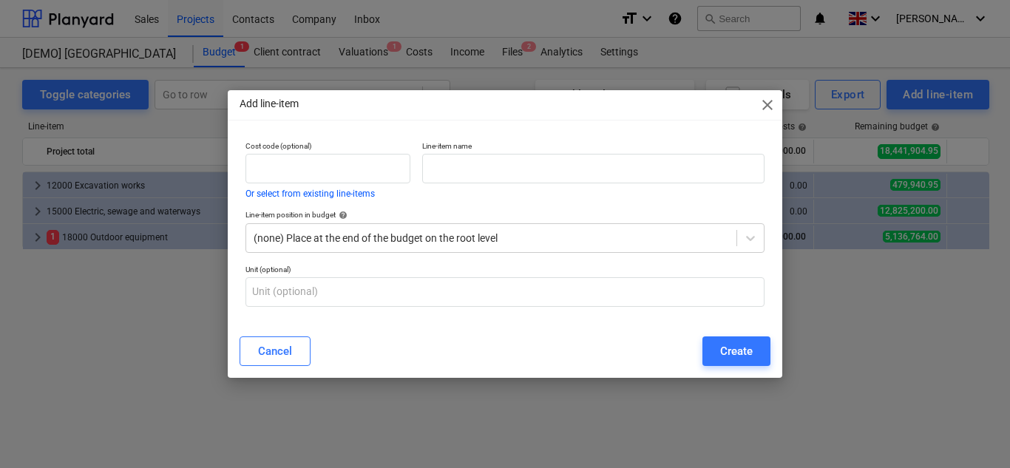
click at [765, 107] on span "close" at bounding box center [768, 105] width 18 height 18
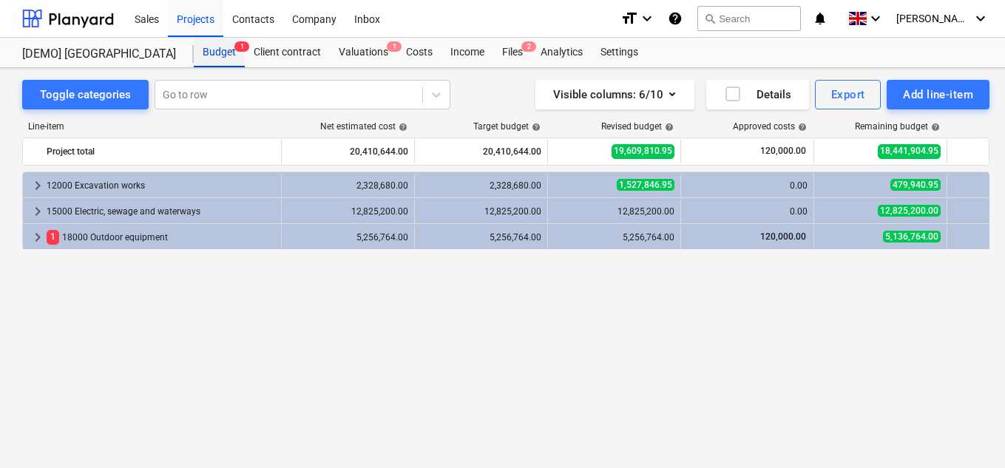
click at [223, 53] on div "Budget 1" at bounding box center [219, 53] width 51 height 30
click at [348, 52] on div "Valuations 1" at bounding box center [363, 53] width 67 height 30
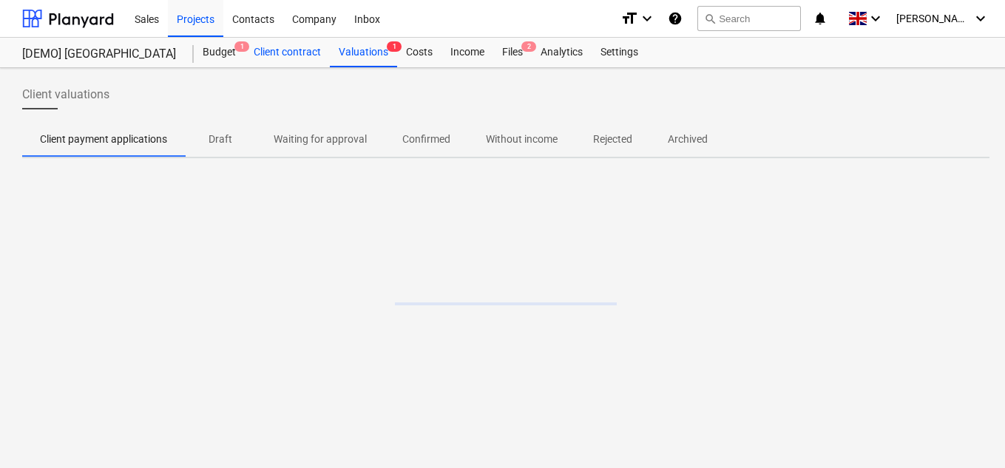
click at [282, 46] on div "Client contract" at bounding box center [287, 53] width 85 height 30
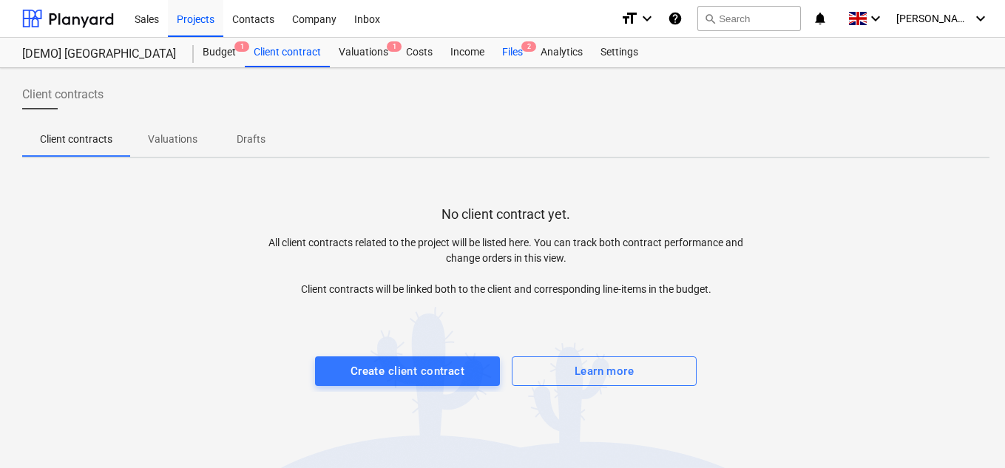
click at [521, 56] on div "Files 2" at bounding box center [512, 53] width 38 height 30
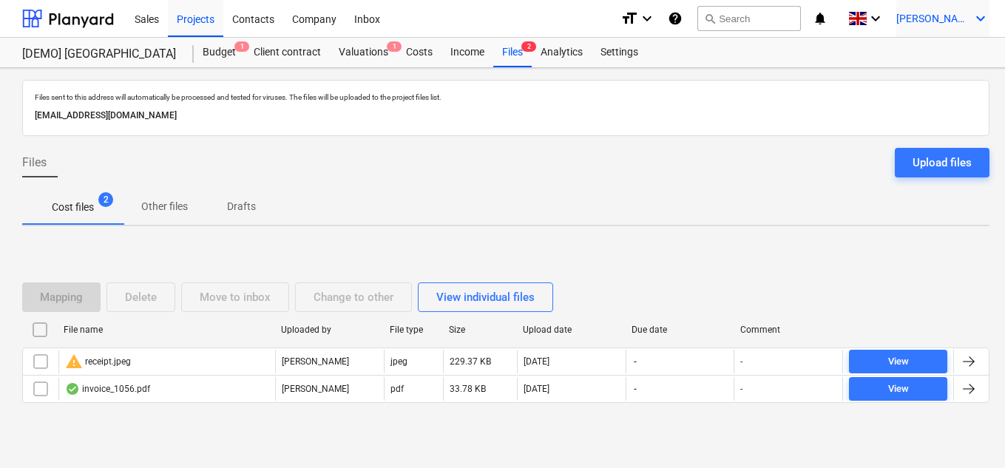
click at [981, 14] on icon "keyboard_arrow_down" at bounding box center [981, 19] width 18 height 18
click at [918, 55] on div "Settings" at bounding box center [945, 58] width 89 height 24
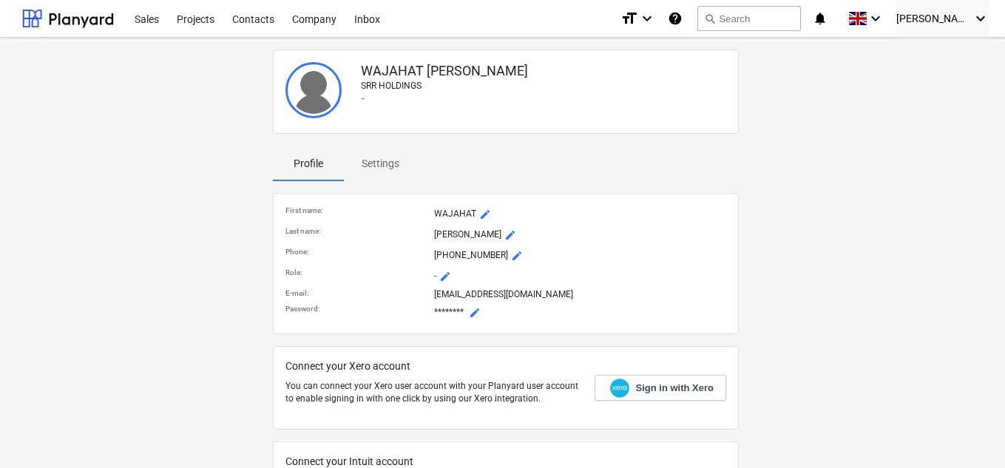
click at [850, 115] on div "[PERSON_NAME] SRR HOLDINGS - Profile Settings First name : [PERSON_NAME] mode_e…" at bounding box center [505, 354] width 979 height 620
click at [656, 16] on icon "keyboard_arrow_down" at bounding box center [647, 19] width 18 height 18
click at [664, 16] on div at bounding box center [502, 234] width 1005 height 468
click at [366, 22] on div "Inbox" at bounding box center [367, 18] width 44 height 38
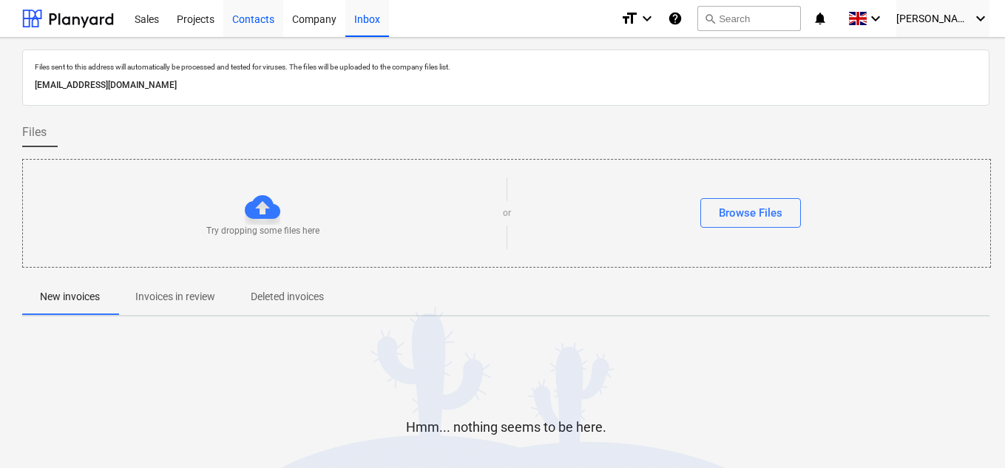
click at [262, 16] on div "Contacts" at bounding box center [253, 18] width 60 height 38
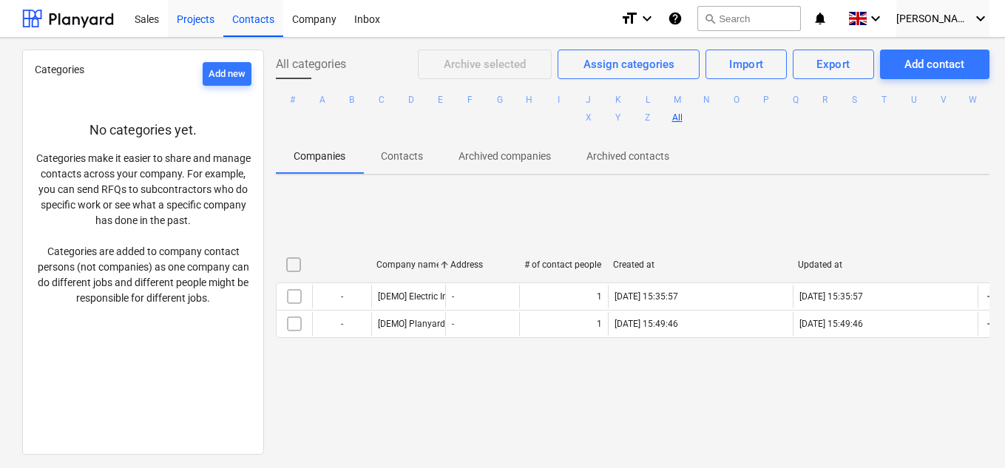
click at [217, 21] on div "Projects" at bounding box center [195, 18] width 55 height 38
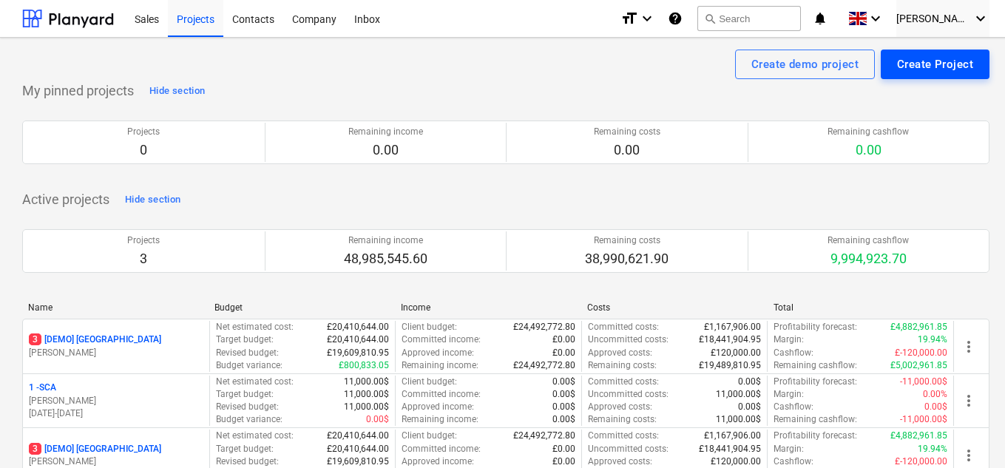
click at [946, 67] on div "Create Project" at bounding box center [935, 64] width 76 height 19
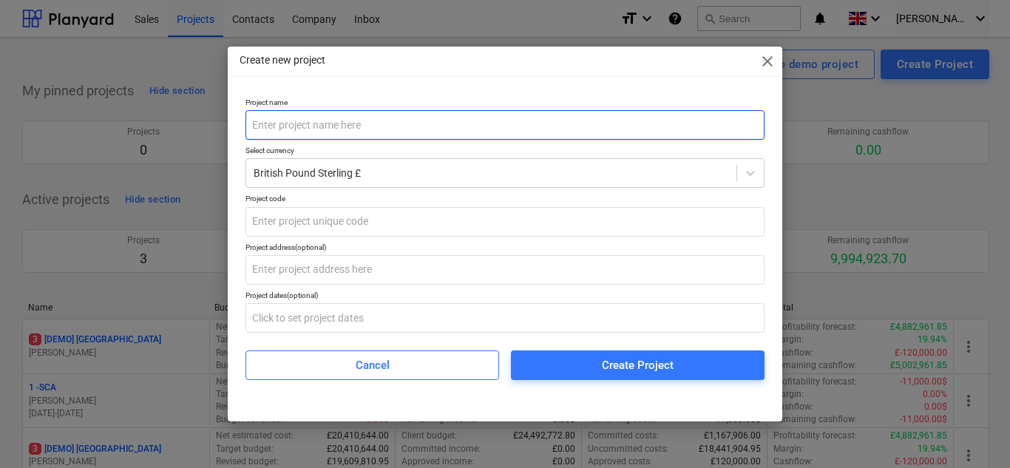
click at [341, 113] on input "text" at bounding box center [505, 125] width 519 height 30
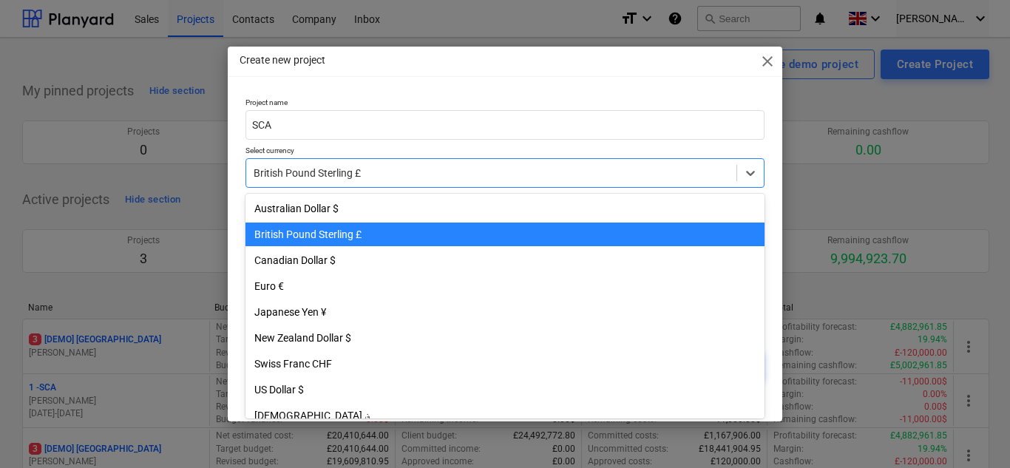
click at [370, 172] on div at bounding box center [492, 173] width 476 height 15
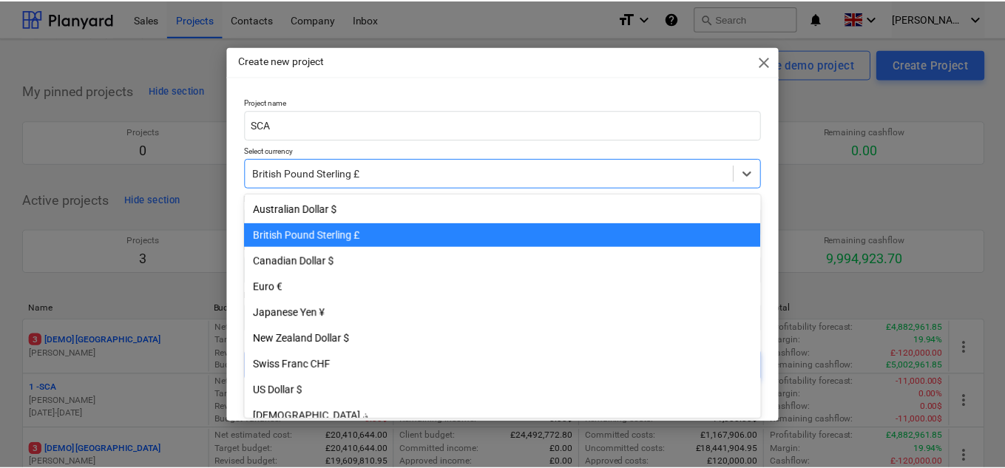
scroll to position [26, 0]
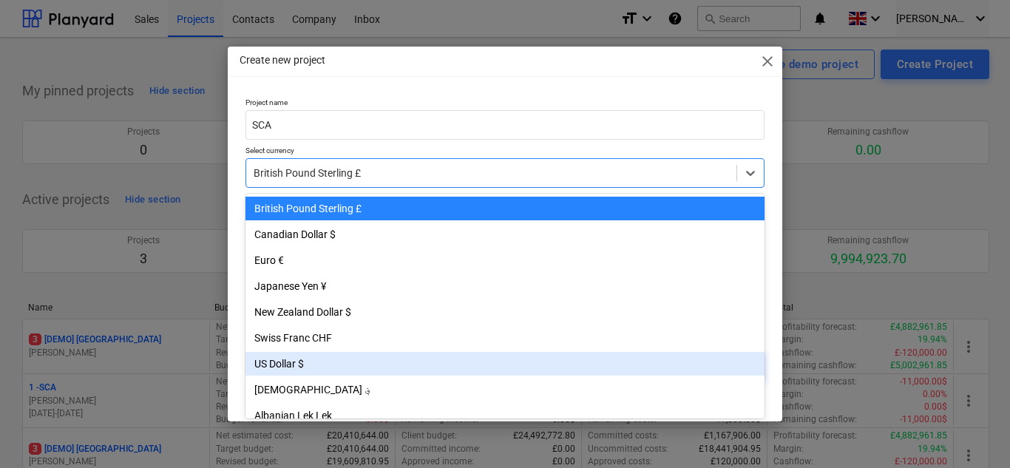
click at [287, 358] on div "US Dollar $" at bounding box center [505, 364] width 519 height 24
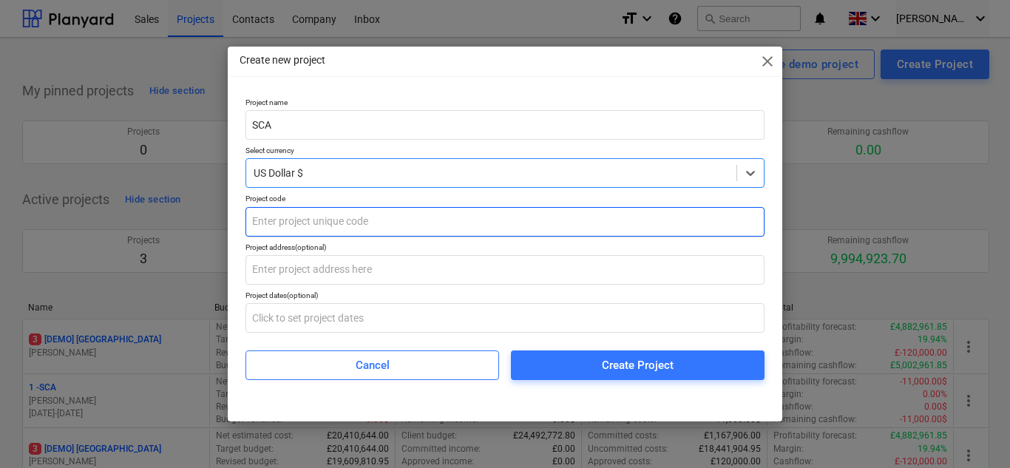
click at [298, 226] on input "text" at bounding box center [505, 222] width 519 height 30
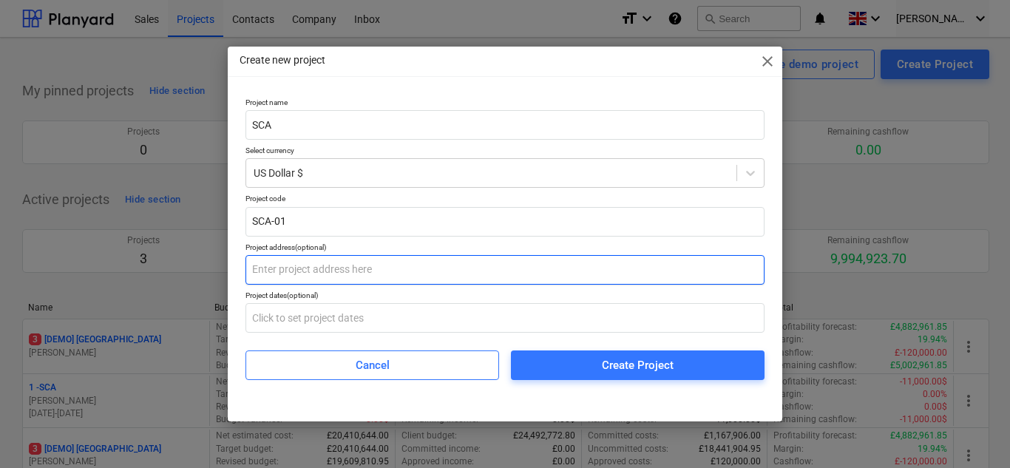
click at [351, 263] on input "text" at bounding box center [505, 270] width 519 height 30
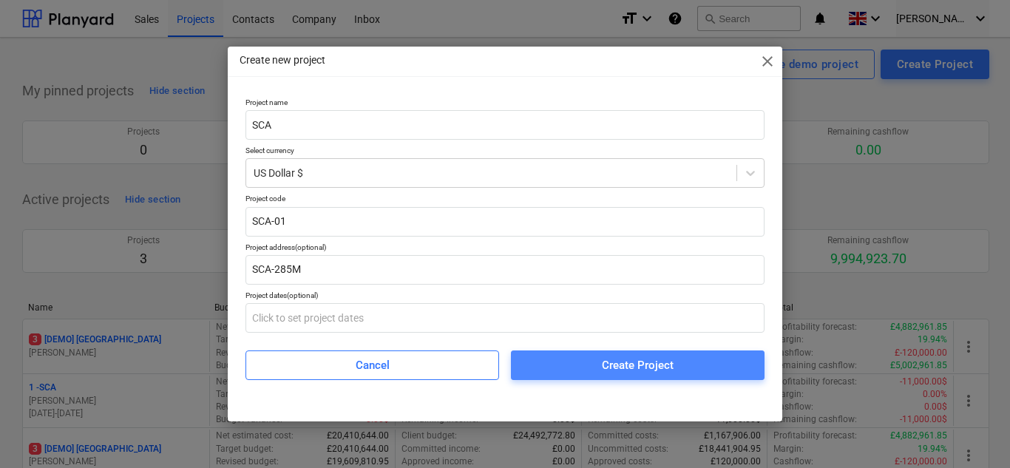
click at [663, 366] on div "Create Project" at bounding box center [638, 365] width 72 height 19
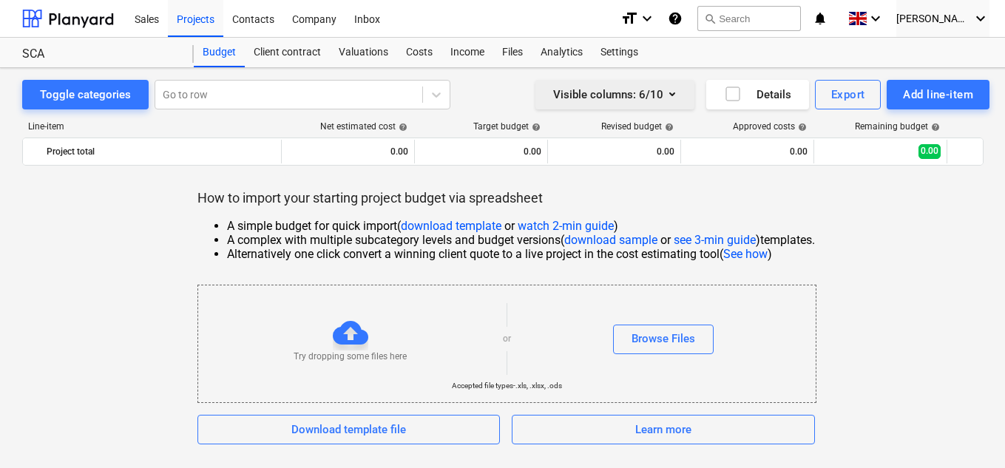
click at [684, 86] on button "Visible columns : 6/10" at bounding box center [614, 95] width 159 height 30
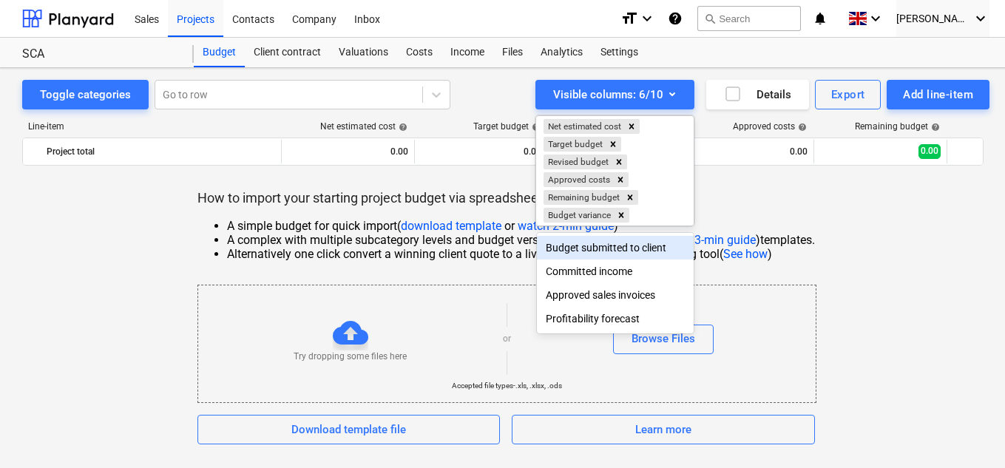
click at [810, 189] on div at bounding box center [502, 234] width 1005 height 468
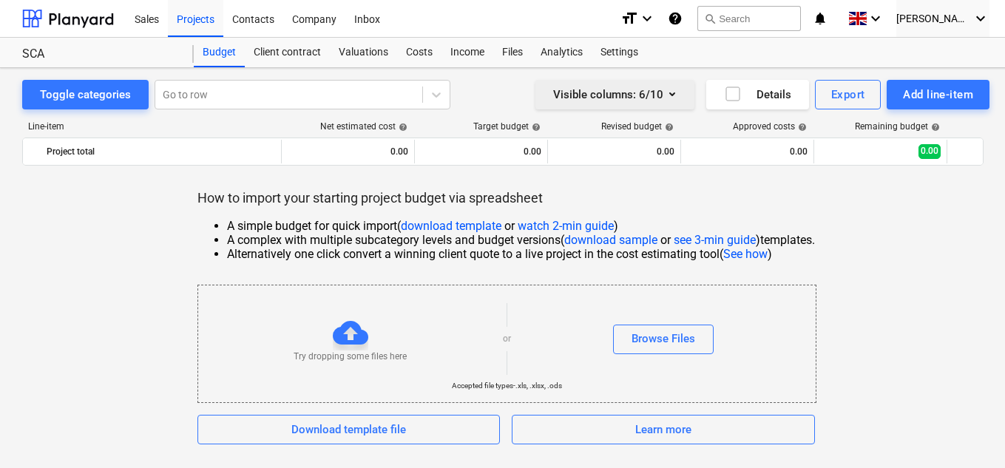
click at [669, 98] on icon "button" at bounding box center [672, 94] width 18 height 18
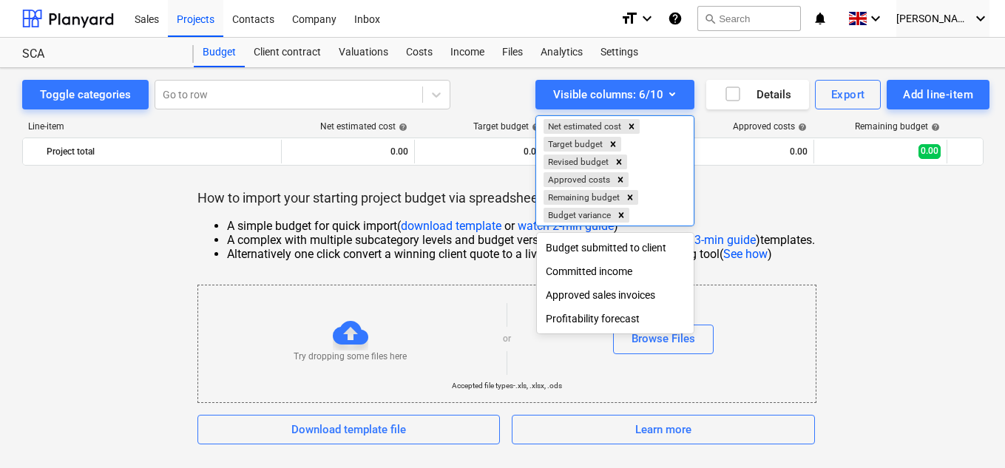
click at [623, 95] on div at bounding box center [502, 234] width 1005 height 468
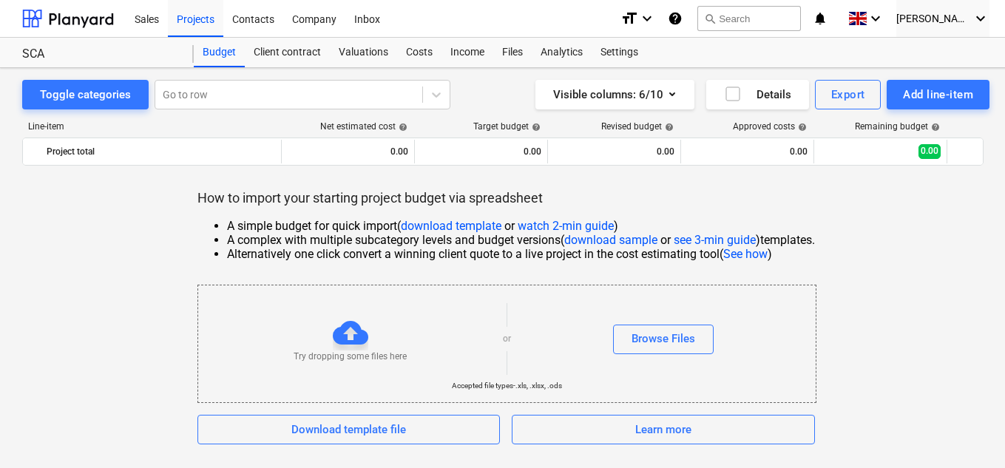
click at [623, 95] on div "Visible columns : 6/10" at bounding box center [615, 94] width 124 height 19
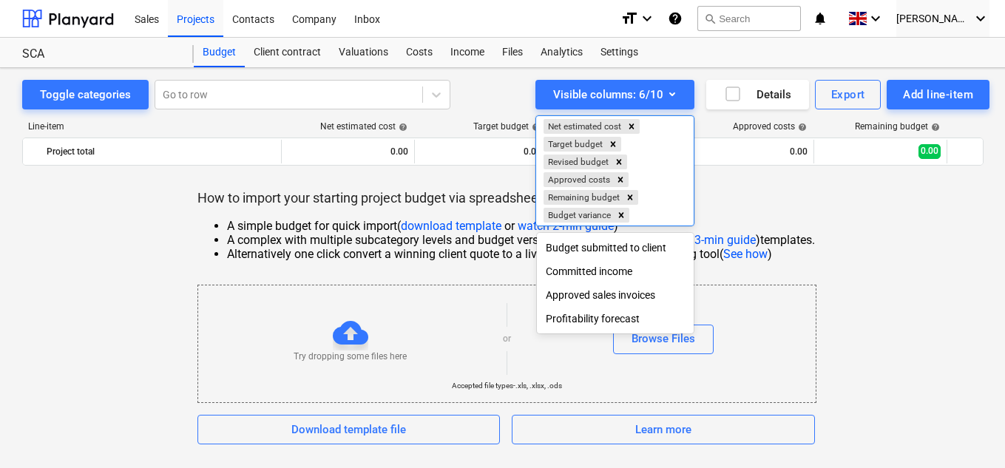
click at [623, 95] on div at bounding box center [502, 234] width 1005 height 468
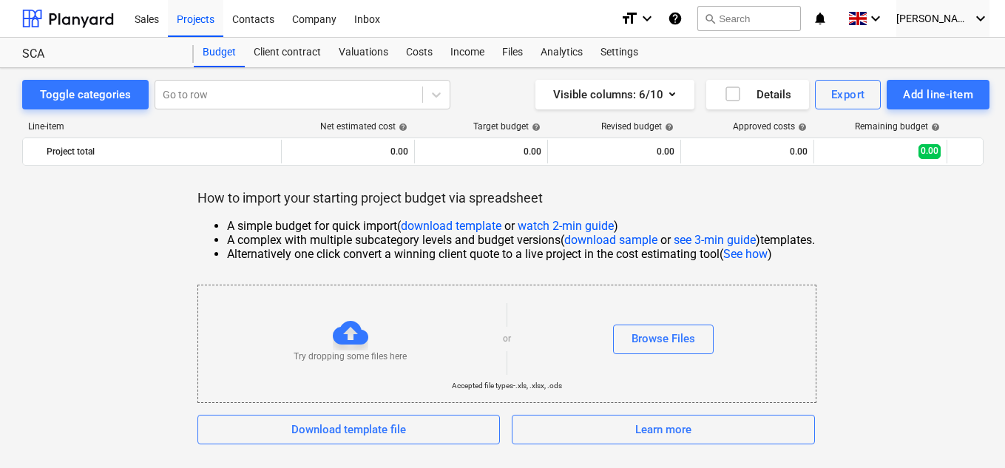
click at [623, 95] on div "Visible columns : 6/10" at bounding box center [615, 94] width 124 height 19
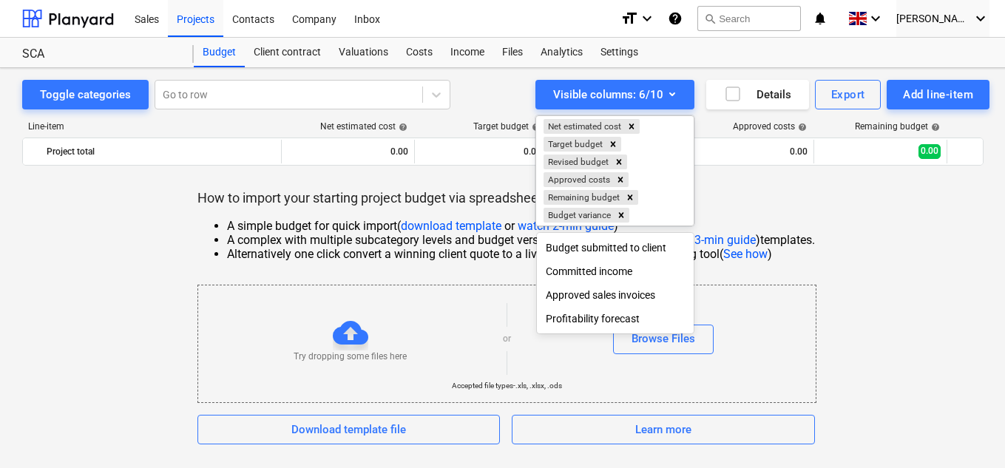
click at [623, 95] on div at bounding box center [502, 234] width 1005 height 468
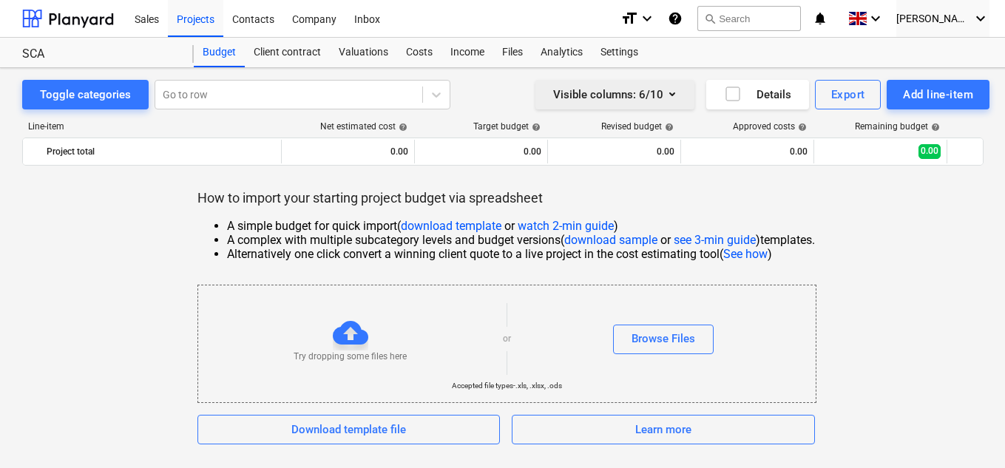
drag, startPoint x: 646, startPoint y: 87, endPoint x: 627, endPoint y: 96, distance: 20.5
click at [627, 96] on div "Visible columns : 6/10" at bounding box center [615, 94] width 124 height 19
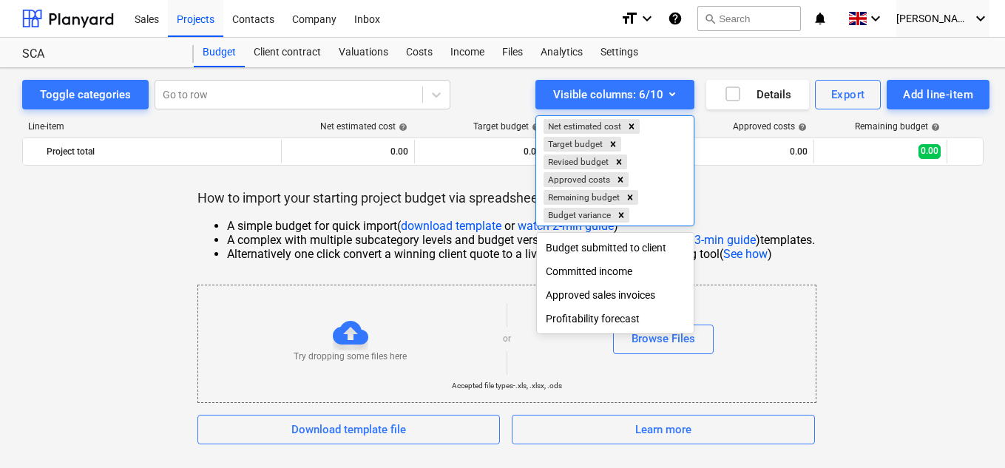
click at [791, 181] on div at bounding box center [502, 234] width 1005 height 468
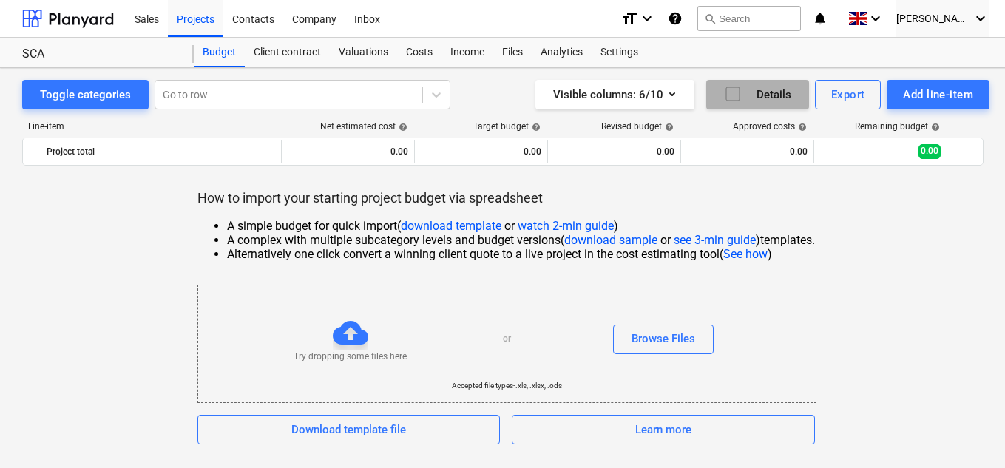
click at [753, 98] on div "Details" at bounding box center [757, 94] width 67 height 19
click at [734, 95] on icon "button" at bounding box center [733, 94] width 18 height 18
click at [733, 92] on icon "button" at bounding box center [733, 94] width 18 height 18
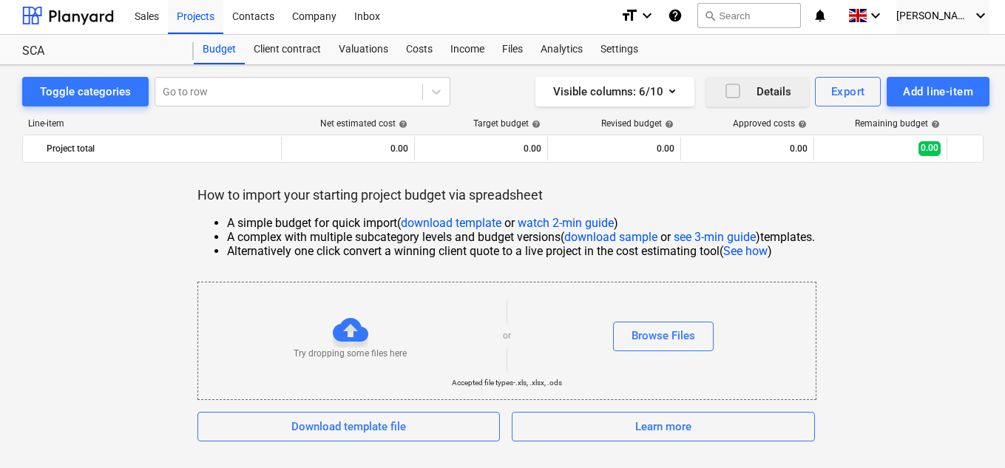
scroll to position [14, 0]
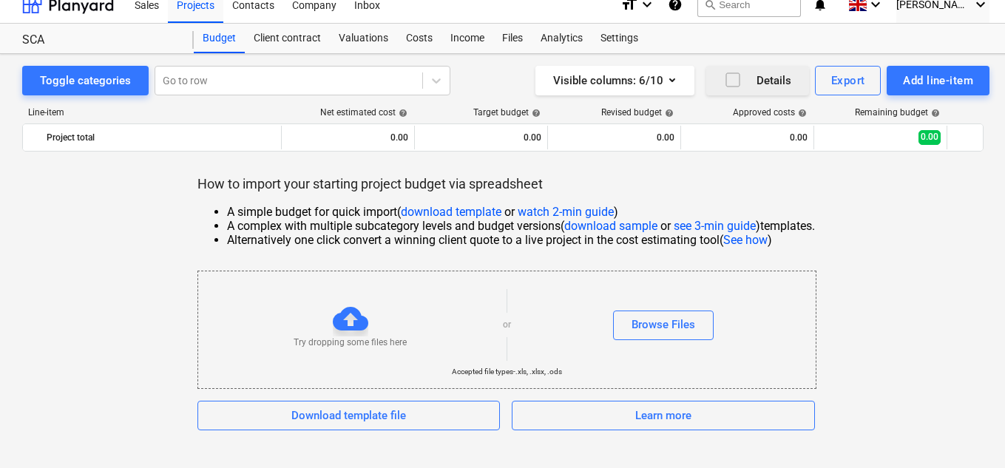
click at [525, 212] on link "watch 2-min guide" at bounding box center [566, 212] width 96 height 14
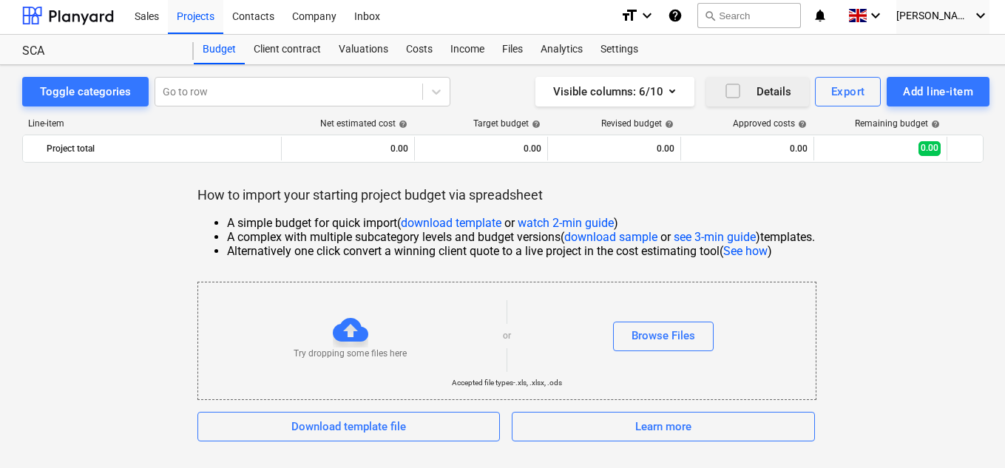
scroll to position [0, 0]
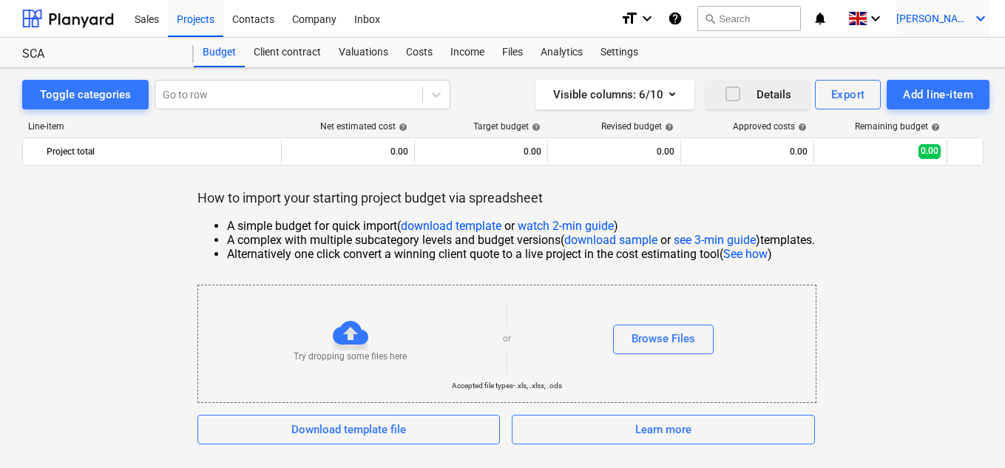
click at [954, 11] on div "[PERSON_NAME] keyboard_arrow_down" at bounding box center [942, 18] width 93 height 37
click at [933, 87] on div "Log out" at bounding box center [945, 82] width 89 height 24
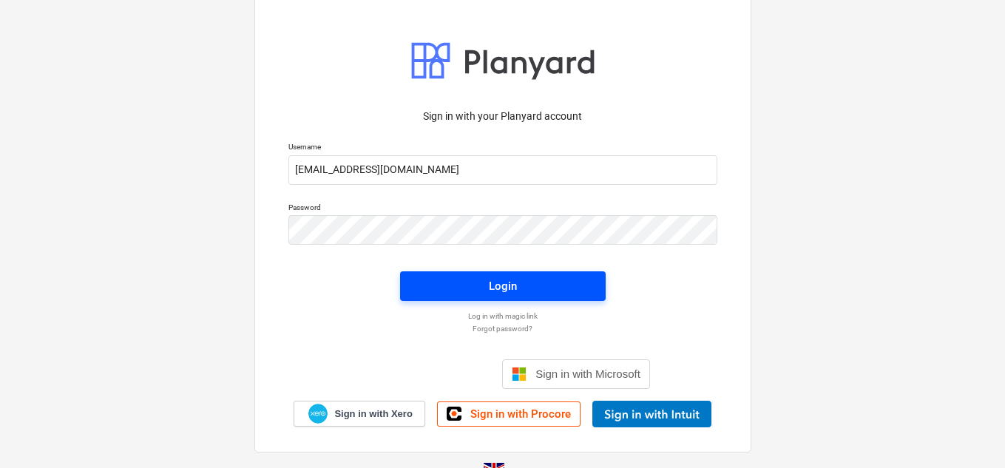
click at [469, 286] on span "Login" at bounding box center [503, 286] width 170 height 19
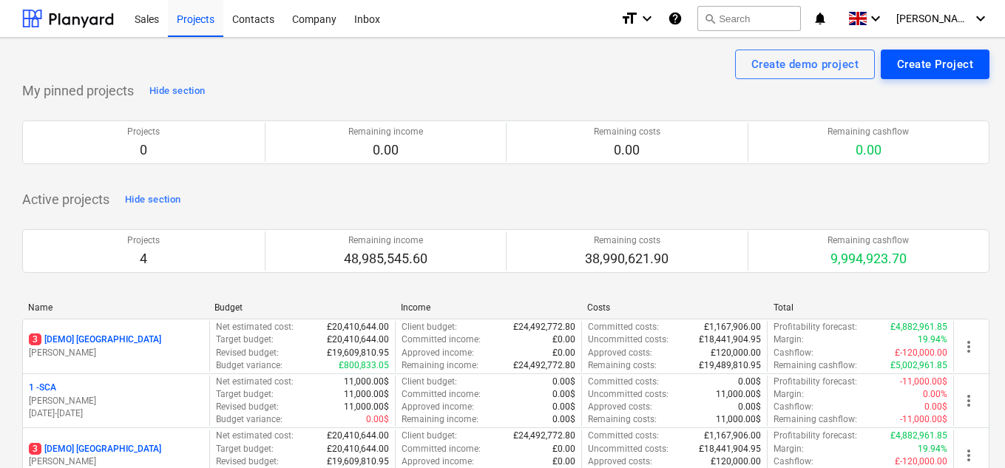
click at [956, 64] on div "Create Project" at bounding box center [935, 64] width 76 height 19
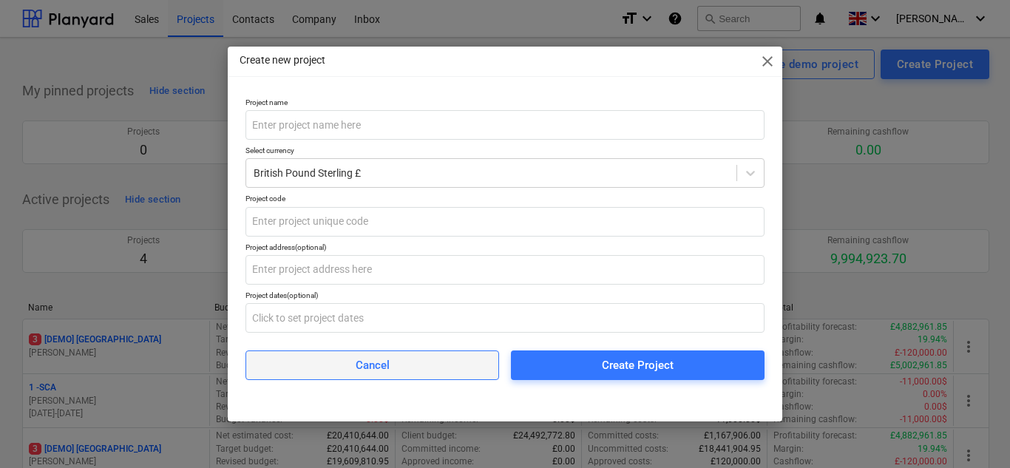
click at [385, 368] on div "Cancel" at bounding box center [373, 365] width 34 height 19
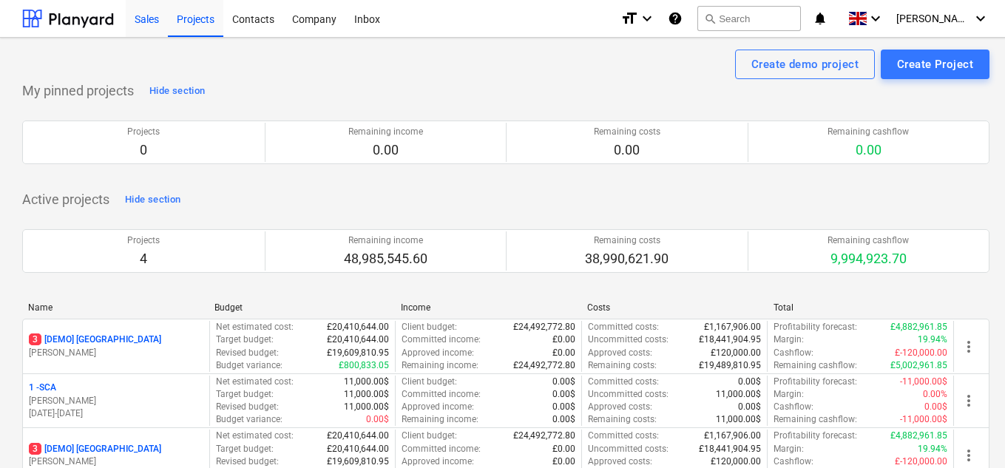
click at [151, 18] on div "Sales" at bounding box center [147, 18] width 42 height 38
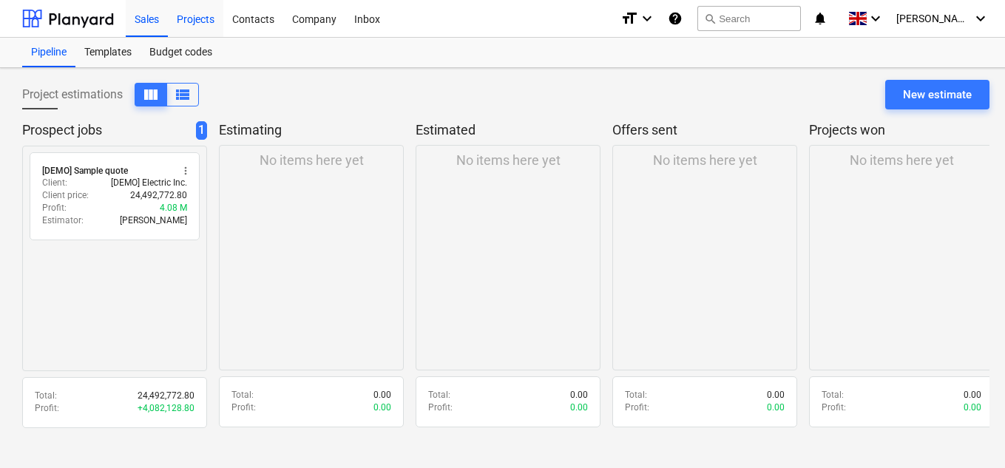
click at [193, 21] on div "Projects" at bounding box center [195, 18] width 55 height 38
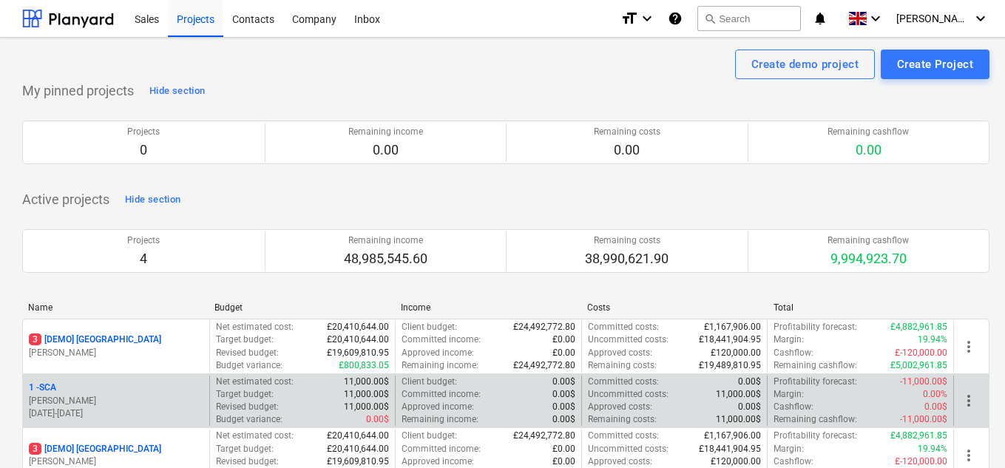
click at [71, 387] on div "1 - SCA" at bounding box center [116, 388] width 175 height 13
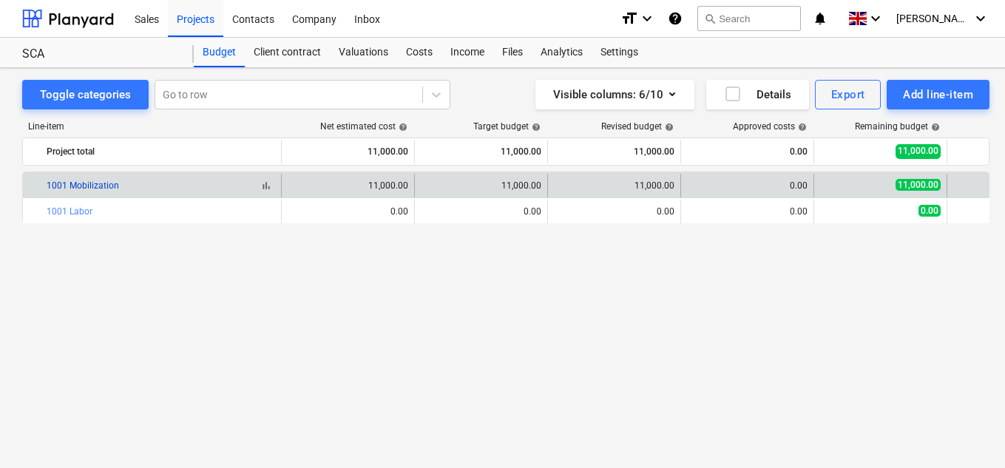
click at [50, 183] on link "1001 Mobilization" at bounding box center [83, 185] width 72 height 10
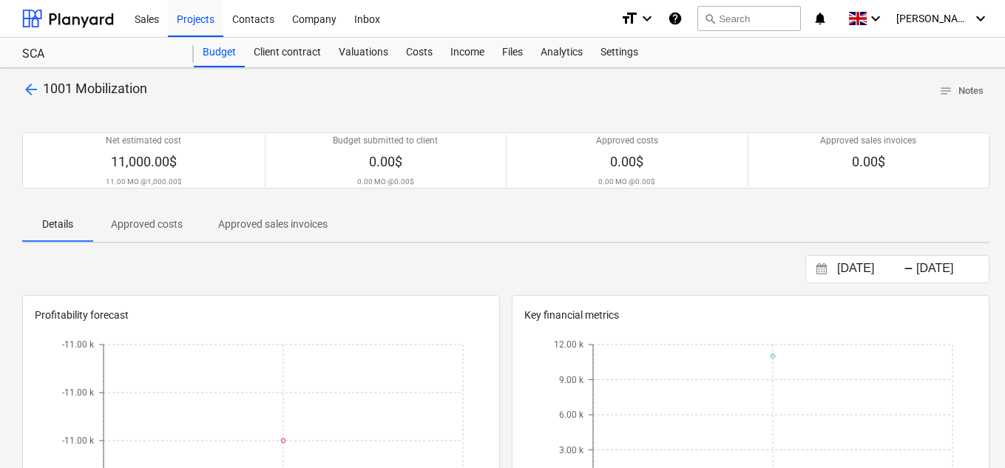
click at [45, 83] on span "1001 Mobilization" at bounding box center [95, 89] width 104 height 16
click at [29, 83] on span "arrow_back" at bounding box center [31, 90] width 18 height 18
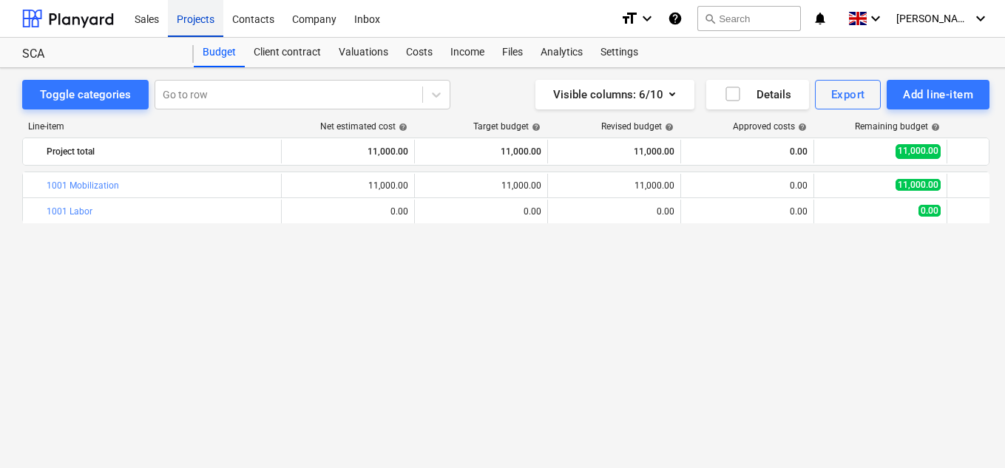
click at [203, 22] on div "Projects" at bounding box center [195, 18] width 55 height 38
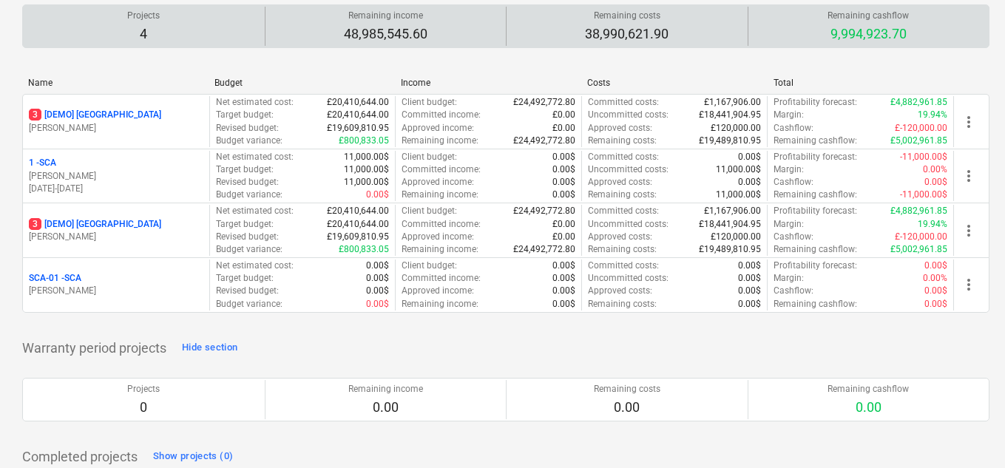
scroll to position [267, 0]
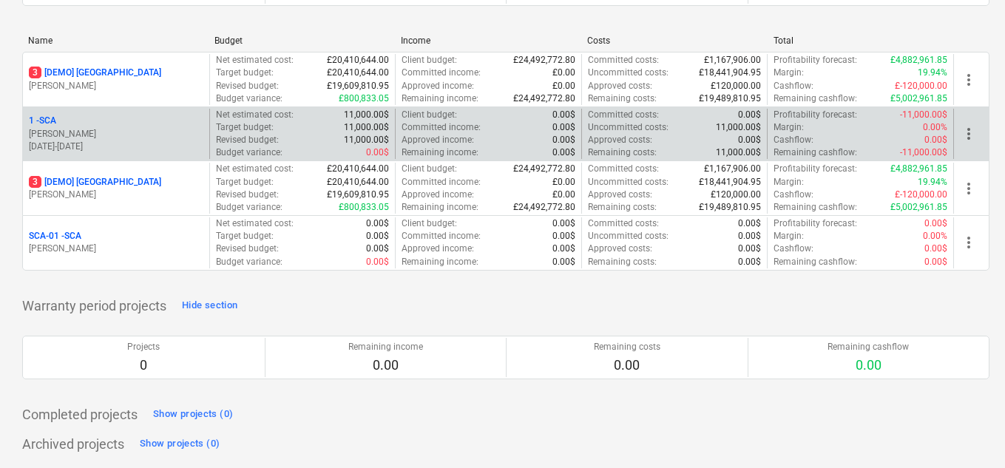
drag, startPoint x: 50, startPoint y: 121, endPoint x: 970, endPoint y: 137, distance: 920.1
click at [970, 137] on span "more_vert" at bounding box center [969, 134] width 18 height 18
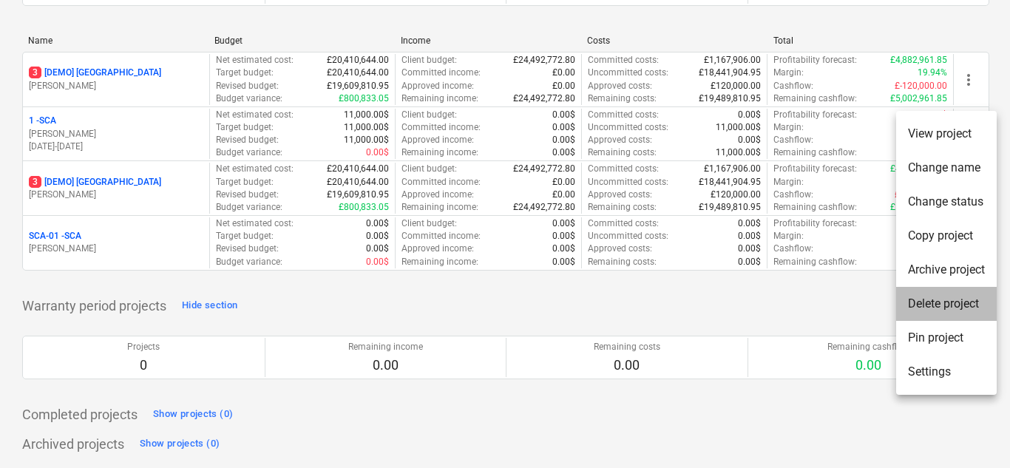
click at [961, 304] on li "Delete project" at bounding box center [946, 304] width 101 height 34
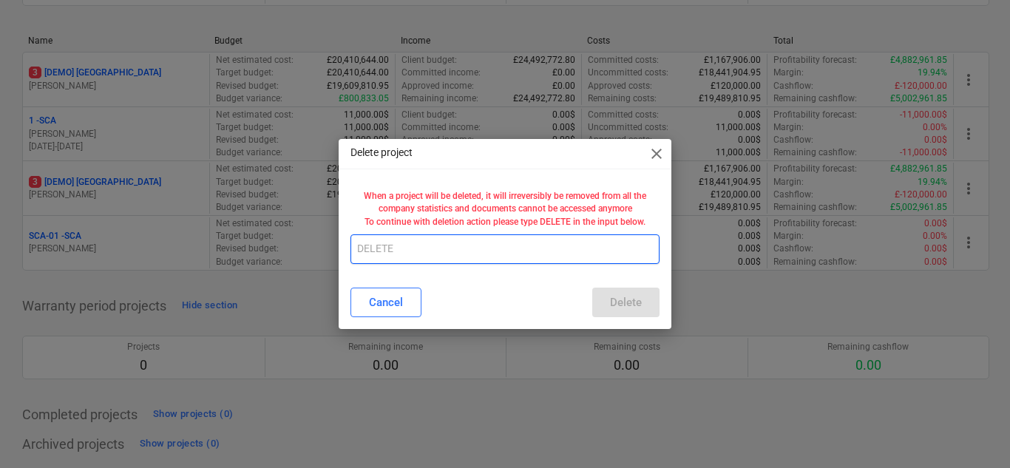
click at [368, 240] on input "text" at bounding box center [505, 249] width 309 height 30
click at [654, 314] on div "Cancel Delete" at bounding box center [505, 303] width 309 height 30
click at [447, 242] on input "text" at bounding box center [505, 249] width 309 height 30
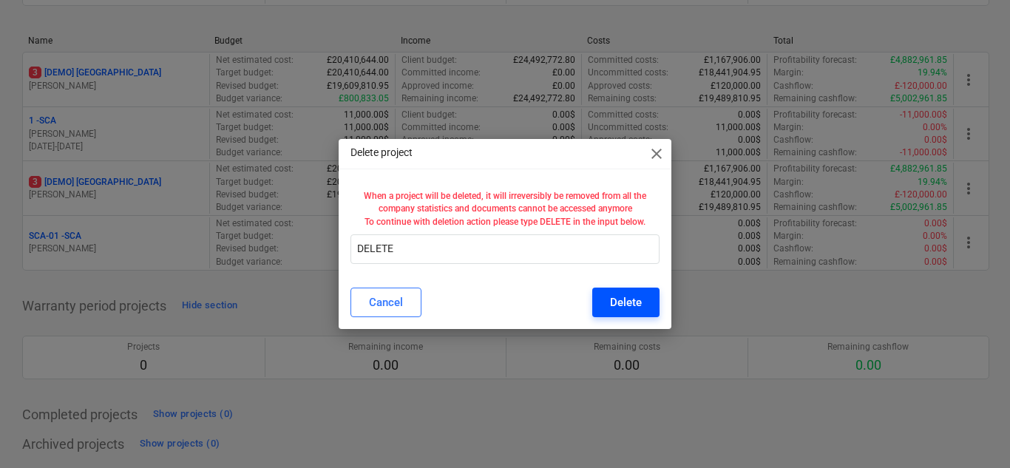
click at [631, 302] on div "Delete" at bounding box center [626, 302] width 32 height 19
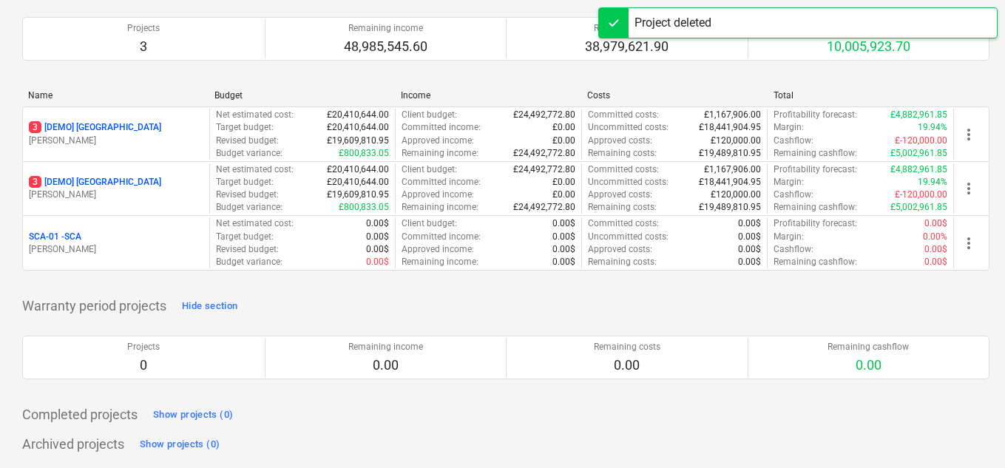
scroll to position [212, 0]
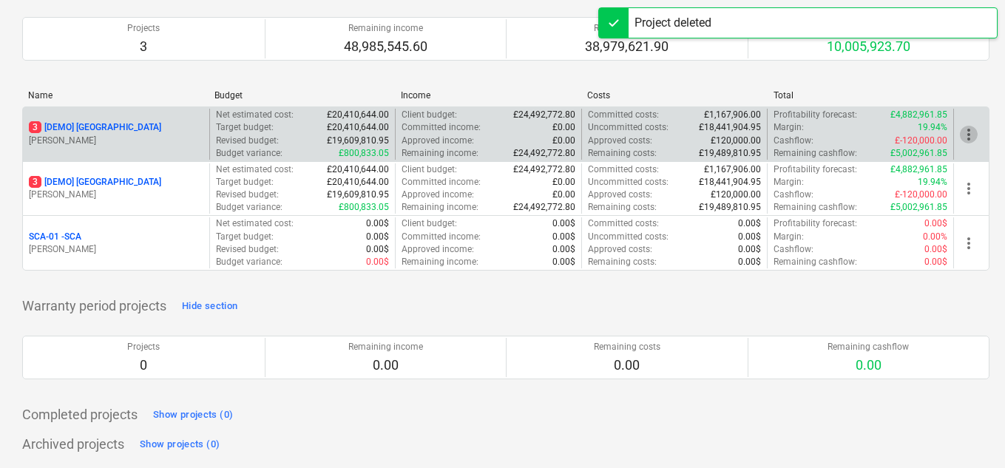
click at [973, 138] on span "more_vert" at bounding box center [969, 135] width 18 height 18
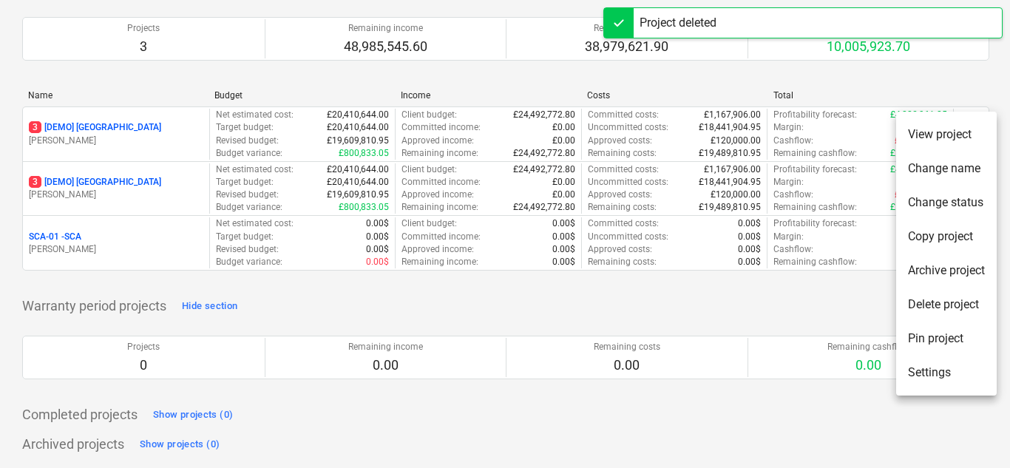
click at [955, 311] on li "Delete project" at bounding box center [946, 305] width 101 height 34
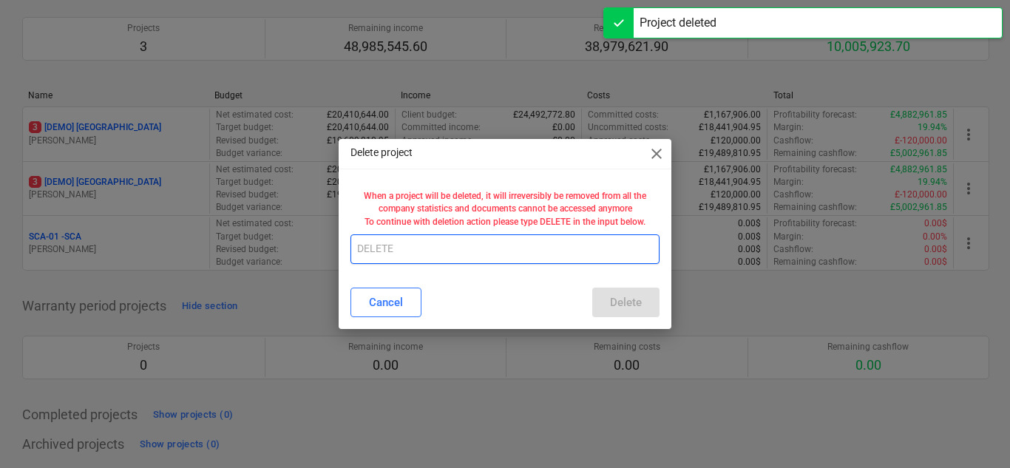
click at [383, 242] on input "text" at bounding box center [505, 249] width 309 height 30
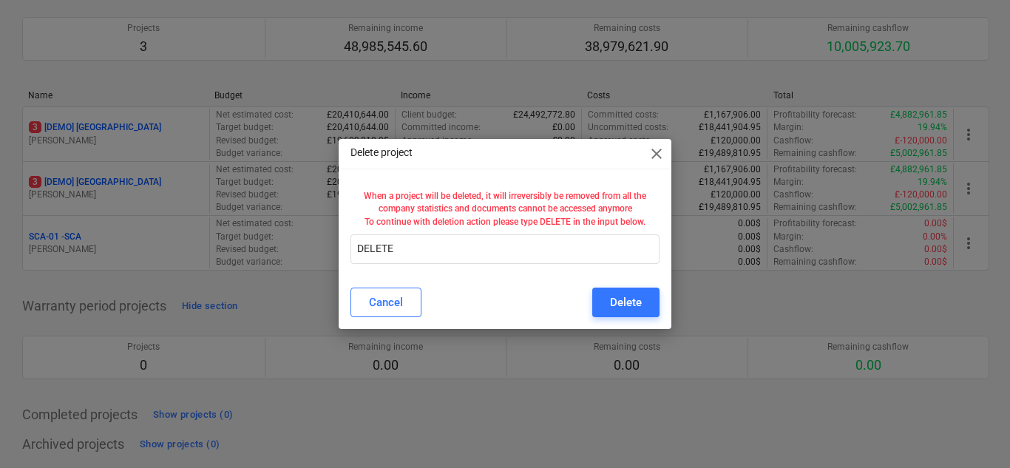
click at [651, 322] on div "Cancel Delete" at bounding box center [505, 302] width 327 height 41
click at [648, 294] on button "Delete" at bounding box center [625, 303] width 67 height 30
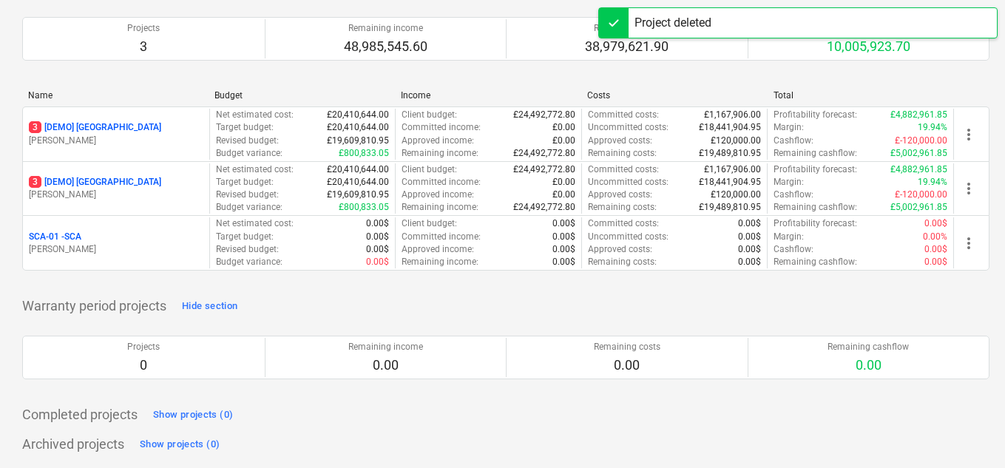
scroll to position [158, 0]
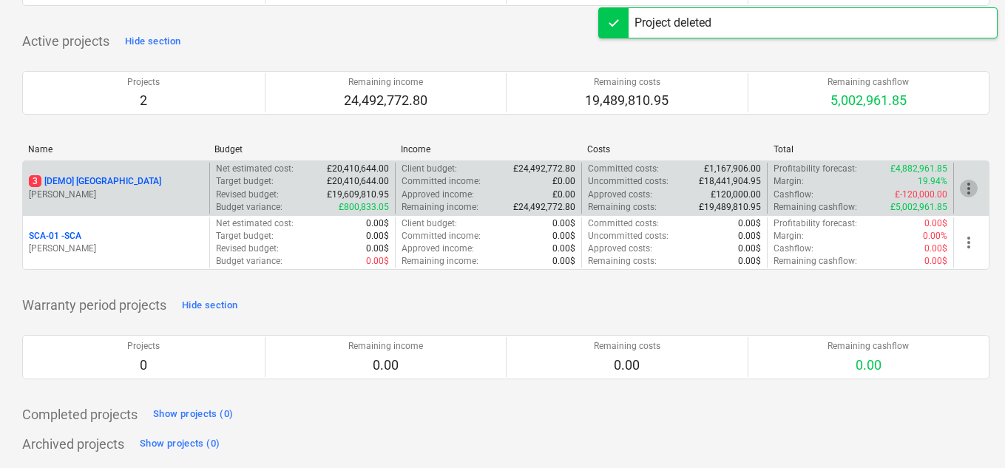
click at [967, 189] on span "more_vert" at bounding box center [969, 189] width 18 height 18
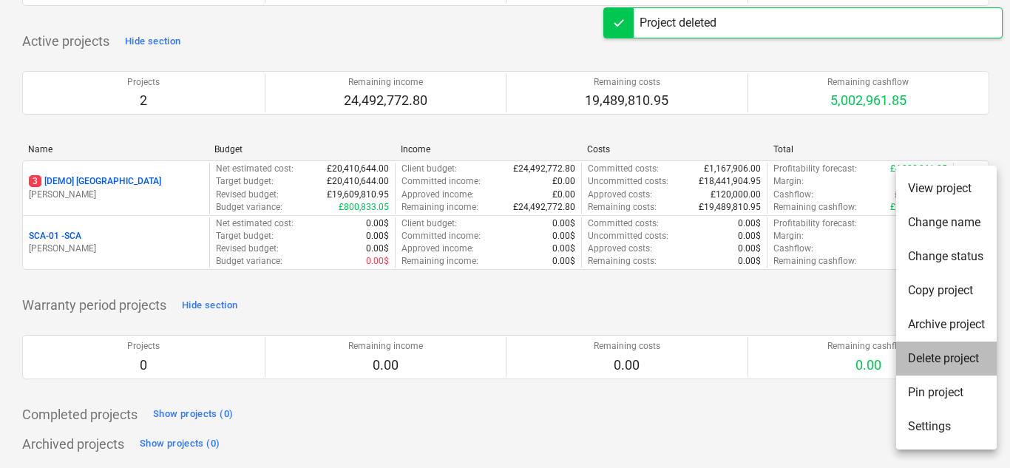
click at [952, 357] on li "Delete project" at bounding box center [946, 359] width 101 height 34
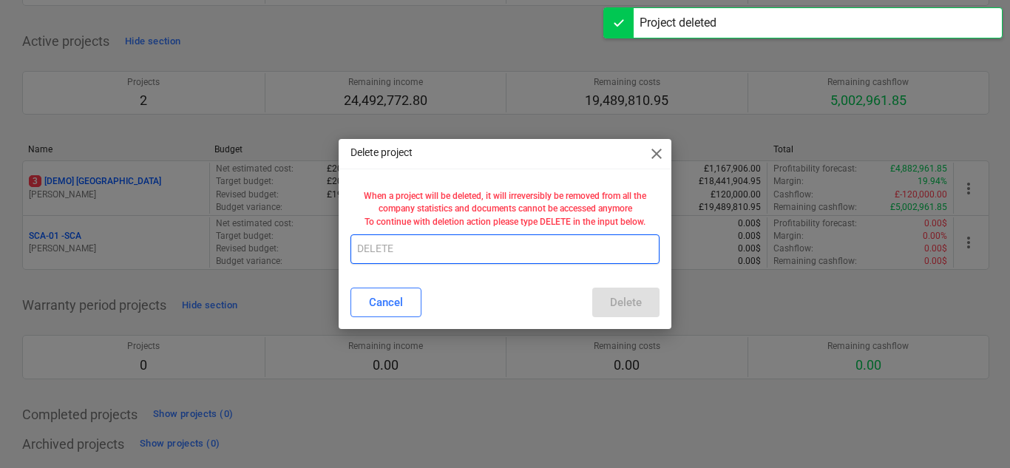
click at [470, 254] on input "text" at bounding box center [505, 249] width 309 height 30
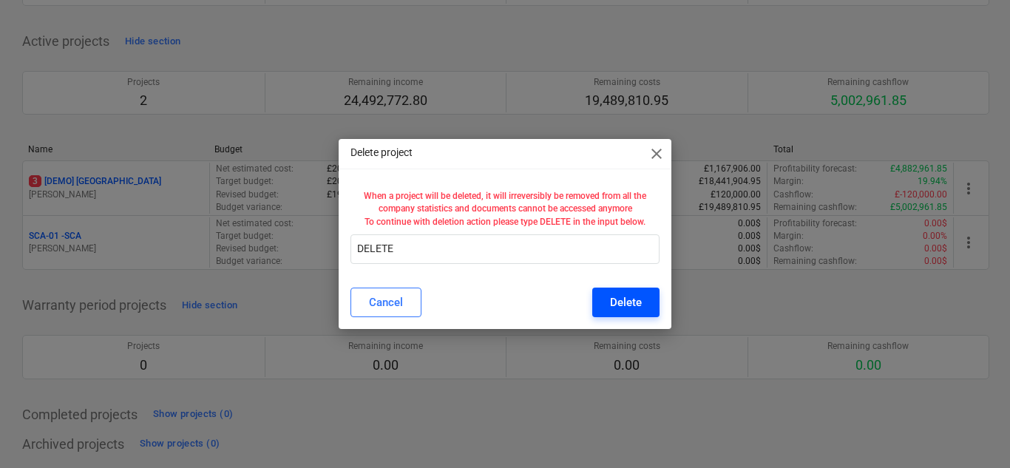
click at [610, 312] on button "Delete" at bounding box center [625, 303] width 67 height 30
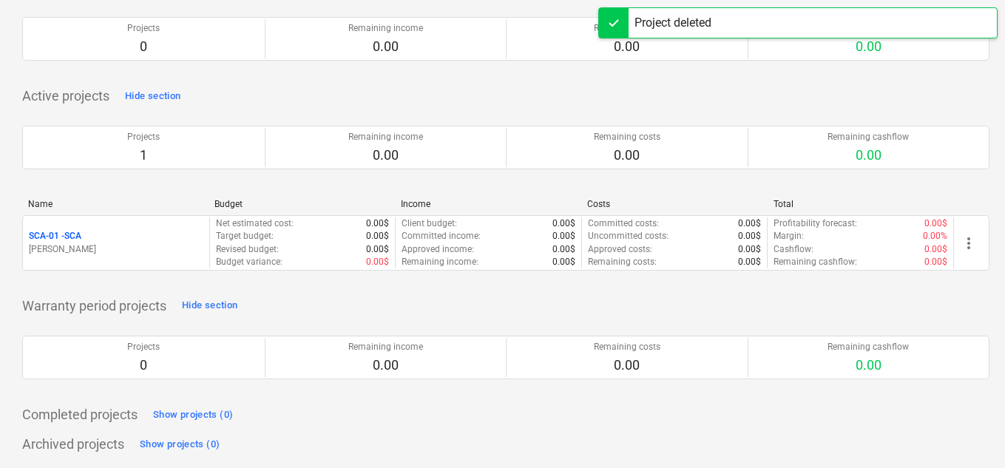
scroll to position [104, 0]
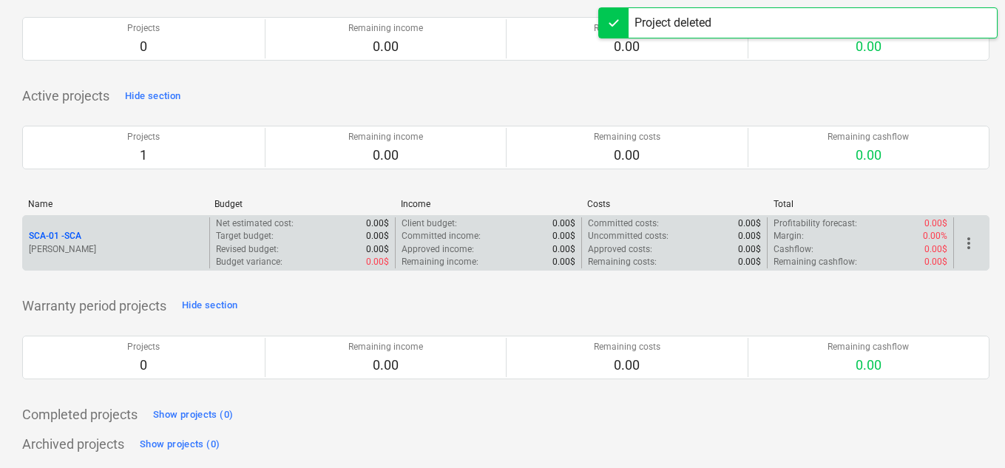
click at [973, 243] on span "more_vert" at bounding box center [969, 243] width 18 height 18
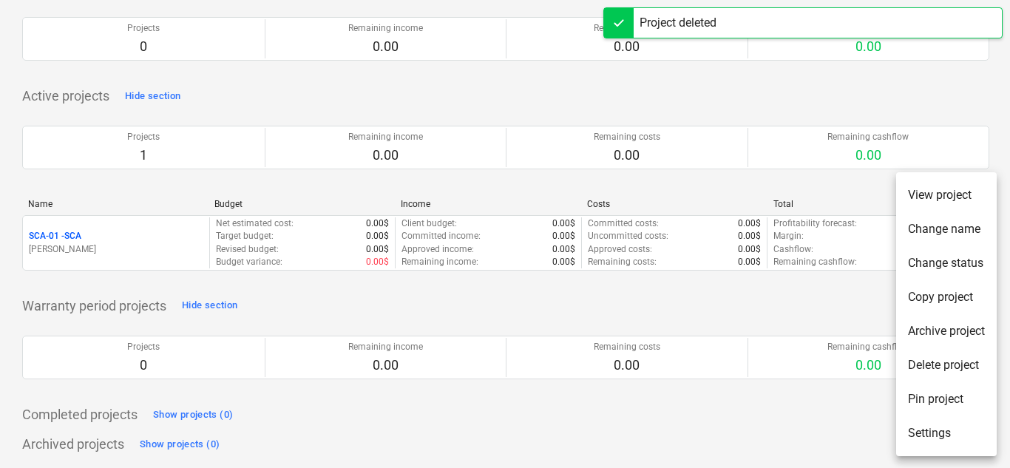
click at [938, 365] on li "Delete project" at bounding box center [946, 365] width 101 height 34
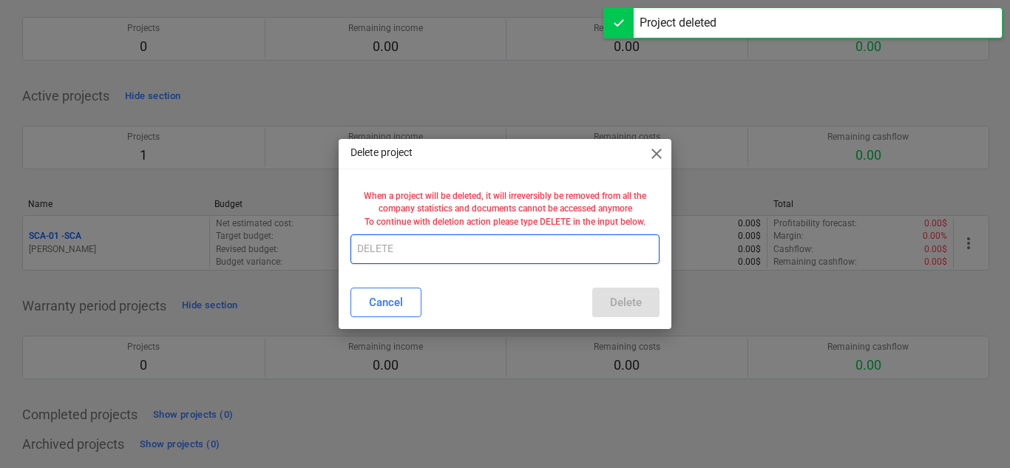
click at [388, 243] on input "text" at bounding box center [505, 249] width 309 height 30
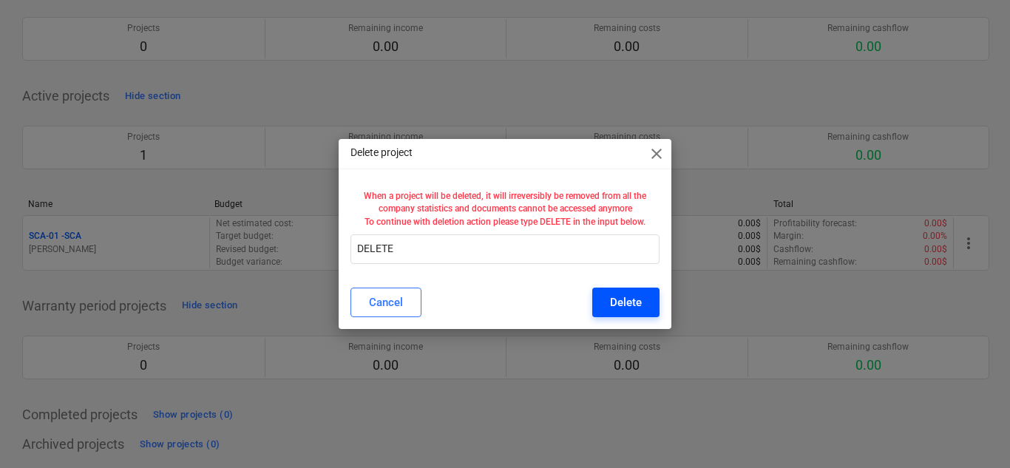
click at [620, 311] on div "Delete" at bounding box center [626, 302] width 32 height 19
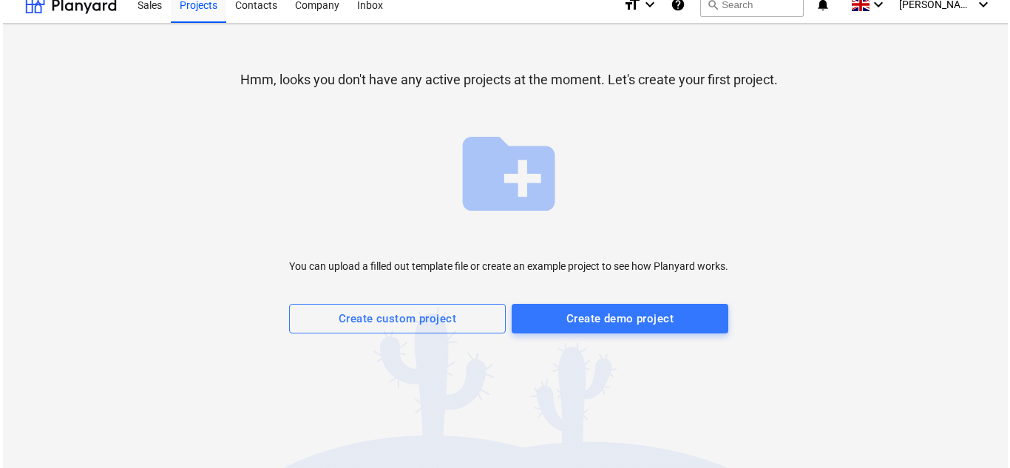
scroll to position [0, 0]
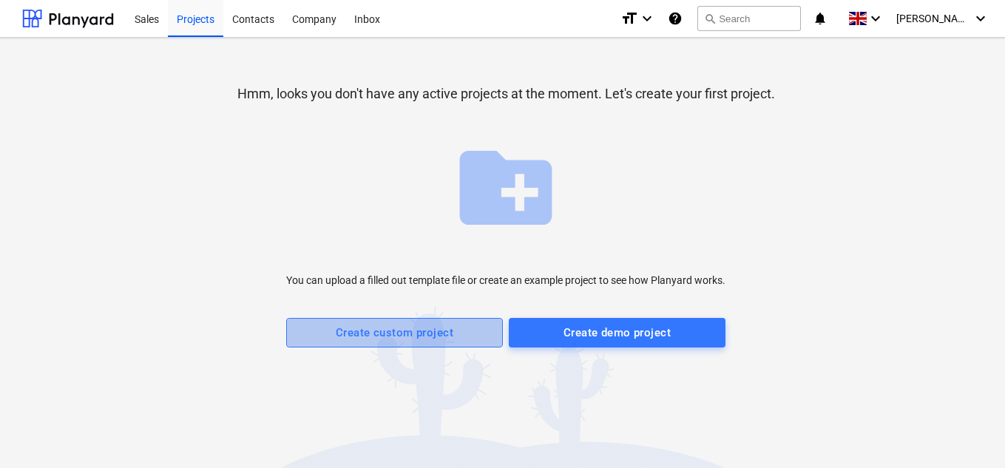
click at [375, 323] on div "Create custom project" at bounding box center [395, 332] width 118 height 19
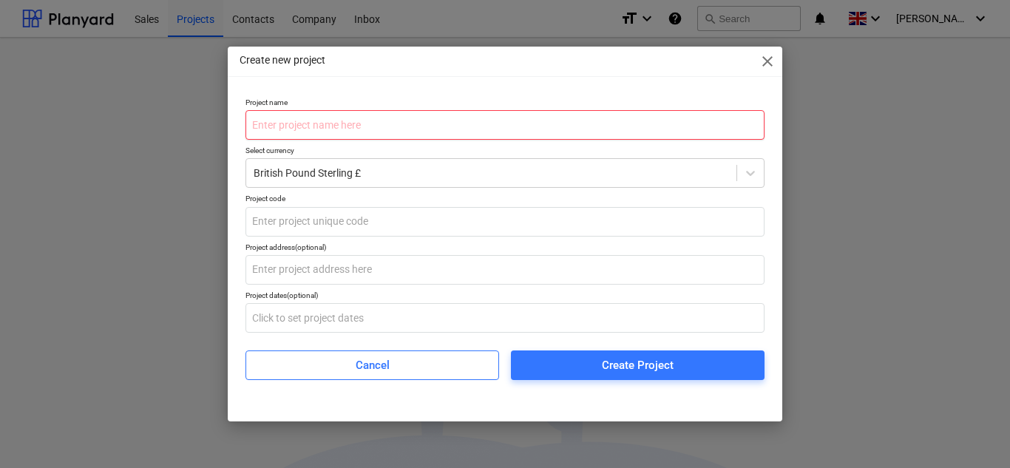
click at [433, 115] on input "text" at bounding box center [505, 125] width 519 height 30
click at [487, 120] on input "text" at bounding box center [505, 125] width 519 height 30
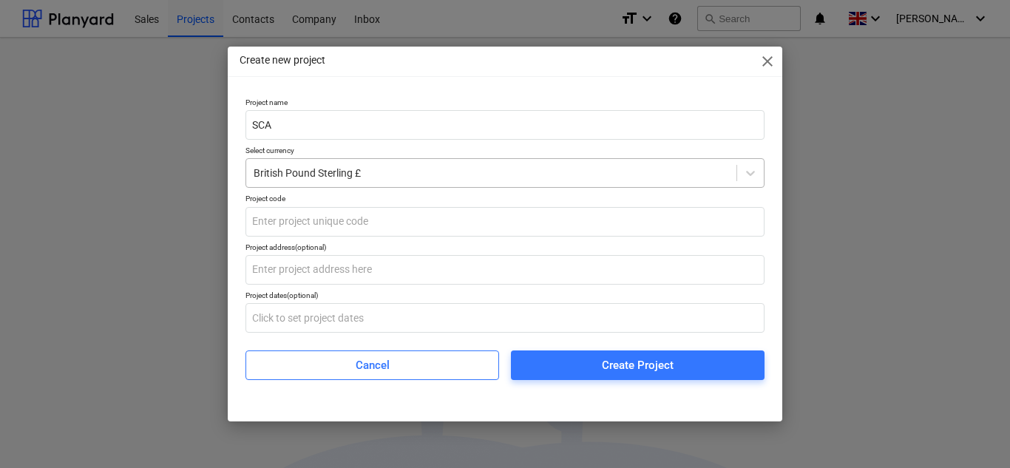
click at [460, 171] on div at bounding box center [492, 173] width 476 height 15
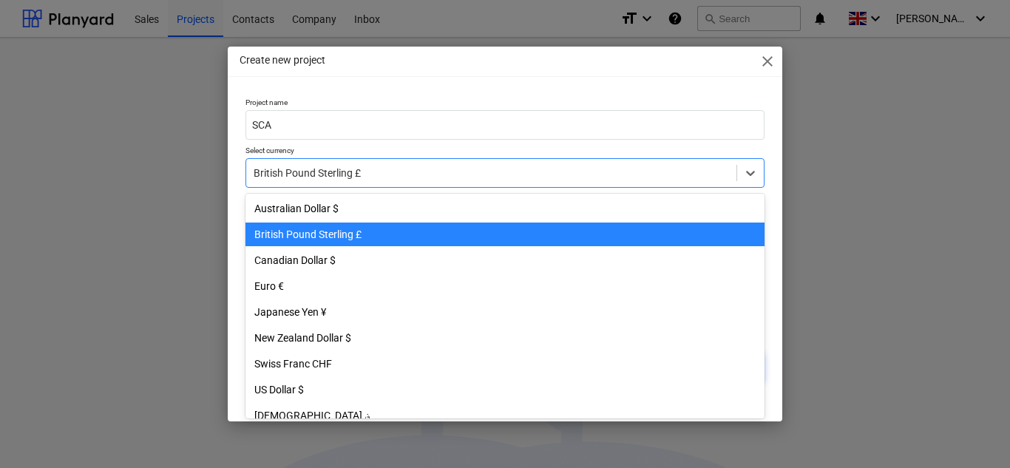
scroll to position [26, 0]
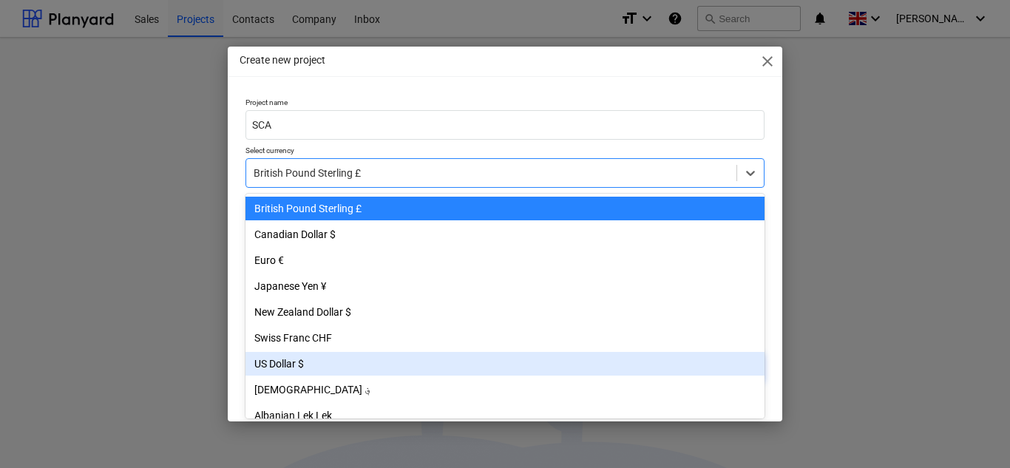
click at [294, 371] on div "US Dollar $" at bounding box center [505, 364] width 519 height 24
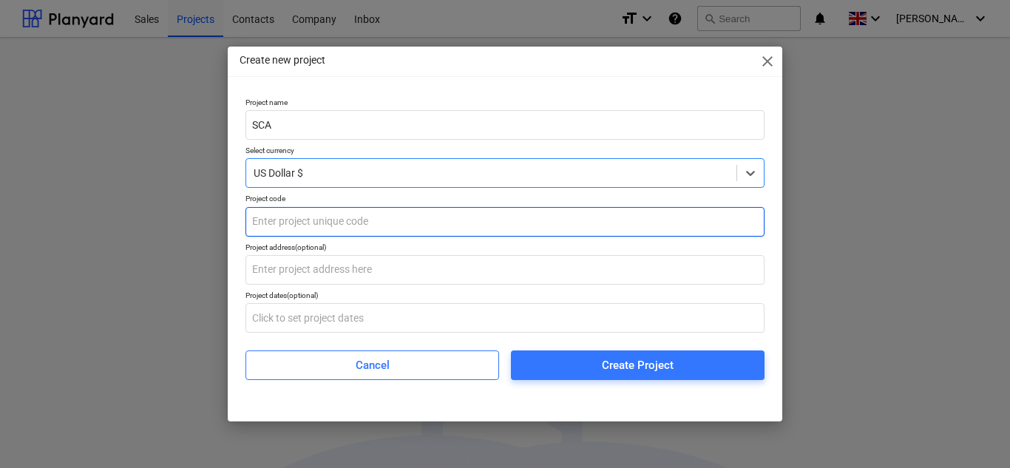
click at [312, 209] on input "text" at bounding box center [505, 222] width 519 height 30
click at [321, 218] on input "text" at bounding box center [505, 222] width 519 height 30
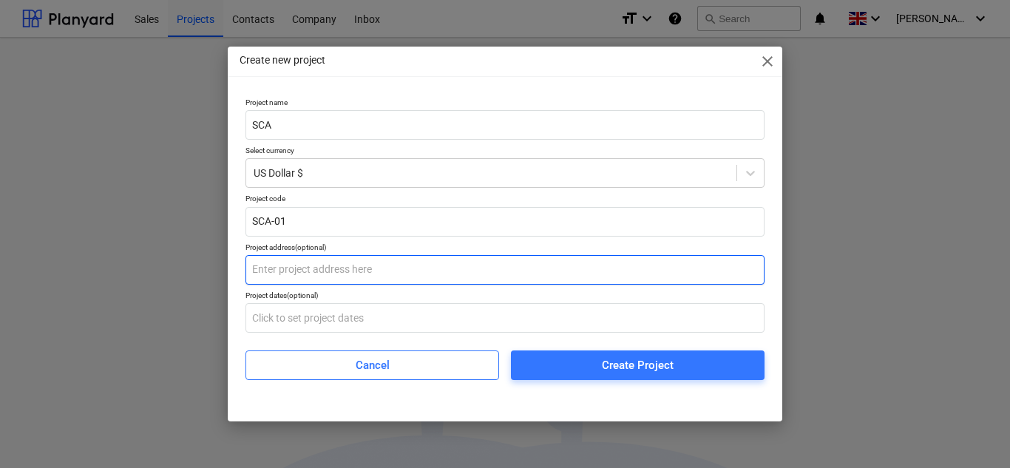
click at [319, 263] on input "text" at bounding box center [505, 270] width 519 height 30
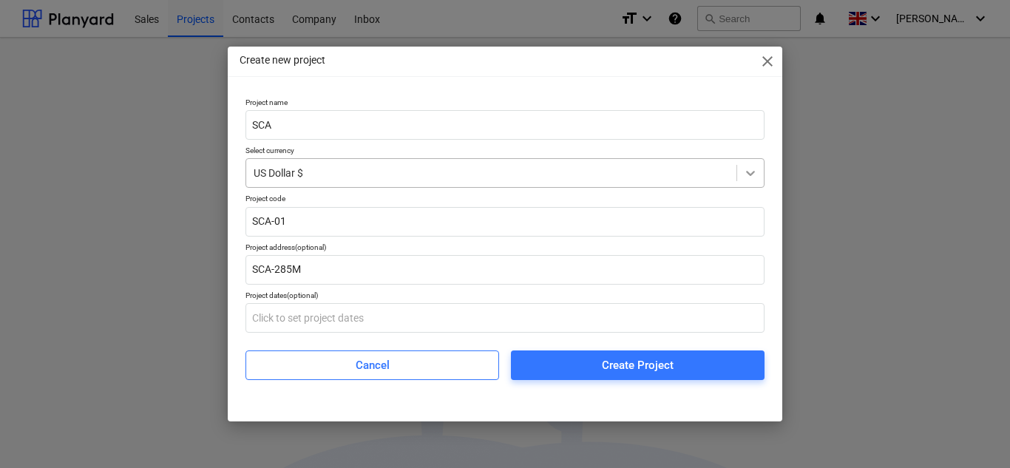
click at [756, 178] on icon at bounding box center [750, 173] width 15 height 15
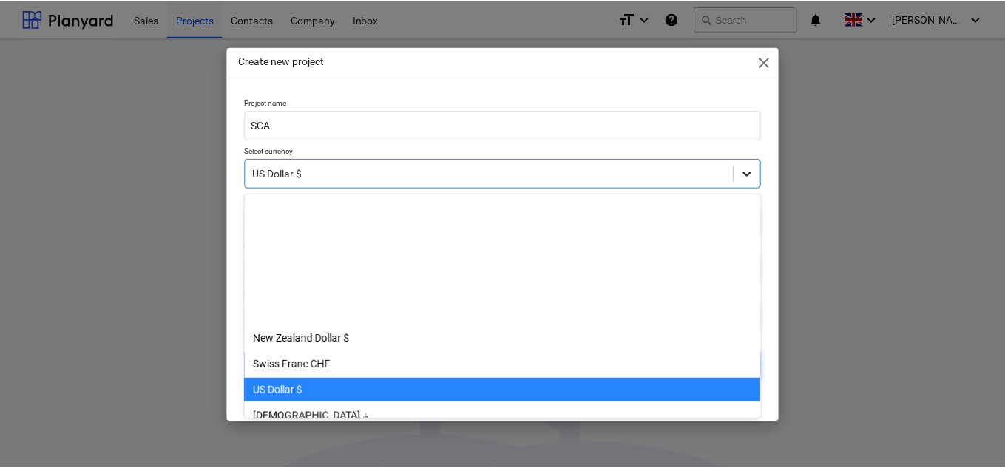
scroll to position [181, 0]
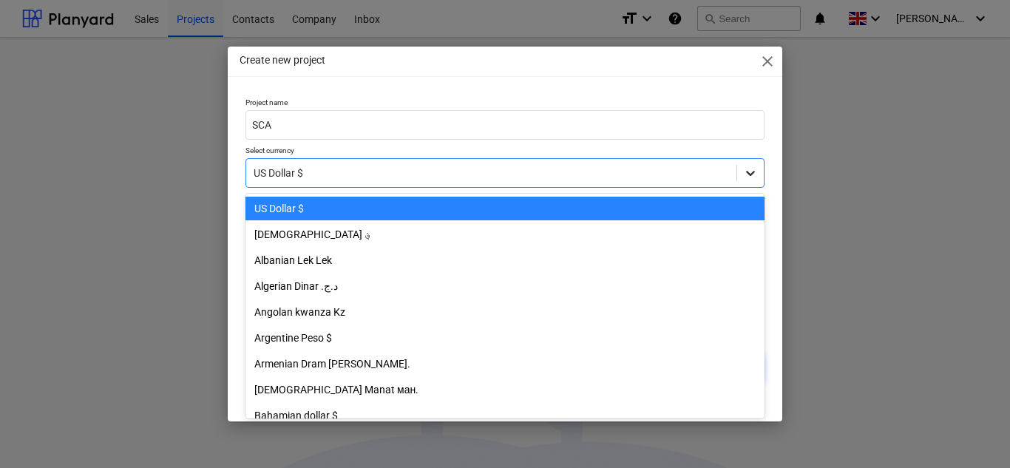
click at [752, 172] on icon at bounding box center [750, 173] width 15 height 15
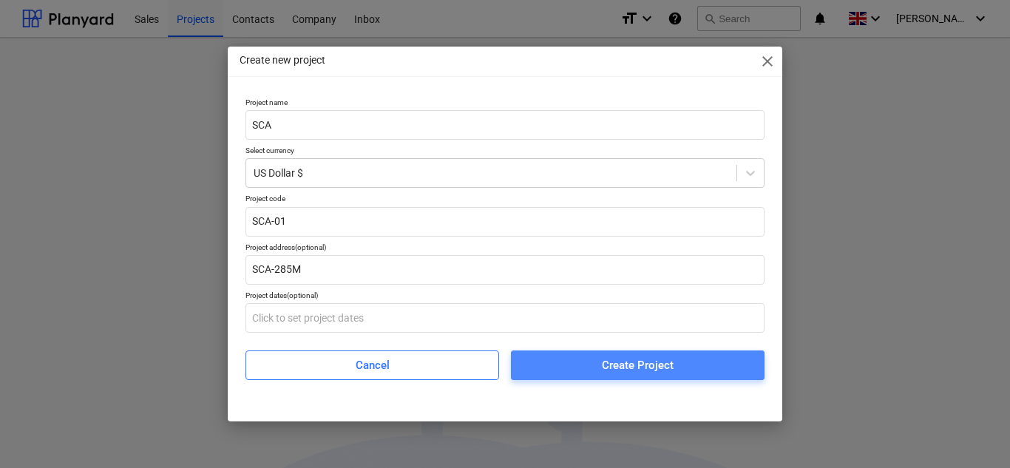
click at [698, 370] on span "Create Project" at bounding box center [638, 365] width 218 height 19
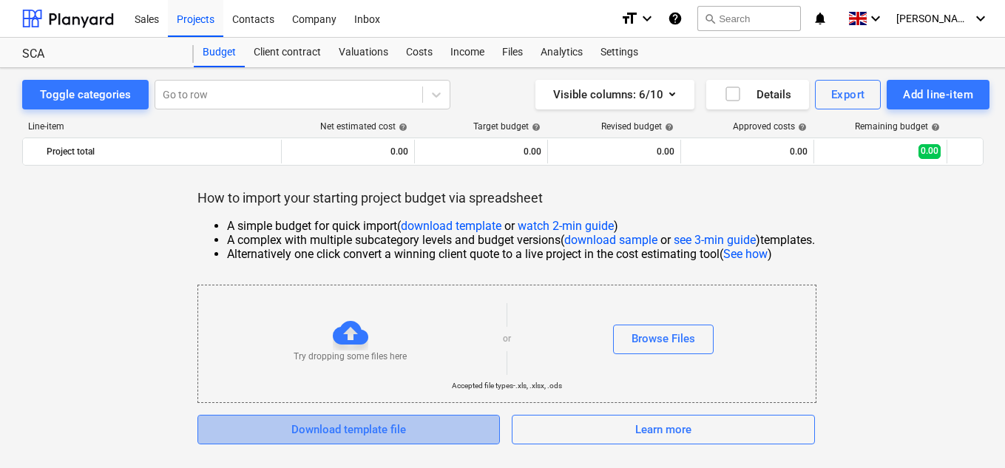
click at [324, 429] on div "Download template file" at bounding box center [348, 429] width 115 height 19
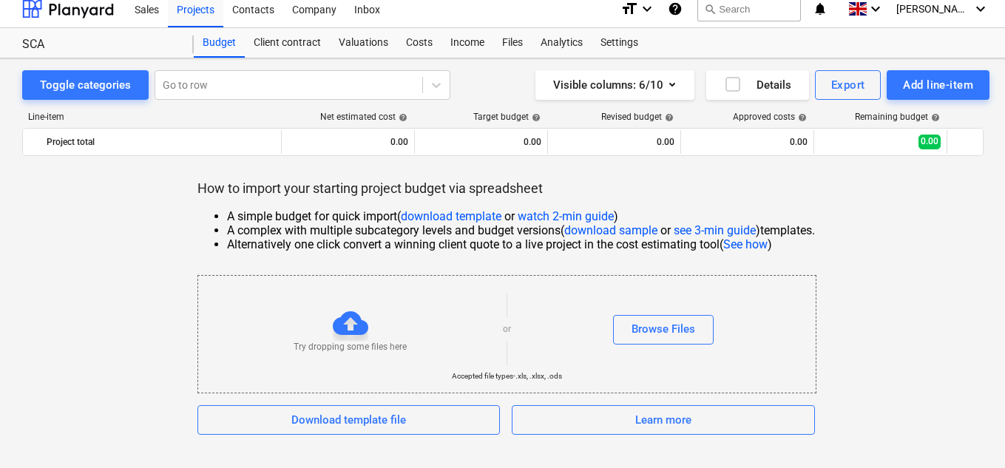
scroll to position [14, 0]
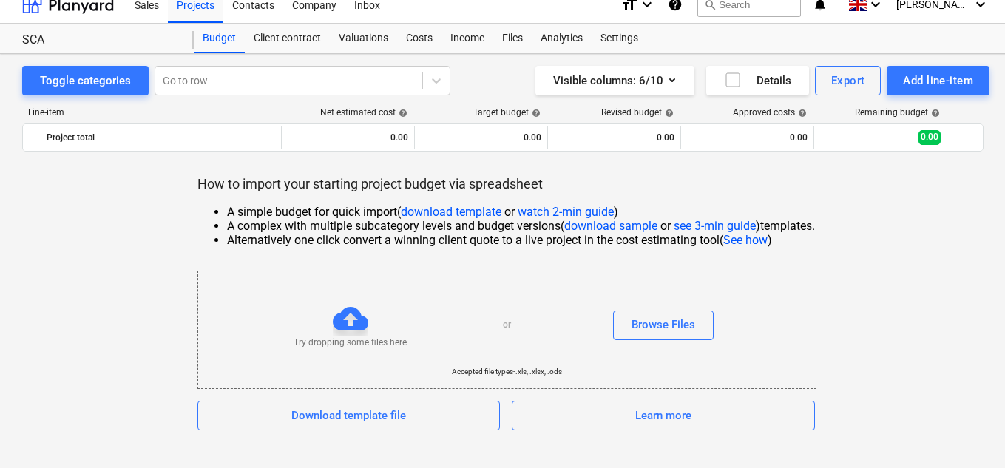
click at [691, 225] on link "see 3-min guide" at bounding box center [715, 226] width 82 height 14
